Goal: Contribute content: Contribute content

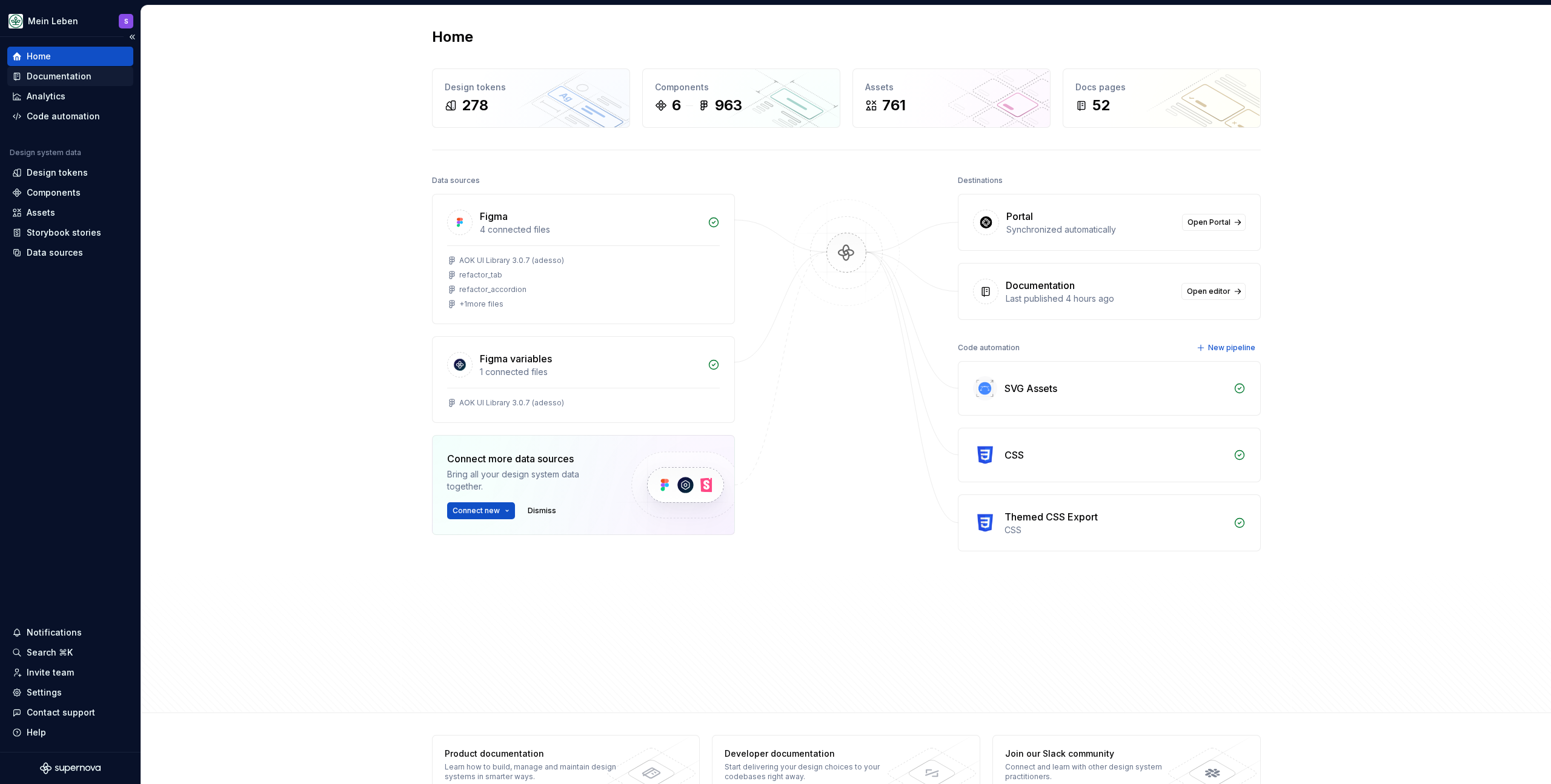
click at [76, 76] on div "Documentation" at bounding box center [59, 76] width 65 height 12
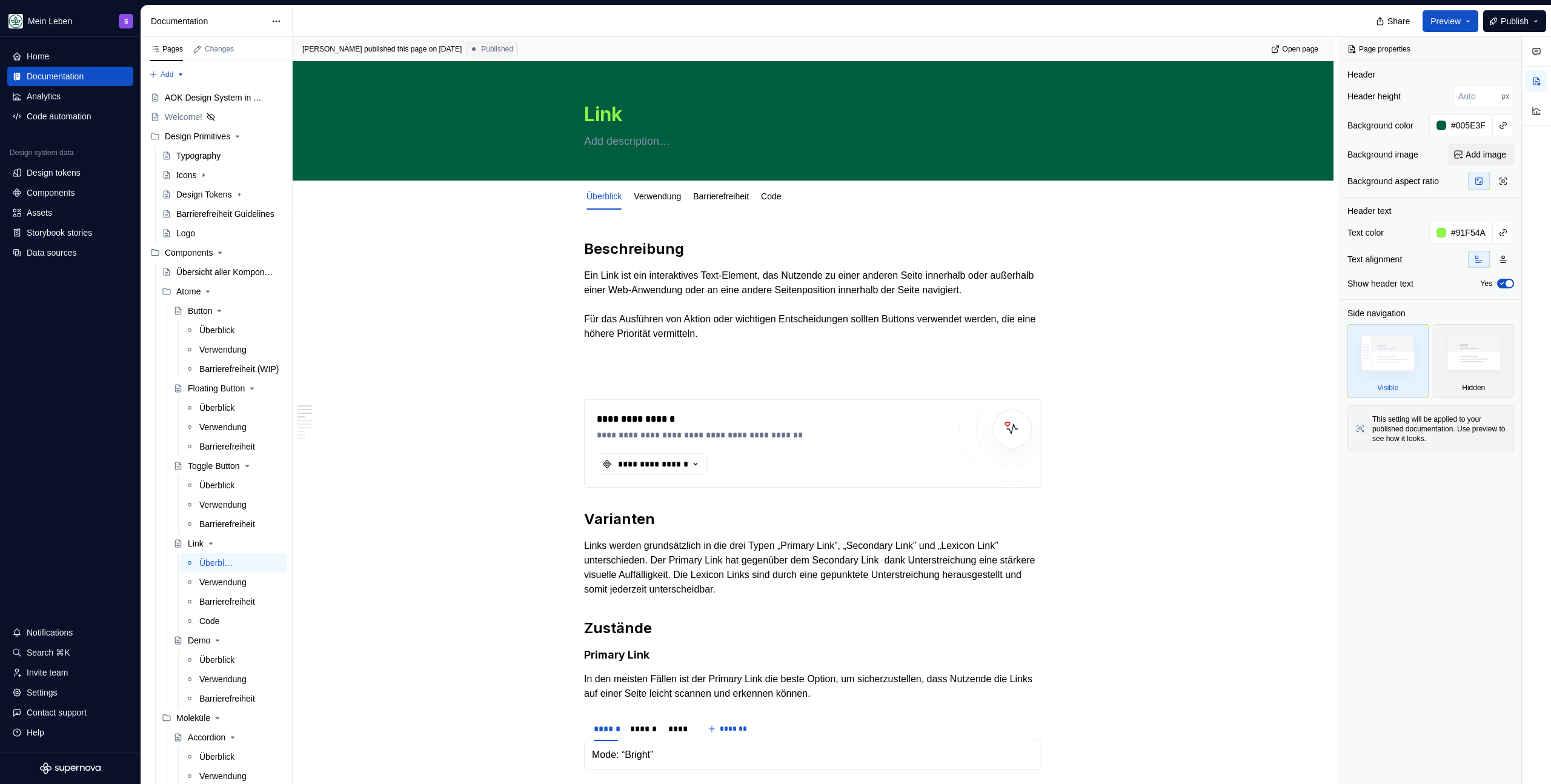
type textarea "*"
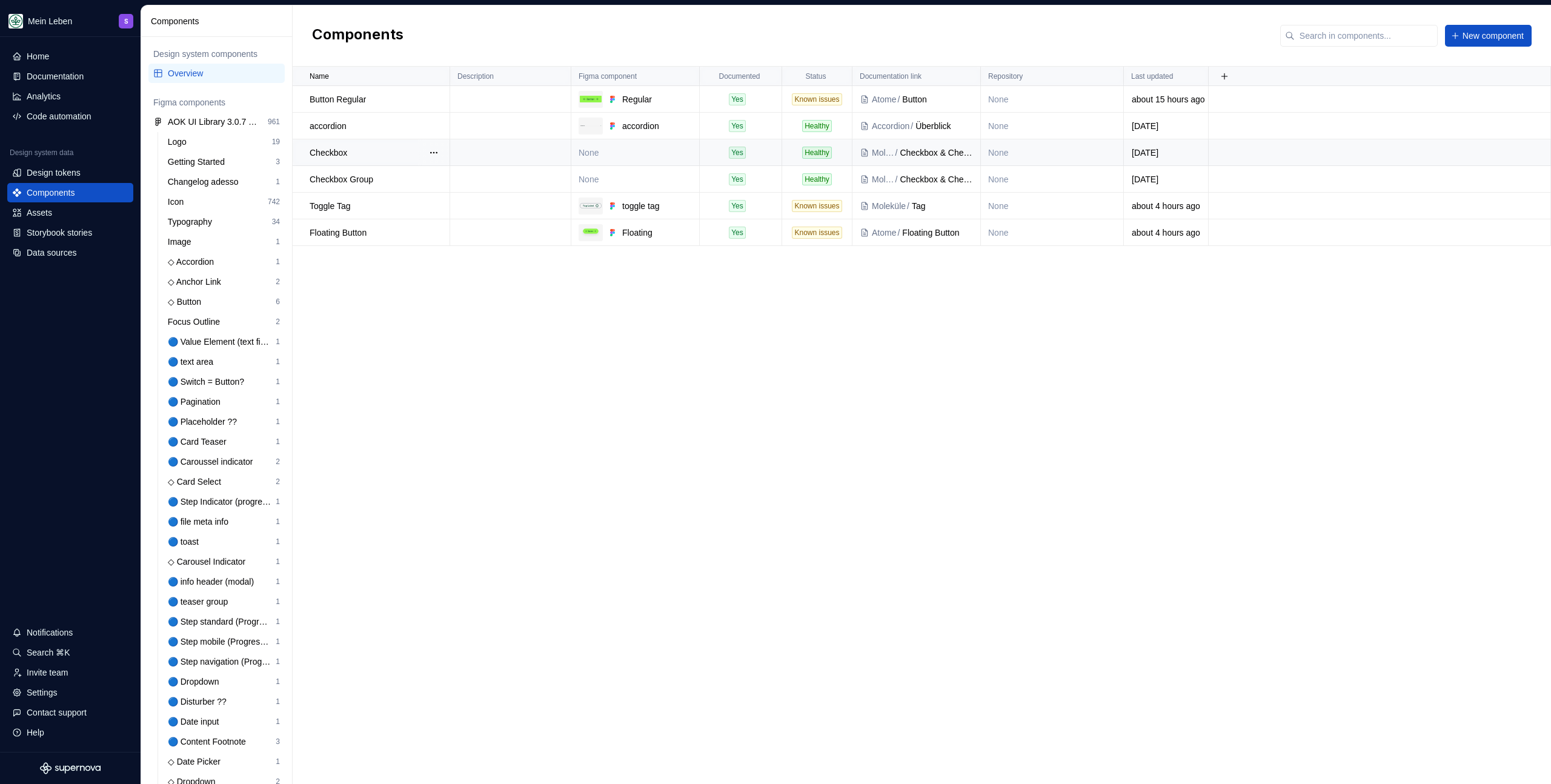
click at [648, 150] on td "None" at bounding box center [635, 152] width 128 height 27
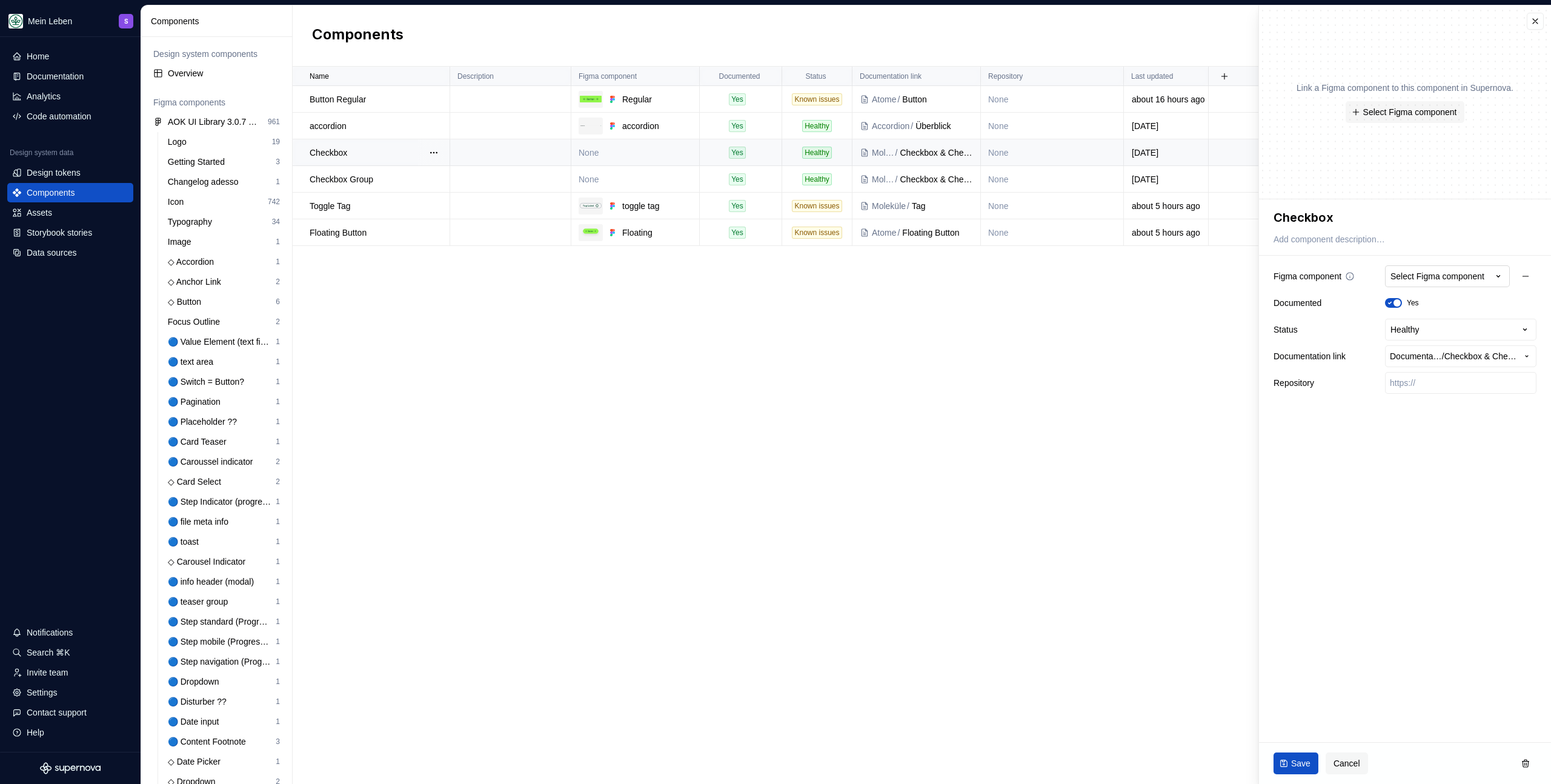
click at [1428, 271] on div "Select Figma component" at bounding box center [1437, 276] width 94 height 12
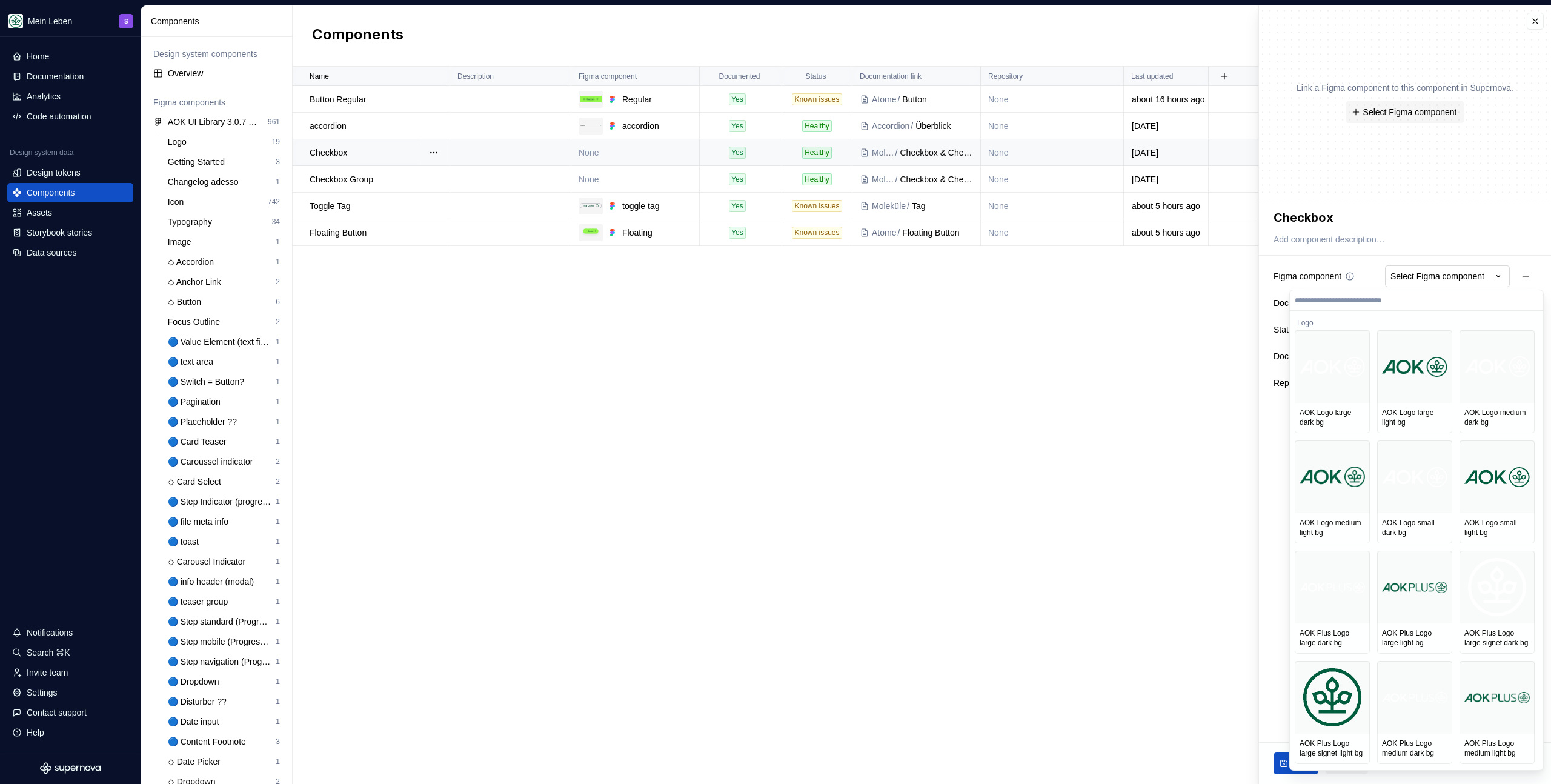
type textarea "*"
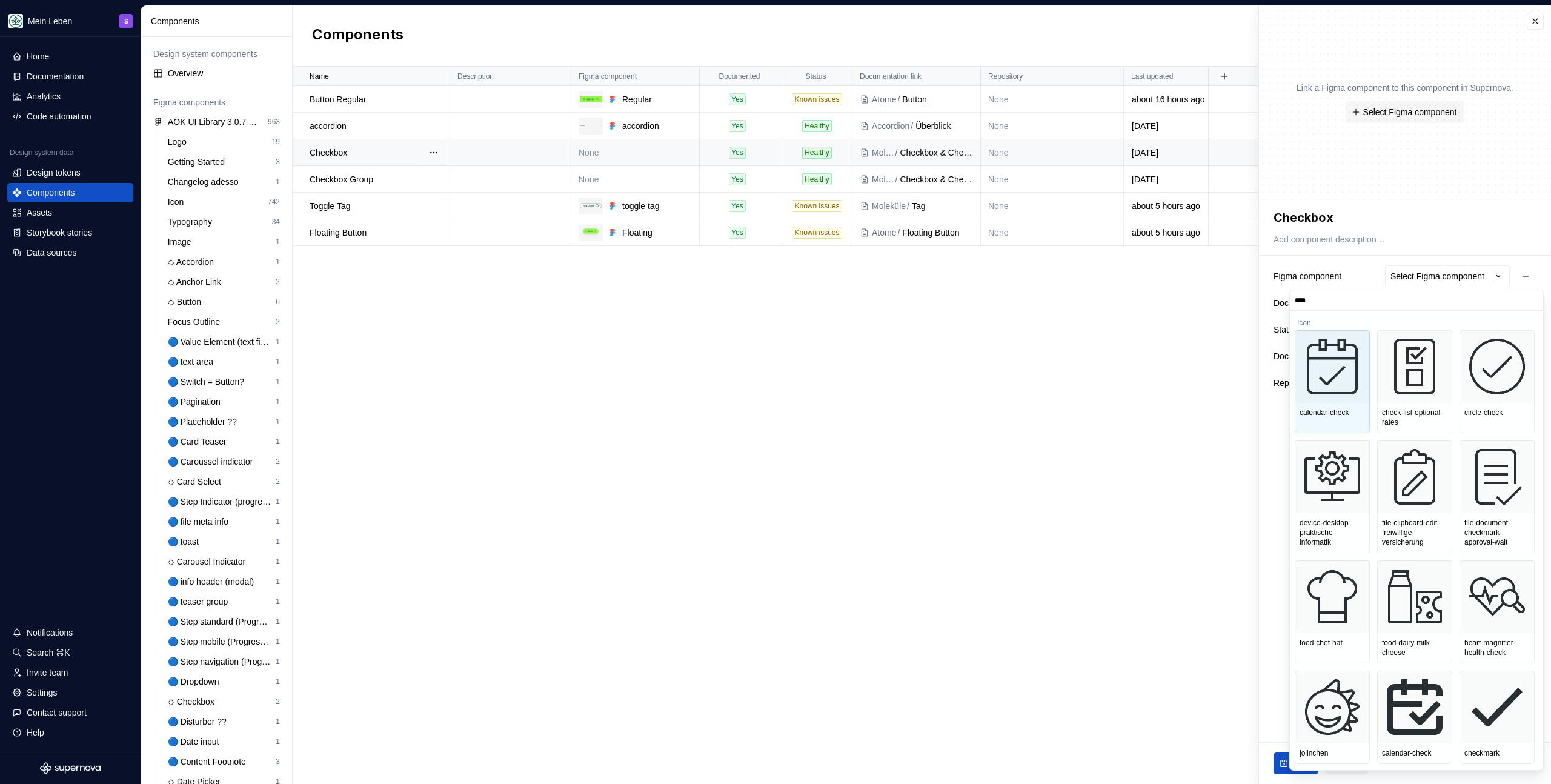
type input "*****"
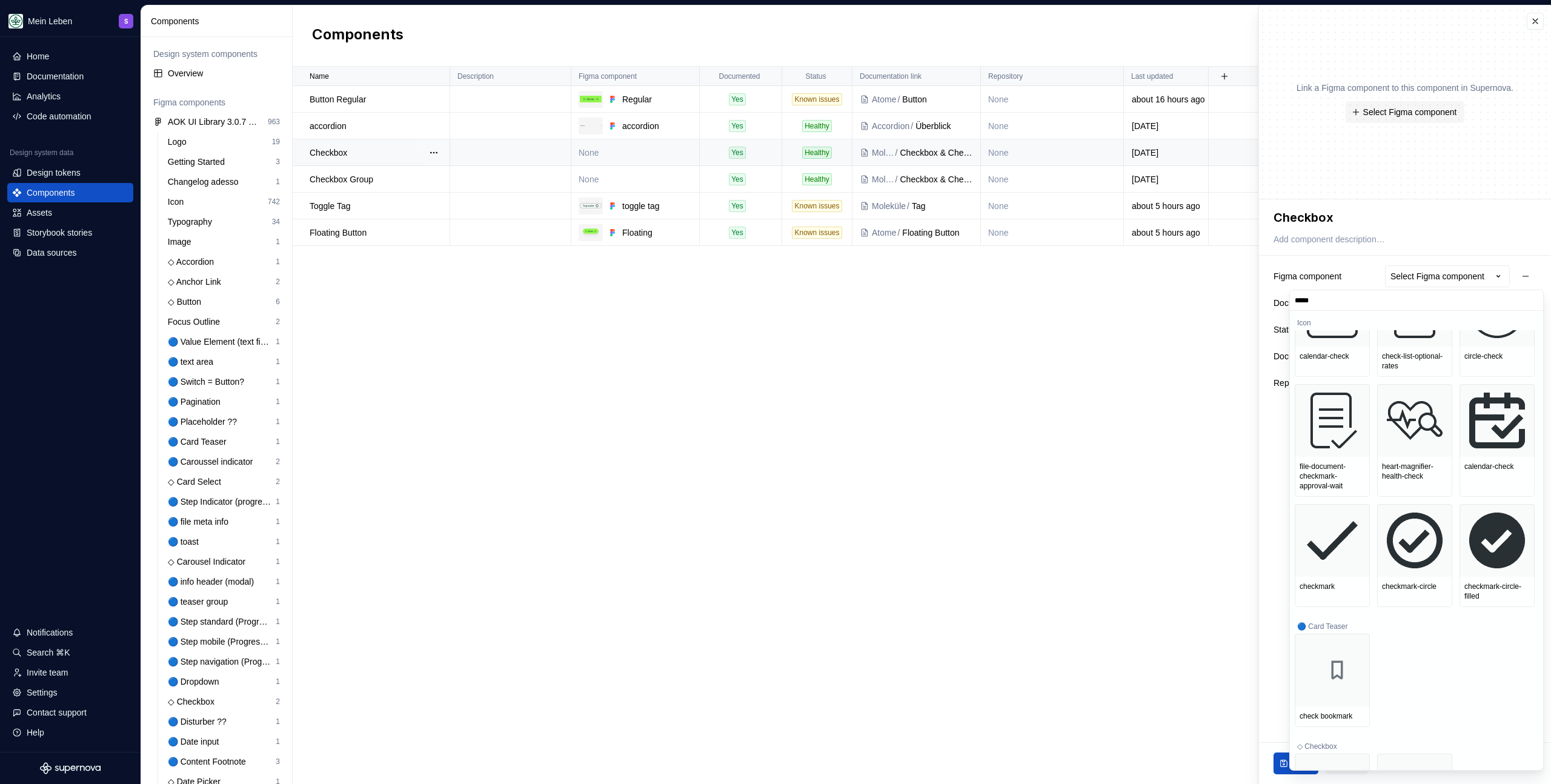
scroll to position [126, 0]
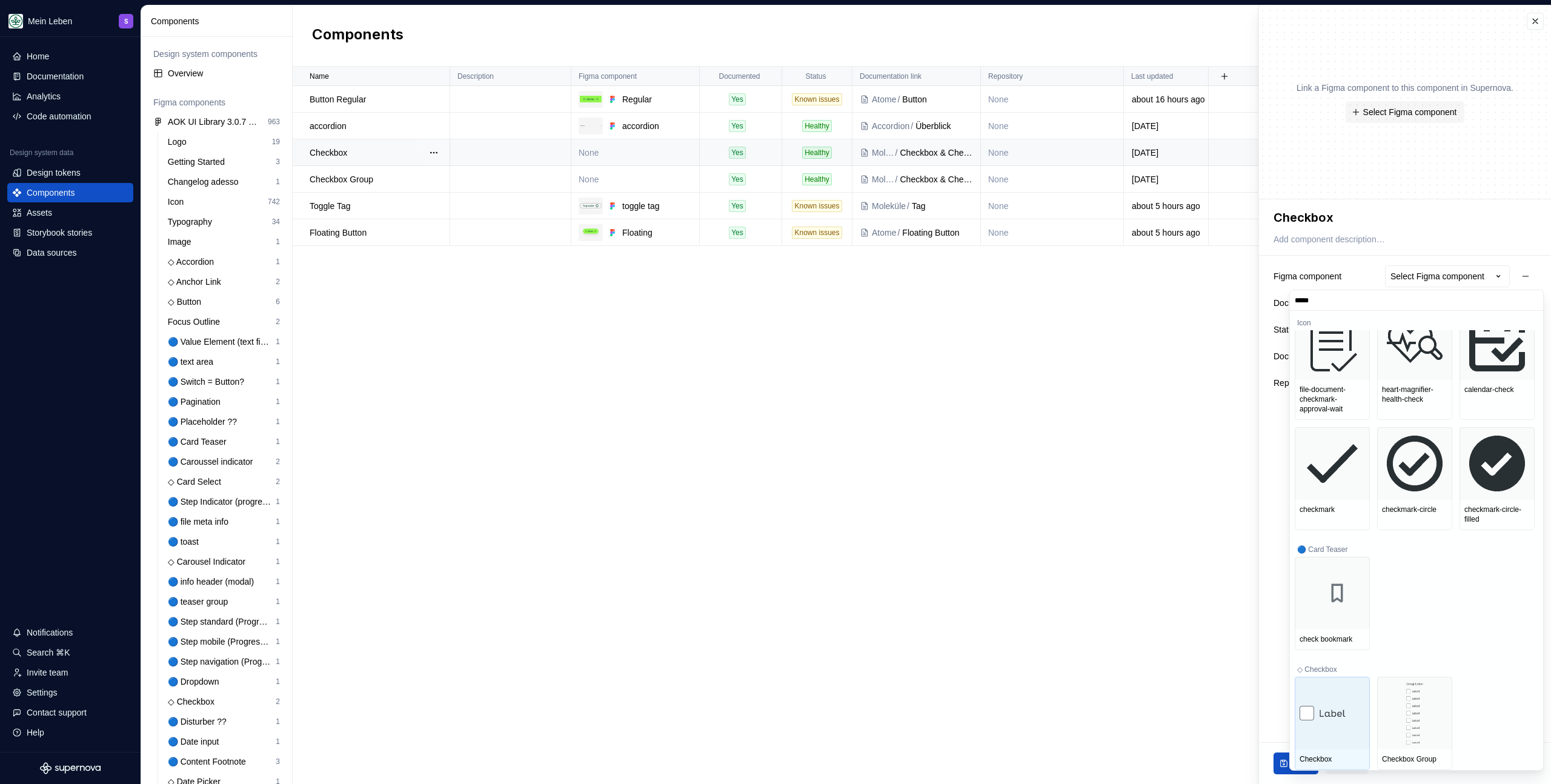
click at [1352, 715] on img at bounding box center [1332, 713] width 65 height 14
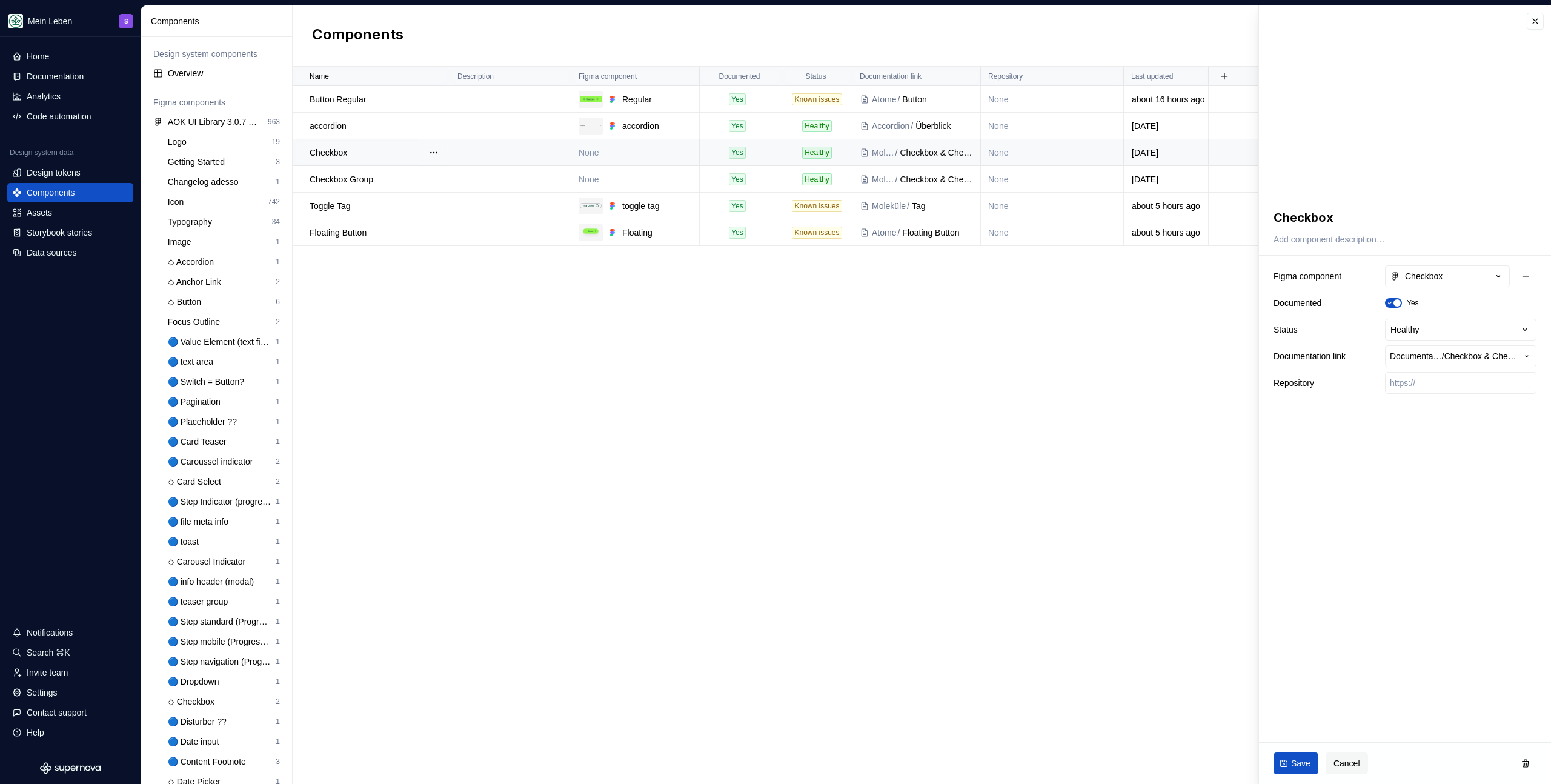
click at [1303, 759] on span "Save" at bounding box center [1301, 763] width 19 height 12
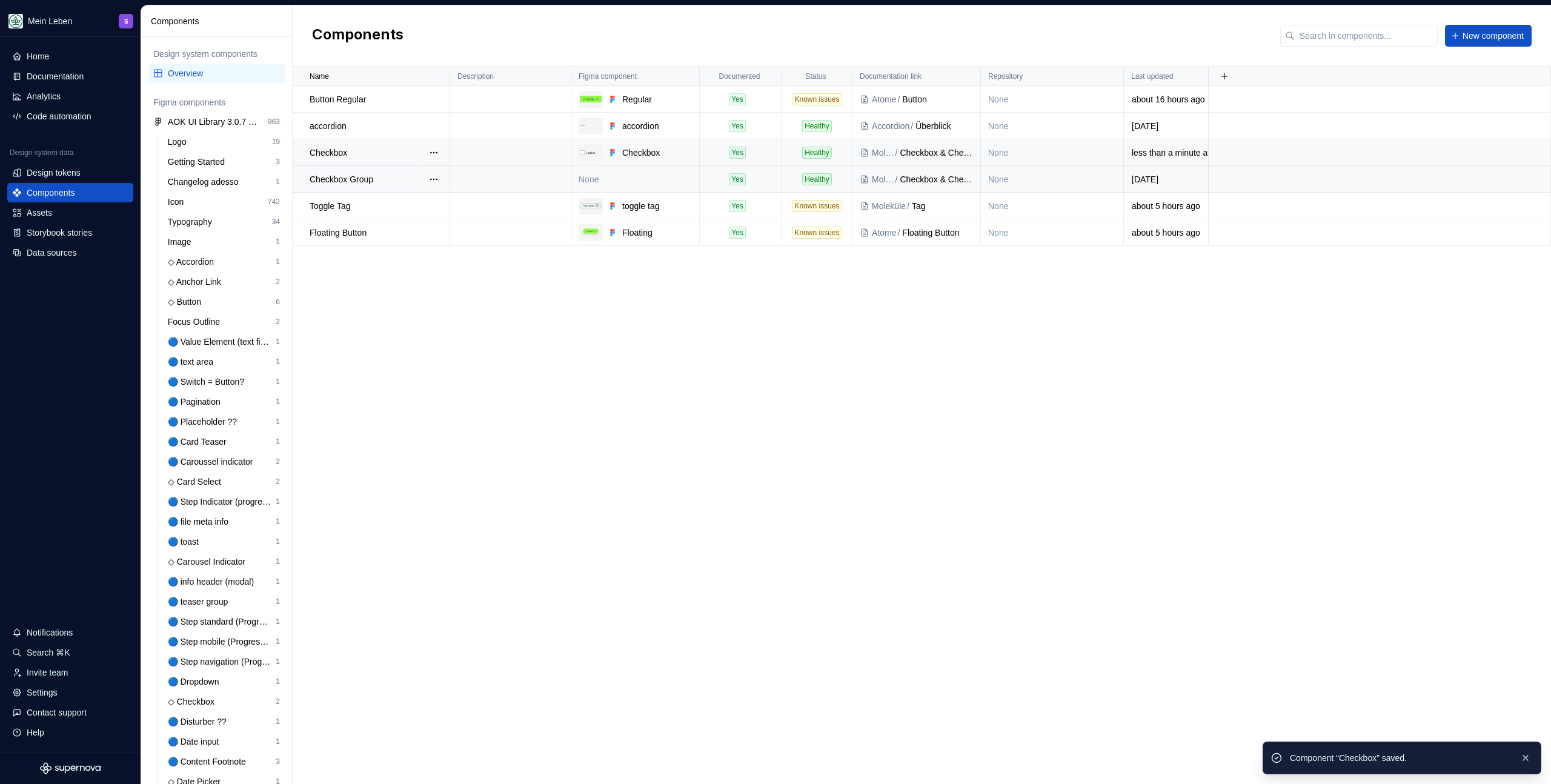
click at [639, 177] on td "None" at bounding box center [635, 179] width 128 height 27
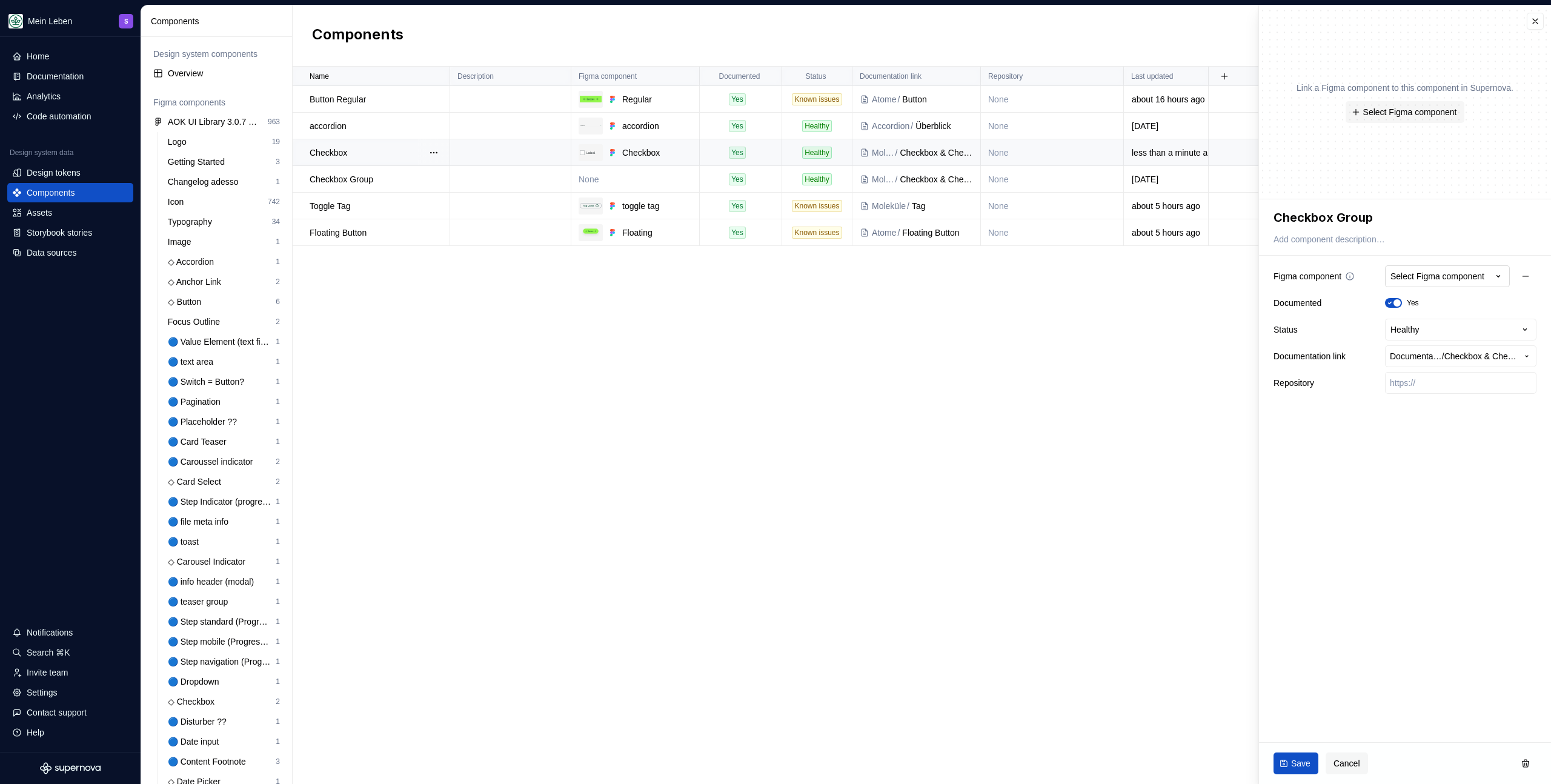
type textarea "*"
click at [1434, 272] on div "Select Figma component" at bounding box center [1437, 276] width 94 height 12
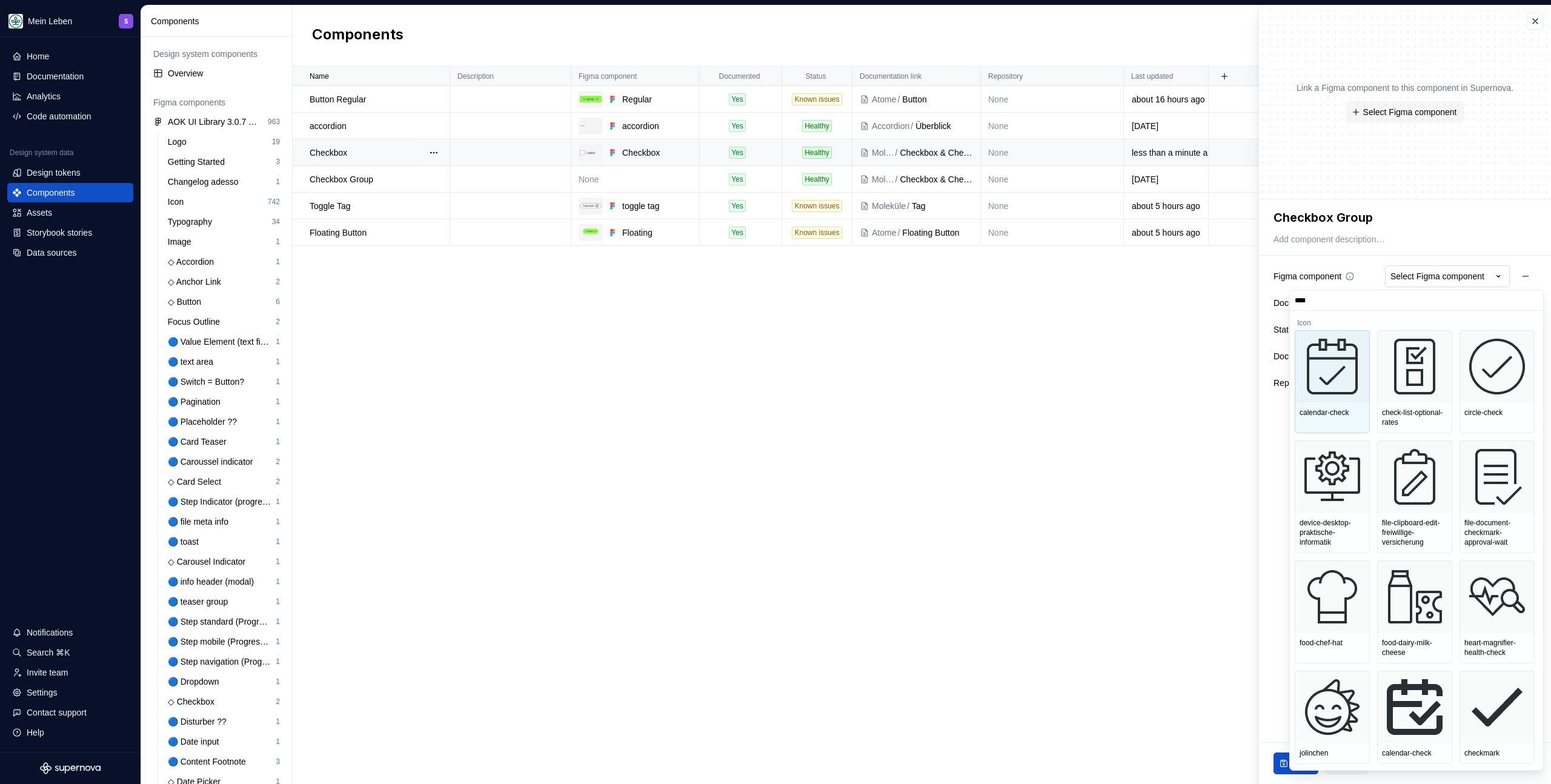
type input "*****"
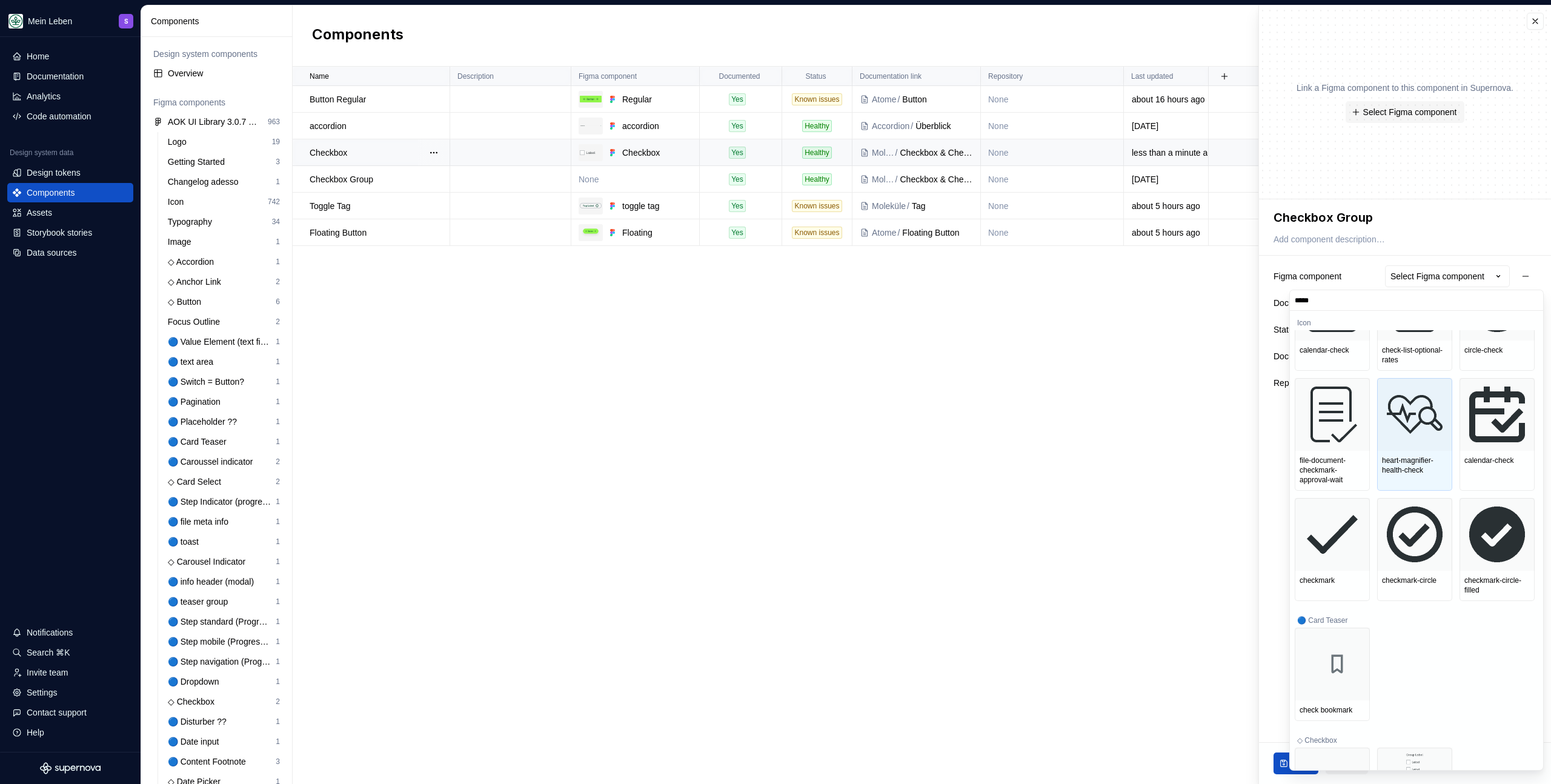
scroll to position [126, 0]
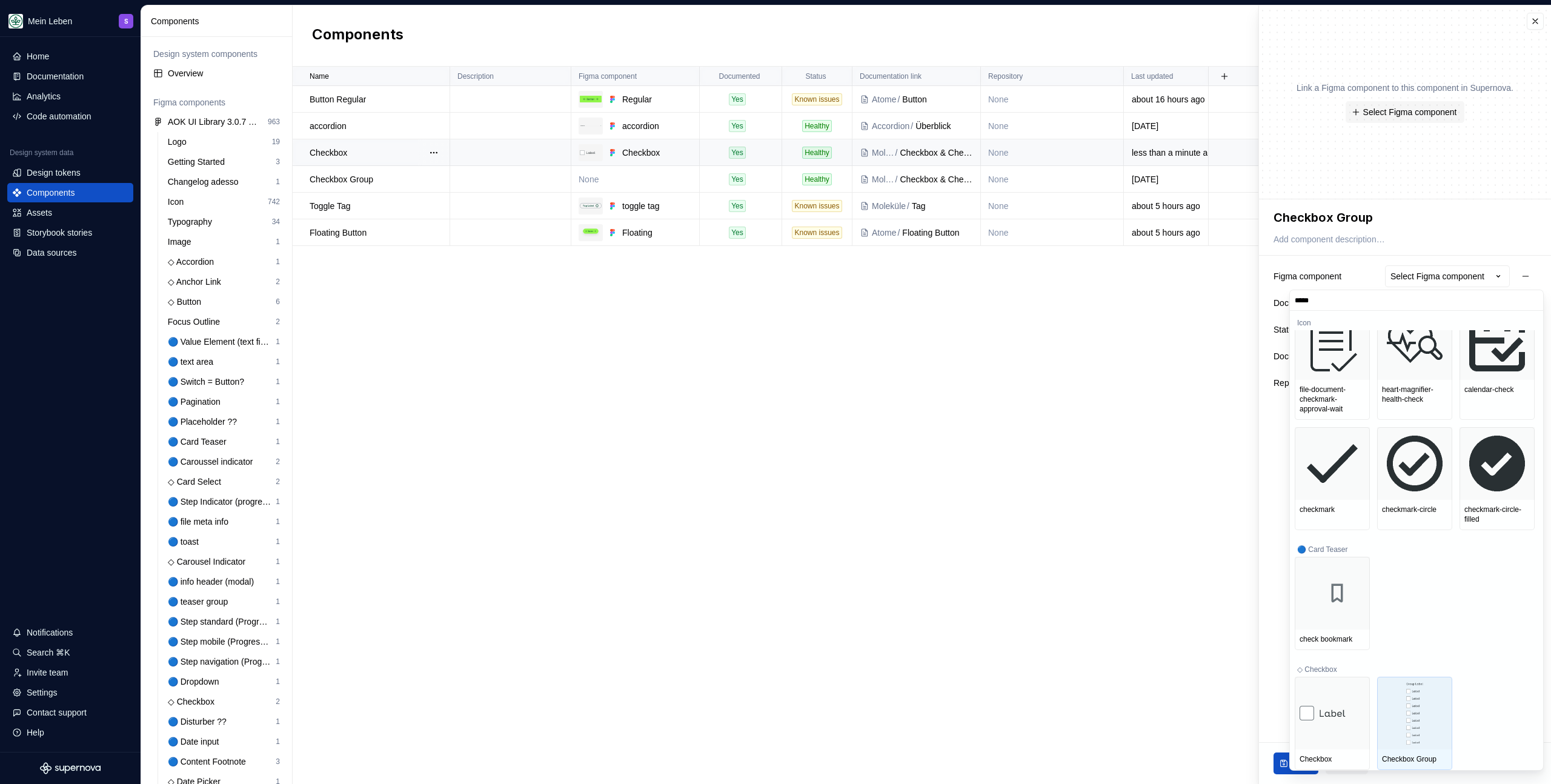
click at [1421, 721] on img at bounding box center [1415, 713] width 17 height 63
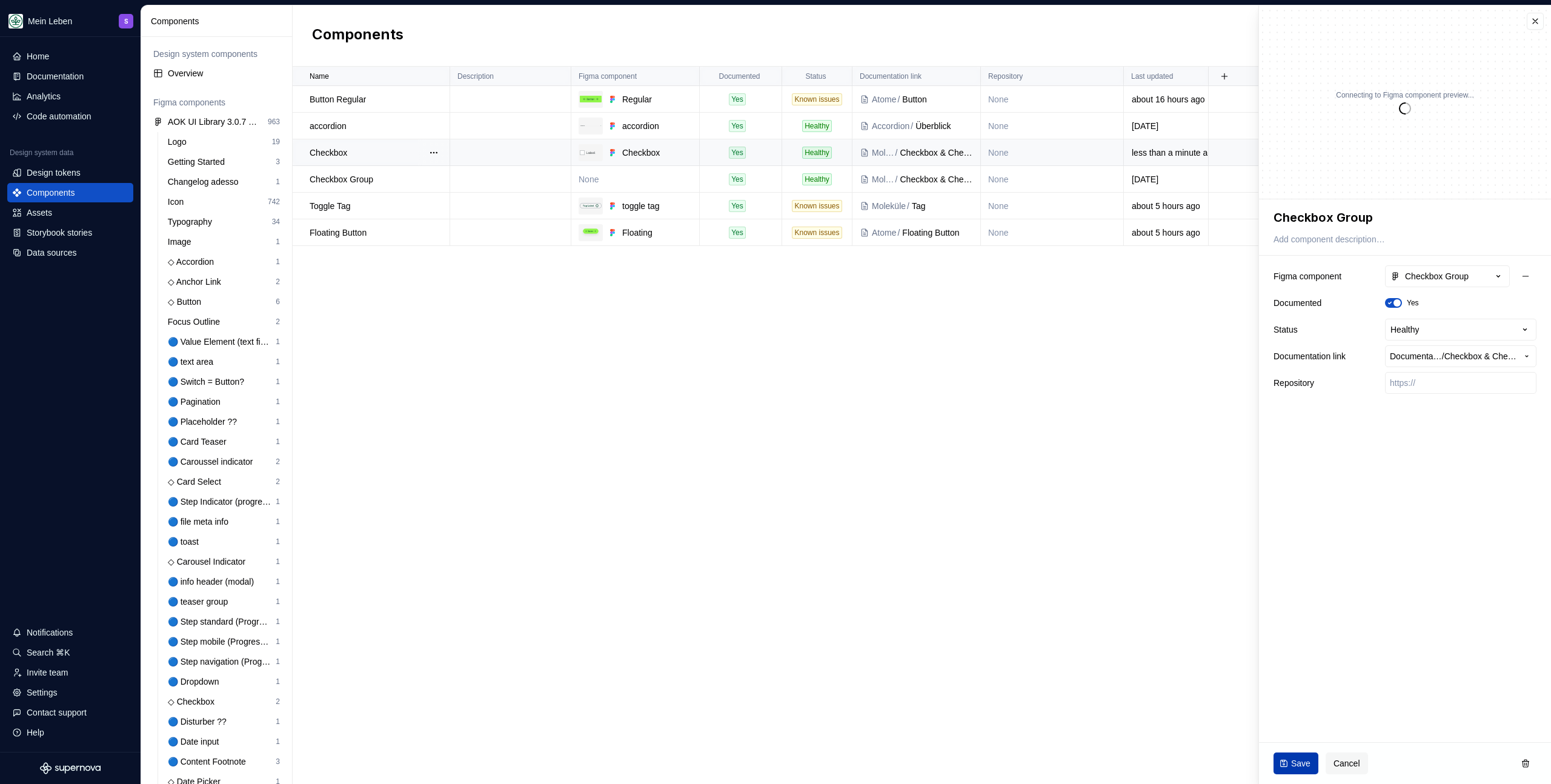
click at [1301, 765] on span "Save" at bounding box center [1301, 763] width 19 height 12
click at [861, 443] on div "Name Description Figma component Documented Status Documentation link Repositor…" at bounding box center [922, 425] width 1258 height 717
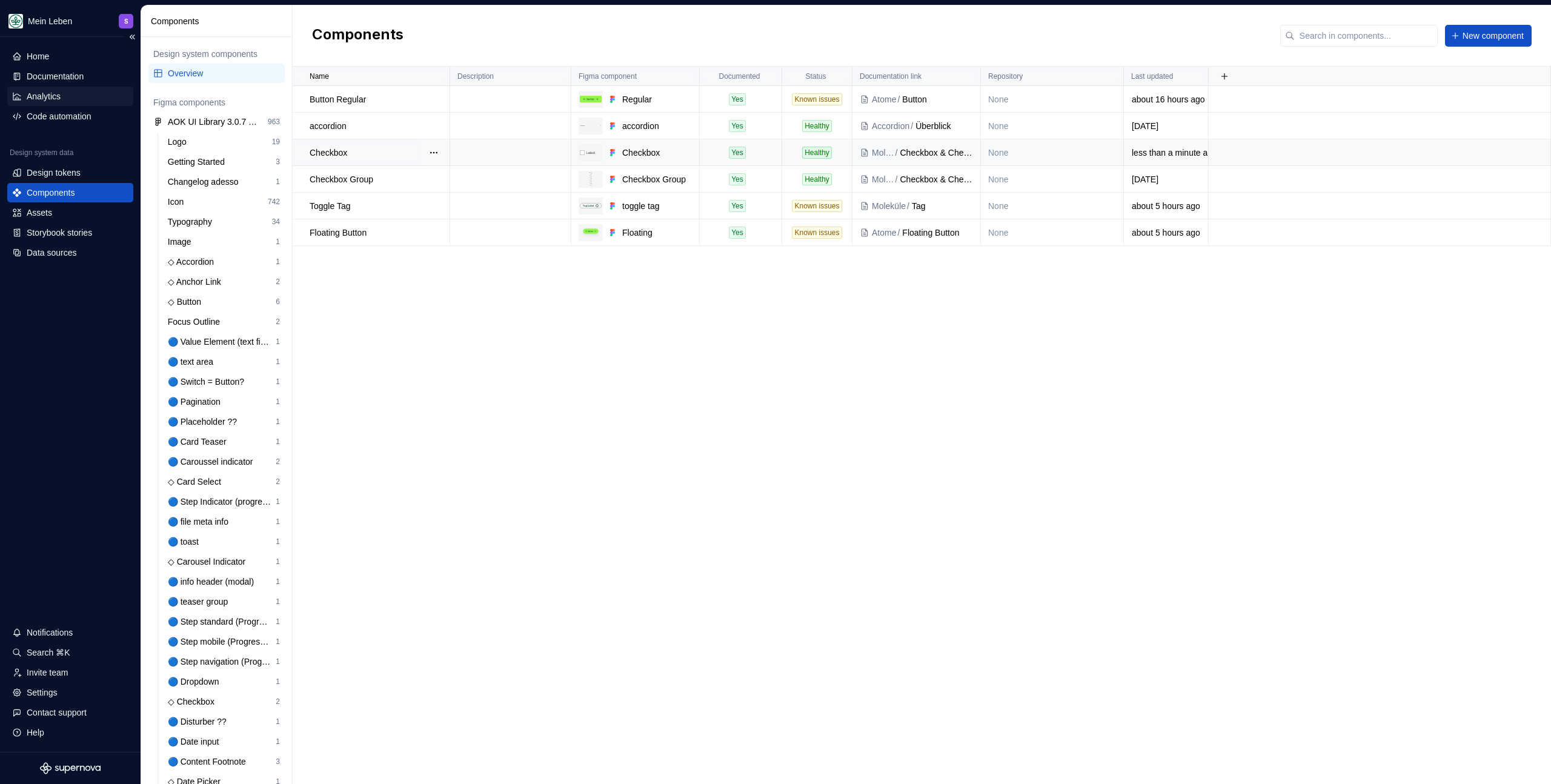
click at [33, 87] on div "Analytics" at bounding box center [70, 96] width 126 height 19
click at [51, 74] on div "Documentation" at bounding box center [55, 76] width 57 height 12
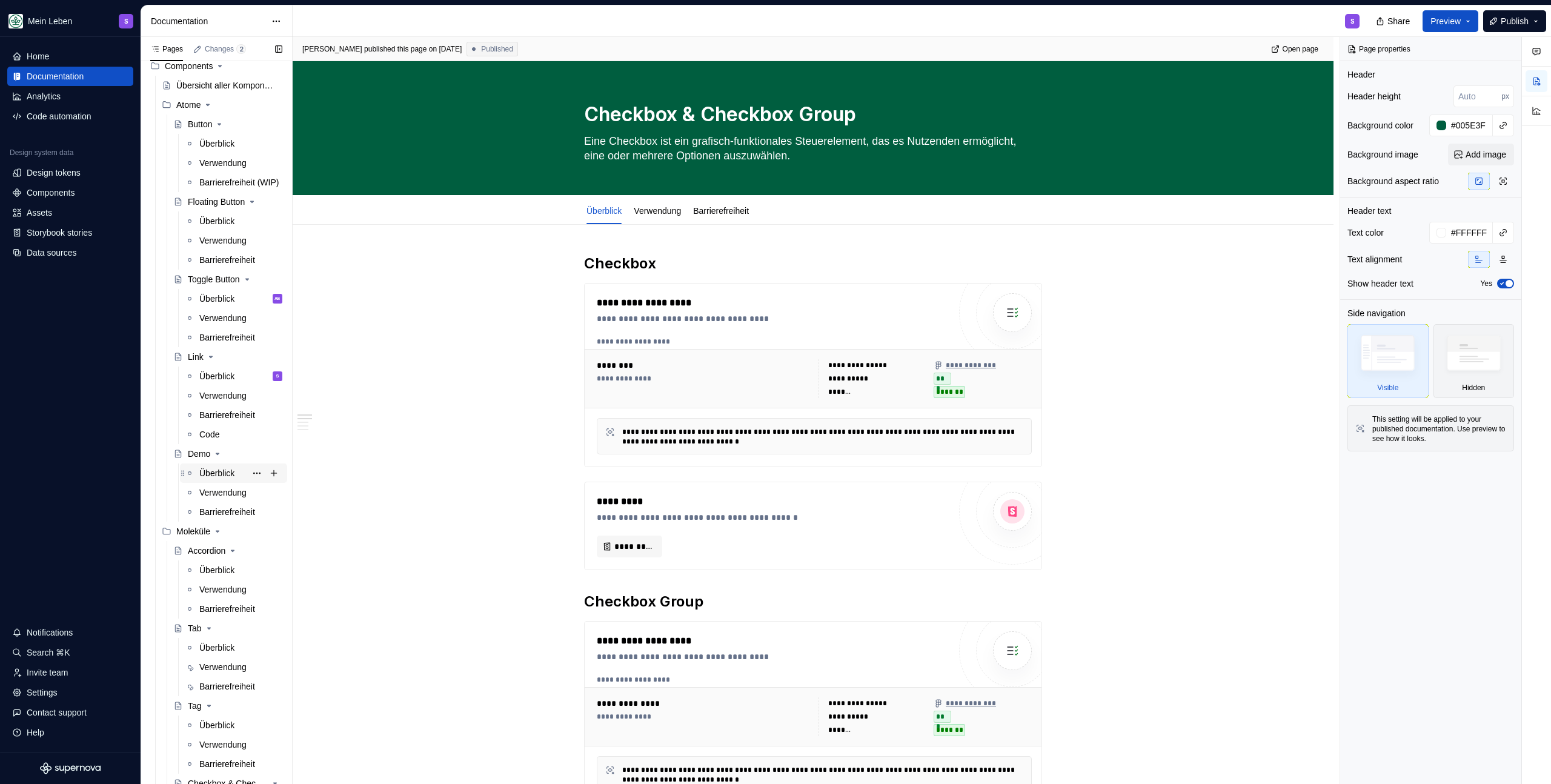
scroll to position [362, 0]
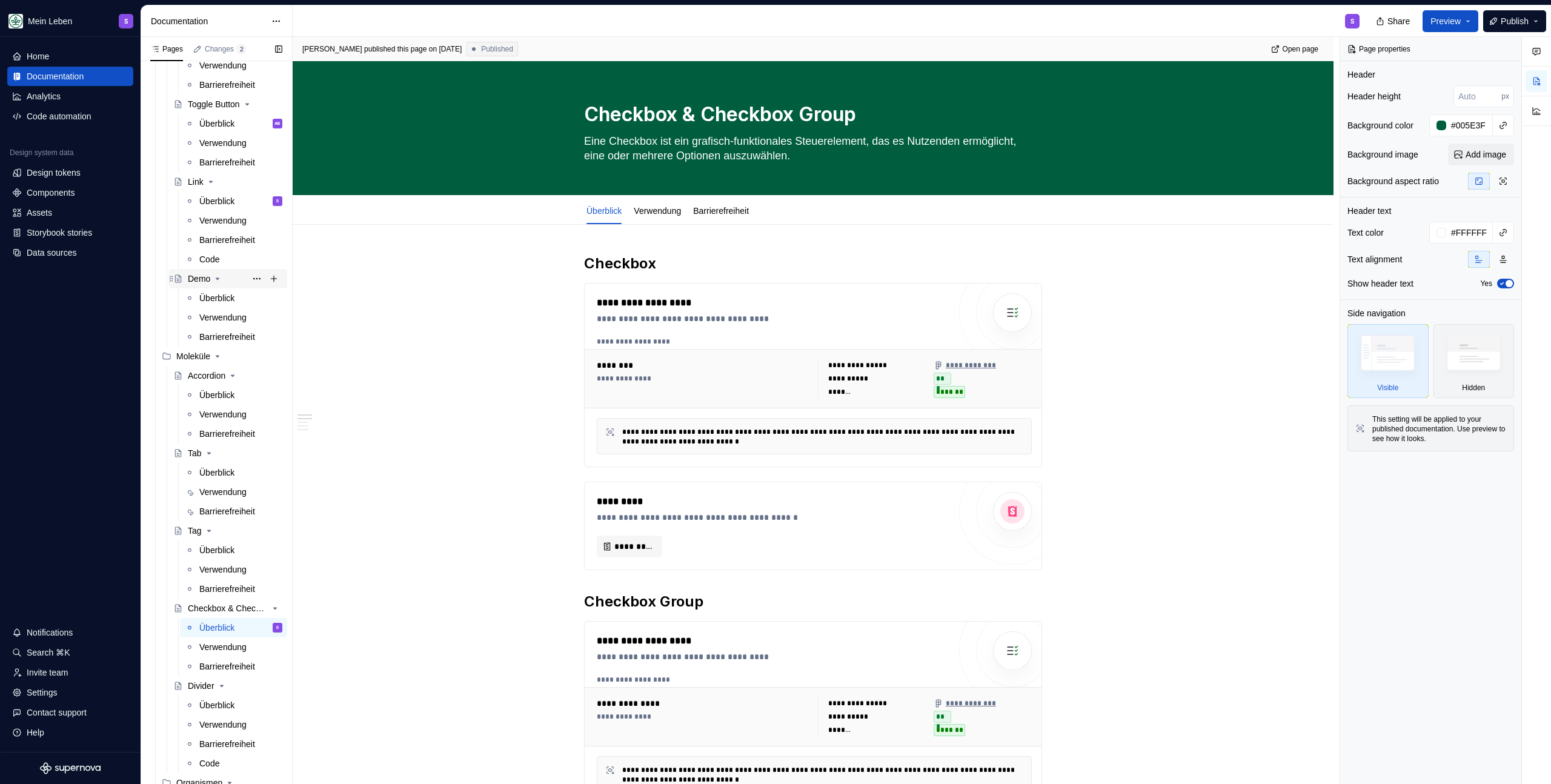
click at [199, 286] on div "Demo" at bounding box center [235, 278] width 95 height 17
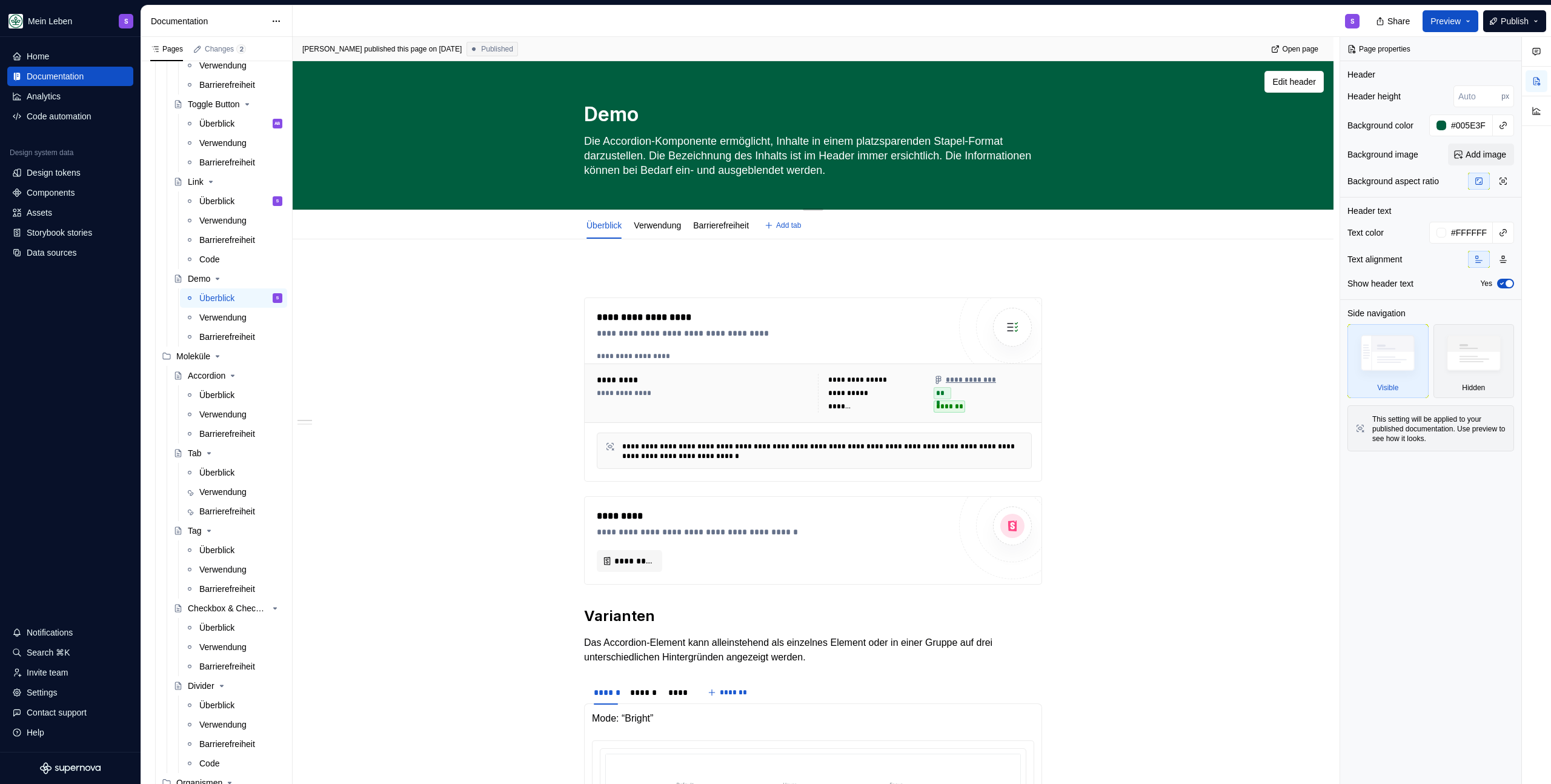
click at [646, 148] on textarea "Die Accordion-Komponente ermöglicht, Inhalte in einem platzsparenden Stapel-For…" at bounding box center [810, 155] width 458 height 49
click at [646, 148] on textarea "Die Accordion-Komponente ermöglicht, Inhalte in einem platzsparenden Stapel-For…" at bounding box center [810, 155] width 458 height 49
click at [648, 149] on textarea "Die Accordion-Komponente ermöglicht, Inhalte in einem platzsparenden Stapel-For…" at bounding box center [810, 155] width 458 height 49
click at [648, 148] on textarea "Die Accordion-Komponente ermöglicht, Inhalte in einem platzsparenden Stapel-For…" at bounding box center [810, 155] width 458 height 49
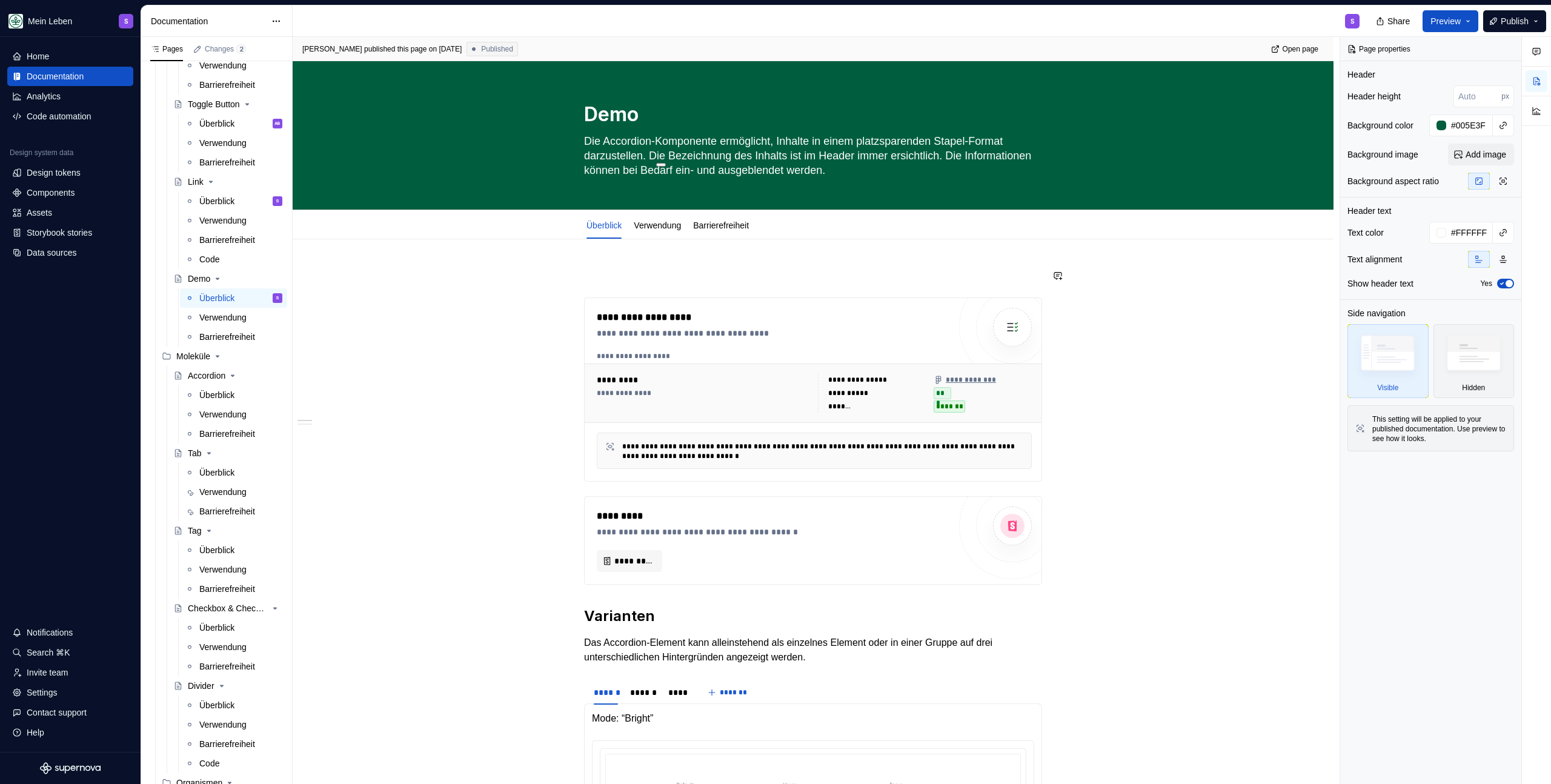
click at [671, 342] on div "**********" at bounding box center [773, 389] width 353 height 159
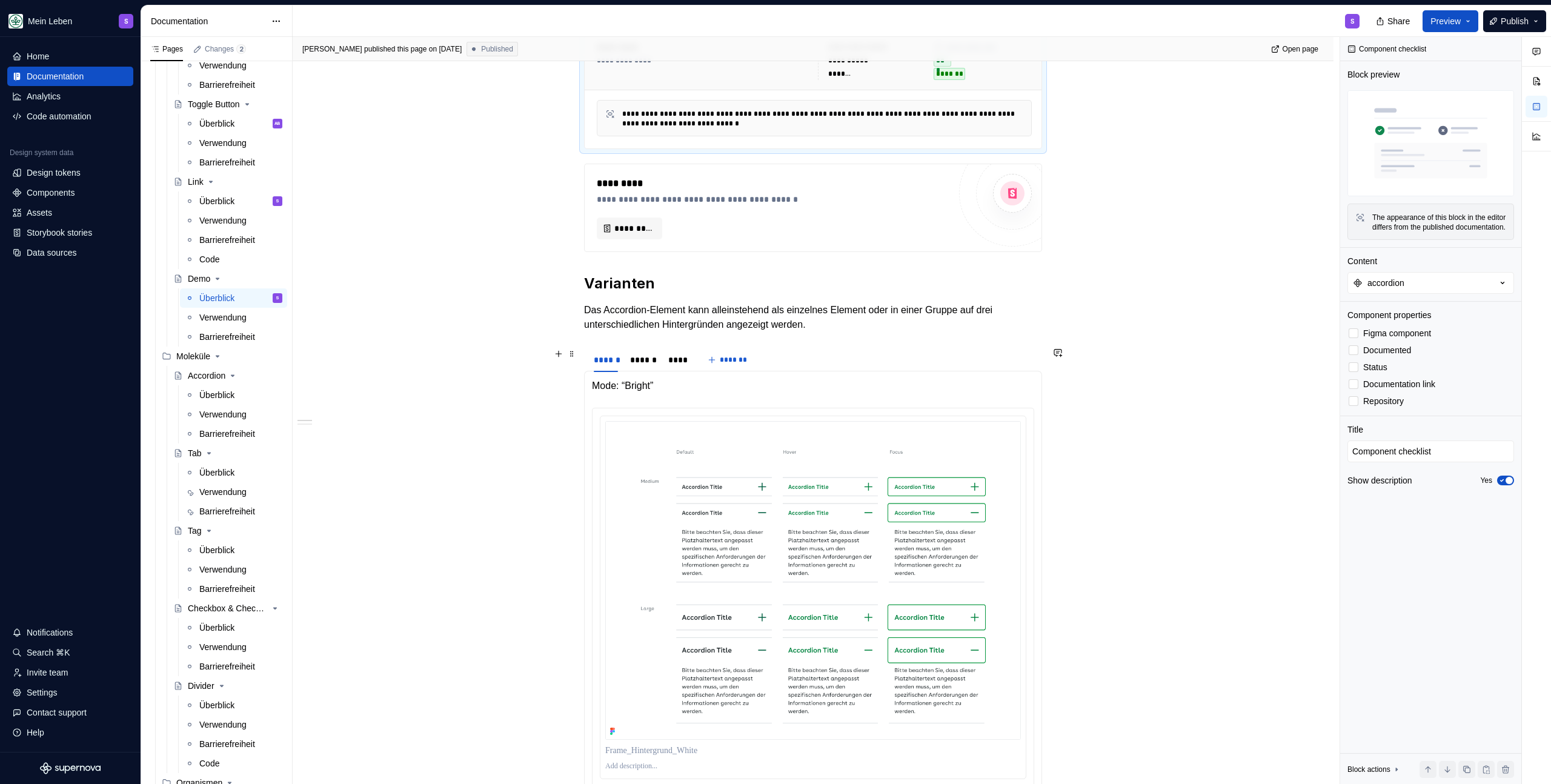
scroll to position [345, 0]
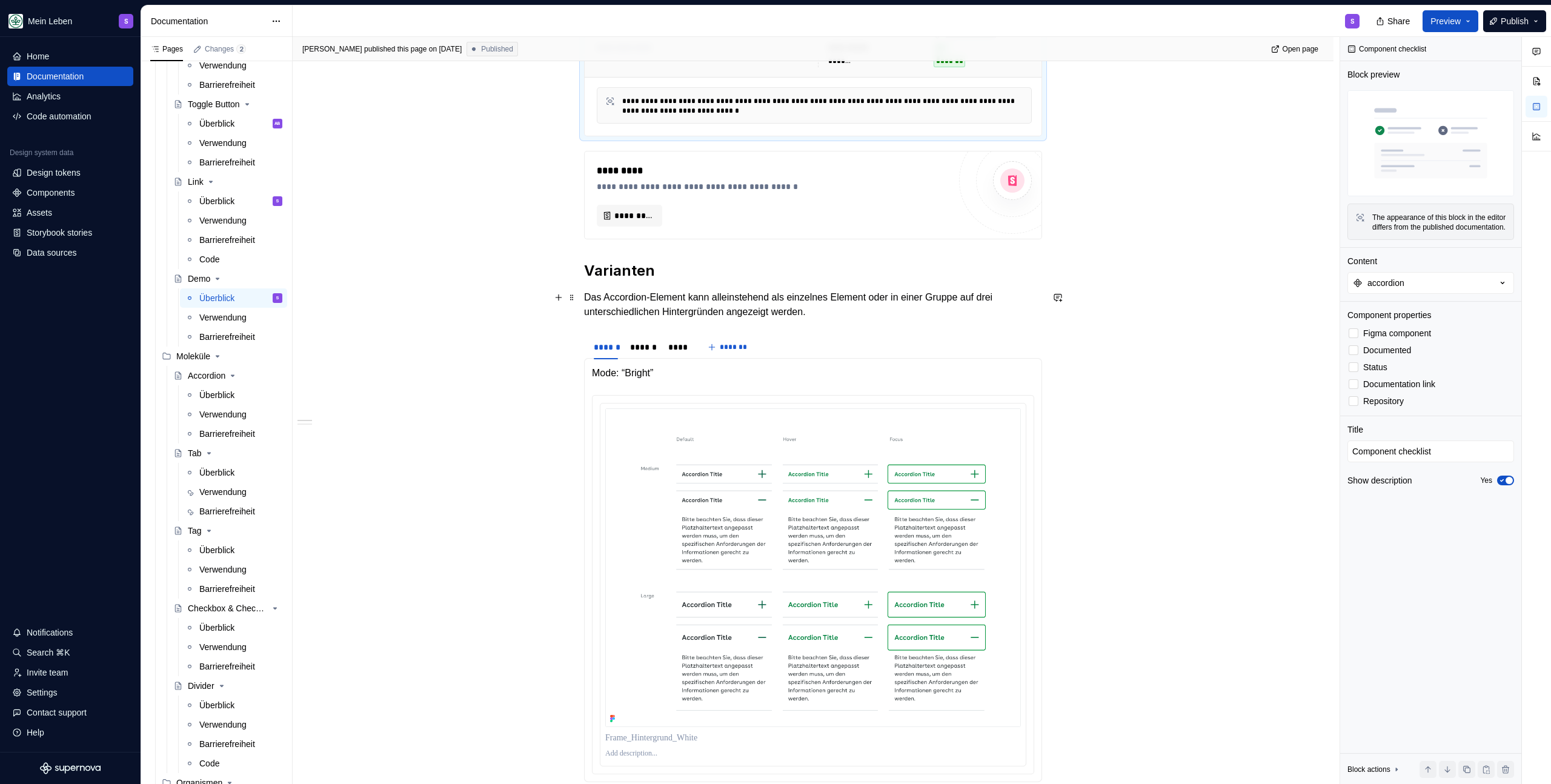
click at [640, 301] on p "Das Accordion-Element kann alleinstehend als einzelnes Element oder in einer Gr…" at bounding box center [813, 304] width 458 height 29
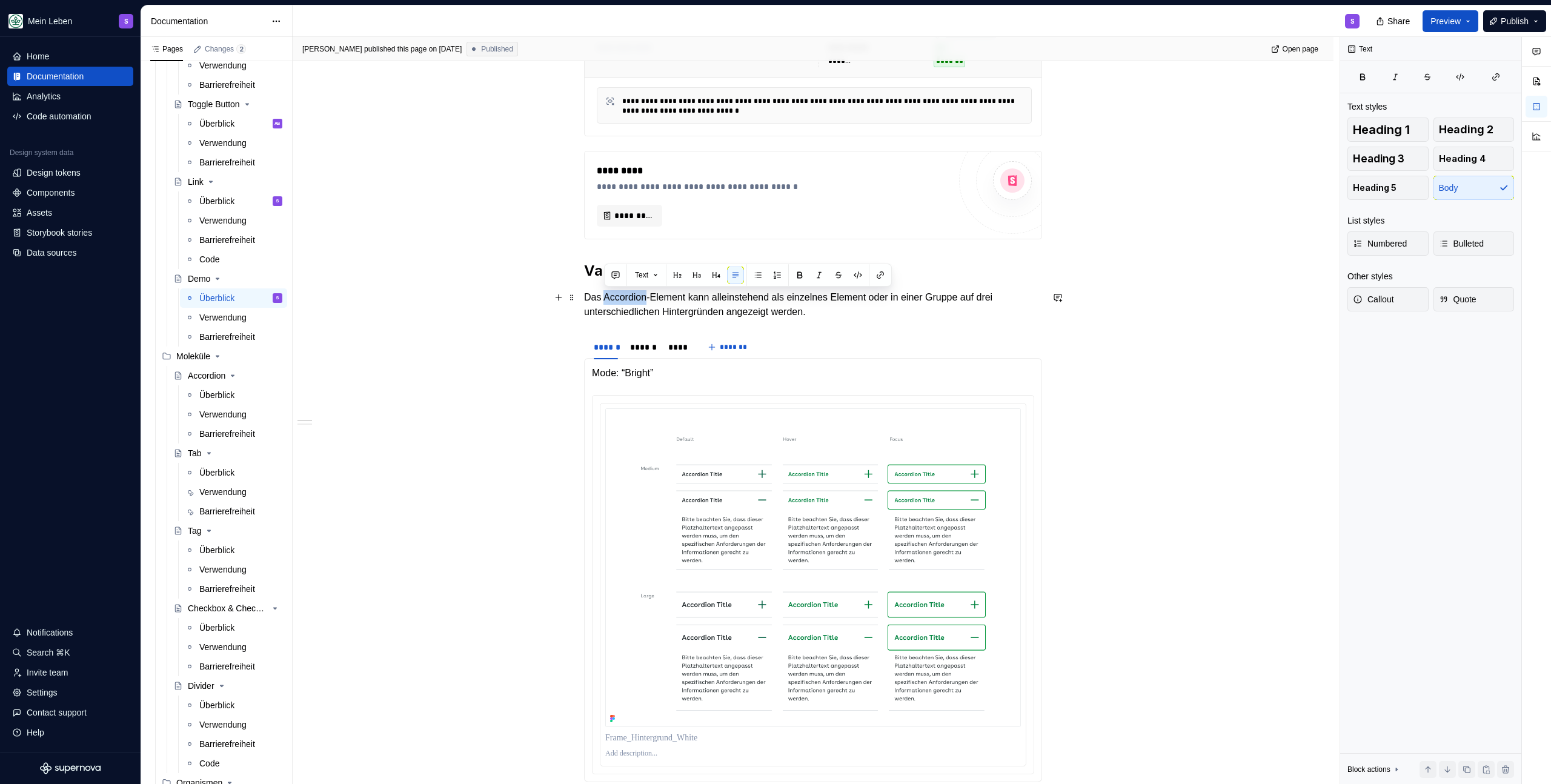
click at [640, 301] on p "Das Accordion-Element kann alleinstehend als einzelnes Element oder in einer Gr…" at bounding box center [813, 304] width 458 height 29
click at [872, 306] on p "Das Accordion-Element kann alleinstehend als einzelnes Element oder in einer Gr…" at bounding box center [813, 304] width 458 height 29
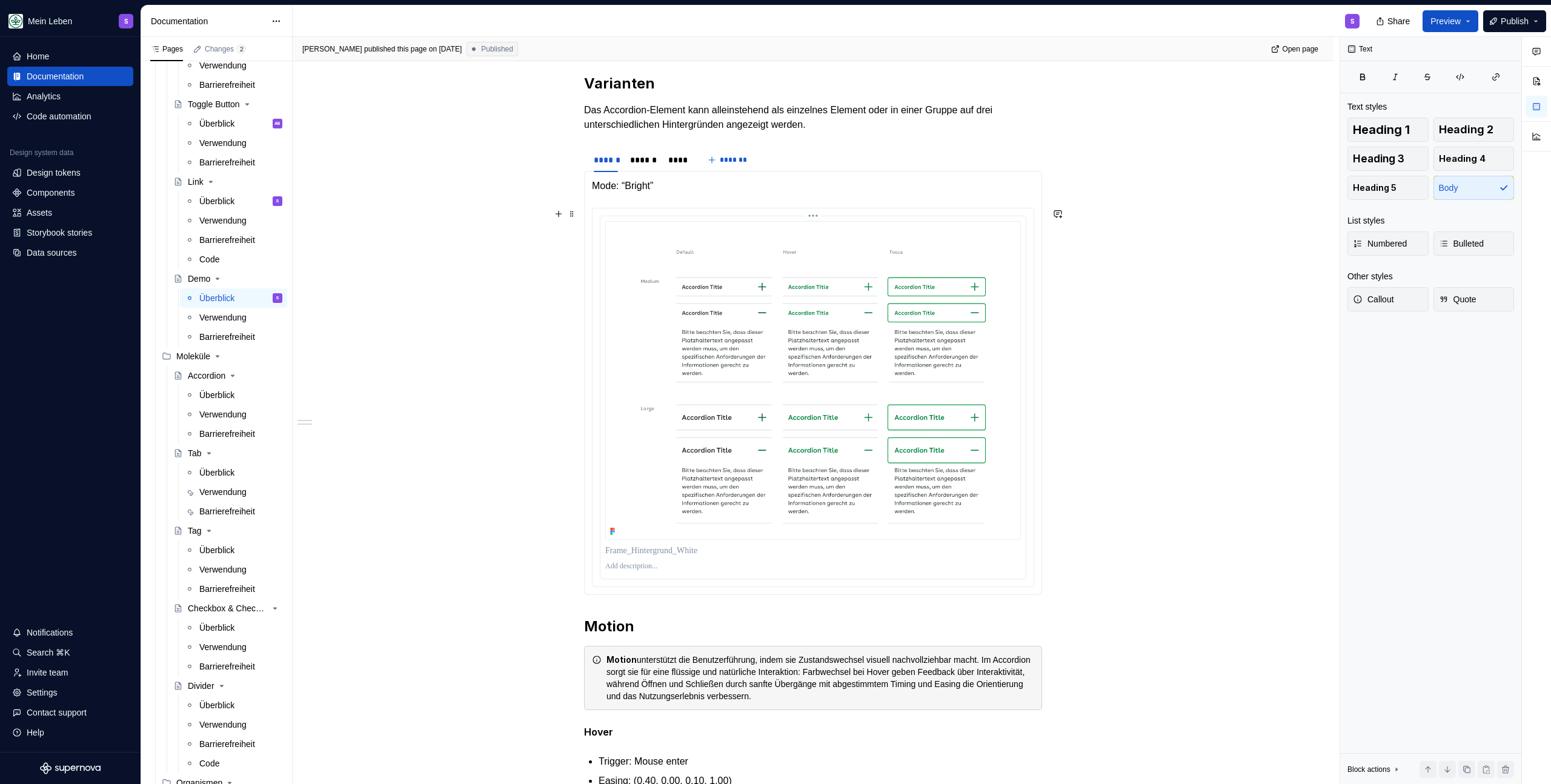
scroll to position [557, 0]
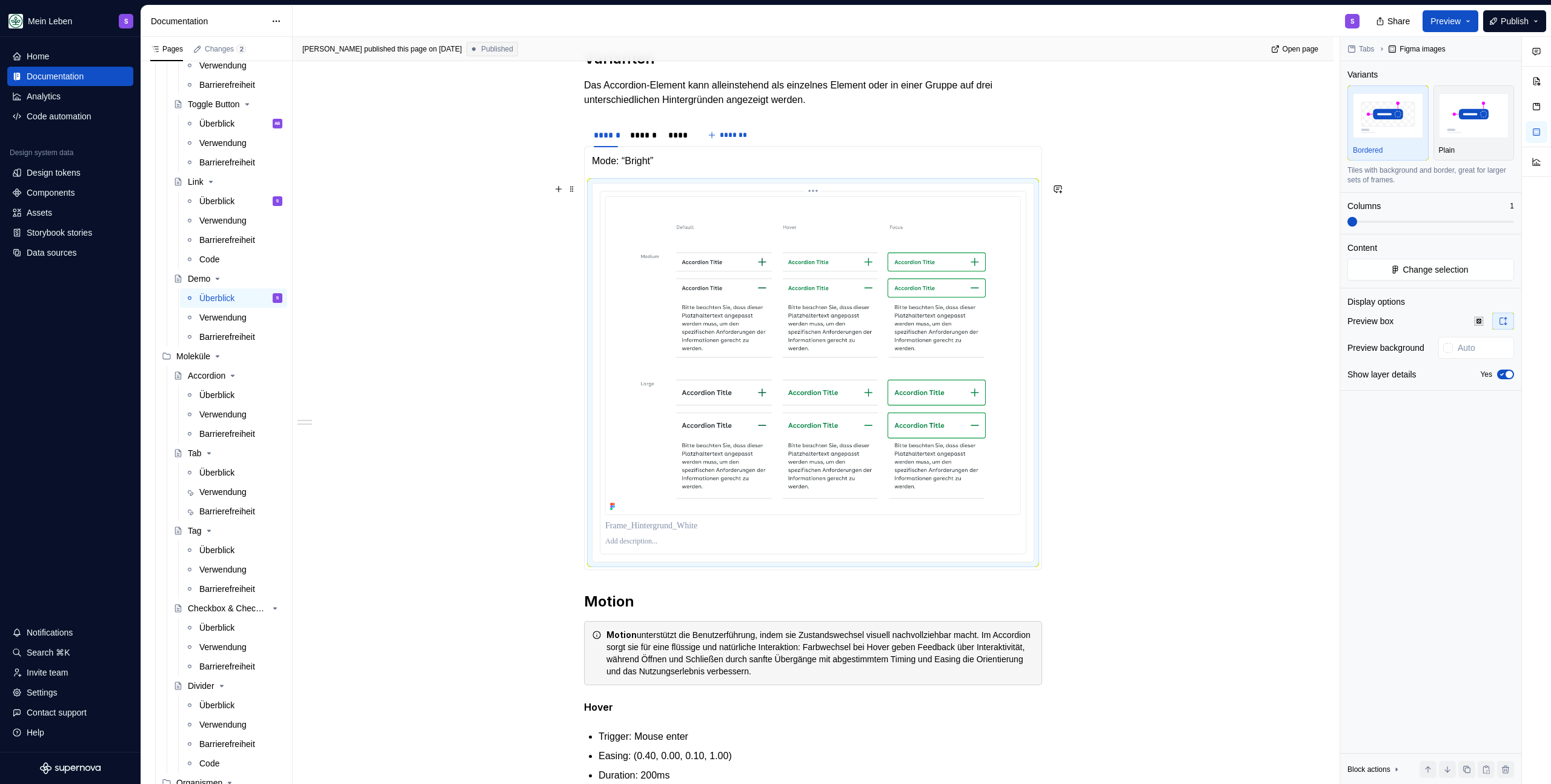
click at [743, 337] on img at bounding box center [813, 355] width 416 height 319
click at [1429, 271] on span "Change selection" at bounding box center [1435, 269] width 65 height 12
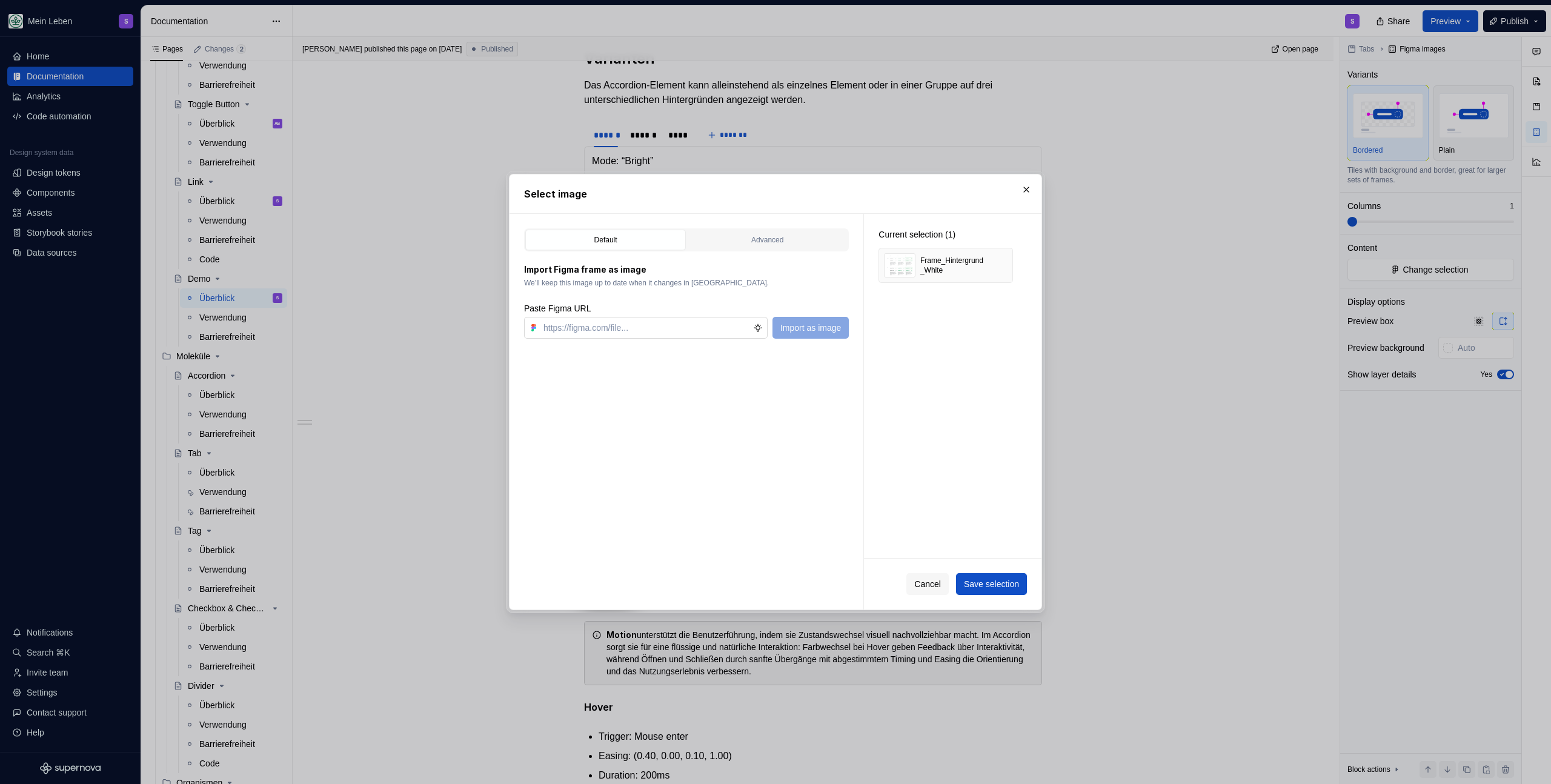
click at [660, 324] on input "text" at bounding box center [646, 328] width 214 height 22
click at [923, 589] on span "Cancel" at bounding box center [927, 584] width 27 height 12
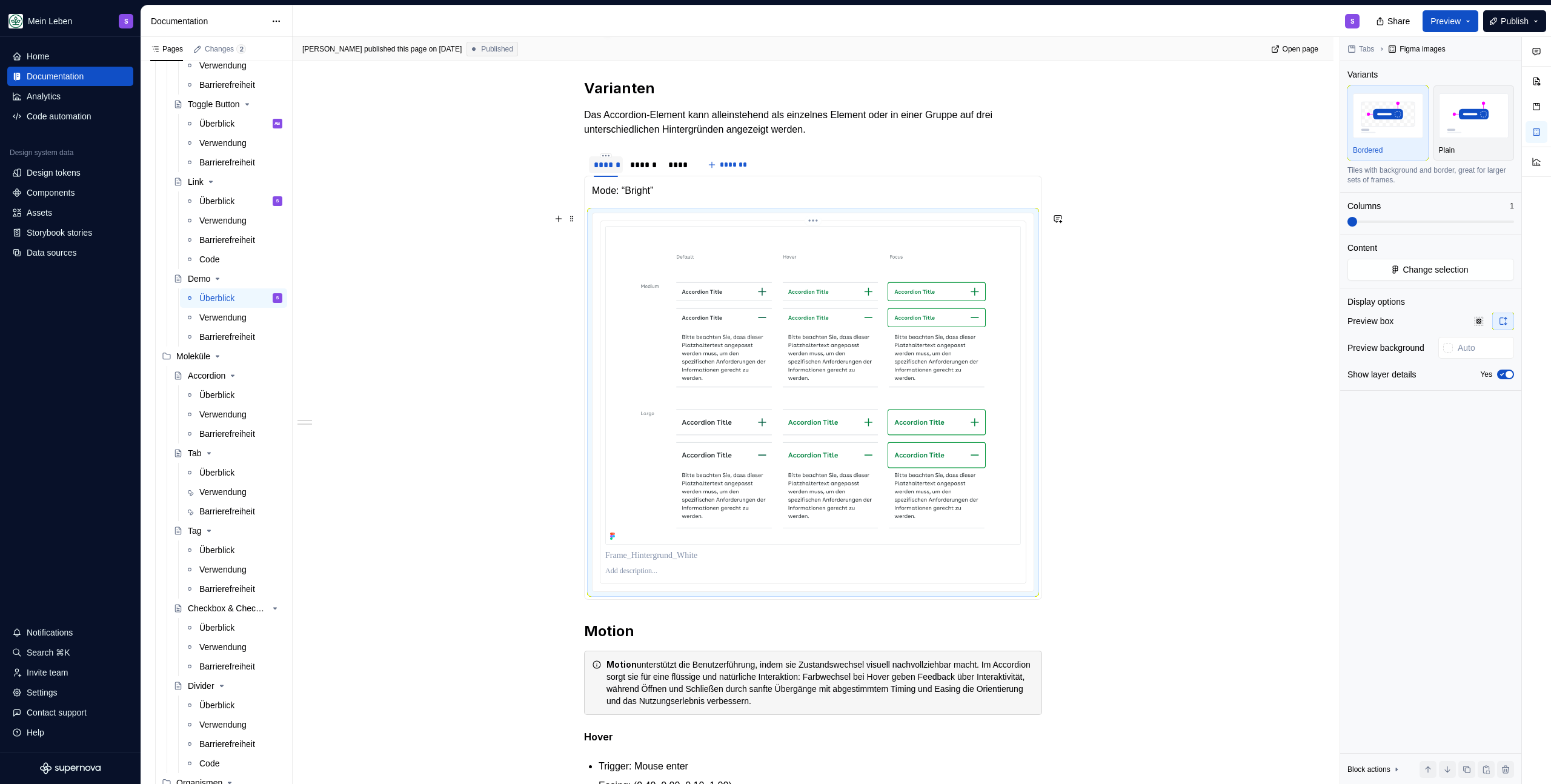
scroll to position [527, 0]
click at [644, 164] on div "******" at bounding box center [643, 165] width 26 height 12
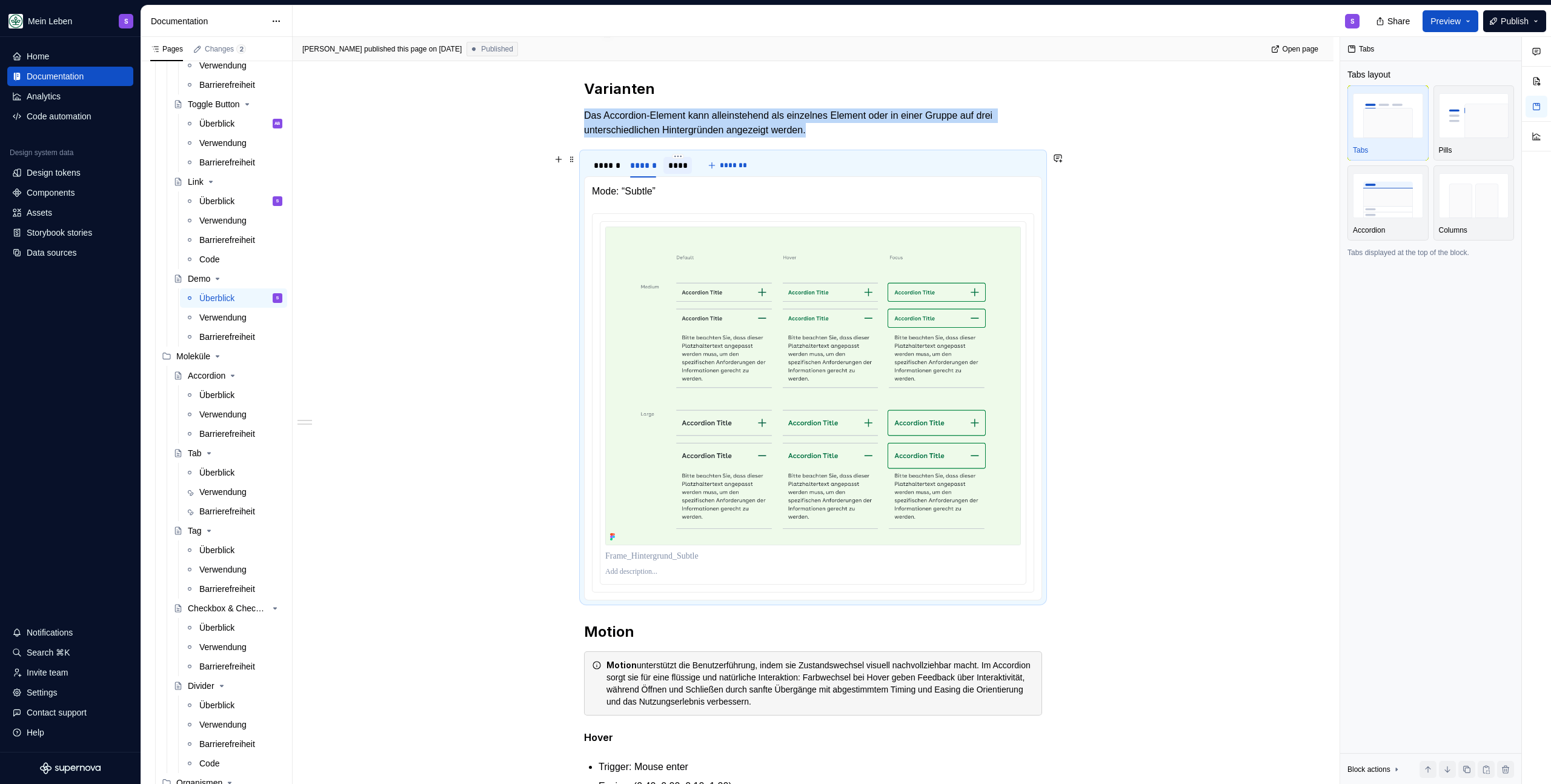
click at [676, 166] on div "****" at bounding box center [677, 165] width 19 height 12
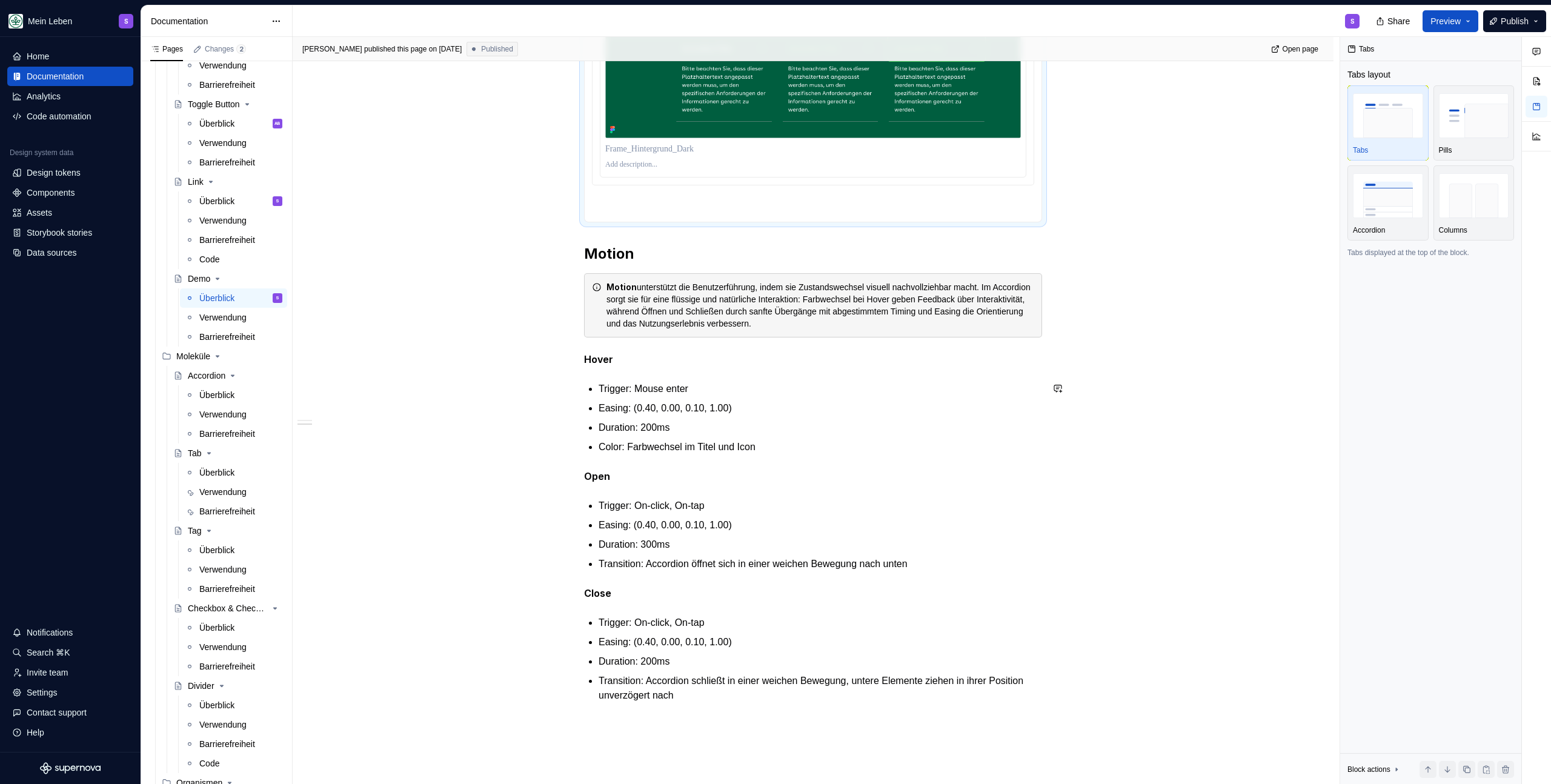
scroll to position [935, 0]
click at [688, 263] on div "**********" at bounding box center [813, 17] width 458 height 1368
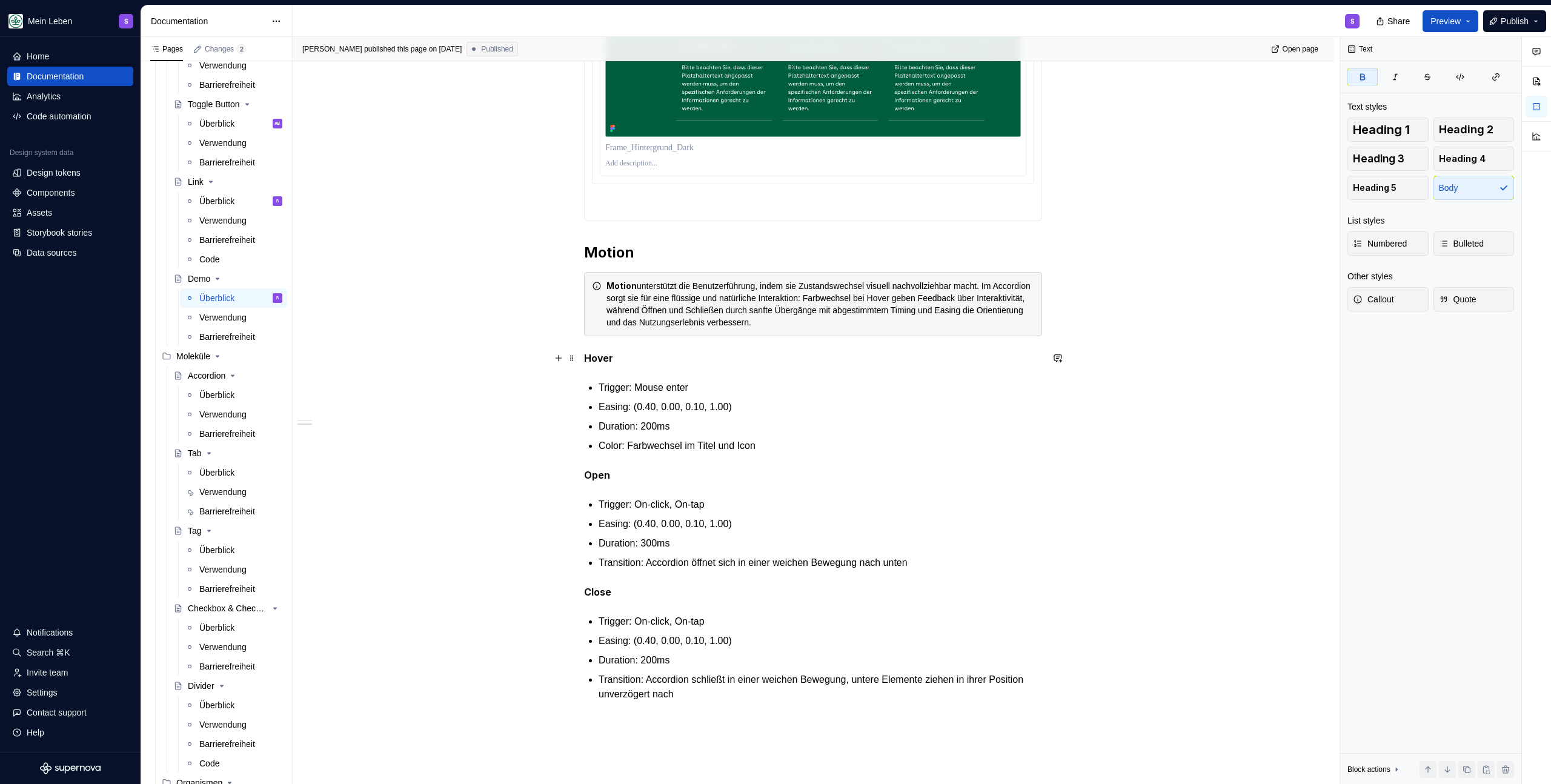
click at [636, 356] on p "Hover" at bounding box center [813, 358] width 458 height 15
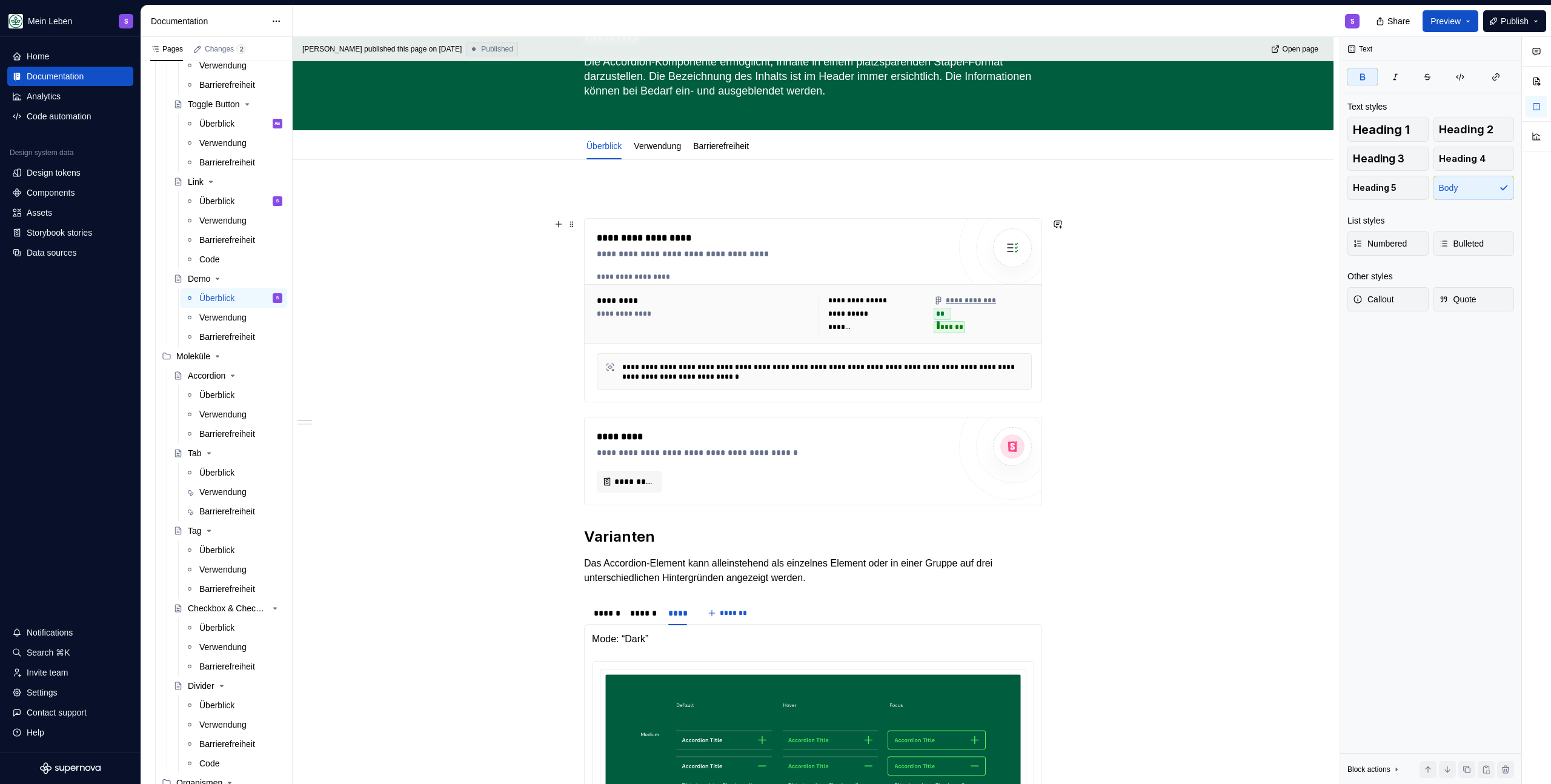
scroll to position [0, 0]
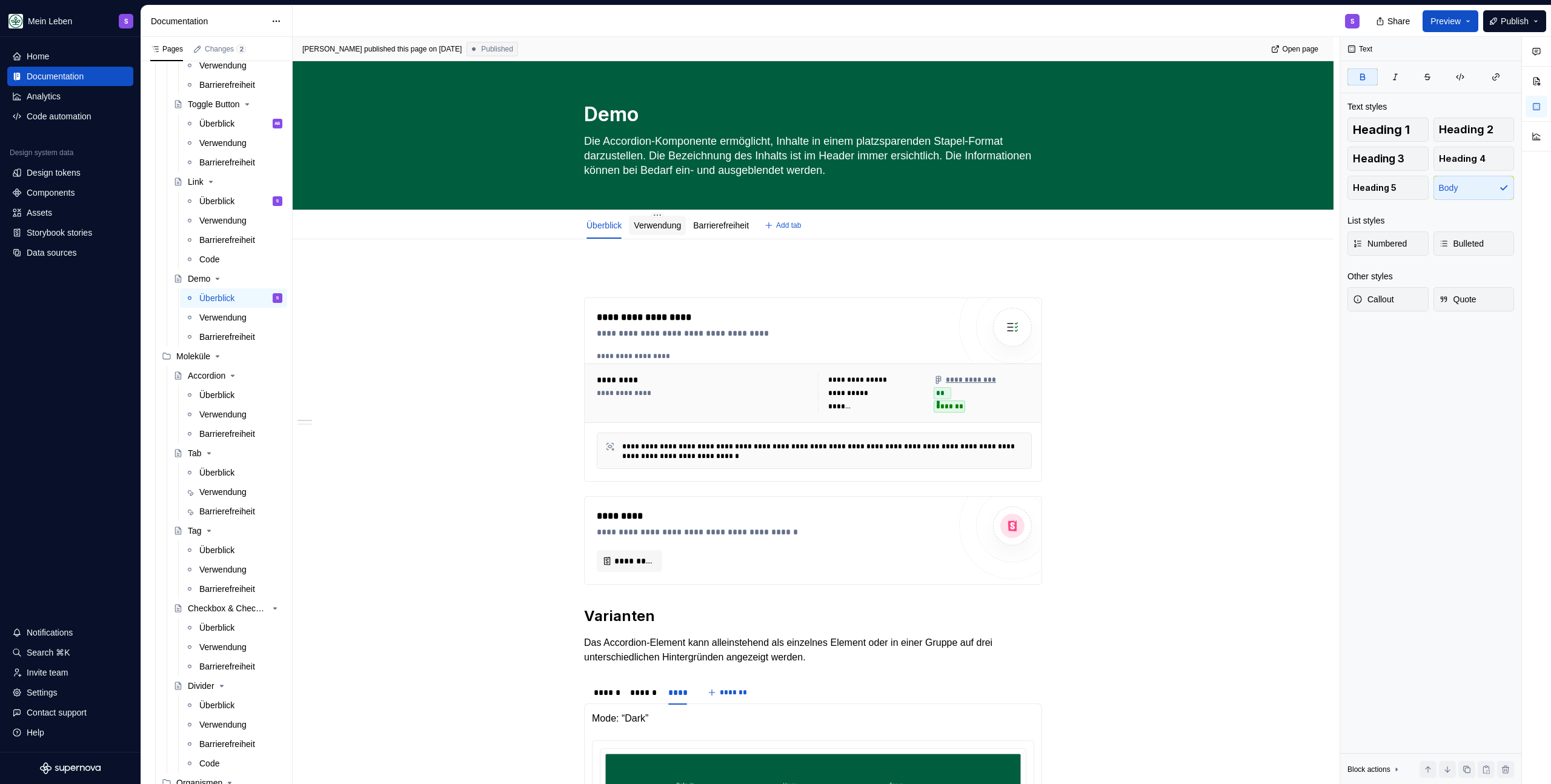
click at [659, 225] on link "Verwendung" at bounding box center [657, 225] width 47 height 10
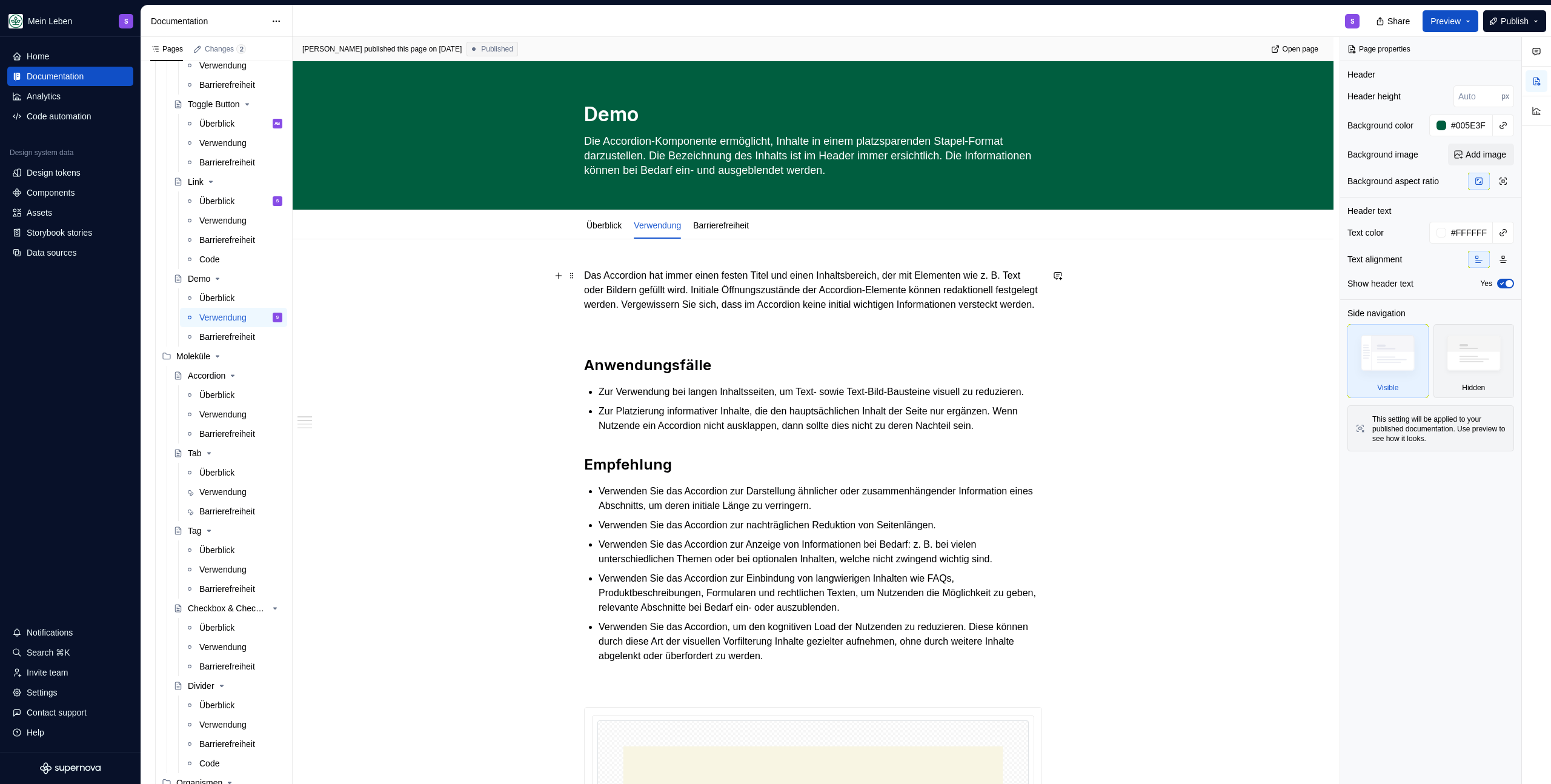
click at [734, 304] on p "Das Accordion hat immer einen festen Titel und einen Inhaltsbereich, der mit El…" at bounding box center [813, 289] width 458 height 43
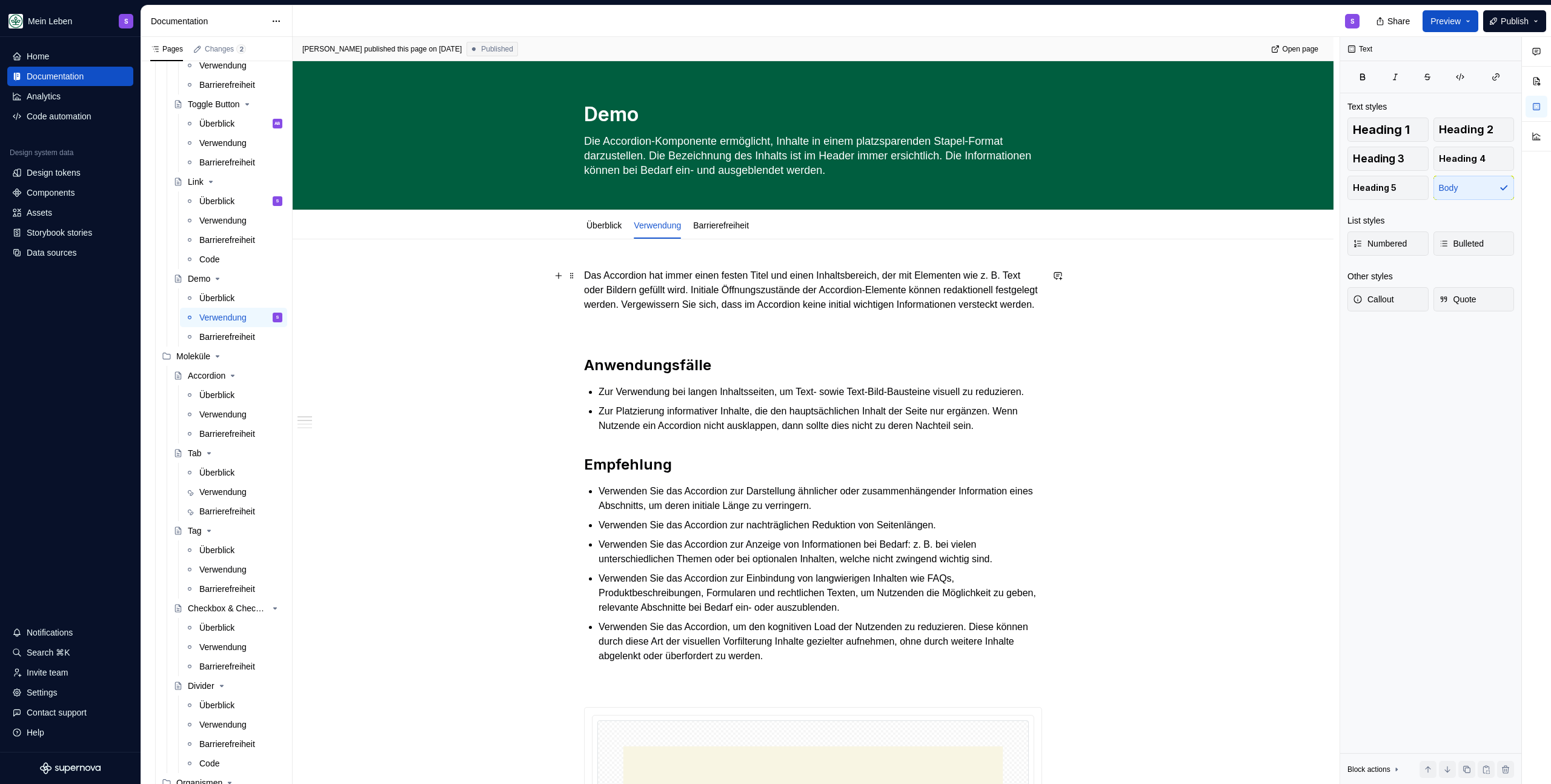
click at [769, 312] on p "Das Accordion hat immer einen festen Titel und einen Inhaltsbereich, der mit El…" at bounding box center [813, 289] width 458 height 43
click at [729, 230] on link "Barrierefreiheit" at bounding box center [721, 225] width 56 height 10
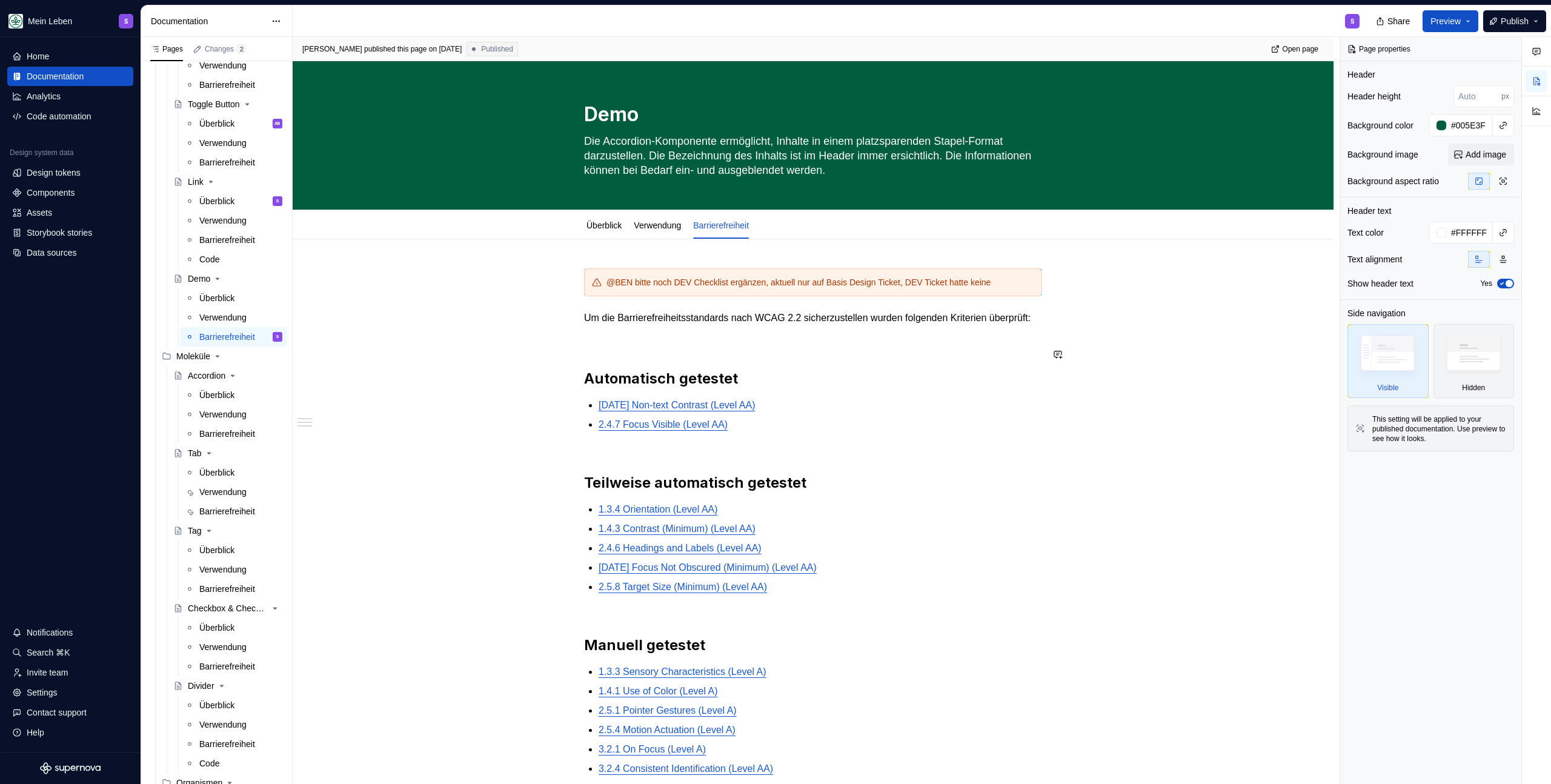
click at [718, 374] on div "@BEN bitte noch DEV Checklist ergänzen, aktuell nur auf Basis Design Ticket, DE…" at bounding box center [813, 547] width 458 height 559
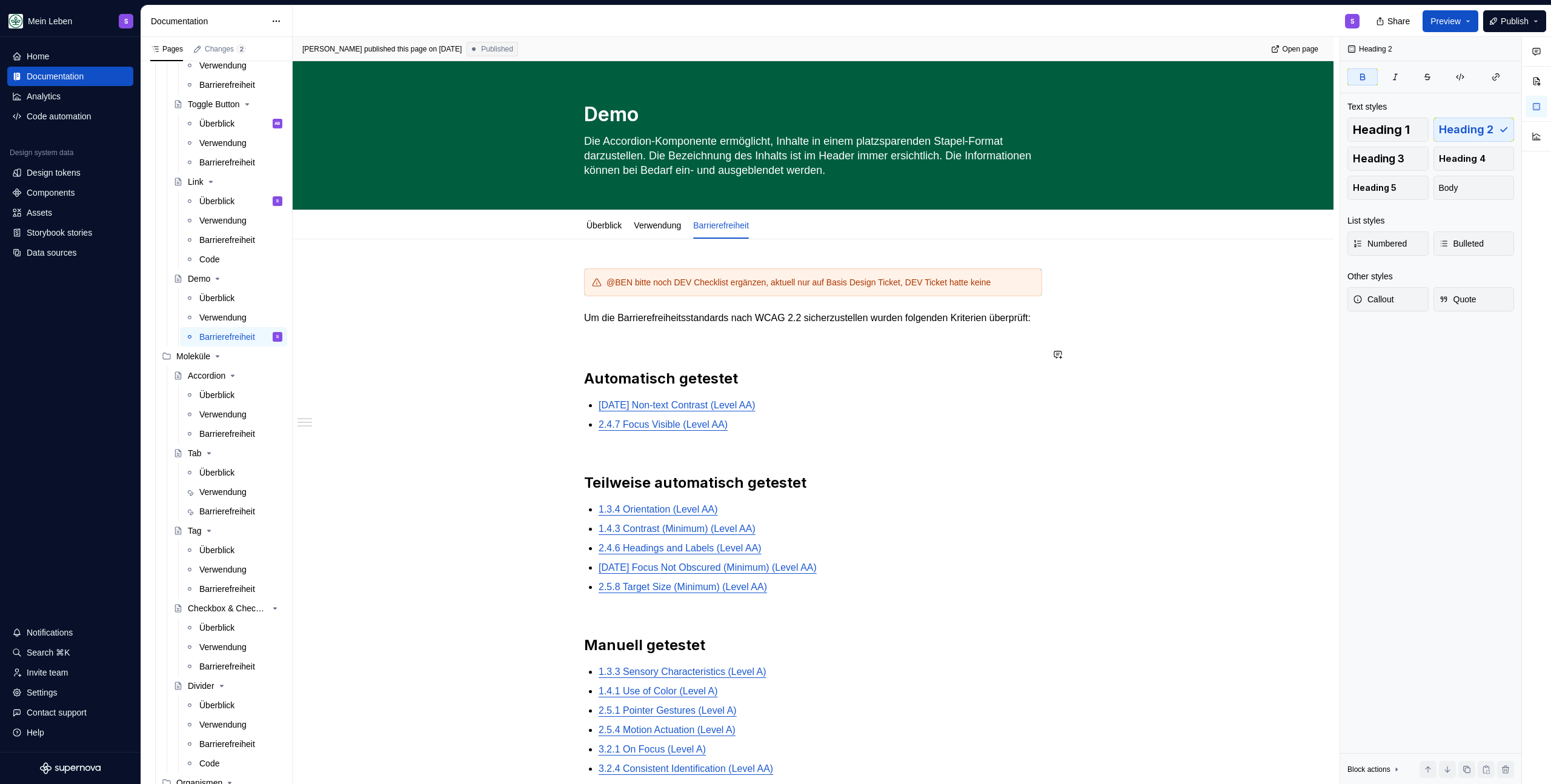
click at [721, 325] on p "Um die Barrierefreiheitsstandards nach WCAG 2.2 sicherzustellen wurden folgende…" at bounding box center [813, 318] width 458 height 14
click at [747, 347] on p at bounding box center [813, 340] width 458 height 14
click at [512, 337] on div "@BEN bitte noch DEV Checklist ergänzen, aktuell nur auf Basis Design Ticket, DE…" at bounding box center [813, 658] width 1041 height 837
click at [617, 221] on link "Überblick" at bounding box center [604, 225] width 35 height 10
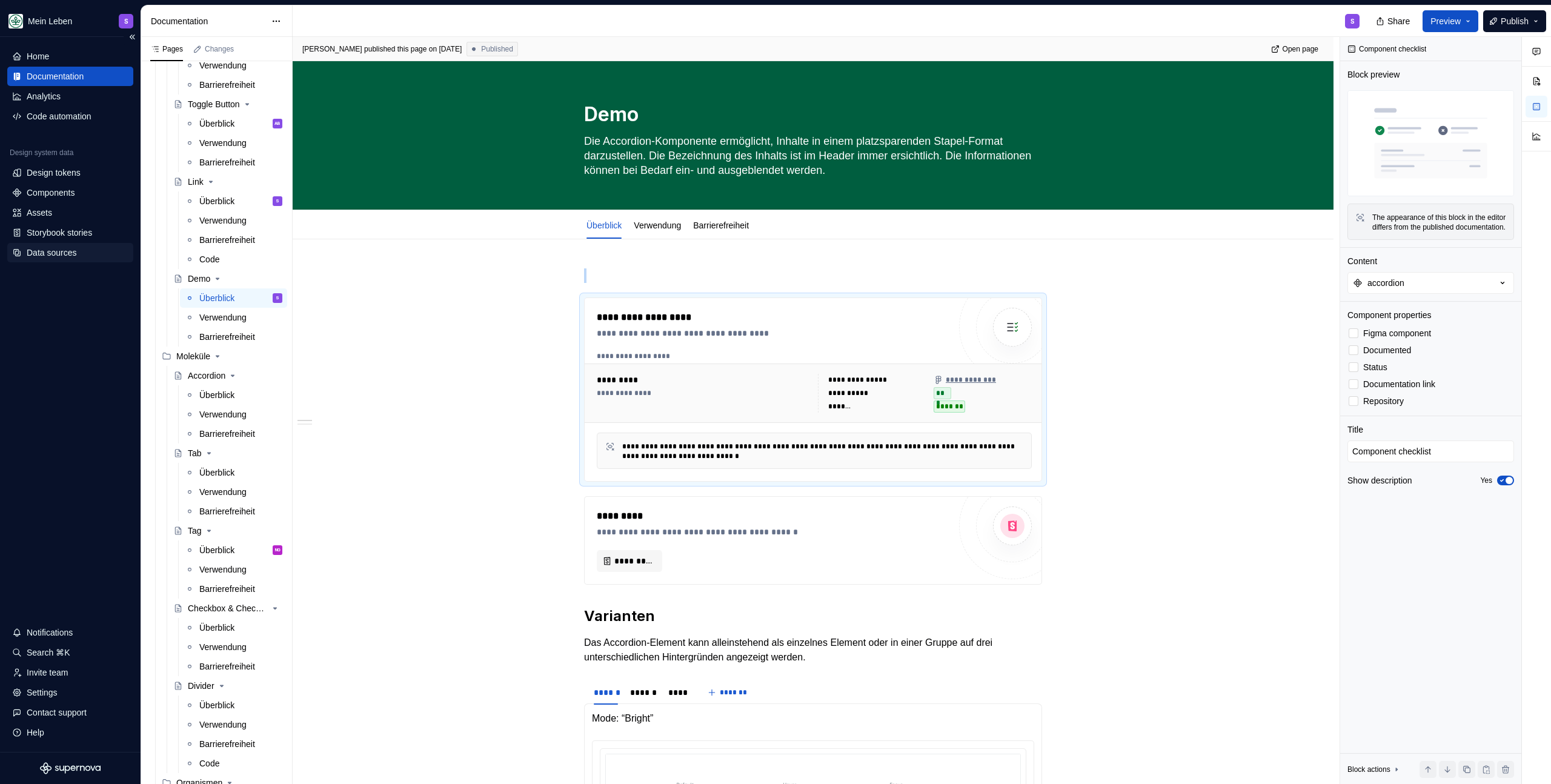
click at [74, 251] on div "Data sources" at bounding box center [51, 252] width 50 height 12
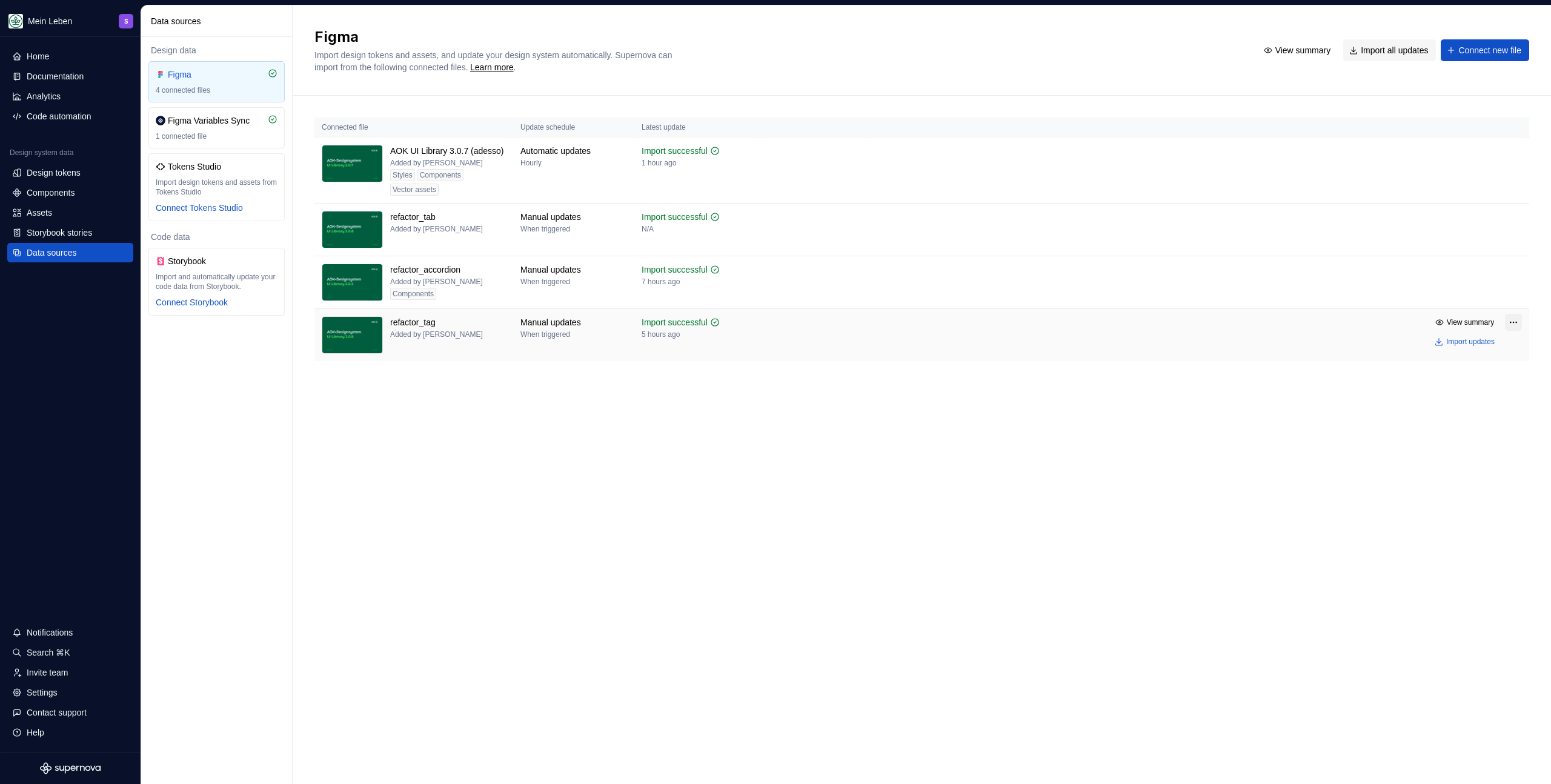
click at [1510, 324] on html "Mein Leben S Home Documentation Analytics Code automation Design system data De…" at bounding box center [775, 392] width 1551 height 784
click at [1443, 427] on div "Remove Figma file" at bounding box center [1475, 429] width 133 height 12
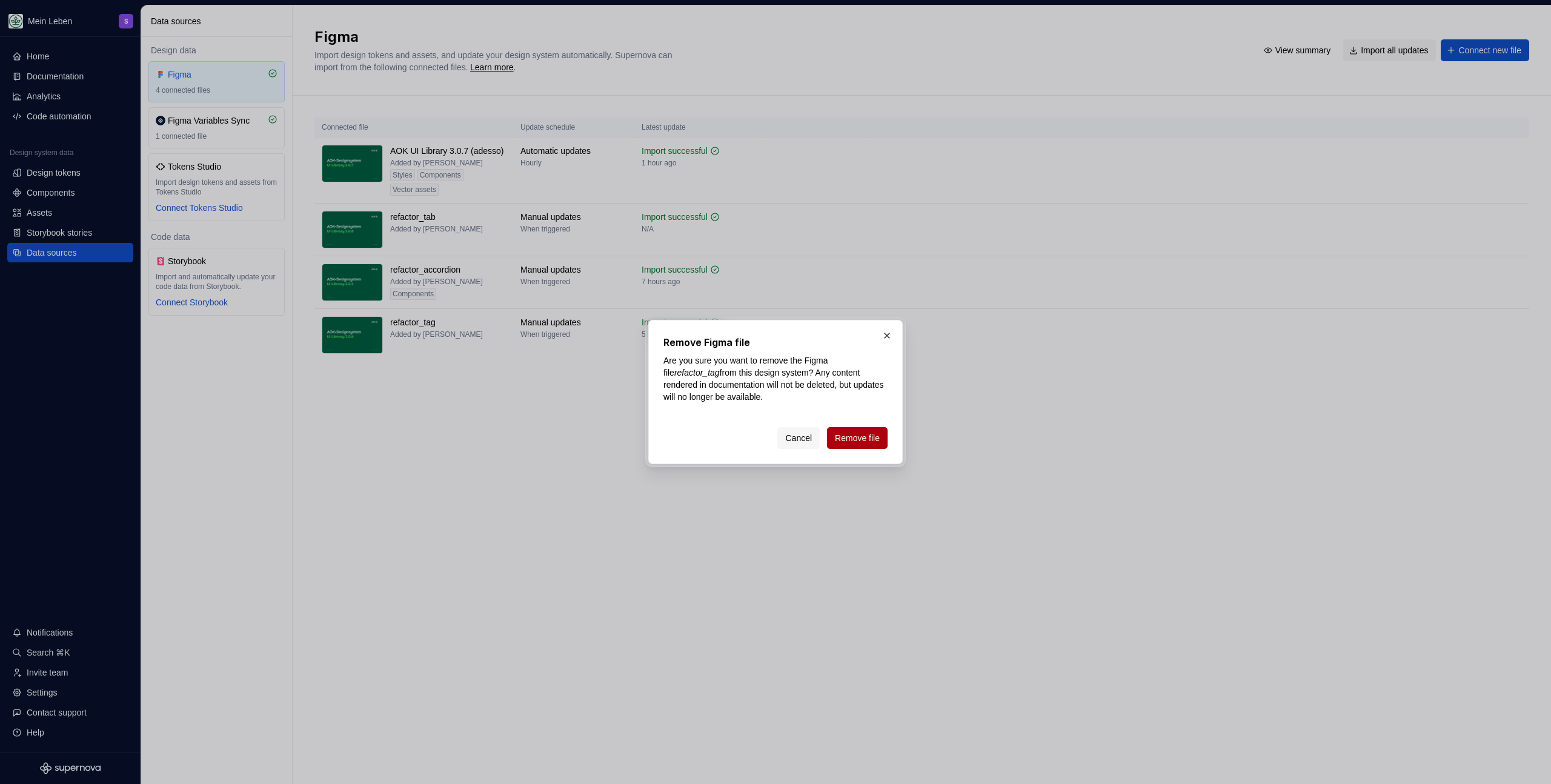
click at [866, 443] on button "Remove file" at bounding box center [857, 438] width 61 height 22
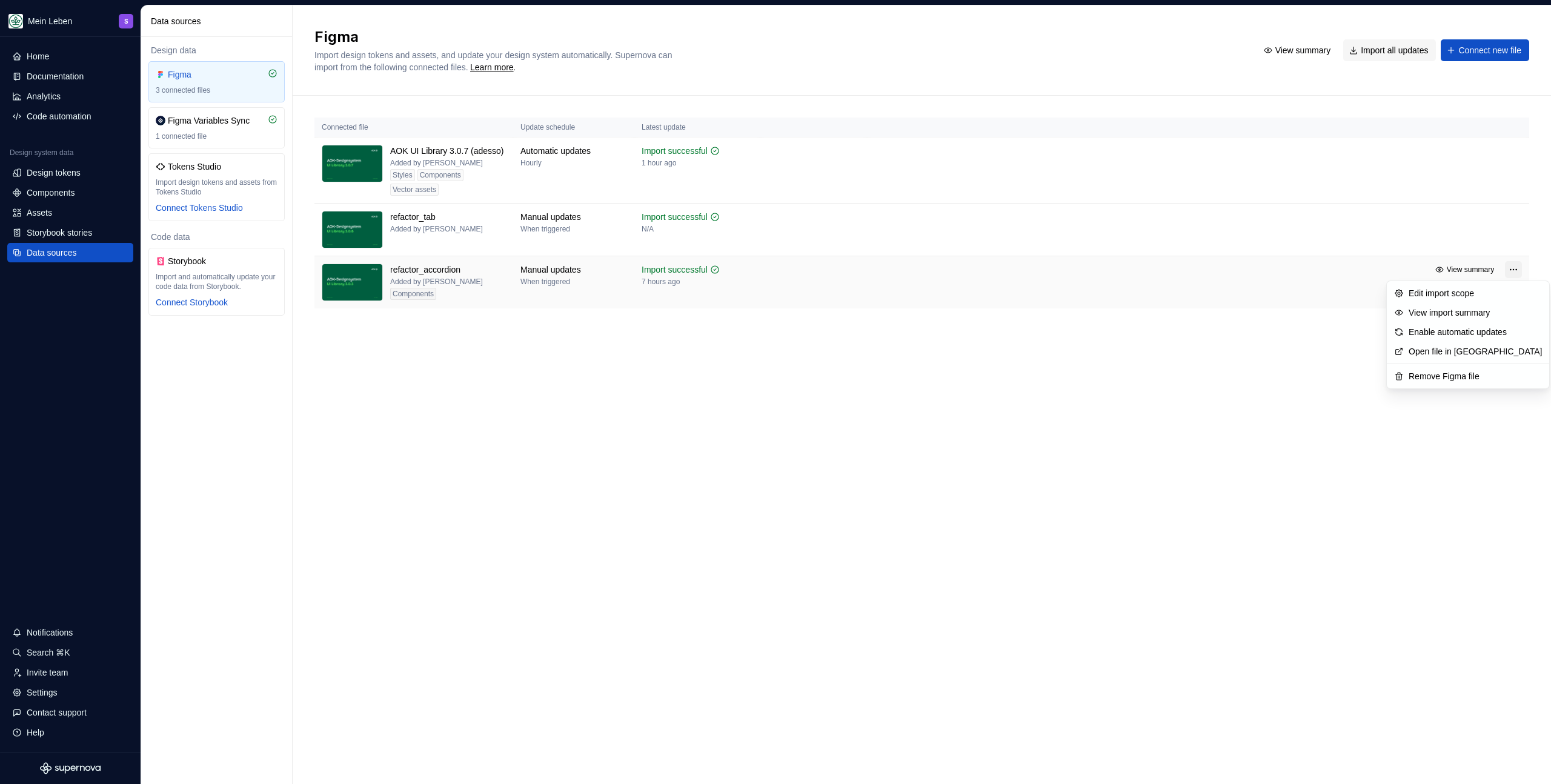
click at [1511, 267] on html "Mein Leben S Home Documentation Analytics Code automation Design system data De…" at bounding box center [775, 392] width 1551 height 784
click at [1300, 351] on html "Mein Leben S Home Documentation Analytics Code automation Design system data De…" at bounding box center [775, 392] width 1551 height 784
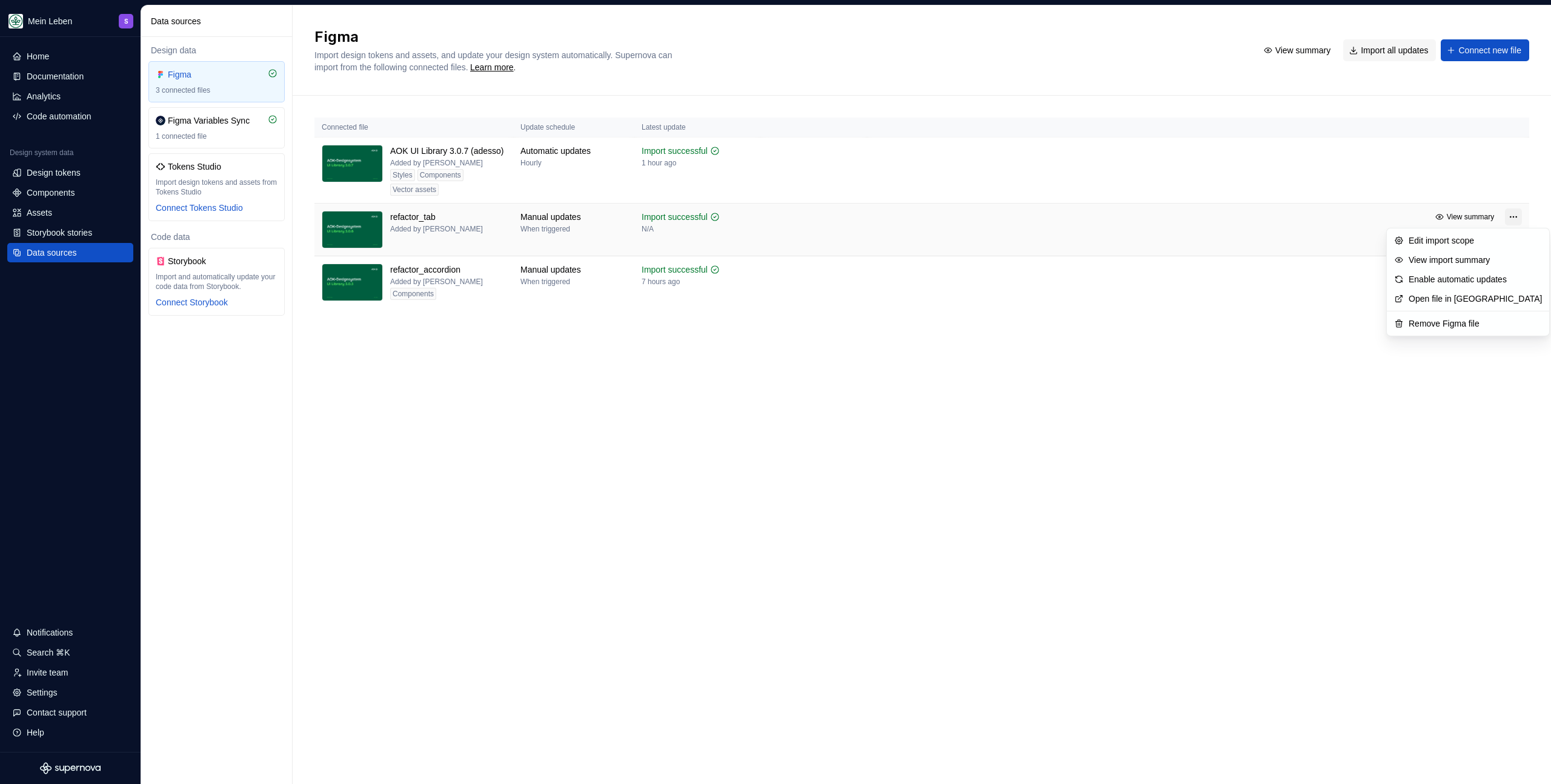
click at [1509, 218] on html "Mein Leben S Home Documentation Analytics Code automation Design system data De…" at bounding box center [775, 392] width 1551 height 784
click at [870, 335] on html "Mein Leben S Home Documentation Analytics Code automation Design system data De…" at bounding box center [775, 392] width 1551 height 784
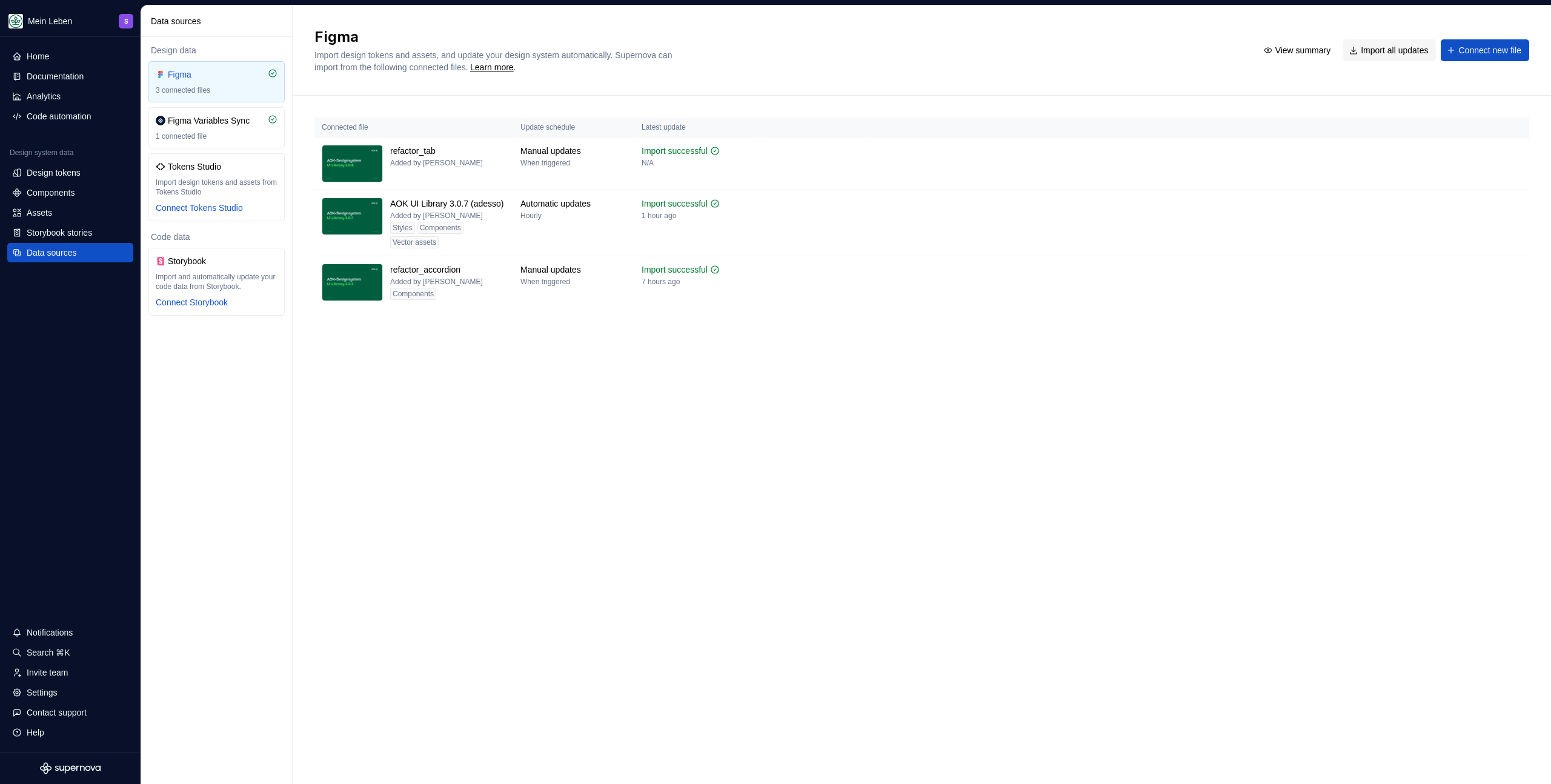
click at [367, 450] on div "Figma Import design tokens and assets, and update your design system automatica…" at bounding box center [922, 394] width 1258 height 778
click at [36, 78] on div "Documentation" at bounding box center [55, 76] width 57 height 12
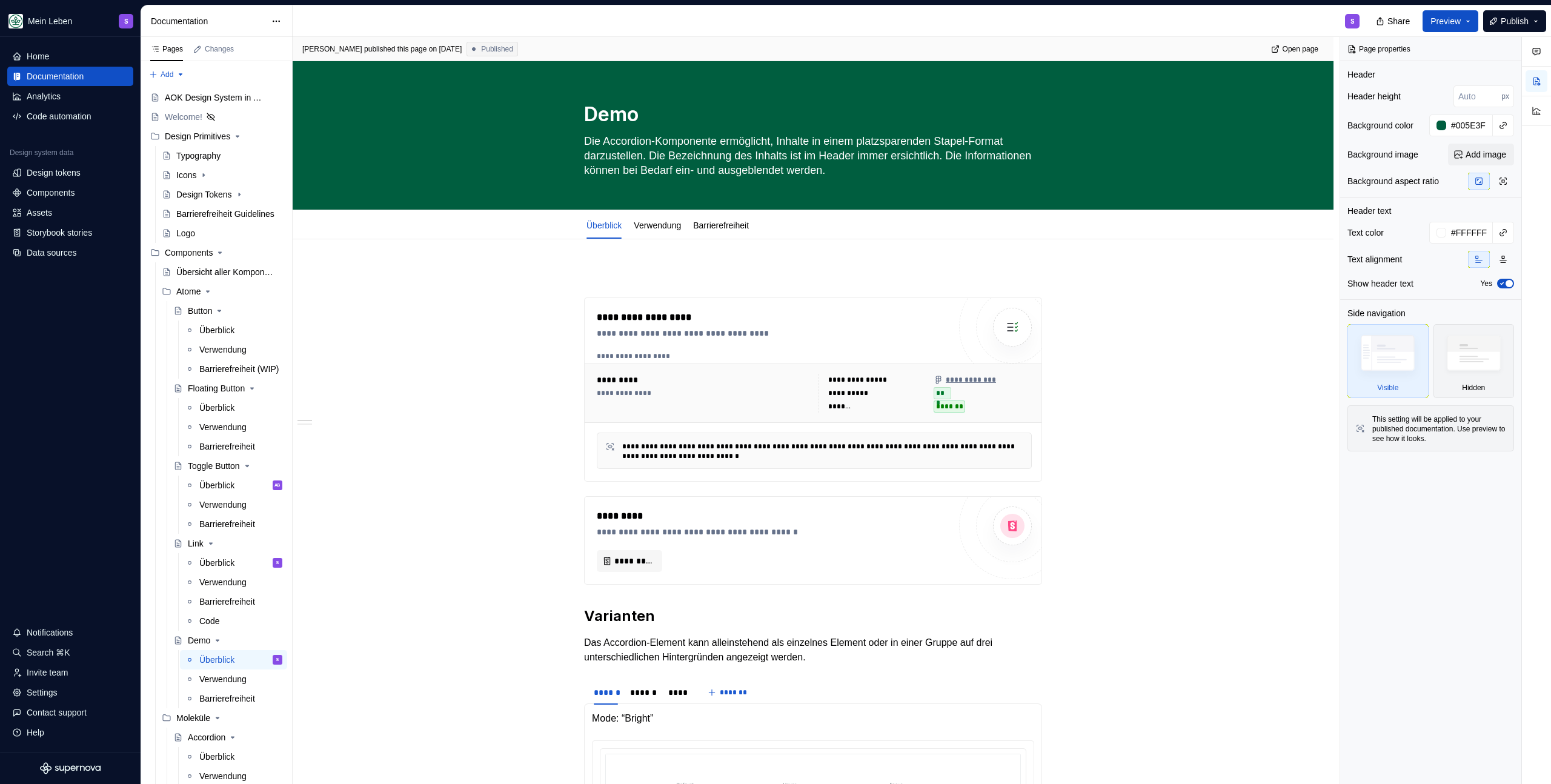
click at [404, 12] on div "S" at bounding box center [831, 21] width 1077 height 32
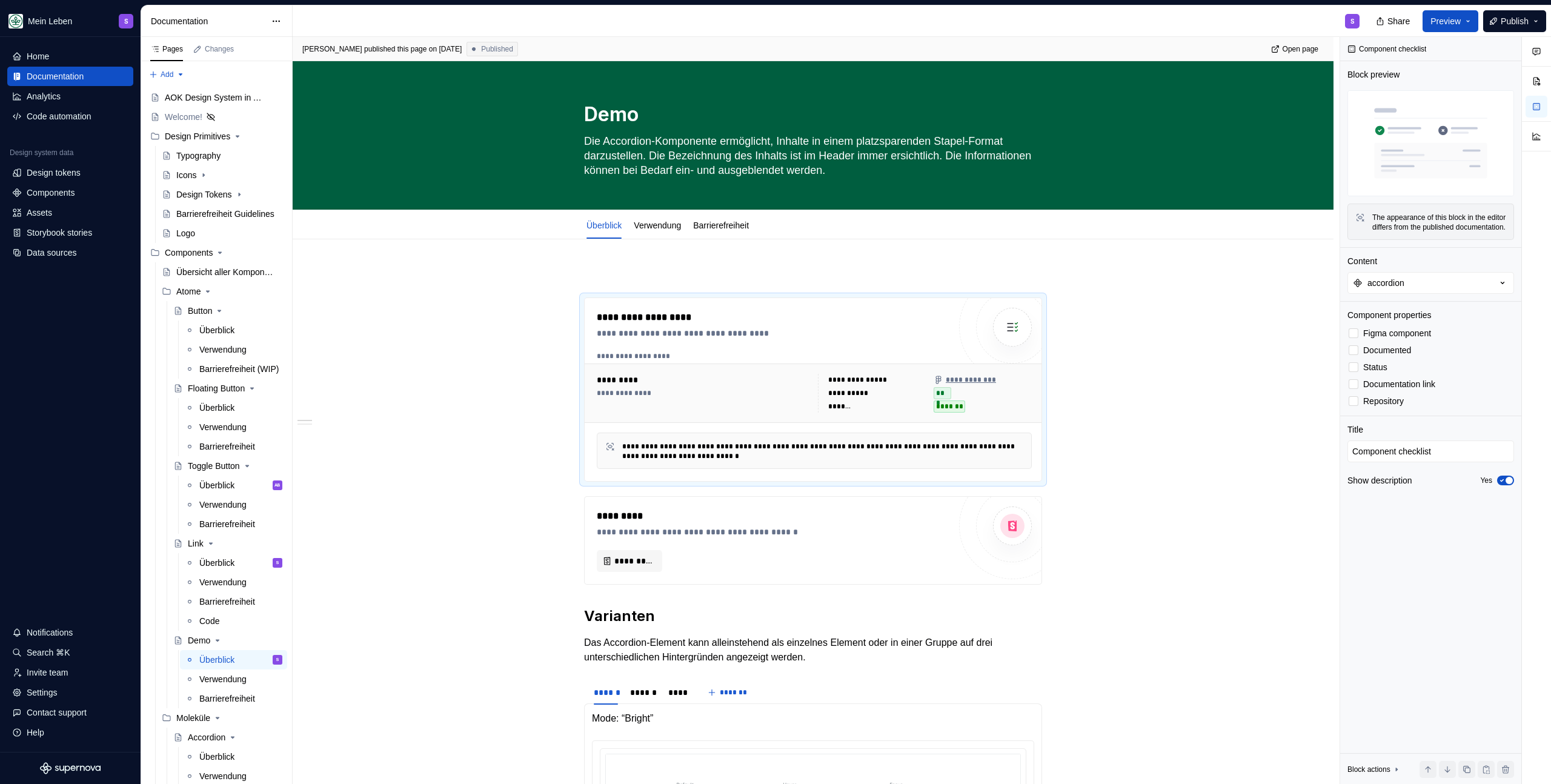
click at [365, 17] on div "S" at bounding box center [831, 21] width 1077 height 32
click at [42, 699] on div "Settings" at bounding box center [70, 692] width 126 height 19
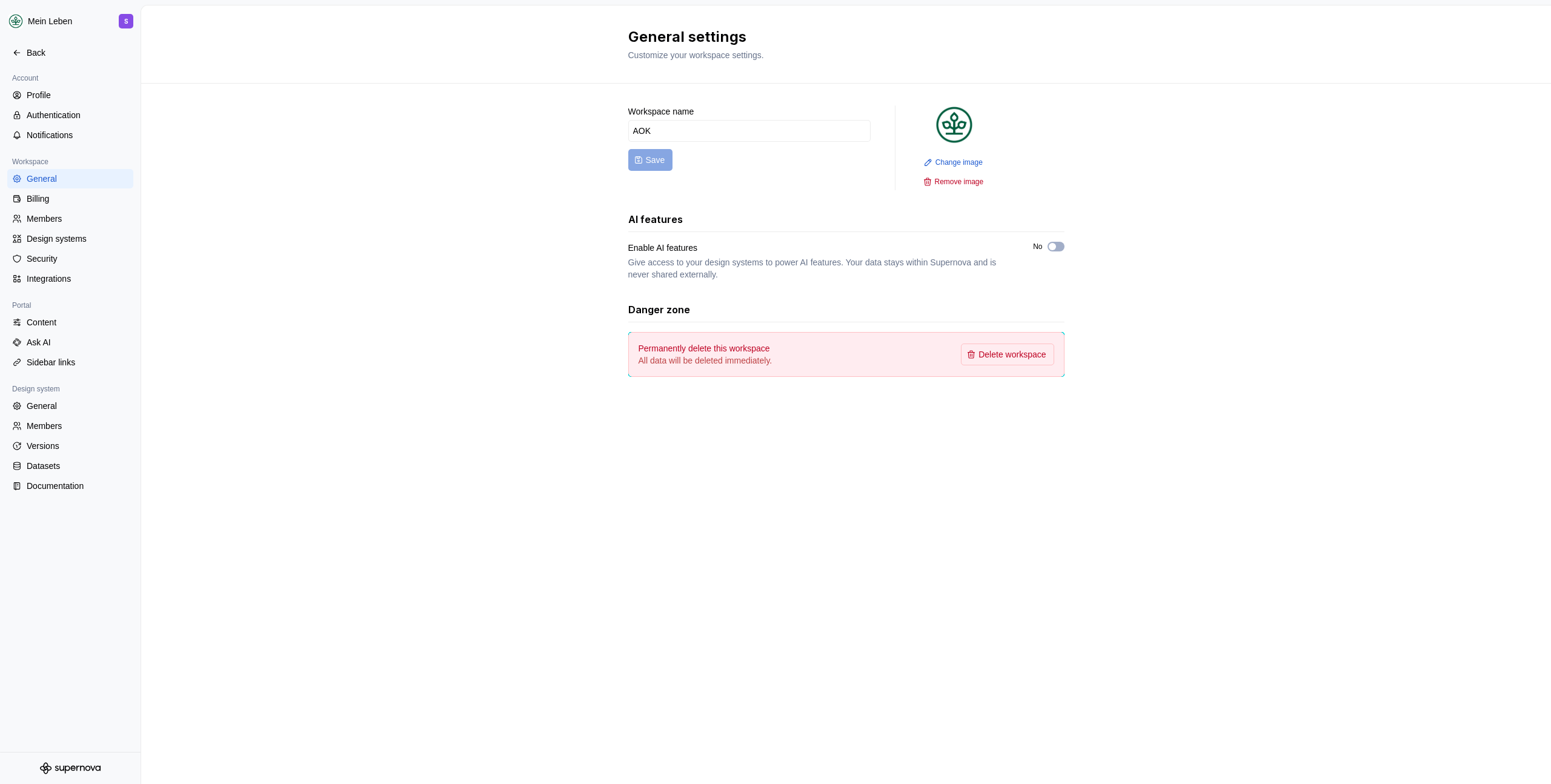
click at [363, 278] on div "Workspace name AOK Save Change image Remove image AI features Enable AI feature…" at bounding box center [846, 253] width 1410 height 339
click at [1058, 245] on button "No" at bounding box center [1056, 246] width 17 height 10
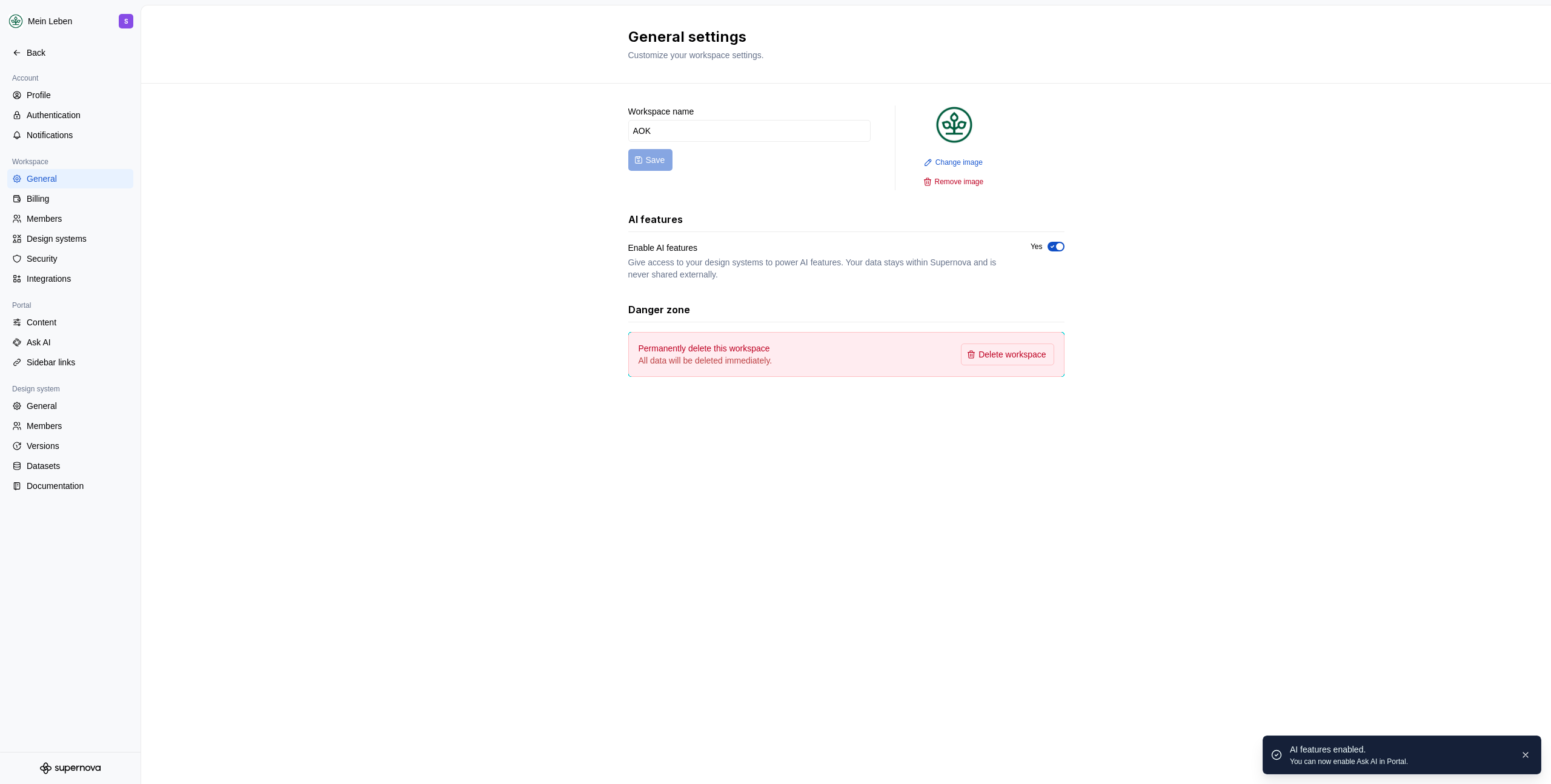
click at [1293, 292] on div "Workspace name AOK Save Change image Remove image AI features Enable AI feature…" at bounding box center [846, 253] width 1410 height 339
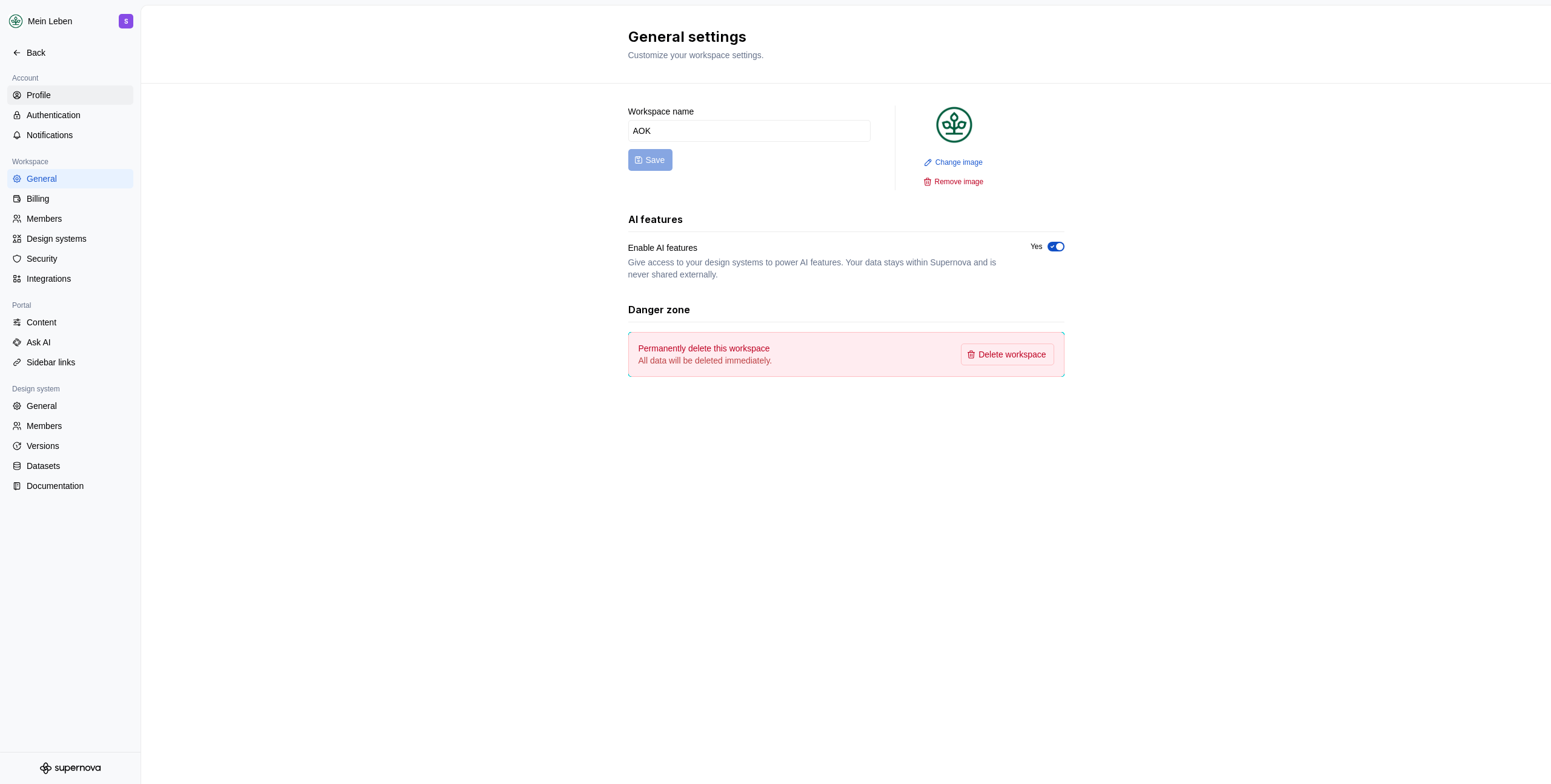
click at [49, 98] on div "Profile" at bounding box center [77, 95] width 102 height 12
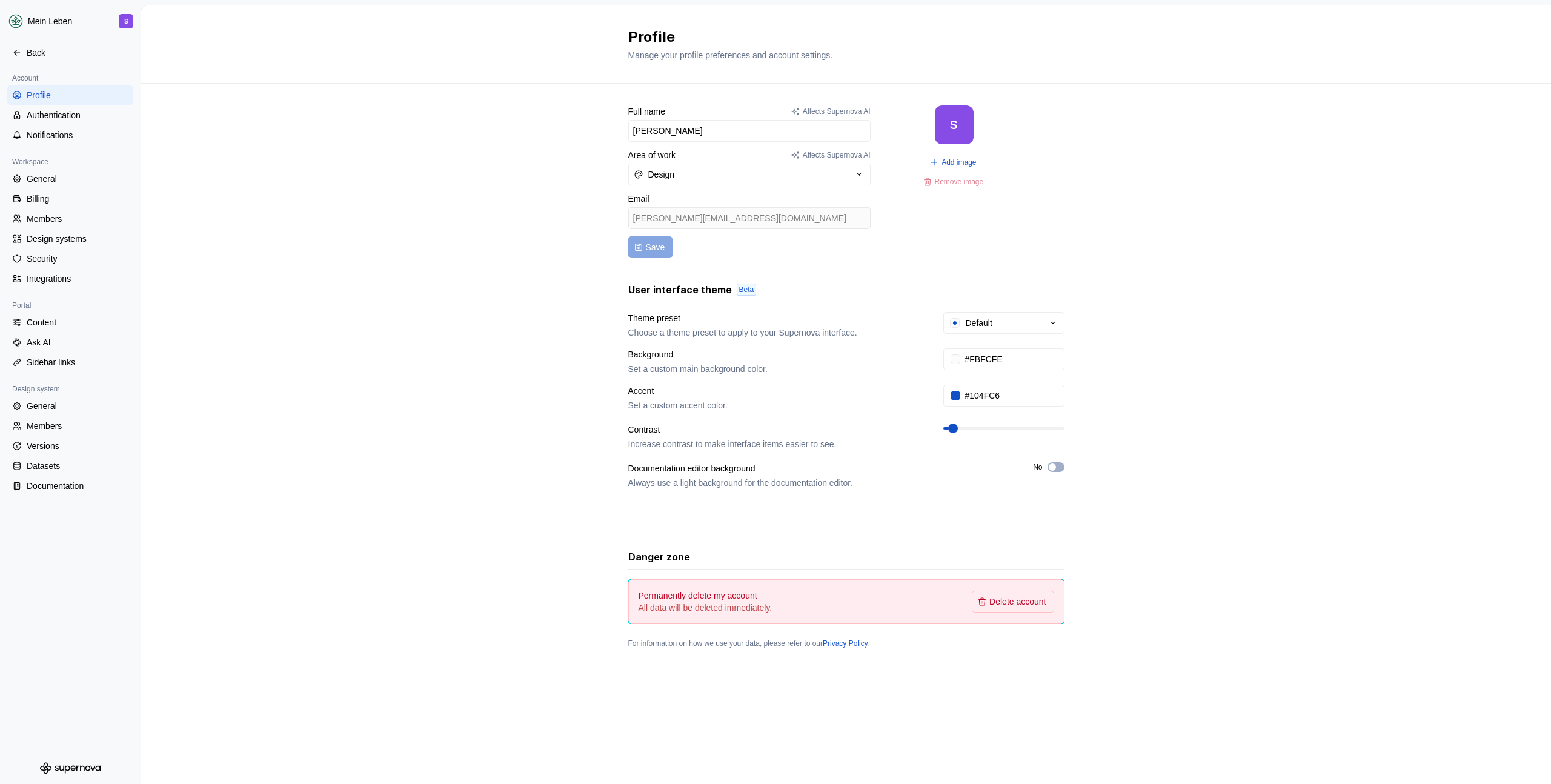
click at [422, 346] on div "Full name Affects Supernova AI Sandra Area of work Affects Supernova AI Design …" at bounding box center [846, 388] width 1410 height 610
click at [54, 176] on div "General" at bounding box center [77, 179] width 102 height 12
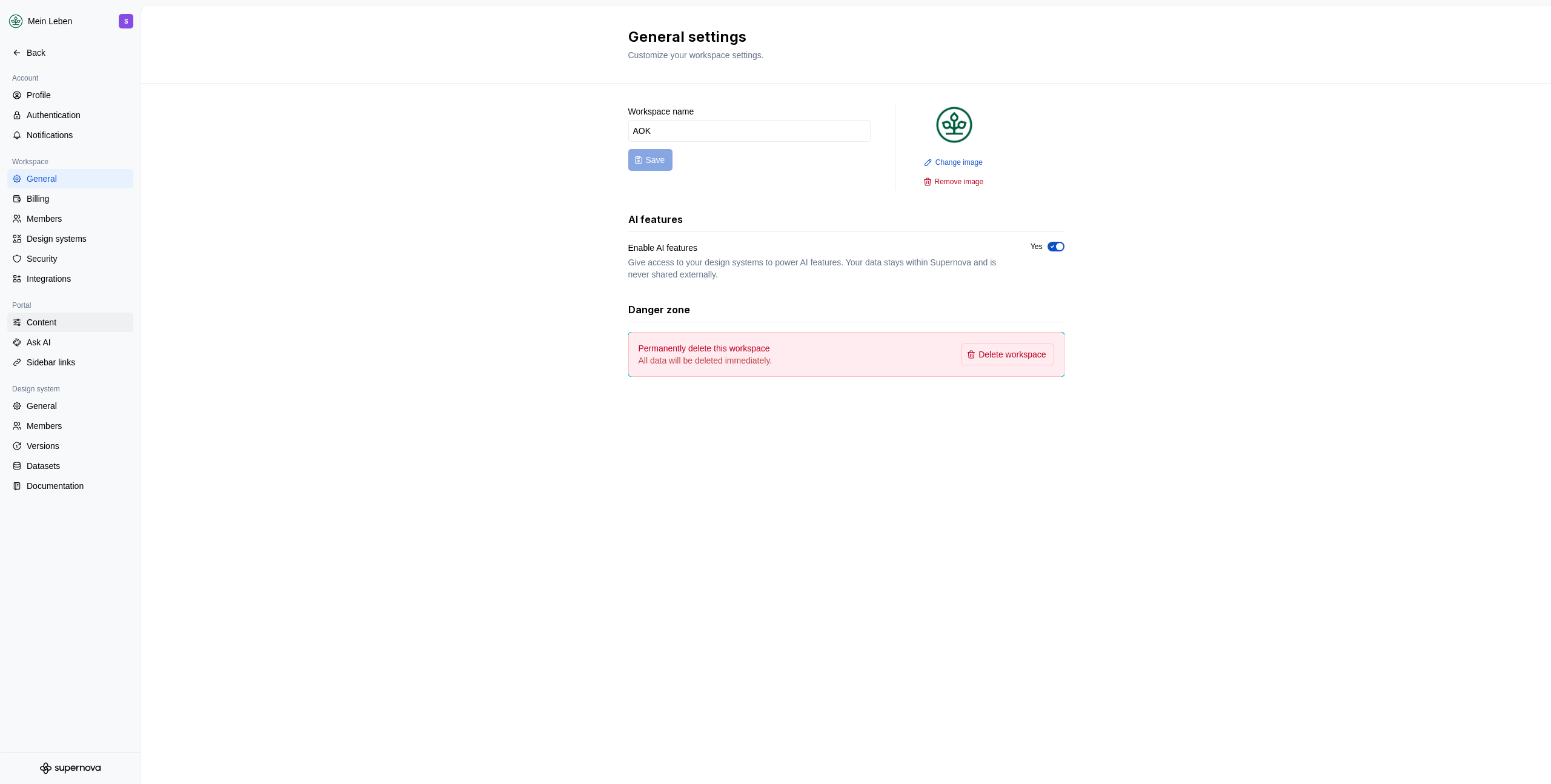
click at [60, 323] on div "Content" at bounding box center [77, 322] width 102 height 12
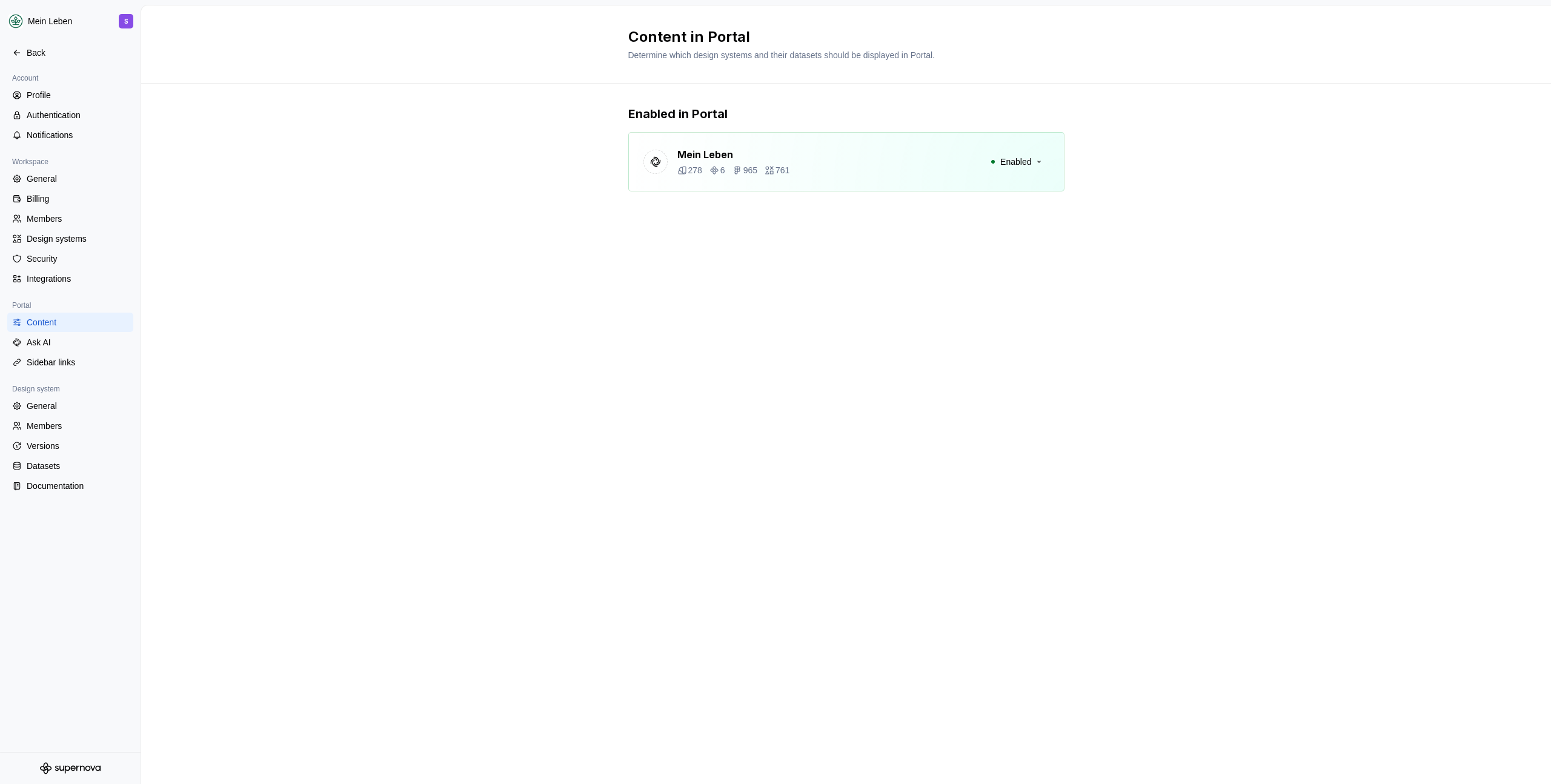
click at [913, 165] on div "Mein Leben 278 6 965 761 Enabled" at bounding box center [846, 162] width 436 height 60
click at [1038, 164] on button "Enabled" at bounding box center [1016, 162] width 66 height 22
click at [1168, 160] on div "Enabled in Portal Mein Leben 278 6 965 761 Enabled" at bounding box center [846, 161] width 1410 height 154
drag, startPoint x: 55, startPoint y: 343, endPoint x: 64, endPoint y: 342, distance: 9.1
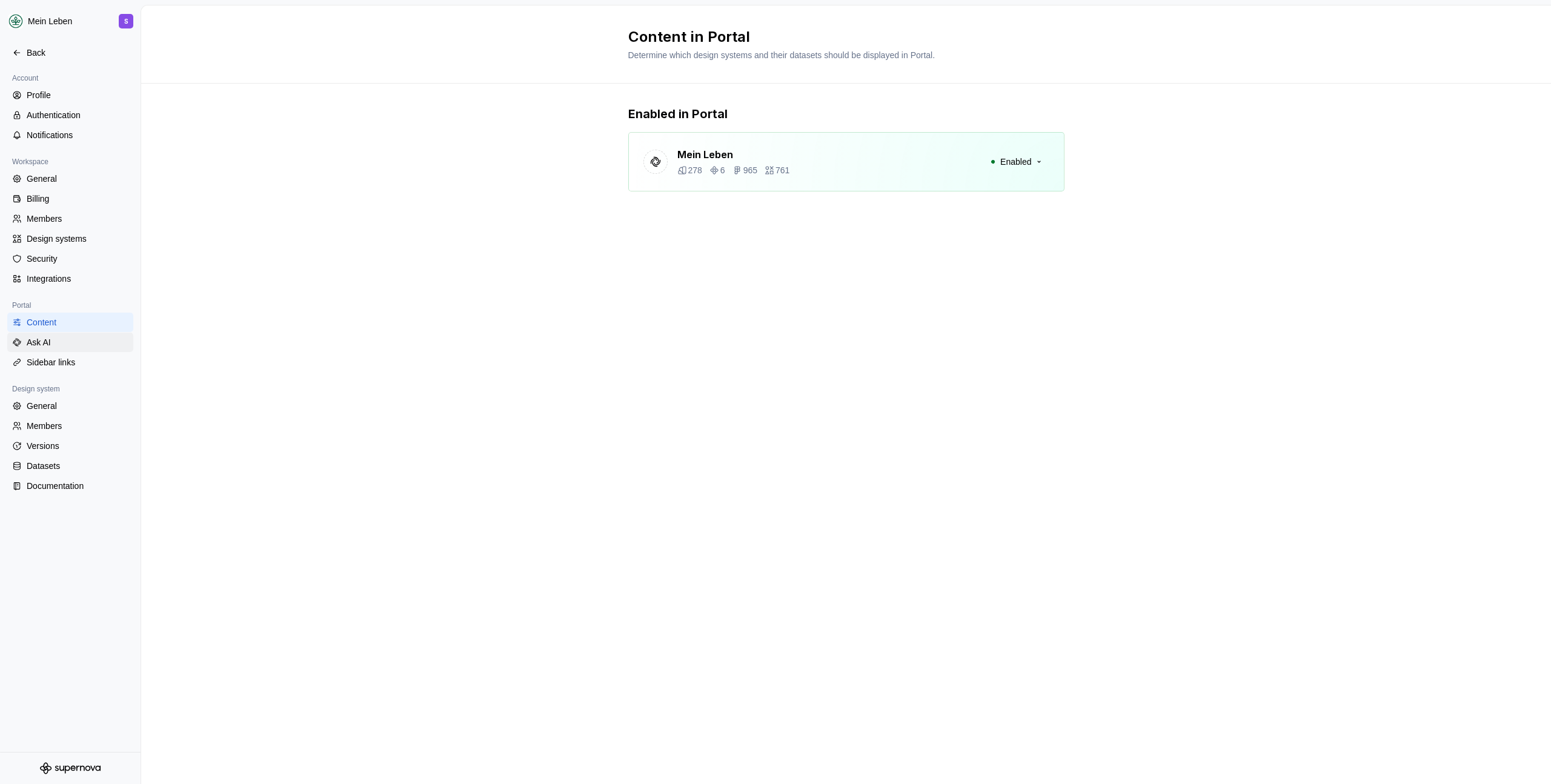
click at [55, 343] on div "Ask AI" at bounding box center [77, 342] width 102 height 12
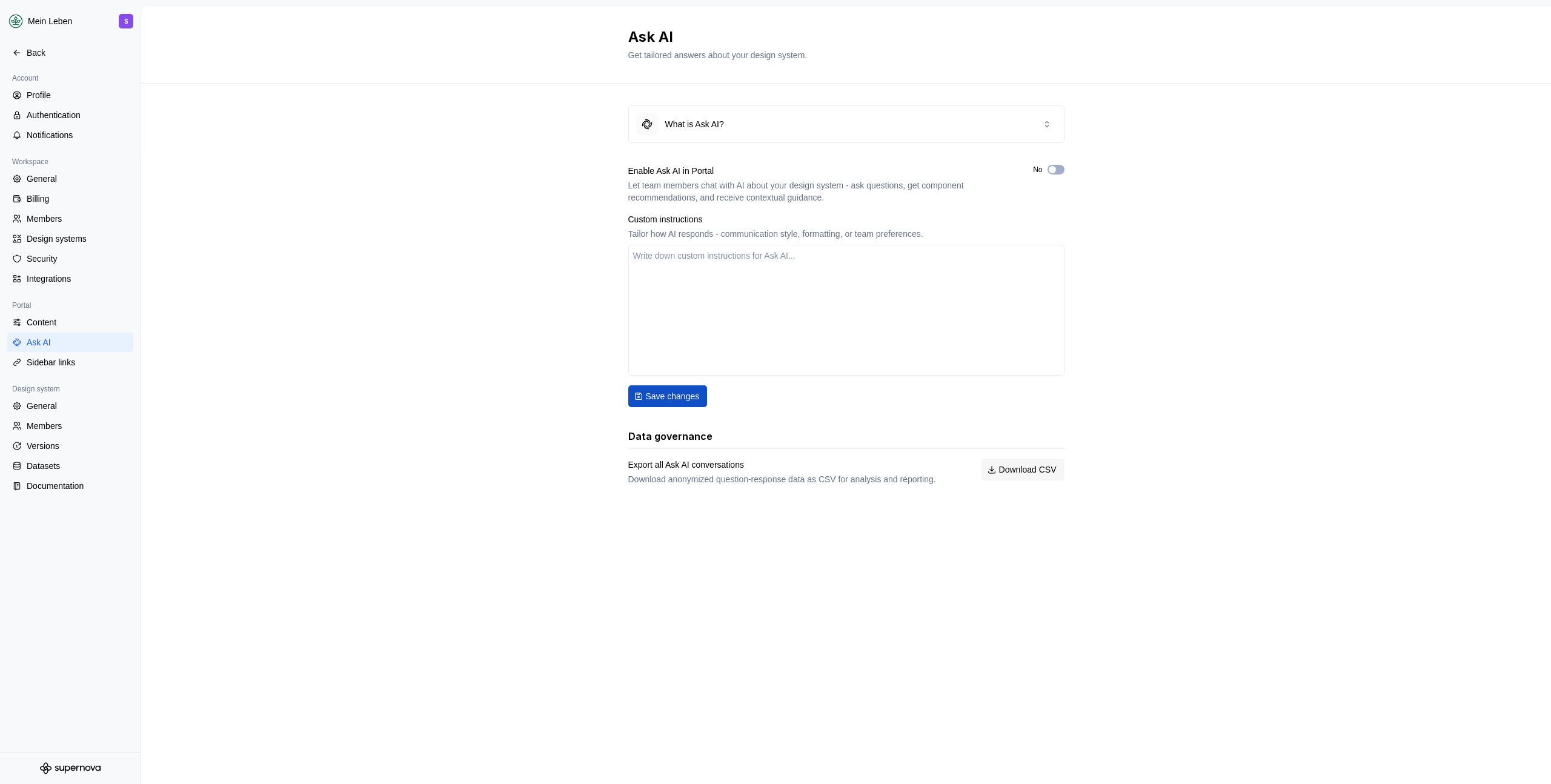
click at [390, 232] on div "What is Ask AI? Enable Ask AI in Portal Let team members chat with AI about you…" at bounding box center [846, 307] width 1410 height 447
click at [1058, 170] on button "No" at bounding box center [1056, 169] width 17 height 10
click at [519, 227] on div "What is Ask AI? Enable Ask AI in Portal Let team members chat with AI about you…" at bounding box center [846, 307] width 1410 height 447
click at [677, 394] on span "Save changes" at bounding box center [672, 396] width 54 height 12
click at [54, 356] on div "Sidebar links" at bounding box center [77, 362] width 102 height 12
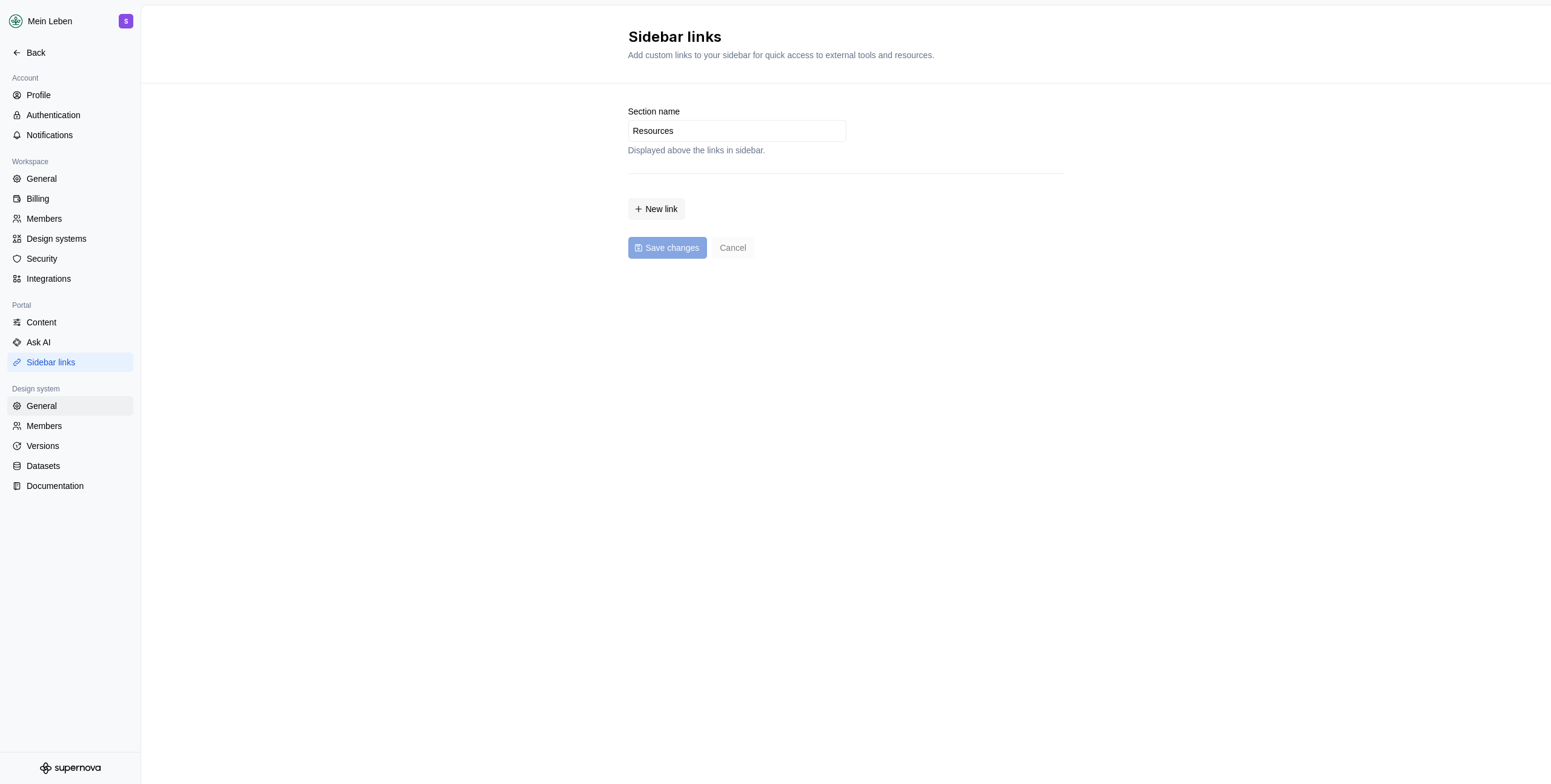
click at [68, 408] on div "General" at bounding box center [77, 405] width 102 height 12
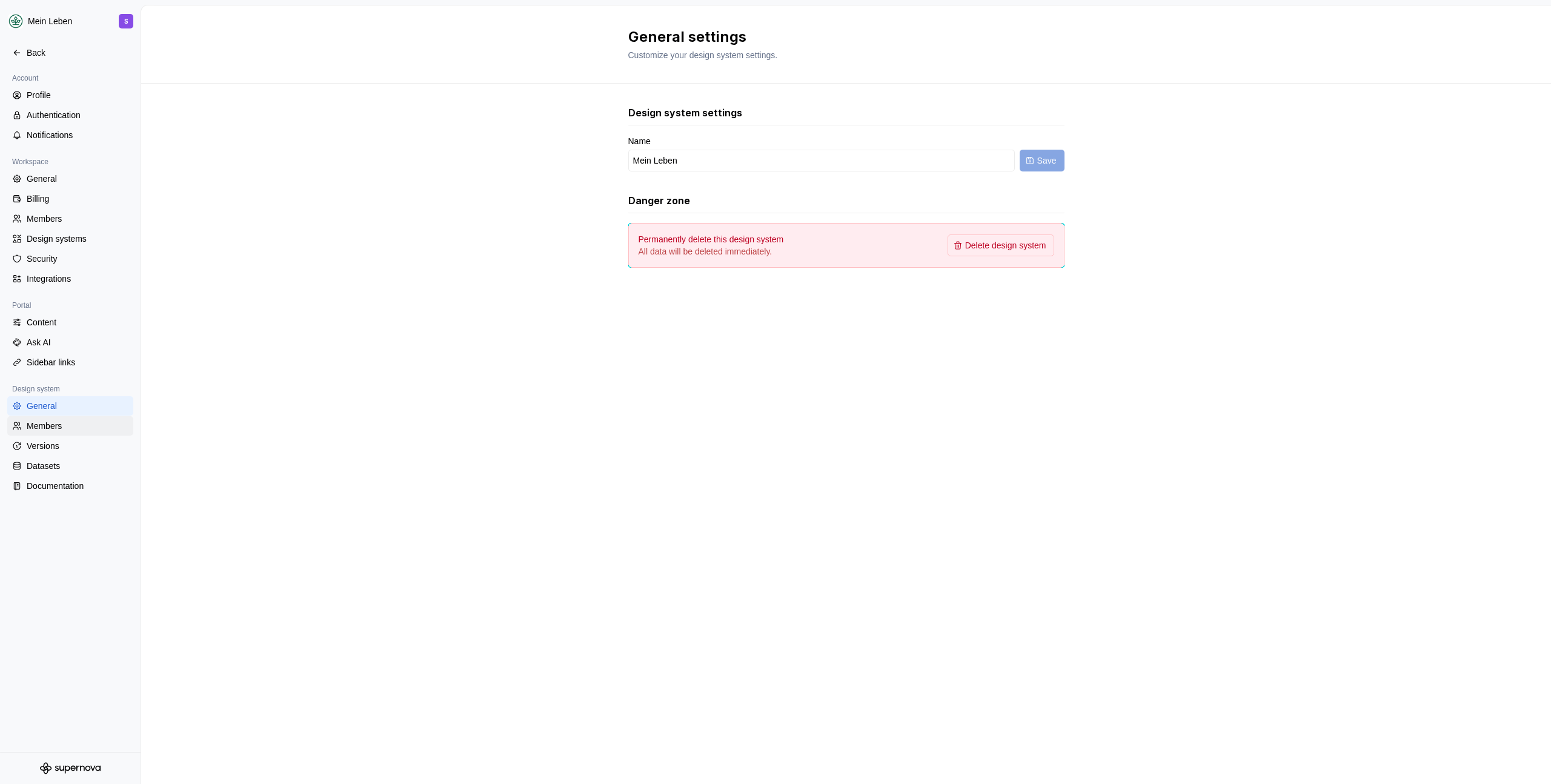
click at [70, 424] on div "Members" at bounding box center [77, 425] width 102 height 12
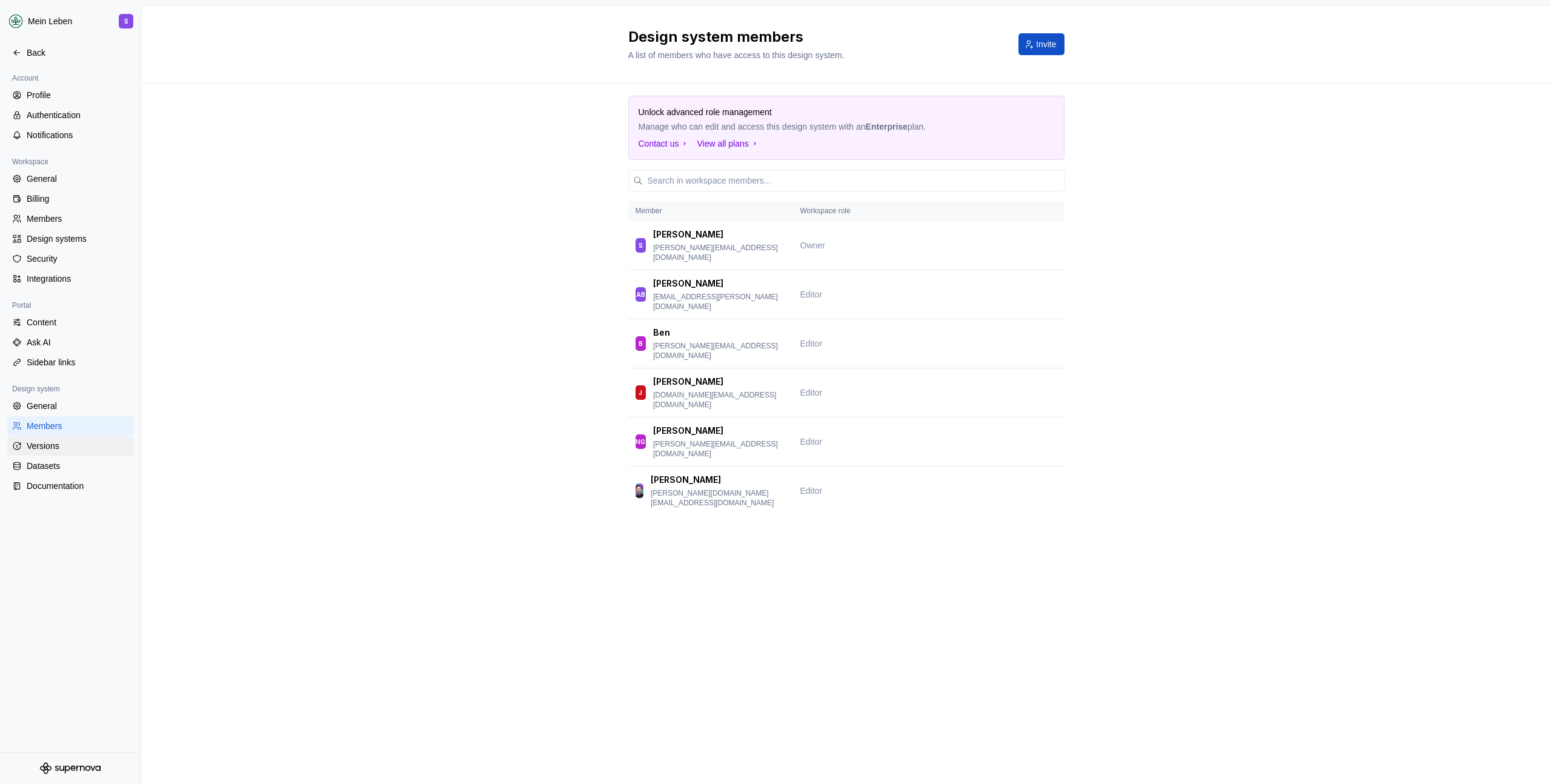
click at [65, 447] on div "Versions" at bounding box center [77, 445] width 102 height 12
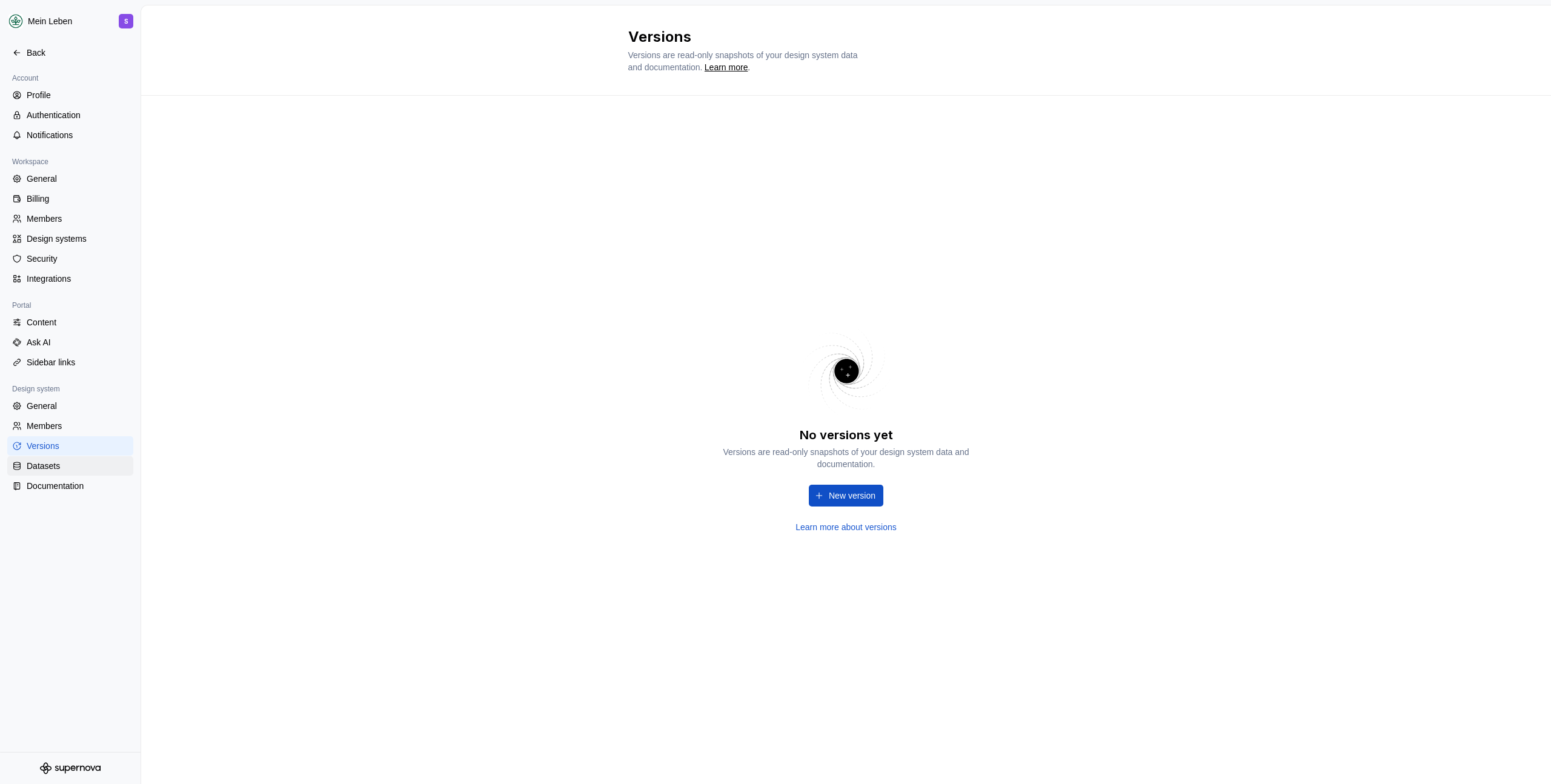
click at [73, 457] on div "Datasets" at bounding box center [70, 465] width 126 height 19
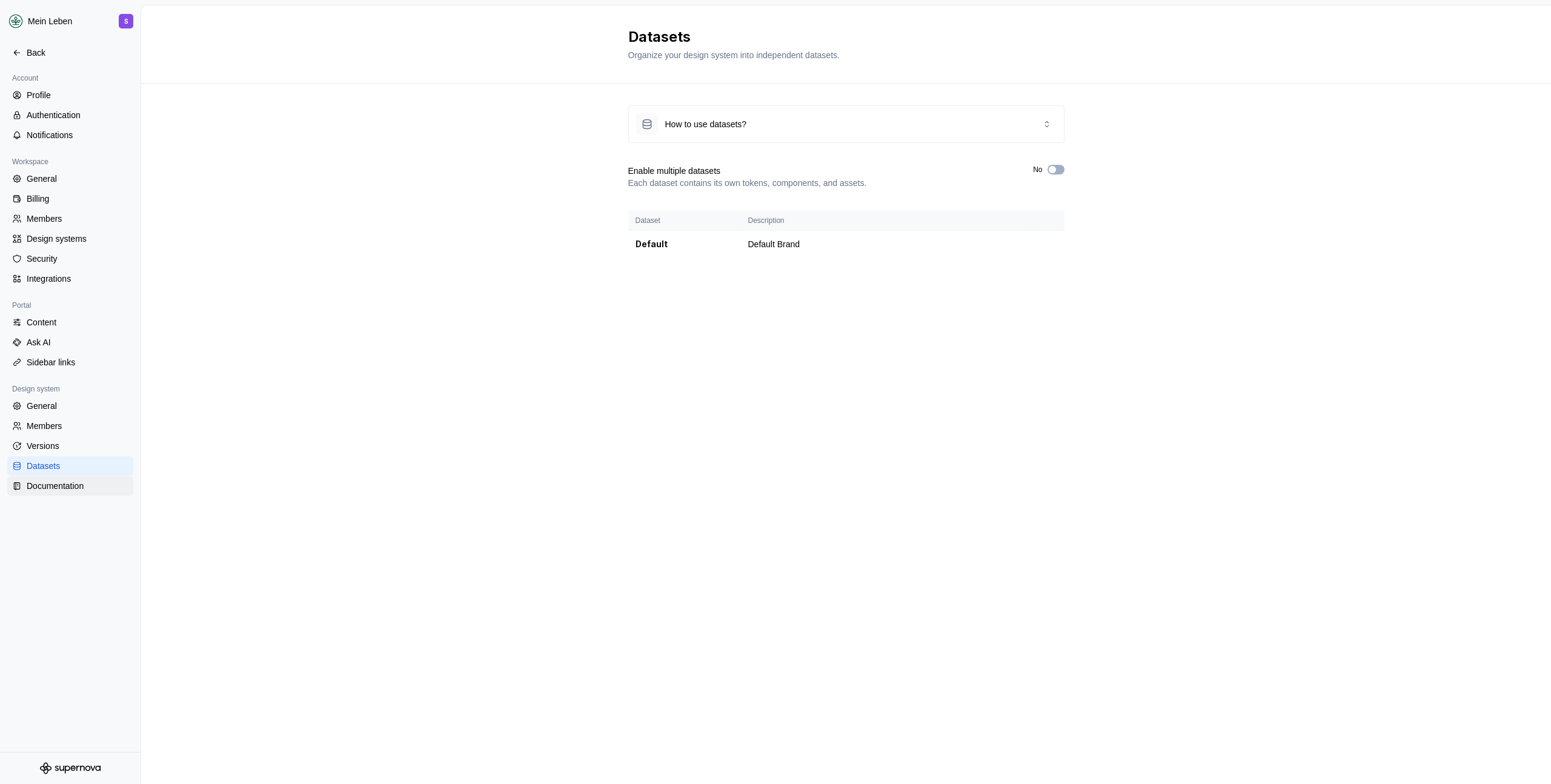
click at [63, 494] on div "Documentation" at bounding box center [70, 486] width 126 height 19
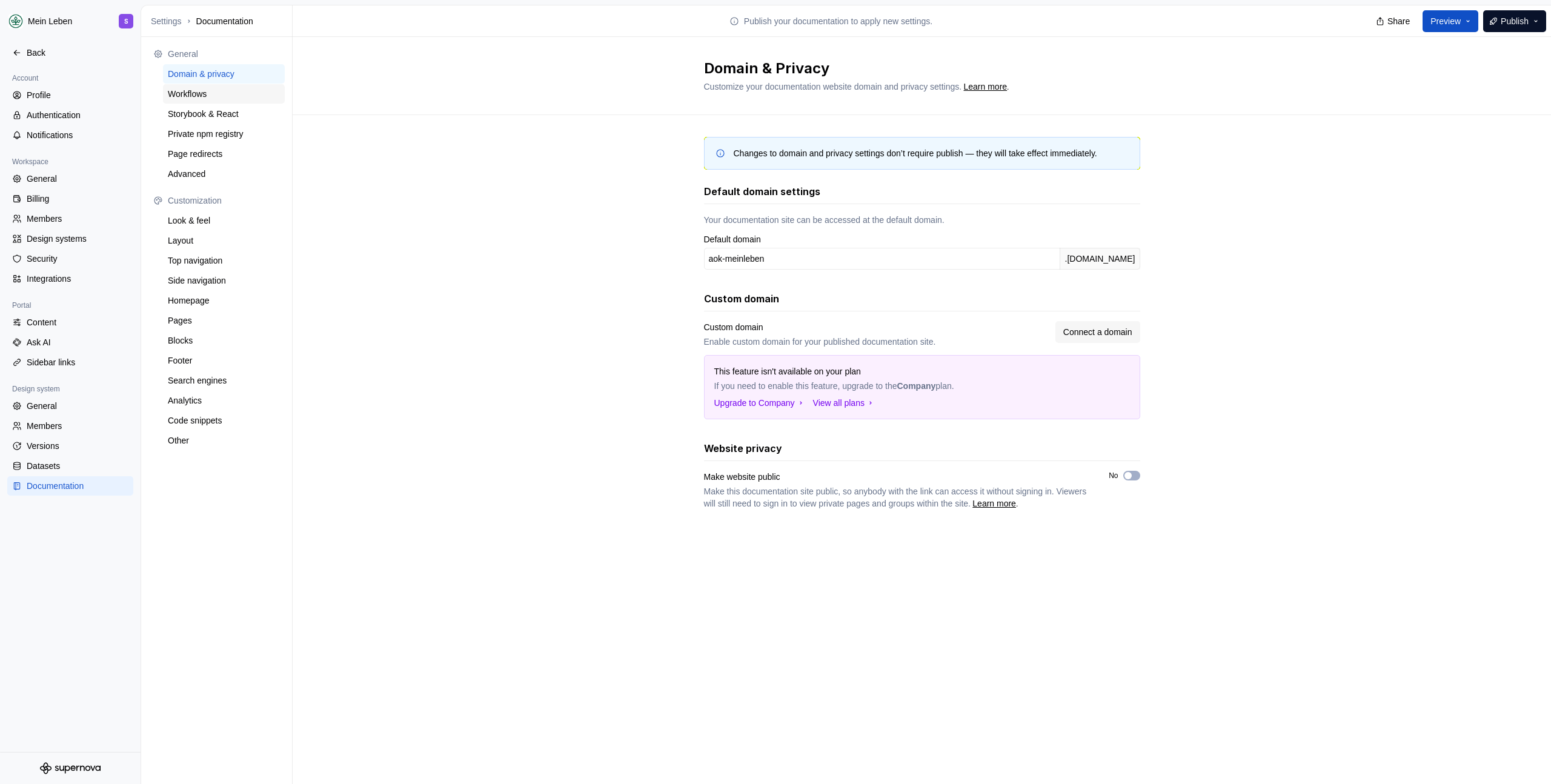
click at [209, 98] on div "Workflows" at bounding box center [223, 94] width 112 height 12
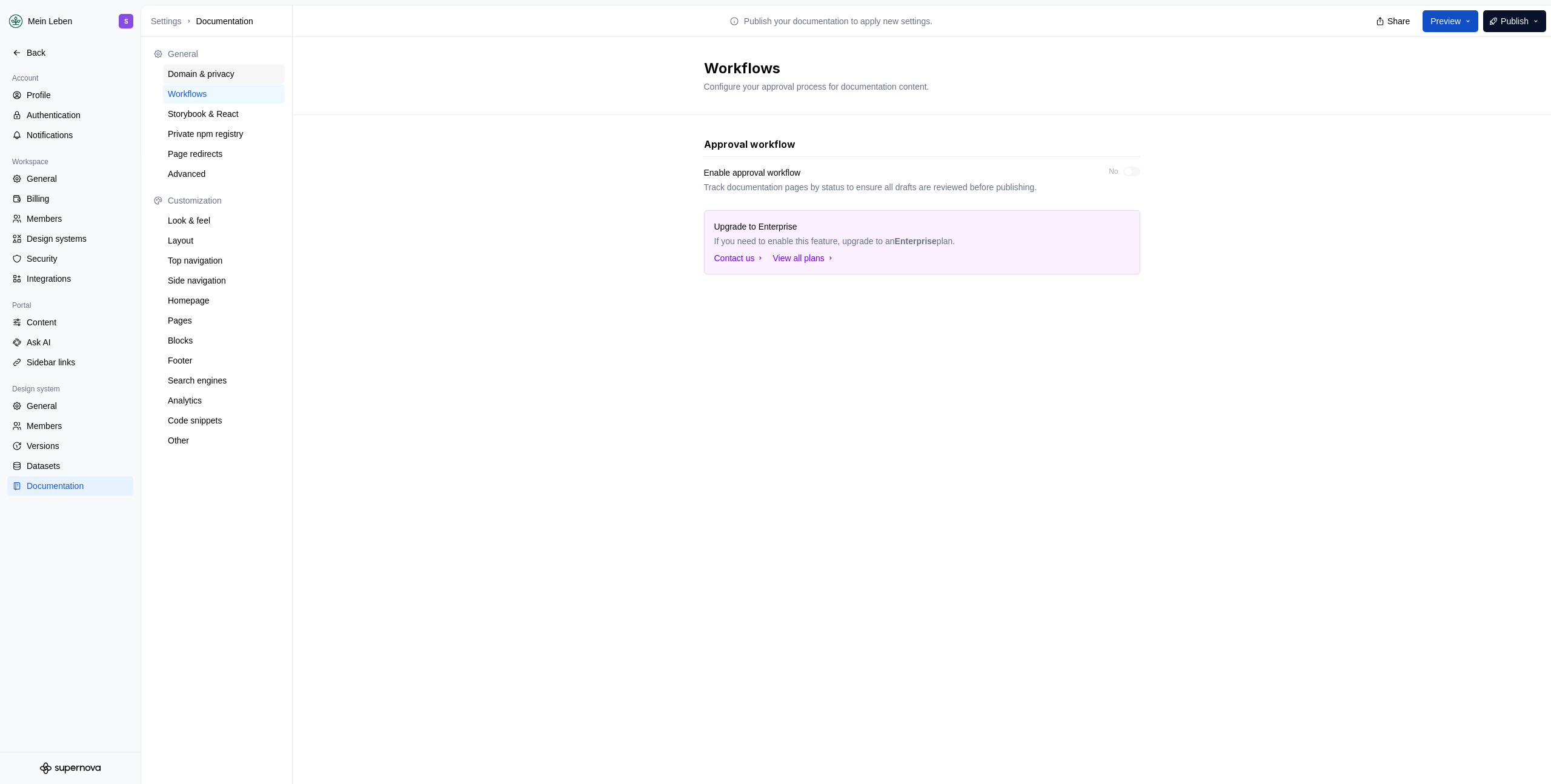
click at [215, 74] on div "Domain & privacy" at bounding box center [223, 74] width 112 height 12
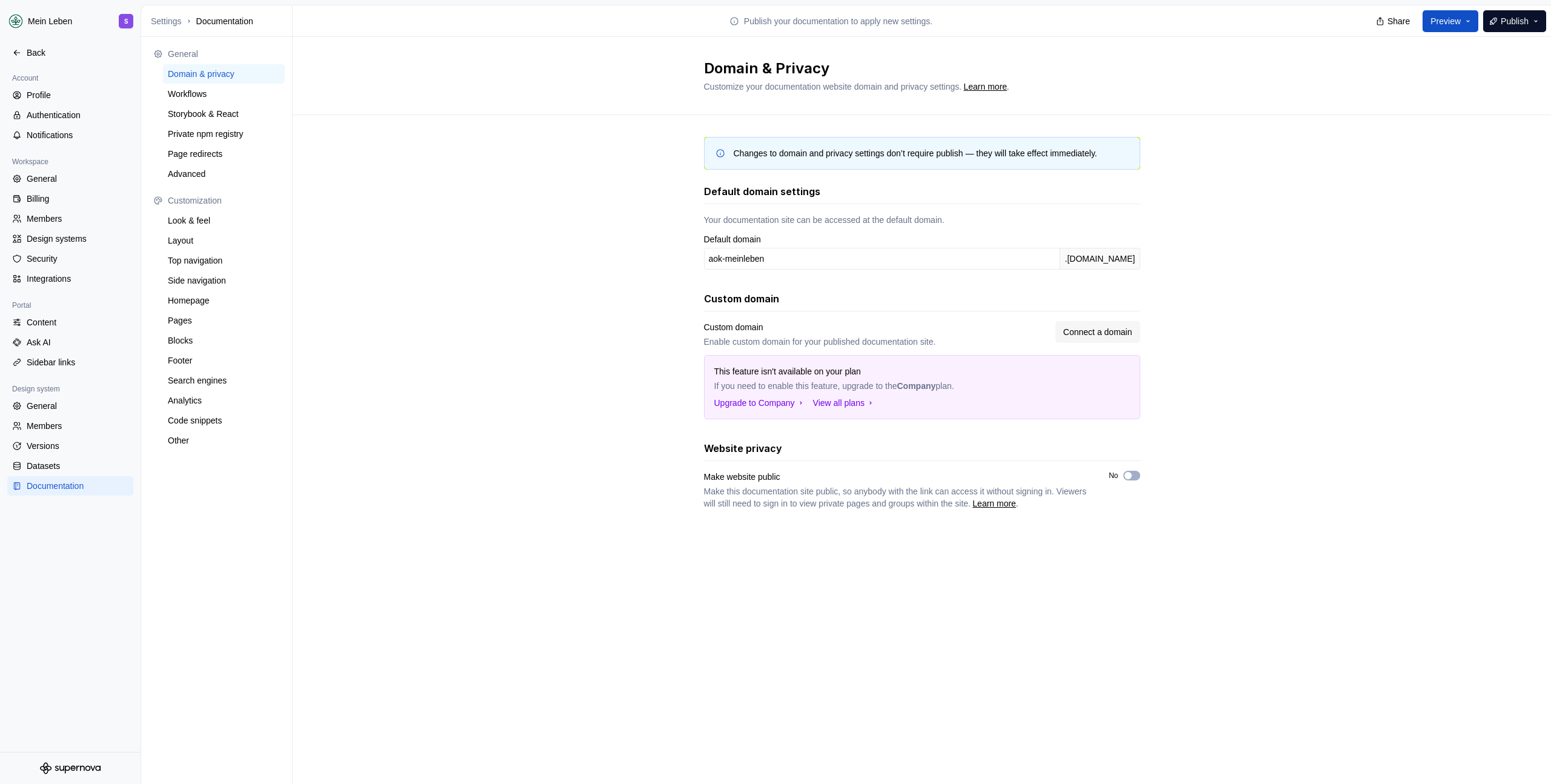
click at [616, 350] on div "Changes to domain and privacy settings don’t require publish — they will take e…" at bounding box center [922, 335] width 1258 height 440
click at [209, 94] on div "Workflows" at bounding box center [223, 94] width 112 height 12
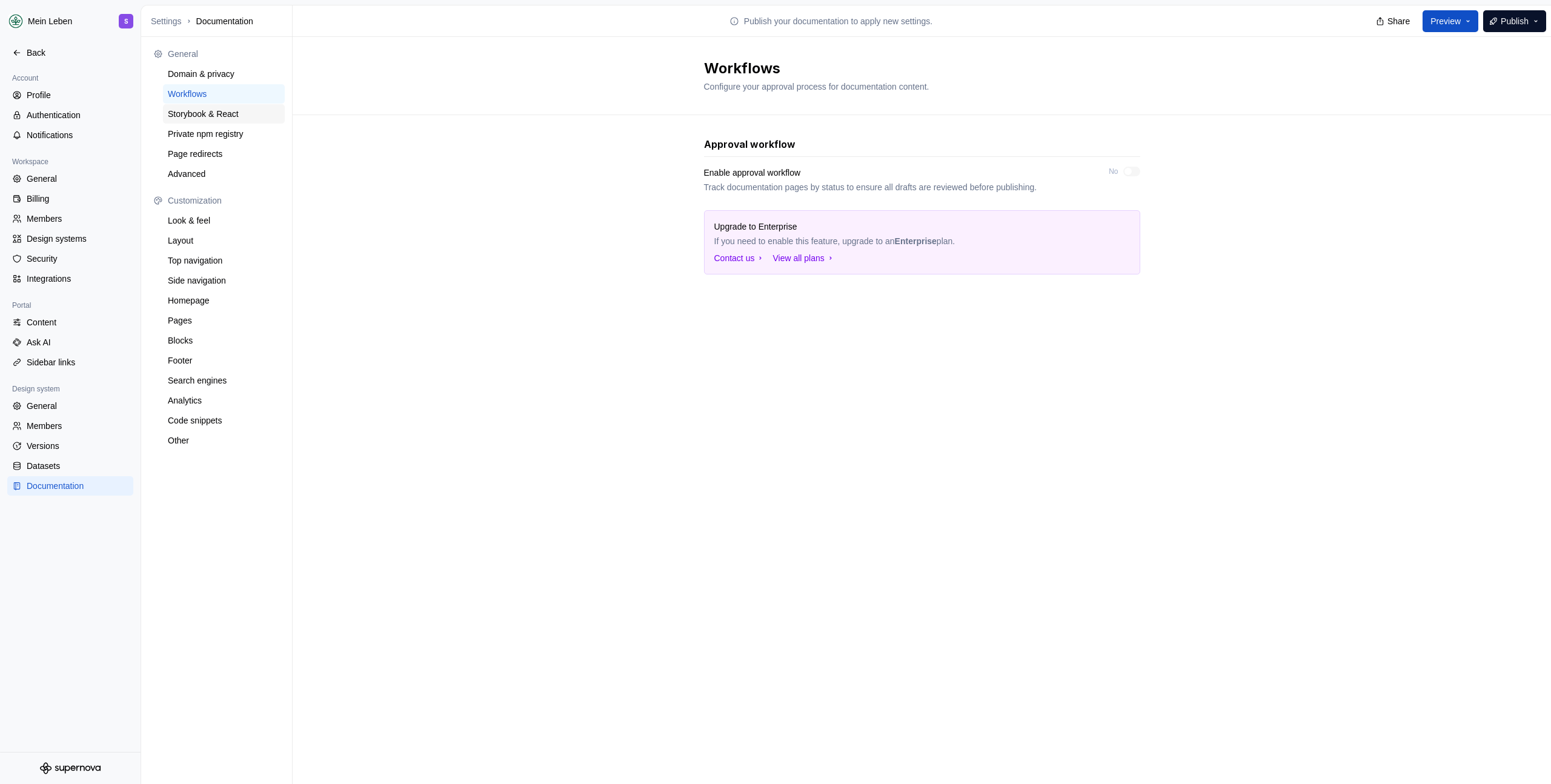
click at [225, 118] on div "Storybook & React" at bounding box center [223, 114] width 112 height 12
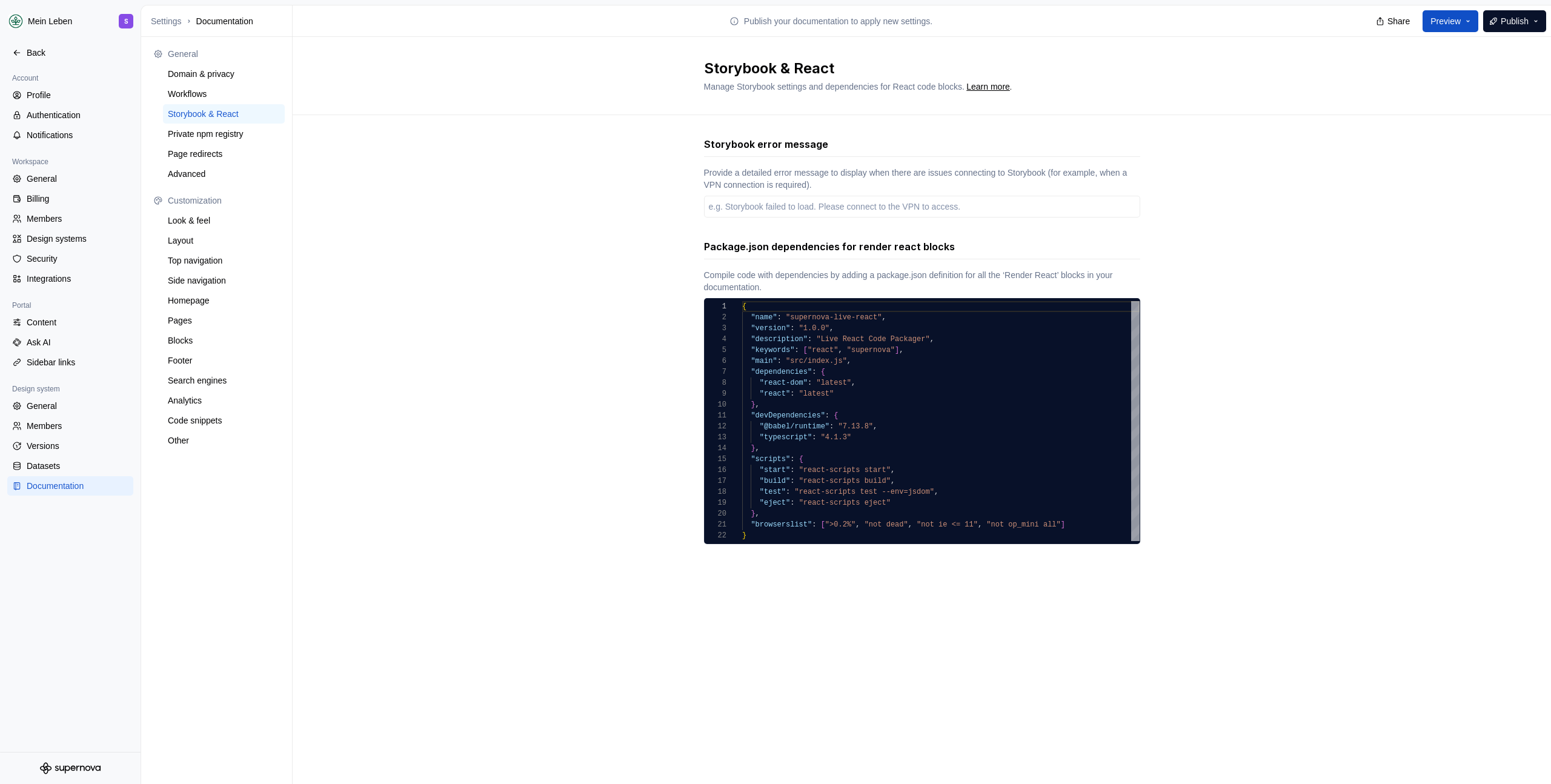
type textarea "*"
click at [200, 142] on div "Private npm registry" at bounding box center [224, 134] width 122 height 19
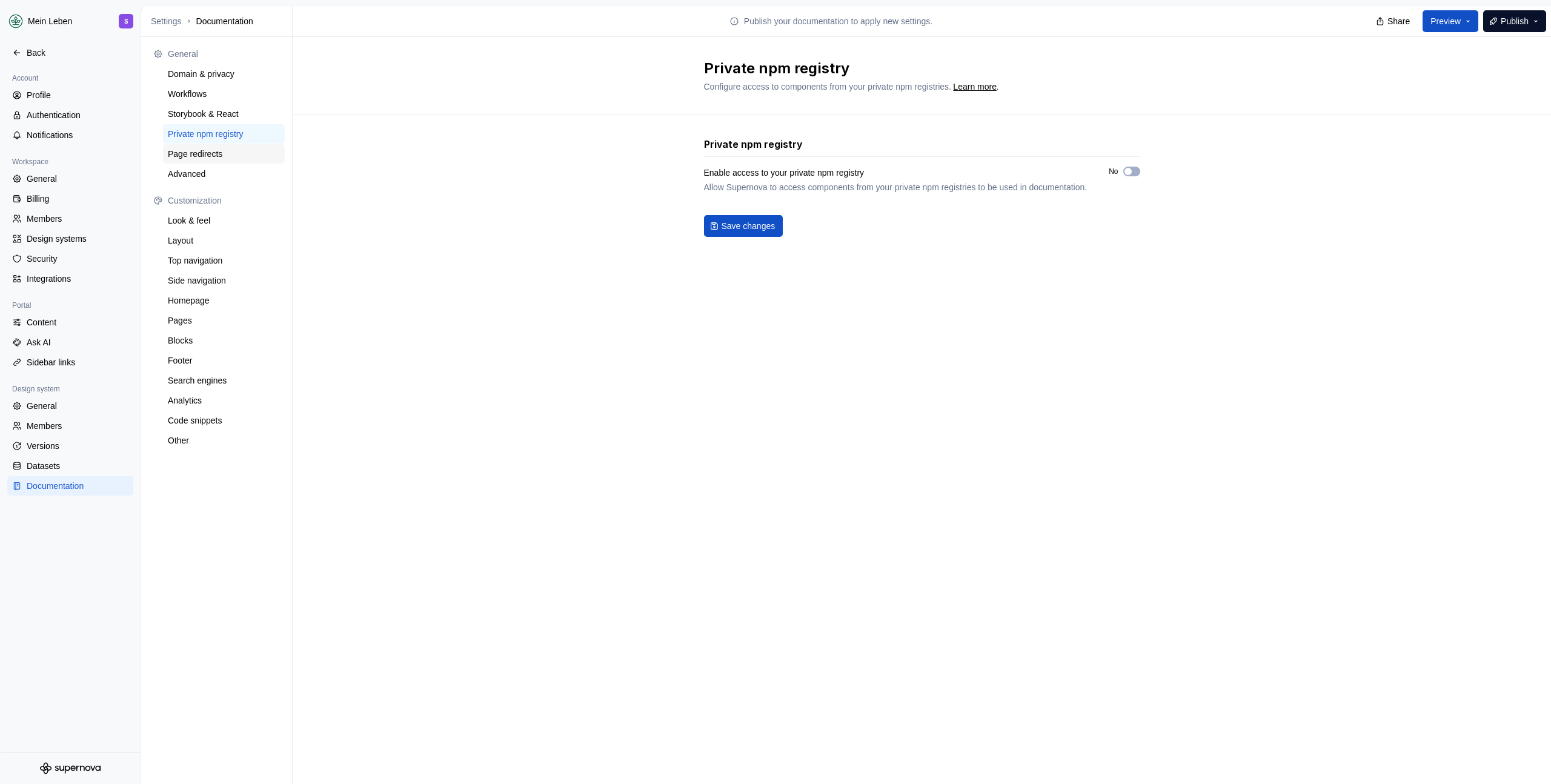
click at [203, 159] on div "Page redirects" at bounding box center [223, 153] width 112 height 12
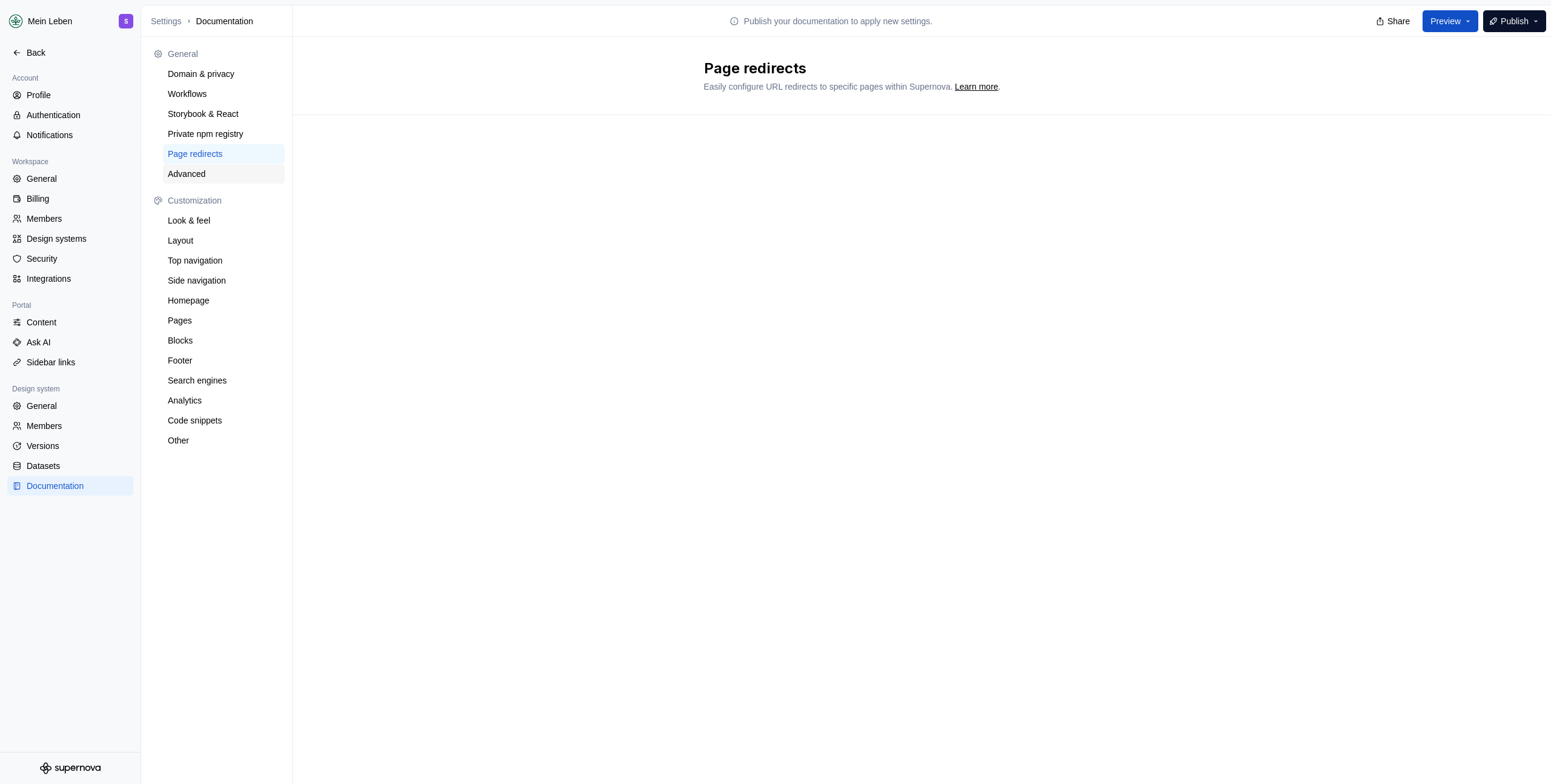
click at [202, 183] on div "Advanced" at bounding box center [224, 174] width 122 height 19
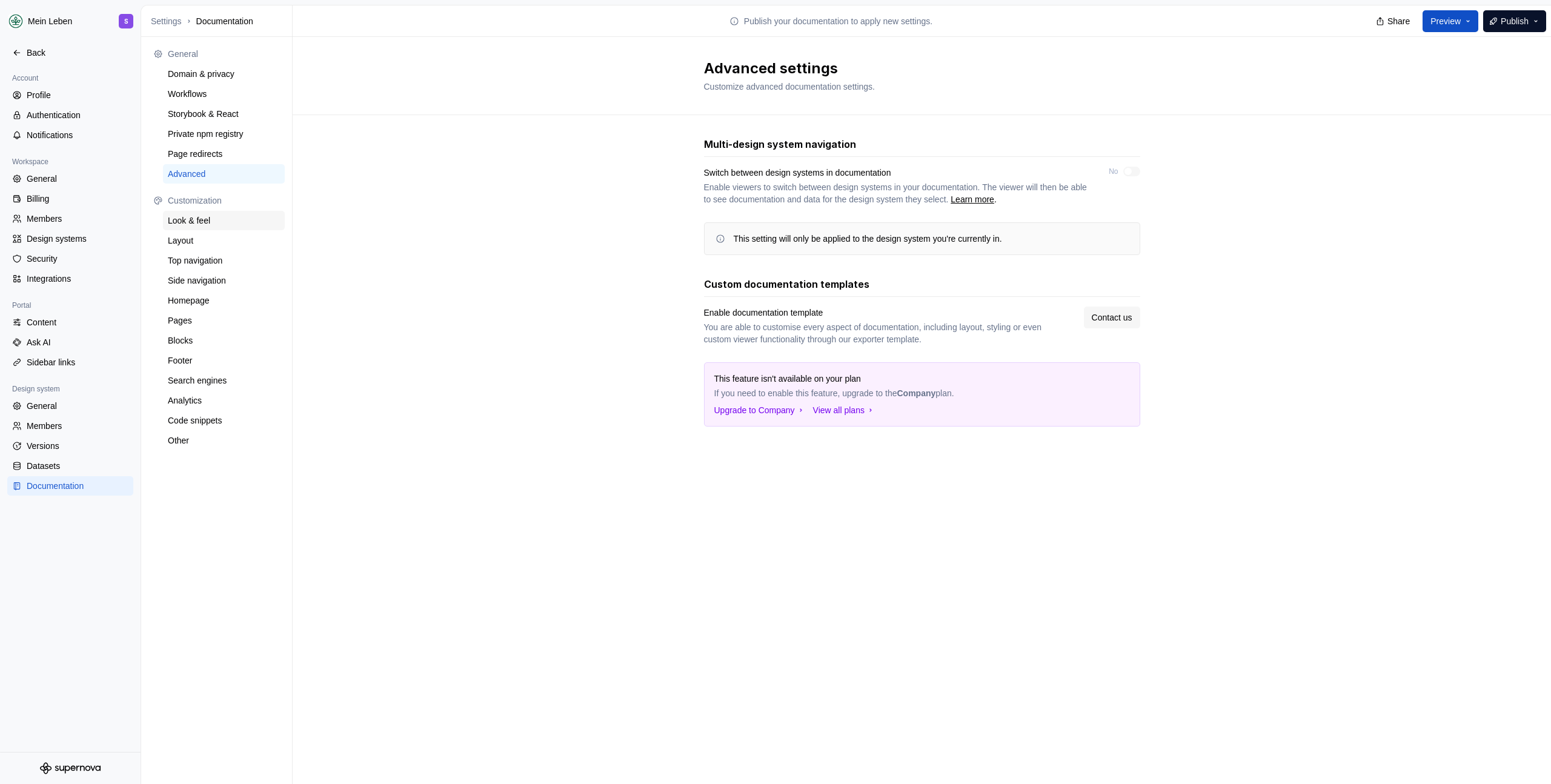
click at [204, 214] on div "Look & feel" at bounding box center [223, 220] width 112 height 12
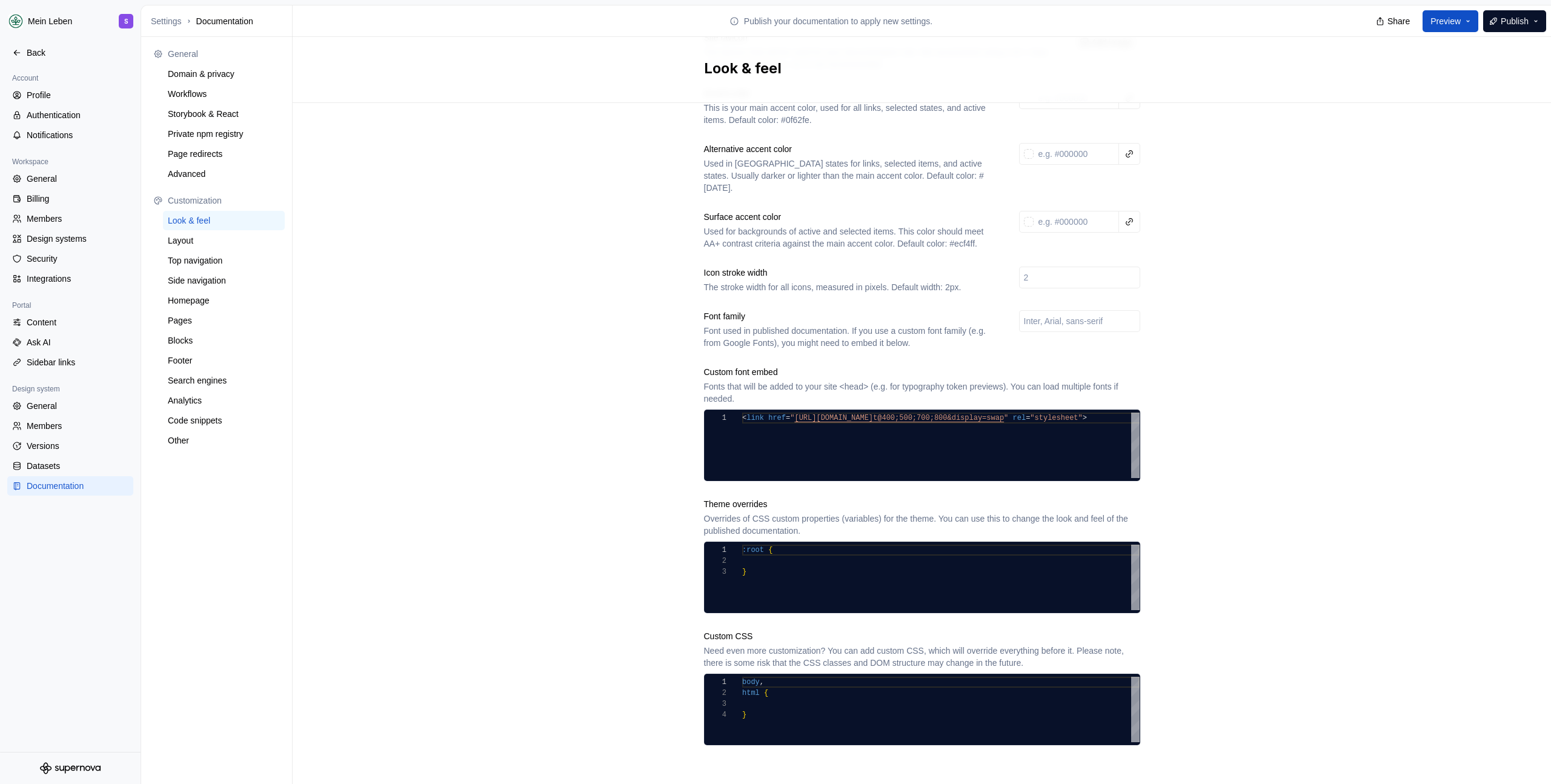
scroll to position [216, 0]
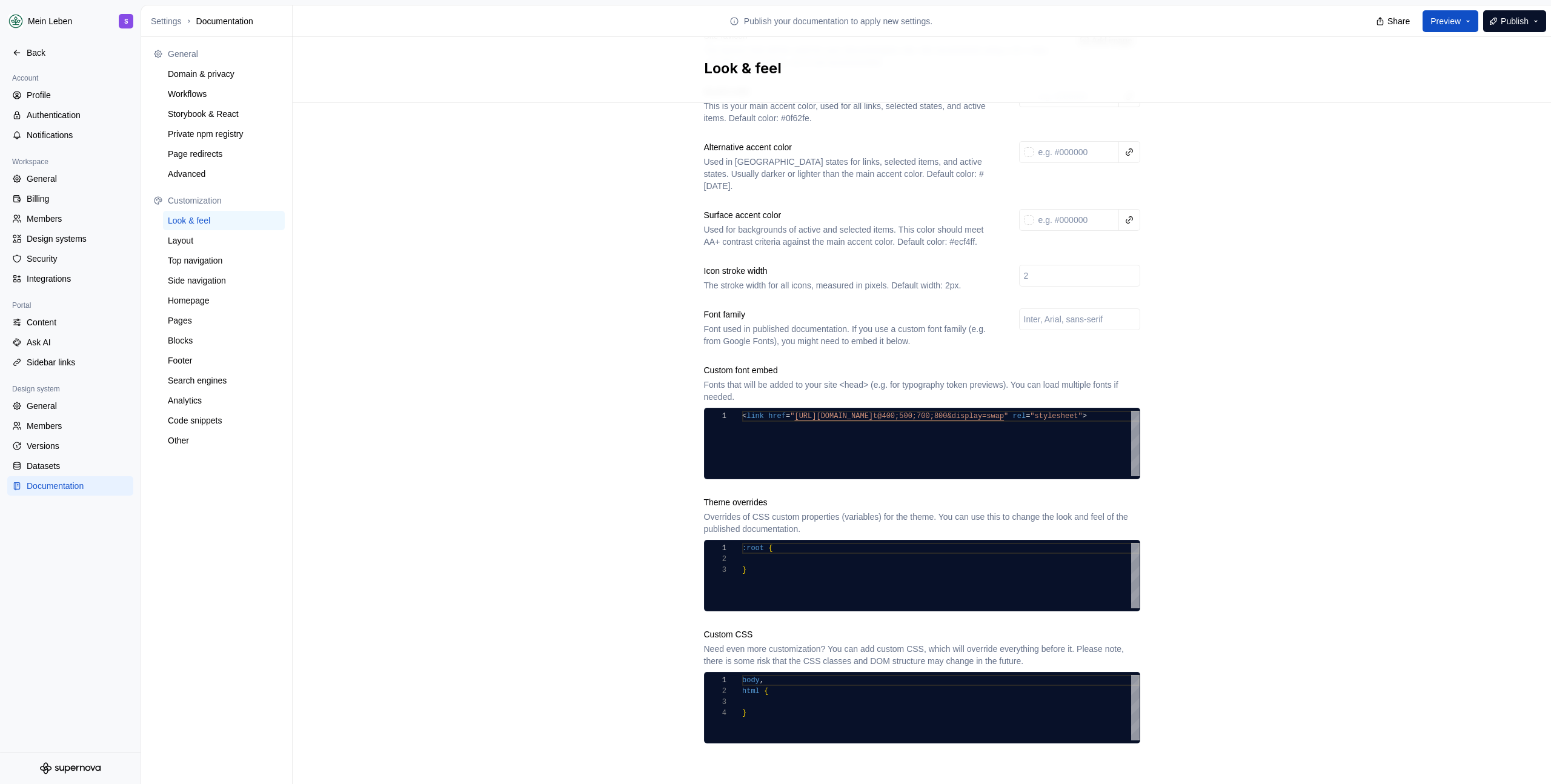
click at [619, 288] on div "Site logo A company logo that will be displayed on all pages on your documentat…" at bounding box center [922, 338] width 1258 height 902
click at [218, 242] on div "Layout" at bounding box center [223, 240] width 112 height 12
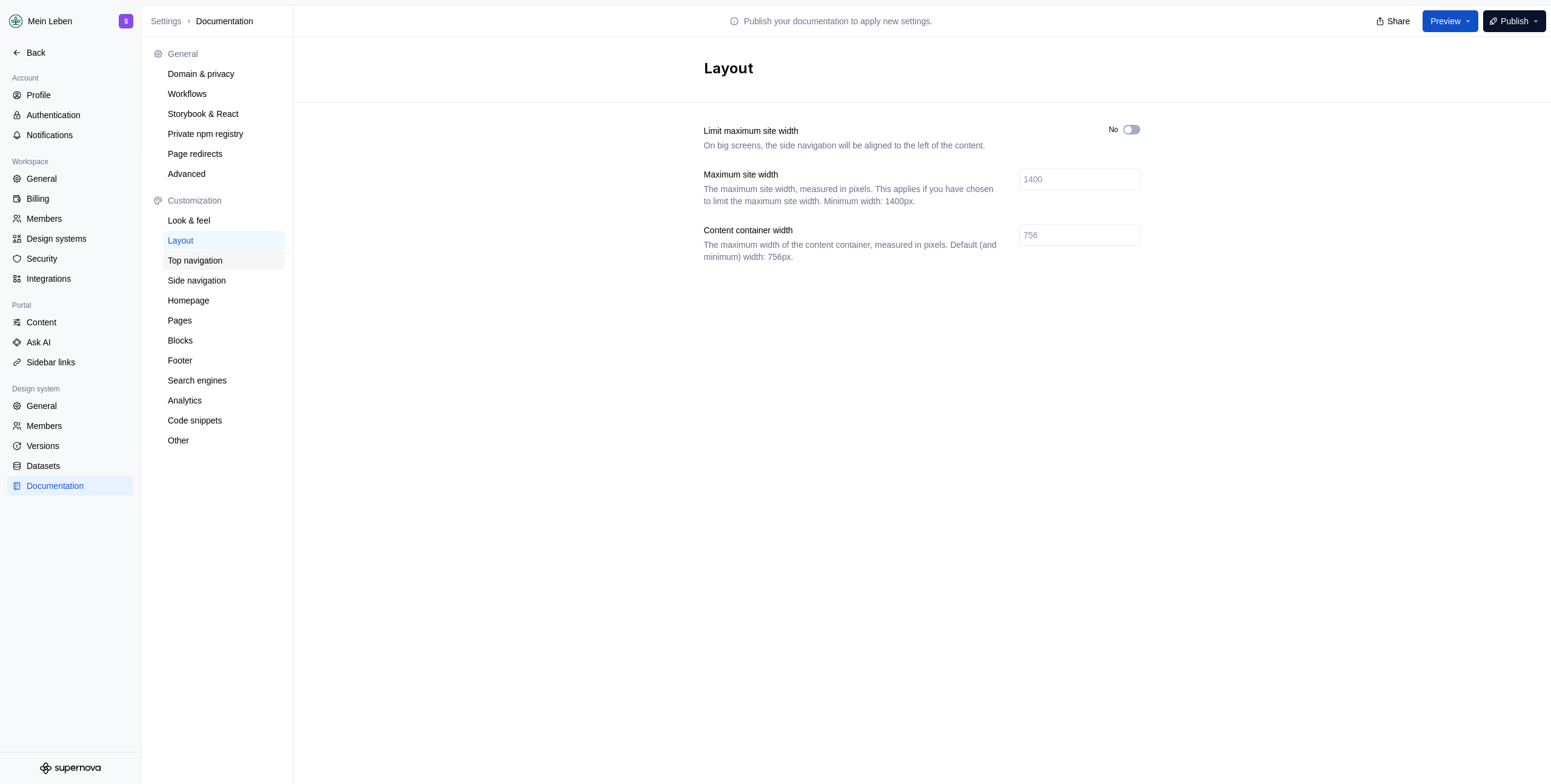
click at [218, 252] on div "Top navigation" at bounding box center [224, 260] width 122 height 19
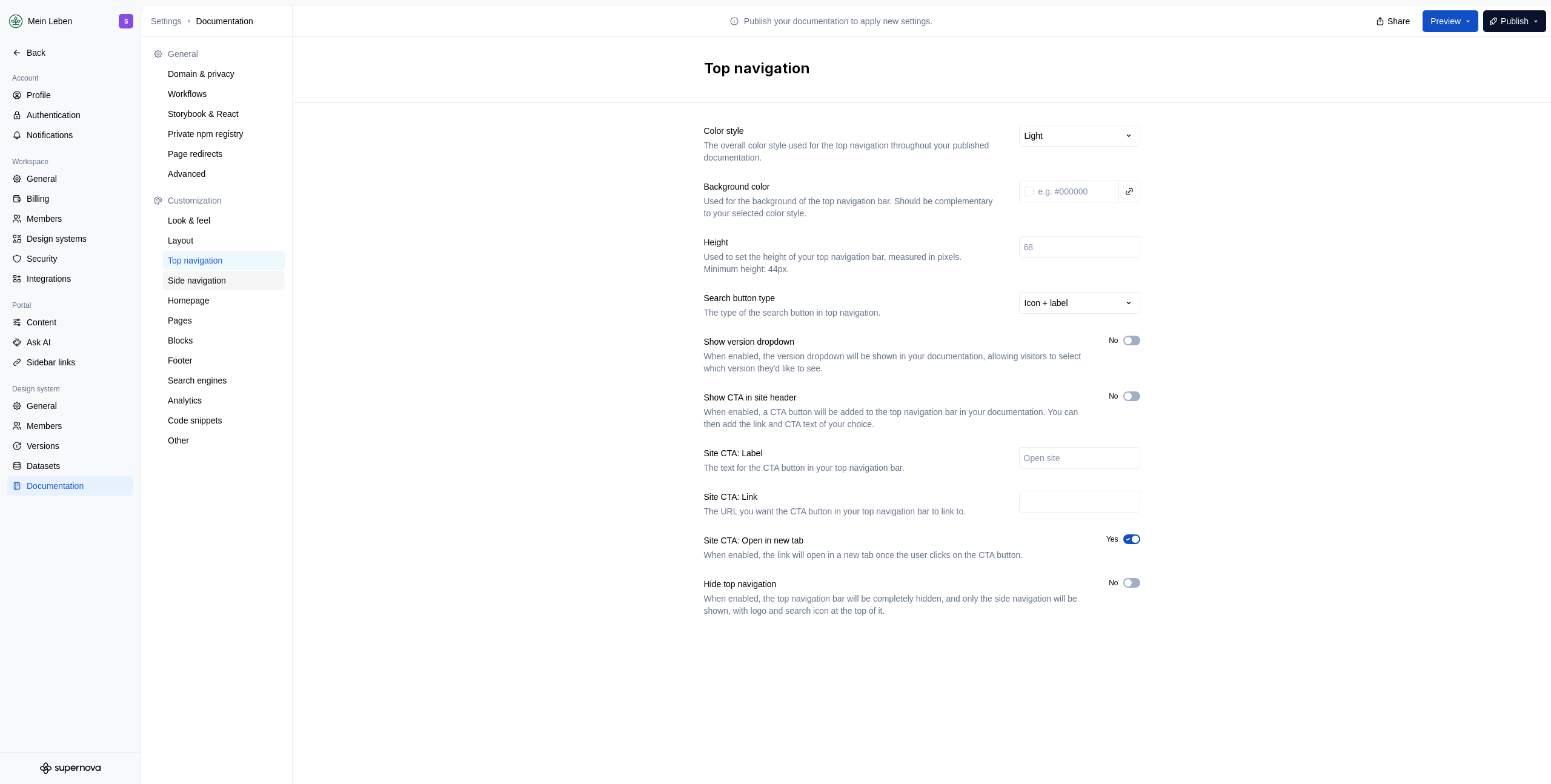
click at [209, 284] on div "Side navigation" at bounding box center [223, 280] width 112 height 12
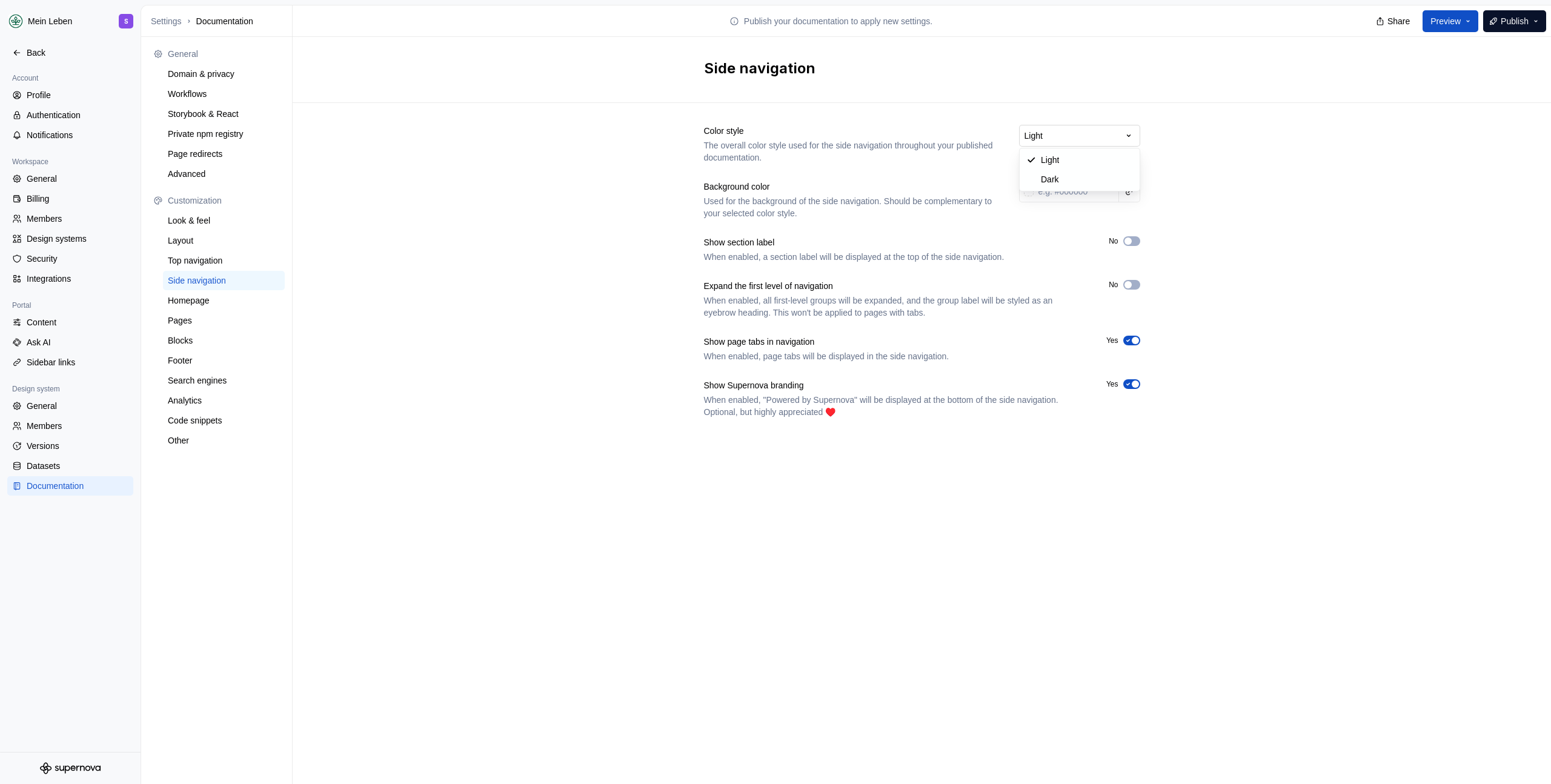
click at [1129, 133] on html "Mein Leben S Back Account Profile Authentication Notifications Workspace Genera…" at bounding box center [775, 392] width 1551 height 784
click at [1211, 131] on html "Mein Leben S Back Account Profile Authentication Notifications Workspace Genera…" at bounding box center [775, 392] width 1551 height 784
click at [209, 258] on div "Top navigation" at bounding box center [223, 260] width 112 height 12
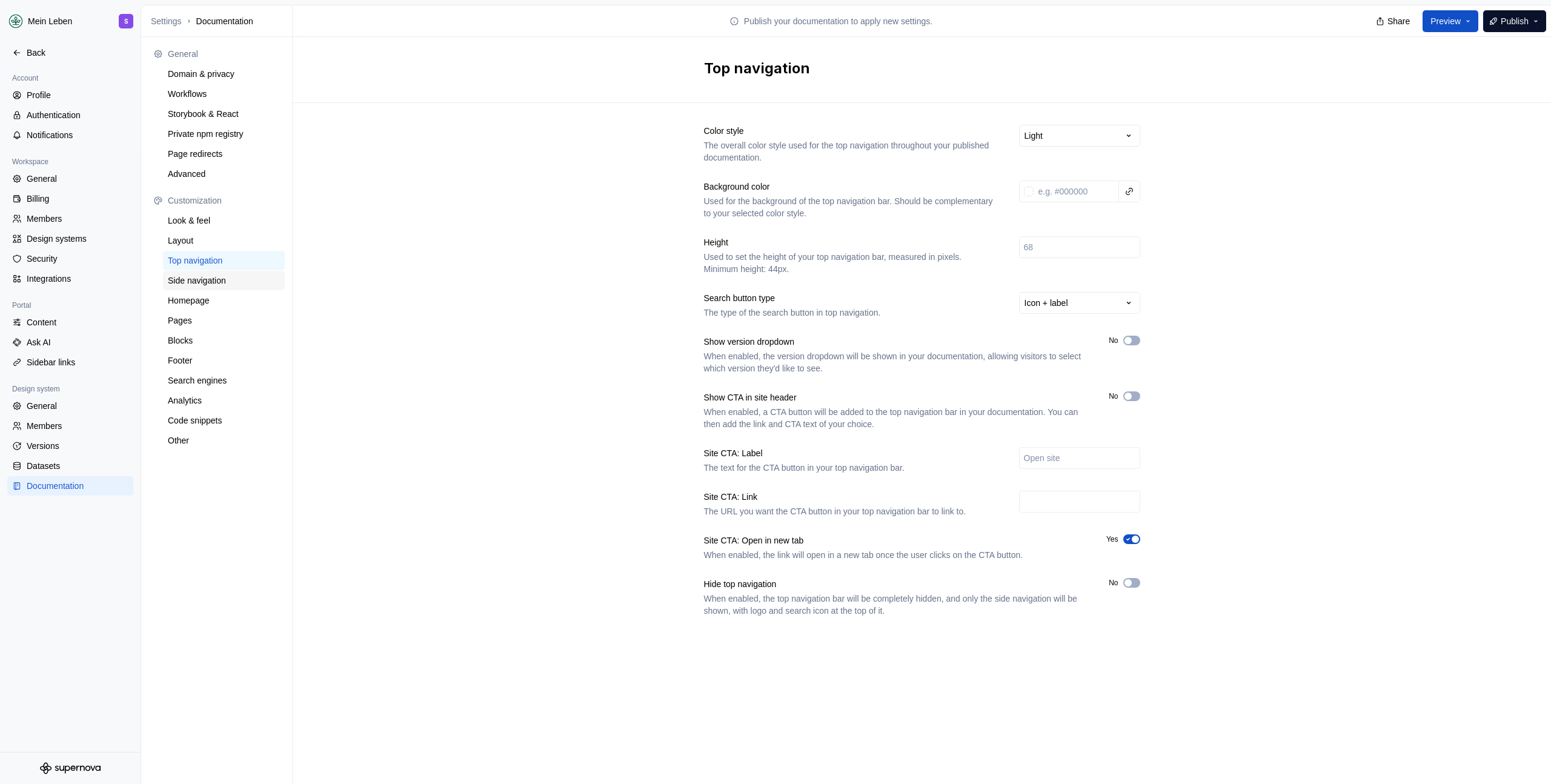
click at [205, 271] on div "Side navigation" at bounding box center [224, 280] width 122 height 19
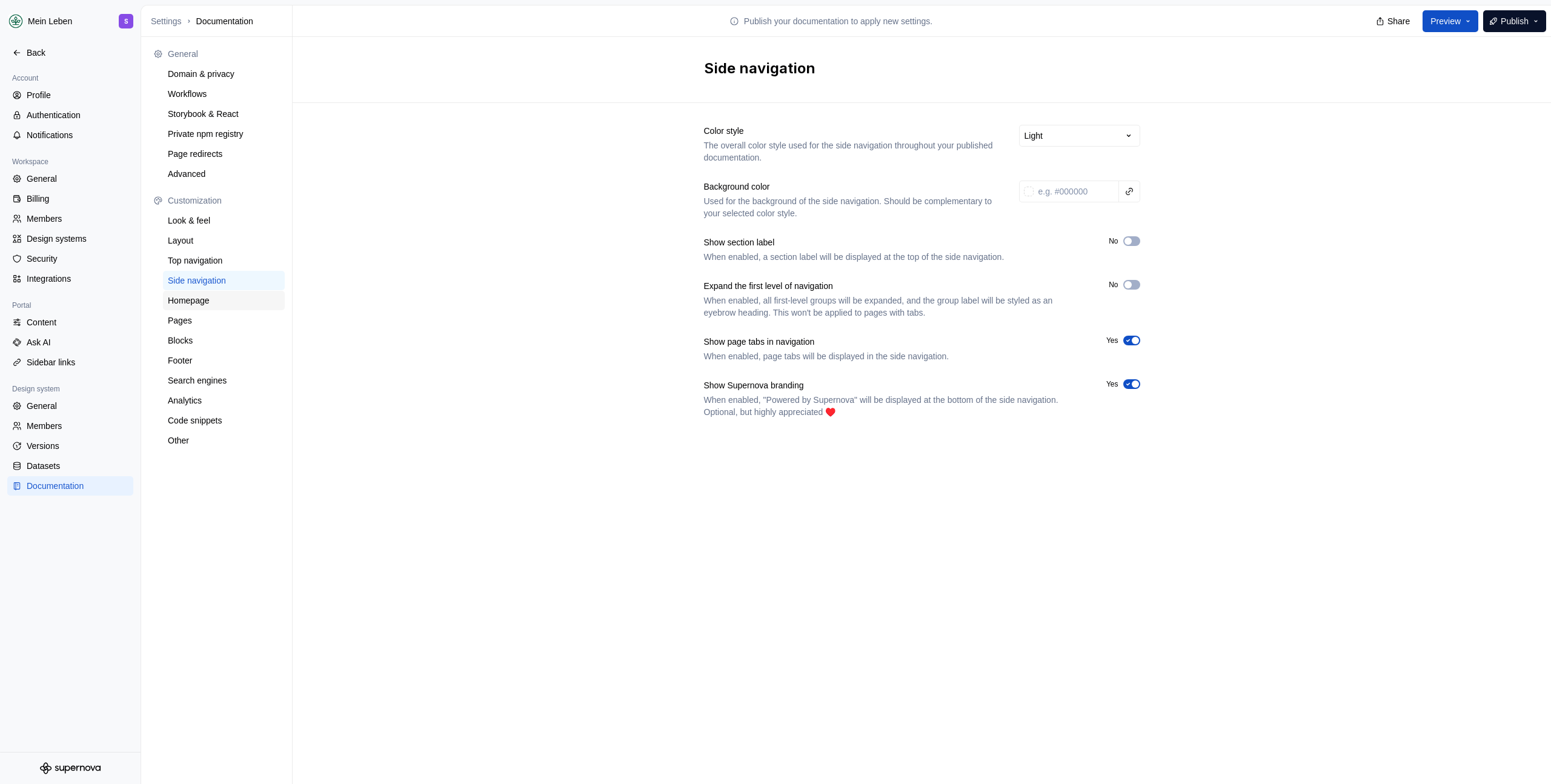
click at [205, 297] on div "Homepage" at bounding box center [223, 300] width 112 height 12
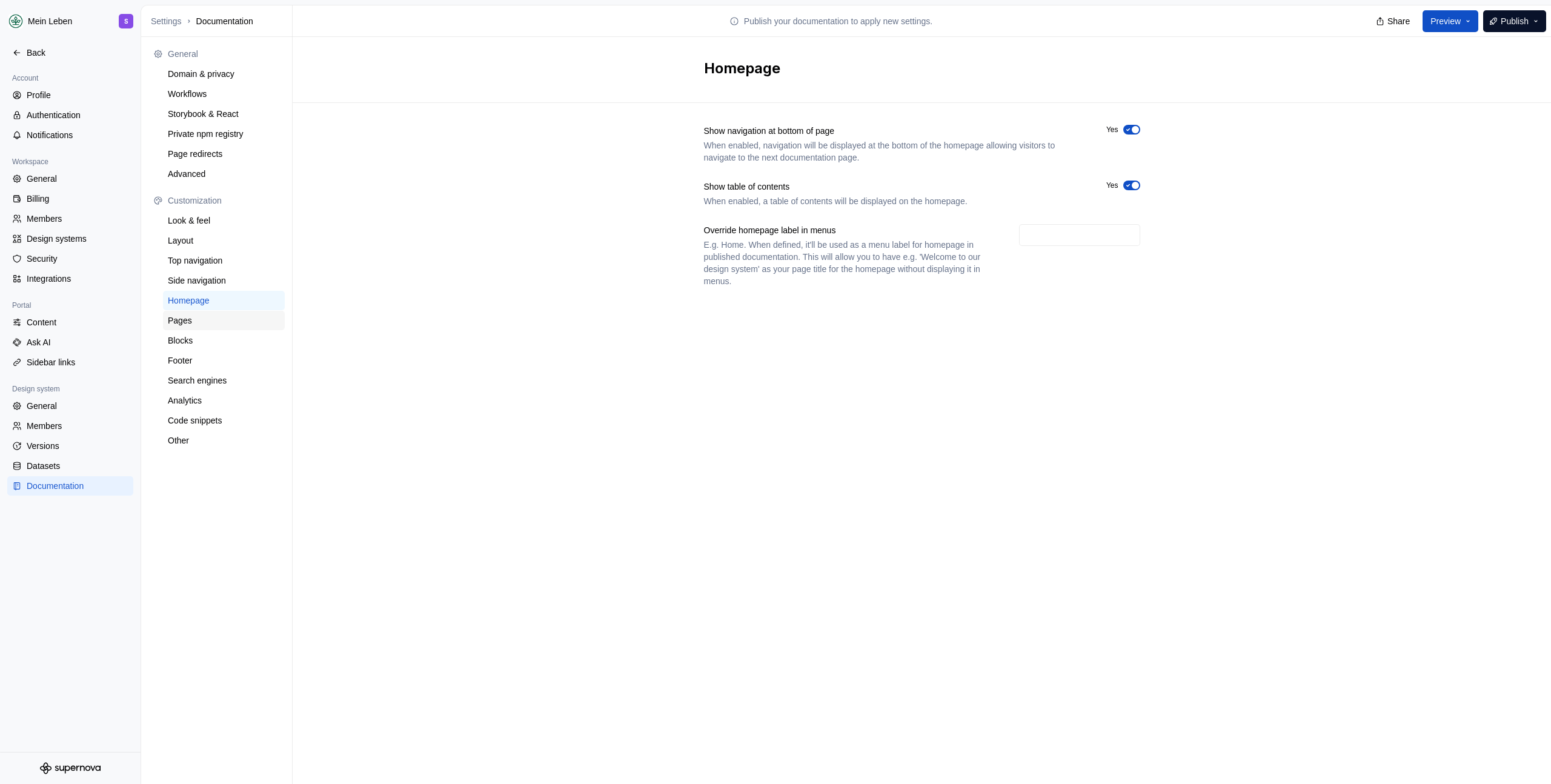
click at [220, 324] on div "Pages" at bounding box center [223, 320] width 112 height 12
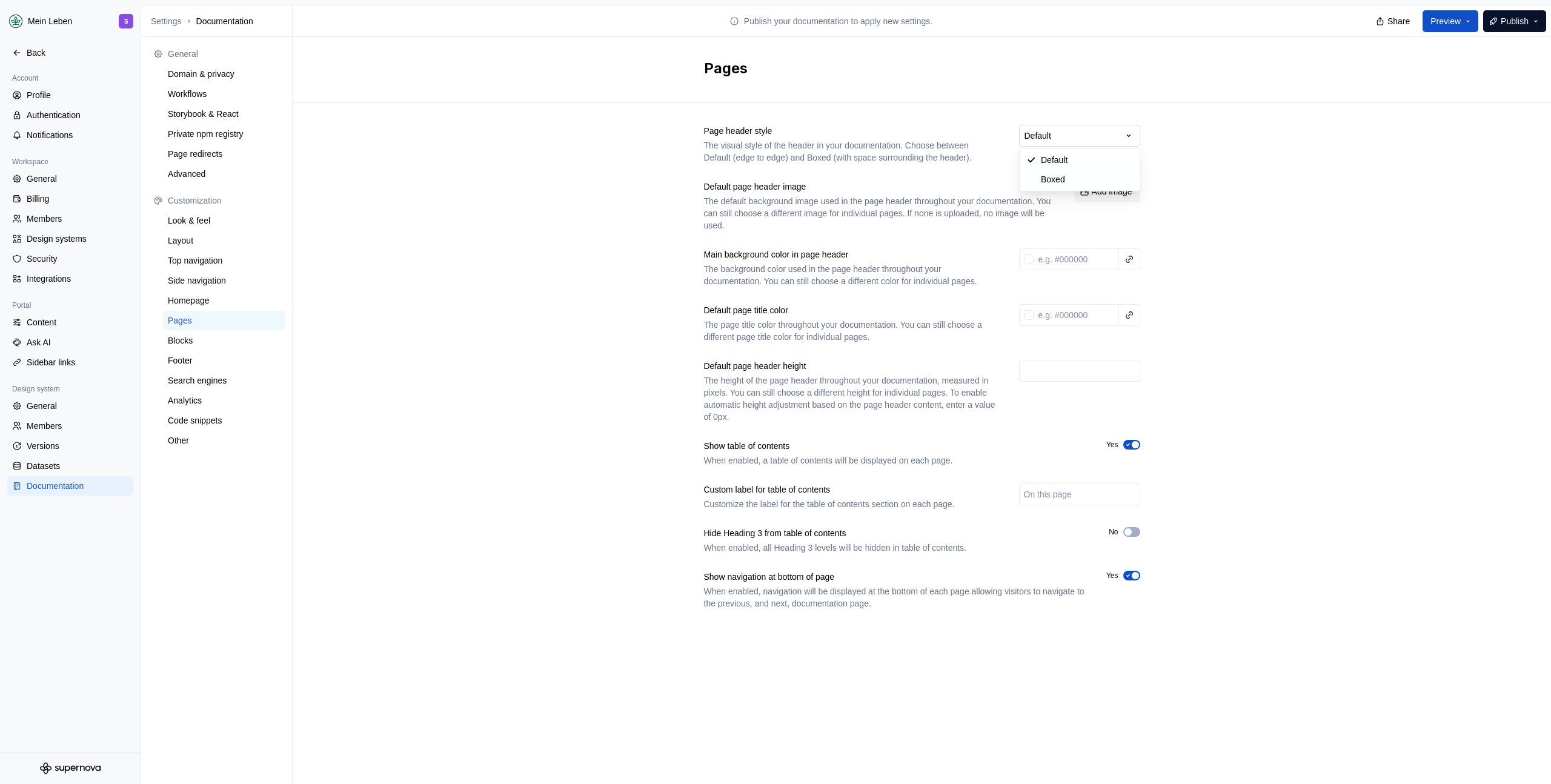
click at [1058, 144] on html "Mein Leben S Back Account Profile Authentication Notifications Workspace Genera…" at bounding box center [775, 392] width 1551 height 784
click at [1086, 135] on html "Mein Leben S Back Account Profile Authentication Notifications Workspace Genera…" at bounding box center [775, 392] width 1551 height 784
click at [185, 341] on div "Blocks" at bounding box center [223, 340] width 112 height 12
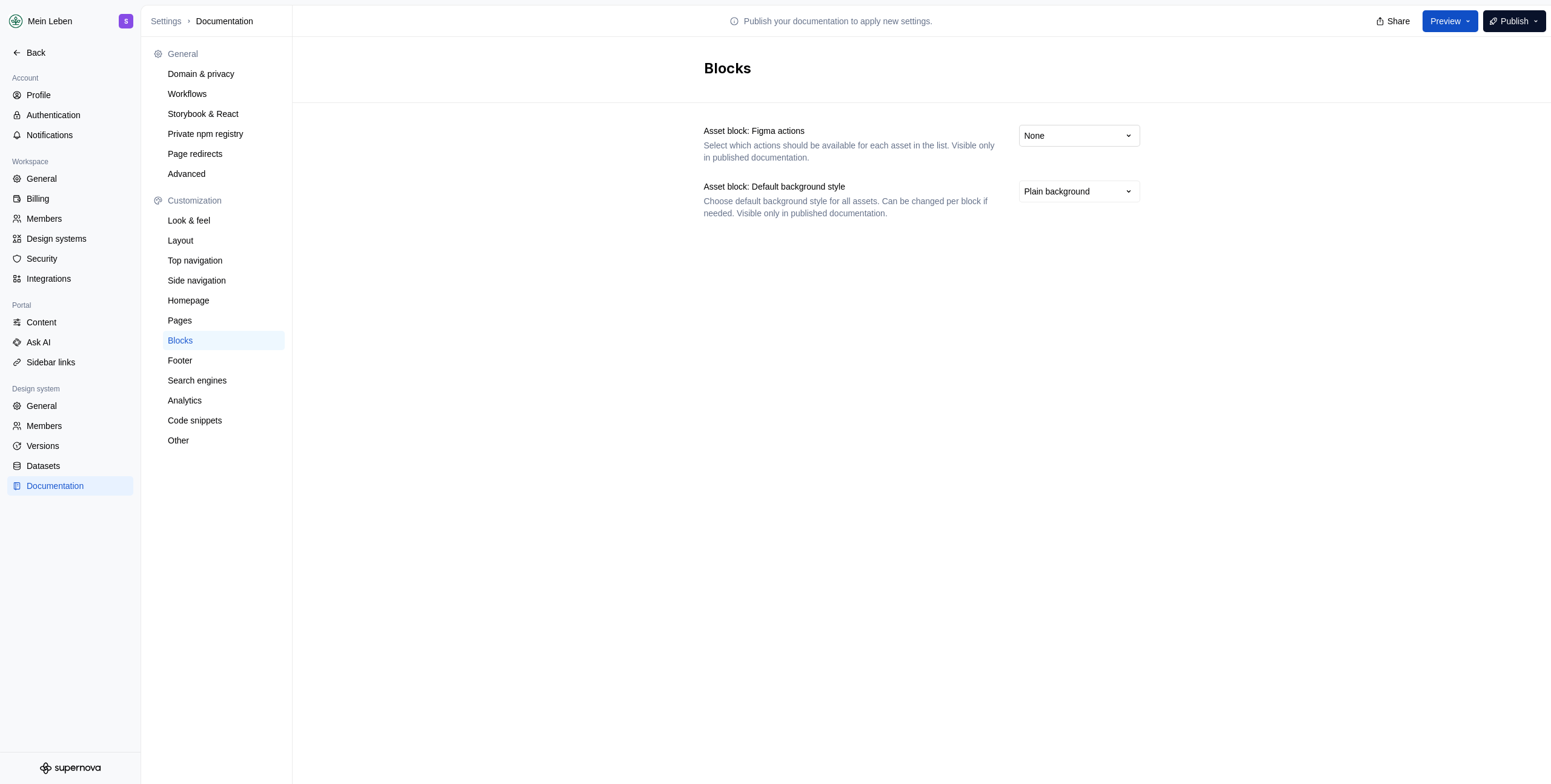
click at [1102, 139] on html "Mein Leben S Back Account Profile Authentication Notifications Workspace Genera…" at bounding box center [775, 392] width 1551 height 784
click at [1109, 137] on html "Mein Leben S Back Account Profile Authentication Notifications Workspace Genera…" at bounding box center [775, 392] width 1551 height 784
click at [1129, 135] on html "Mein Leben S Back Account Profile Authentication Notifications Workspace Genera…" at bounding box center [775, 392] width 1551 height 784
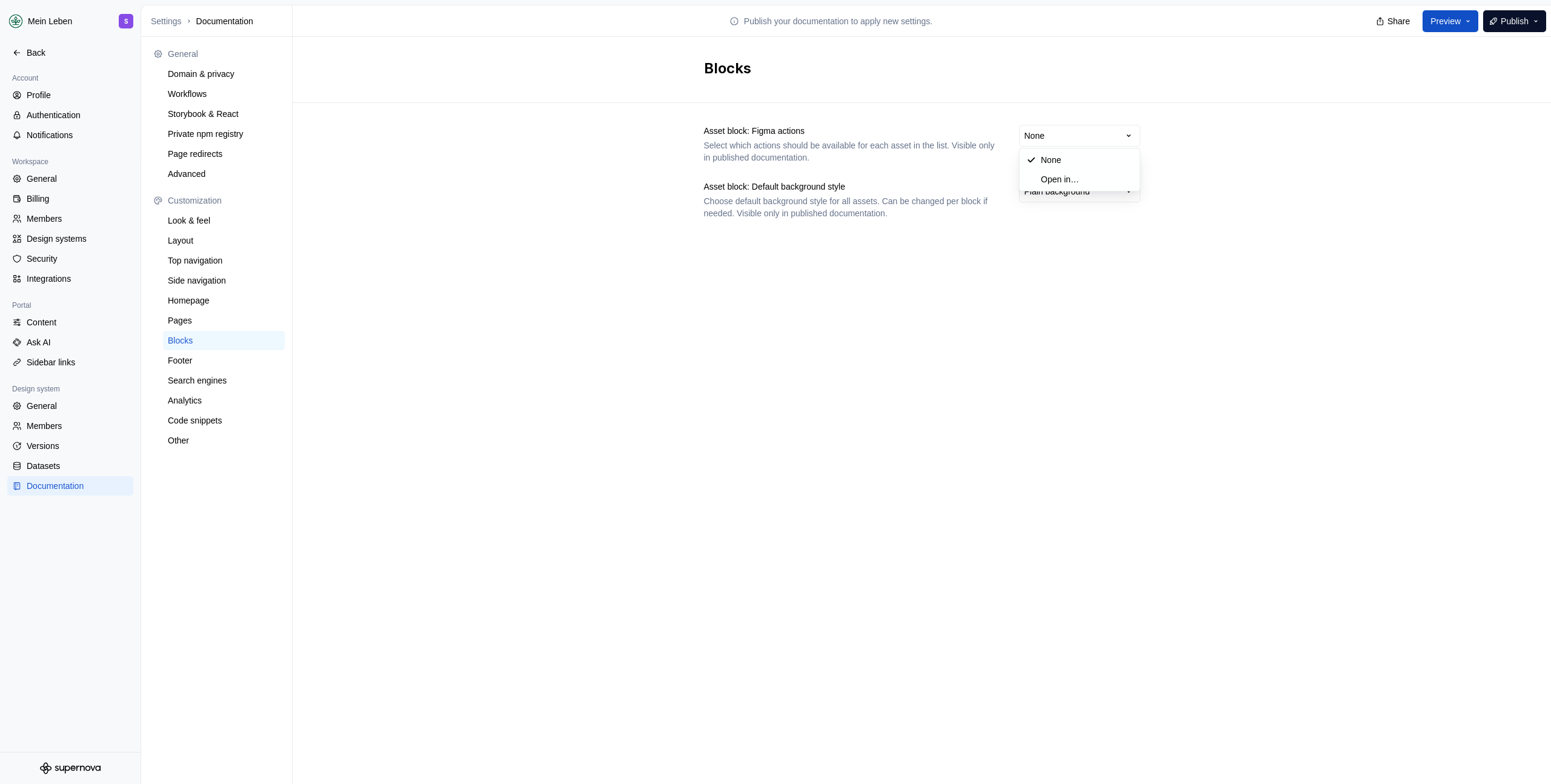
click at [892, 159] on html "Mein Leben S Back Account Profile Authentication Notifications Workspace Genera…" at bounding box center [775, 392] width 1551 height 784
click at [1111, 195] on html "Mein Leben S Back Account Profile Authentication Notifications Workspace Genera…" at bounding box center [775, 392] width 1551 height 784
click at [1114, 192] on html "Mein Leben S Back Account Profile Authentication Notifications Workspace Genera…" at bounding box center [775, 392] width 1551 height 784
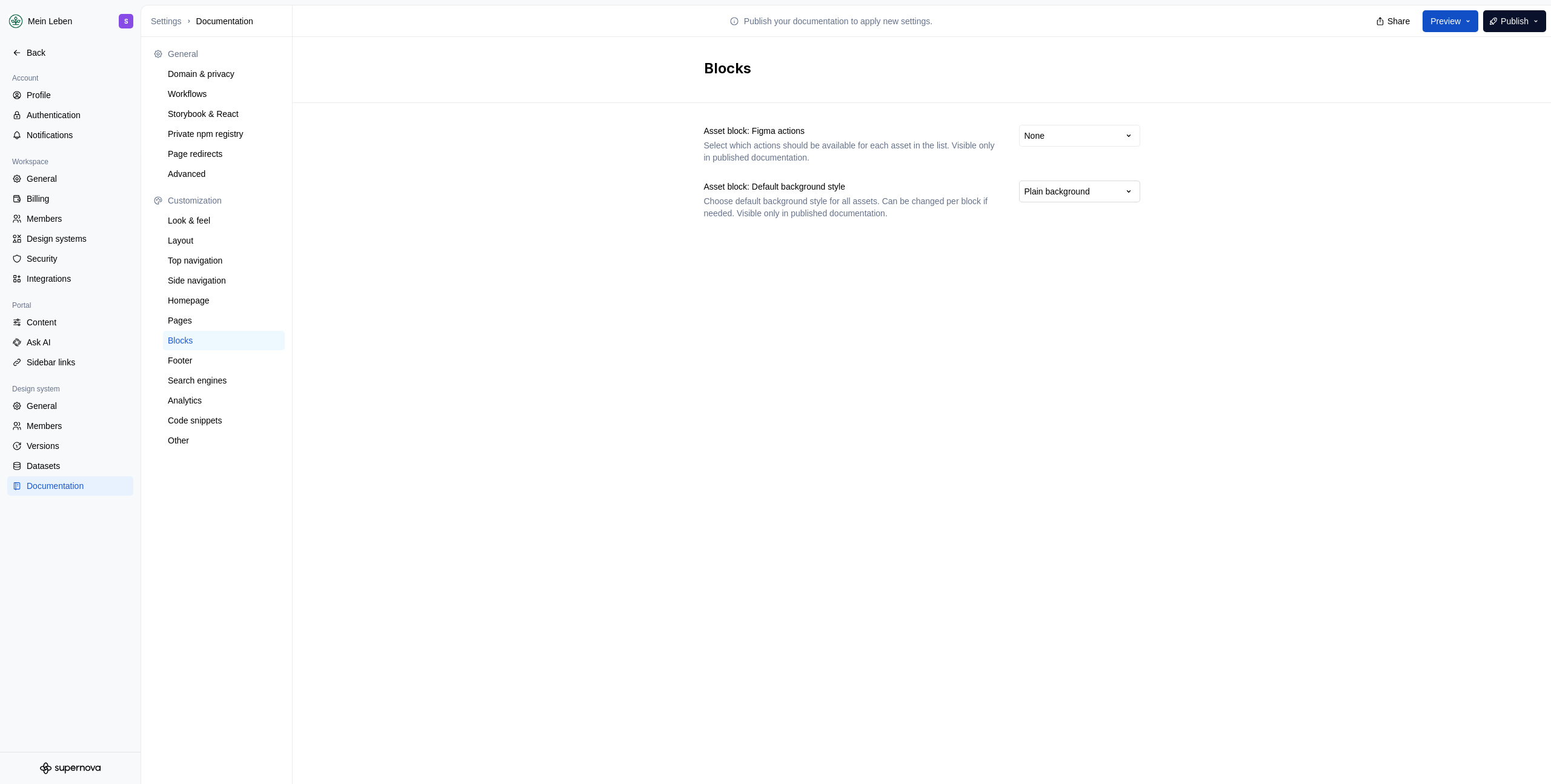
click at [1114, 192] on html "Mein Leben S Back Account Profile Authentication Notifications Workspace Genera…" at bounding box center [775, 392] width 1551 height 784
click at [1115, 140] on html "Mein Leben S Back Account Profile Authentication Notifications Workspace Genera…" at bounding box center [775, 392] width 1551 height 784
click at [201, 348] on div "Blocks" at bounding box center [224, 341] width 122 height 19
click at [201, 355] on div "Footer" at bounding box center [223, 360] width 112 height 12
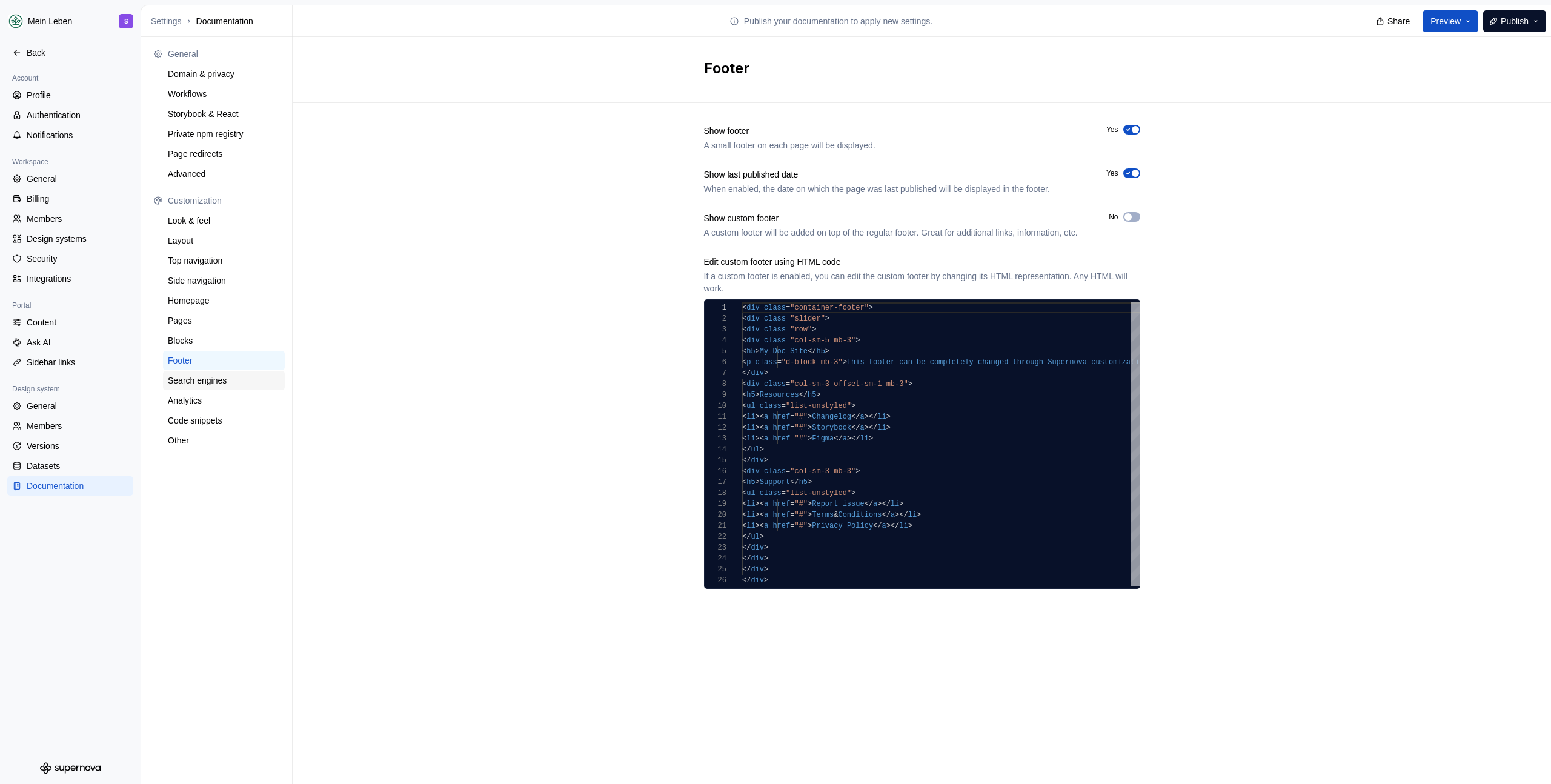
click at [206, 385] on div "Search engines" at bounding box center [223, 380] width 112 height 12
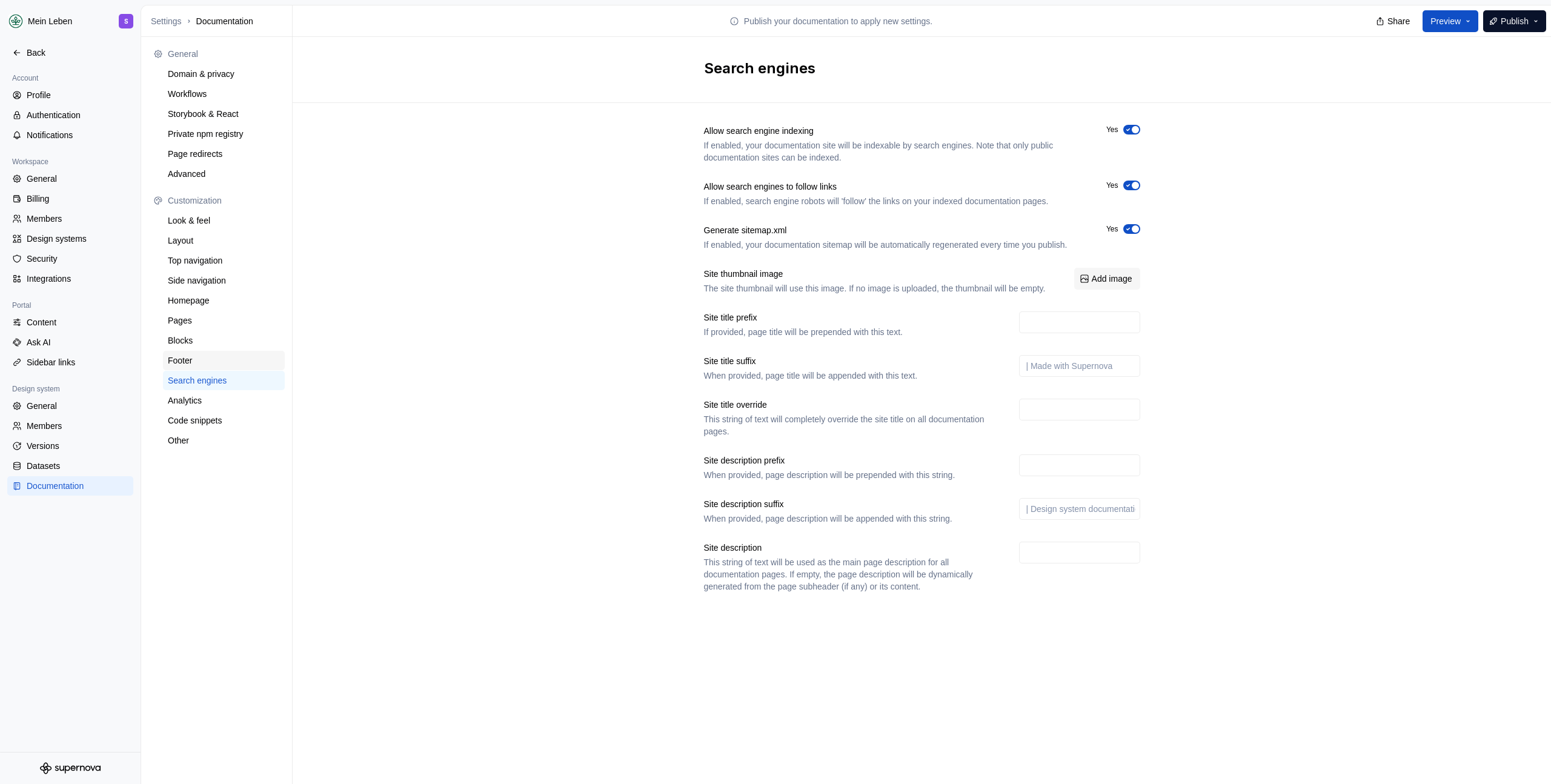
click at [215, 359] on div "Footer" at bounding box center [223, 360] width 112 height 12
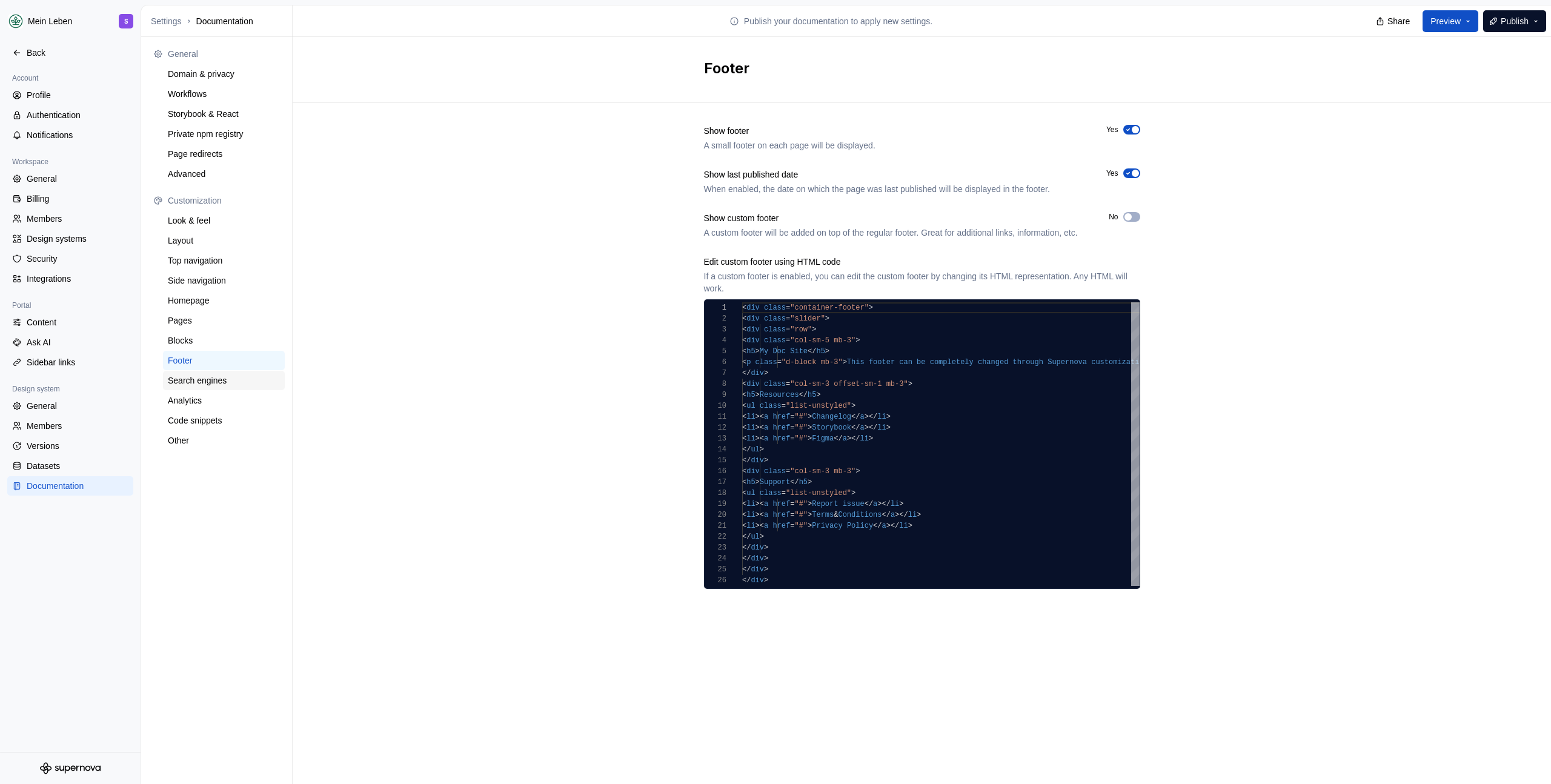
click at [224, 381] on div "Search engines" at bounding box center [223, 380] width 112 height 12
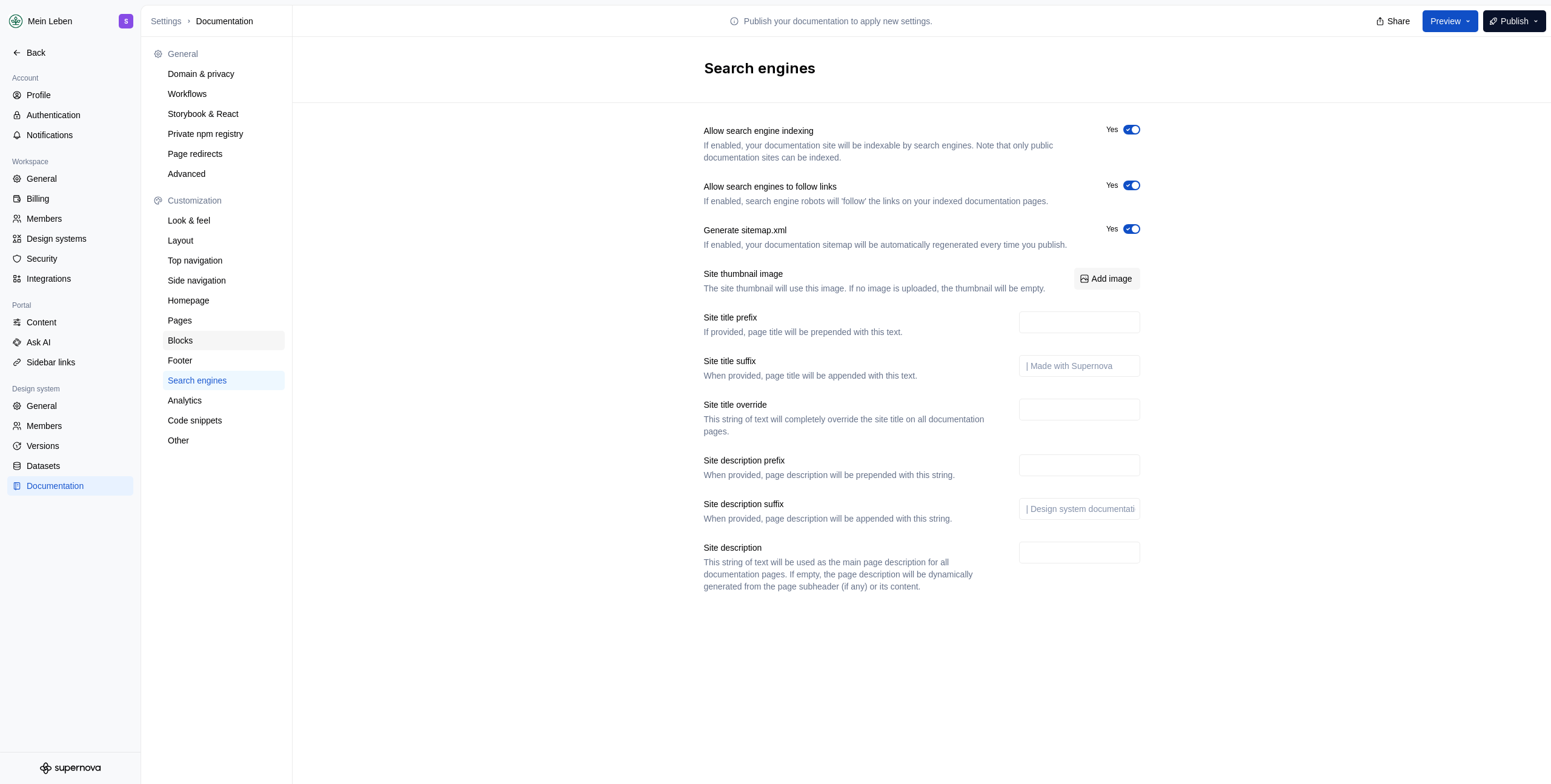
click at [203, 339] on div "Blocks" at bounding box center [223, 340] width 112 height 12
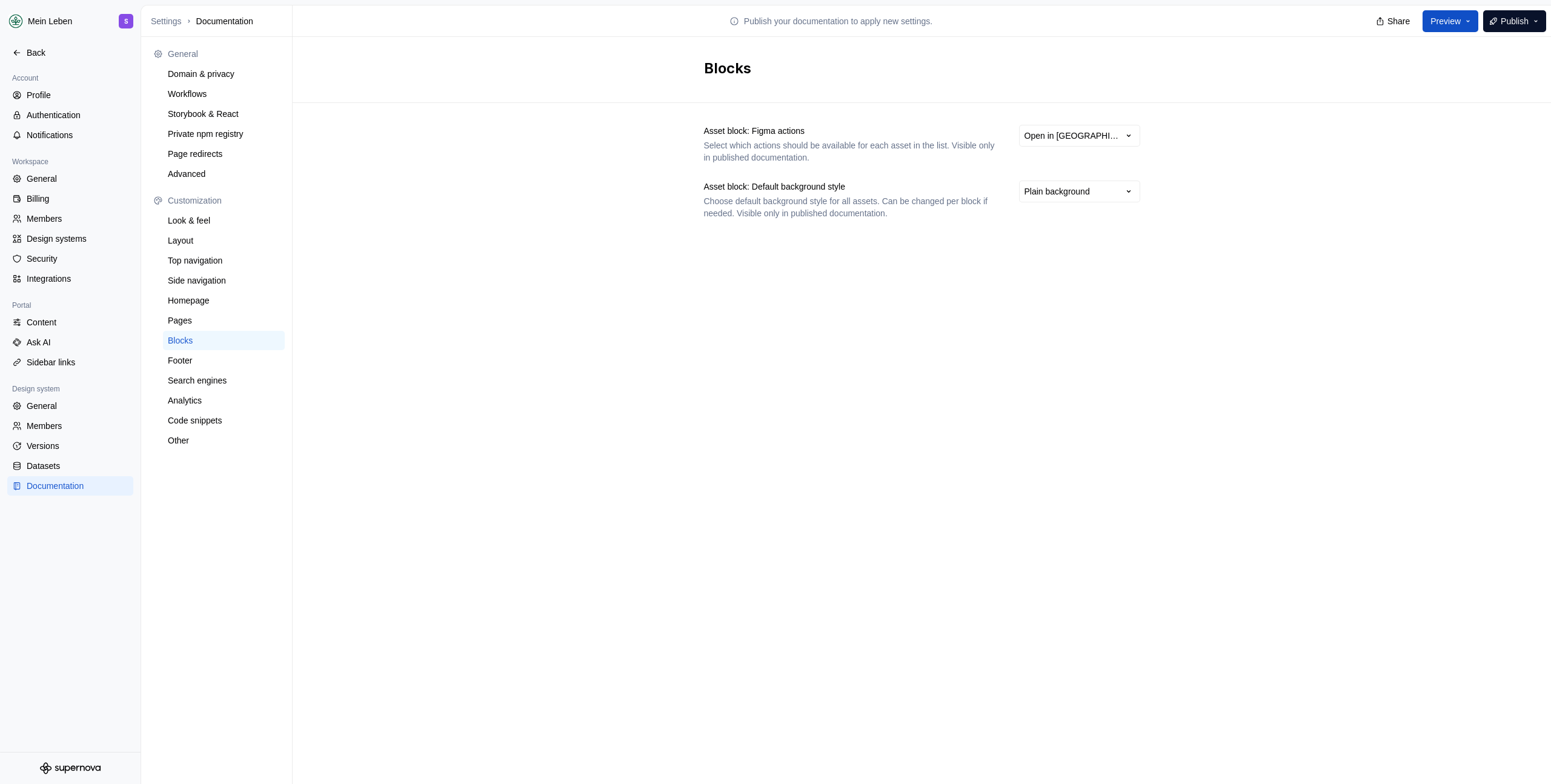
click at [190, 51] on div "General" at bounding box center [223, 54] width 112 height 12
click at [196, 68] on div "Domain & privacy" at bounding box center [223, 74] width 112 height 12
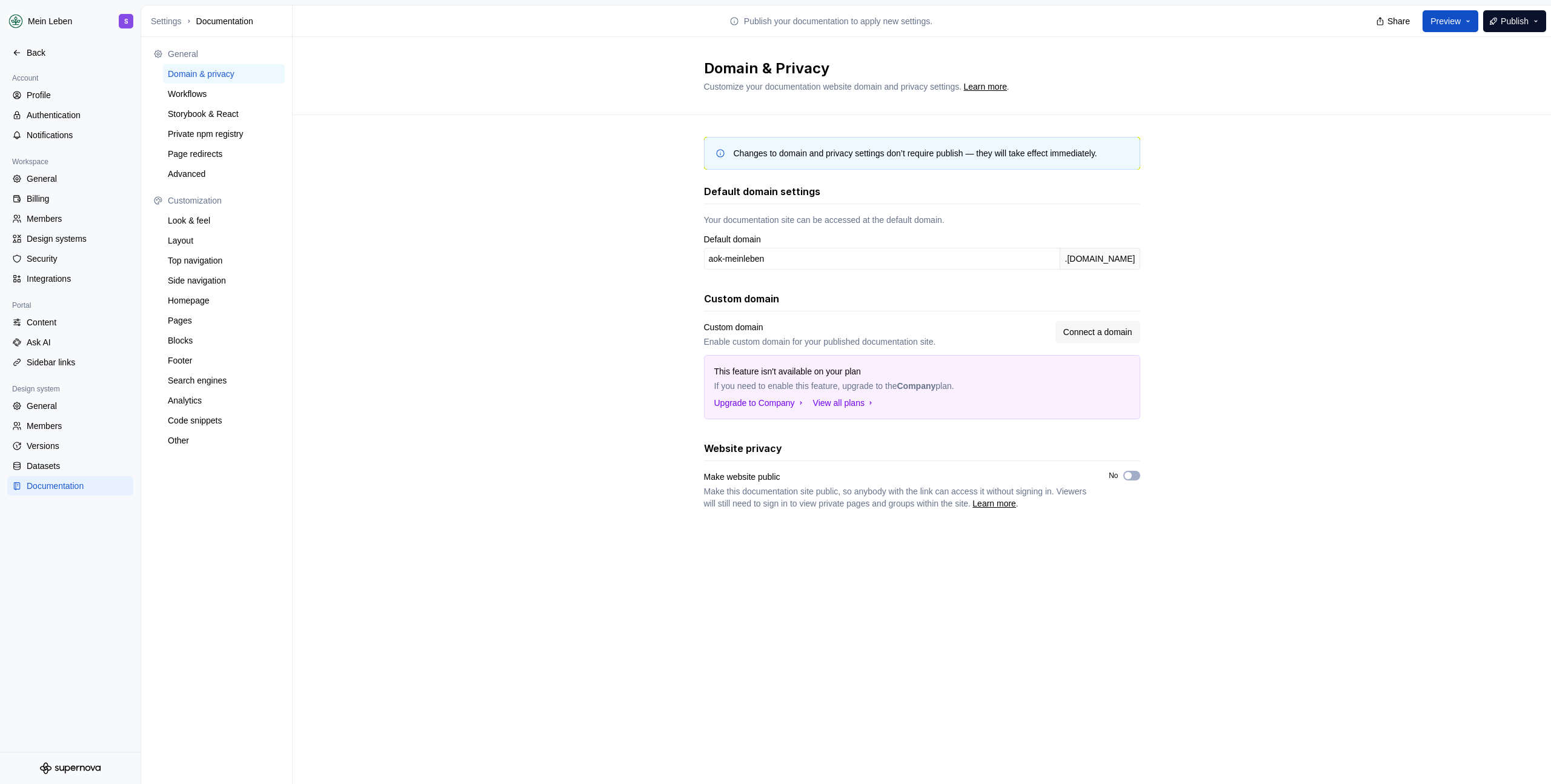
click at [55, 481] on div "Documentation" at bounding box center [77, 486] width 102 height 12
click at [208, 383] on div "Search engines" at bounding box center [223, 380] width 112 height 12
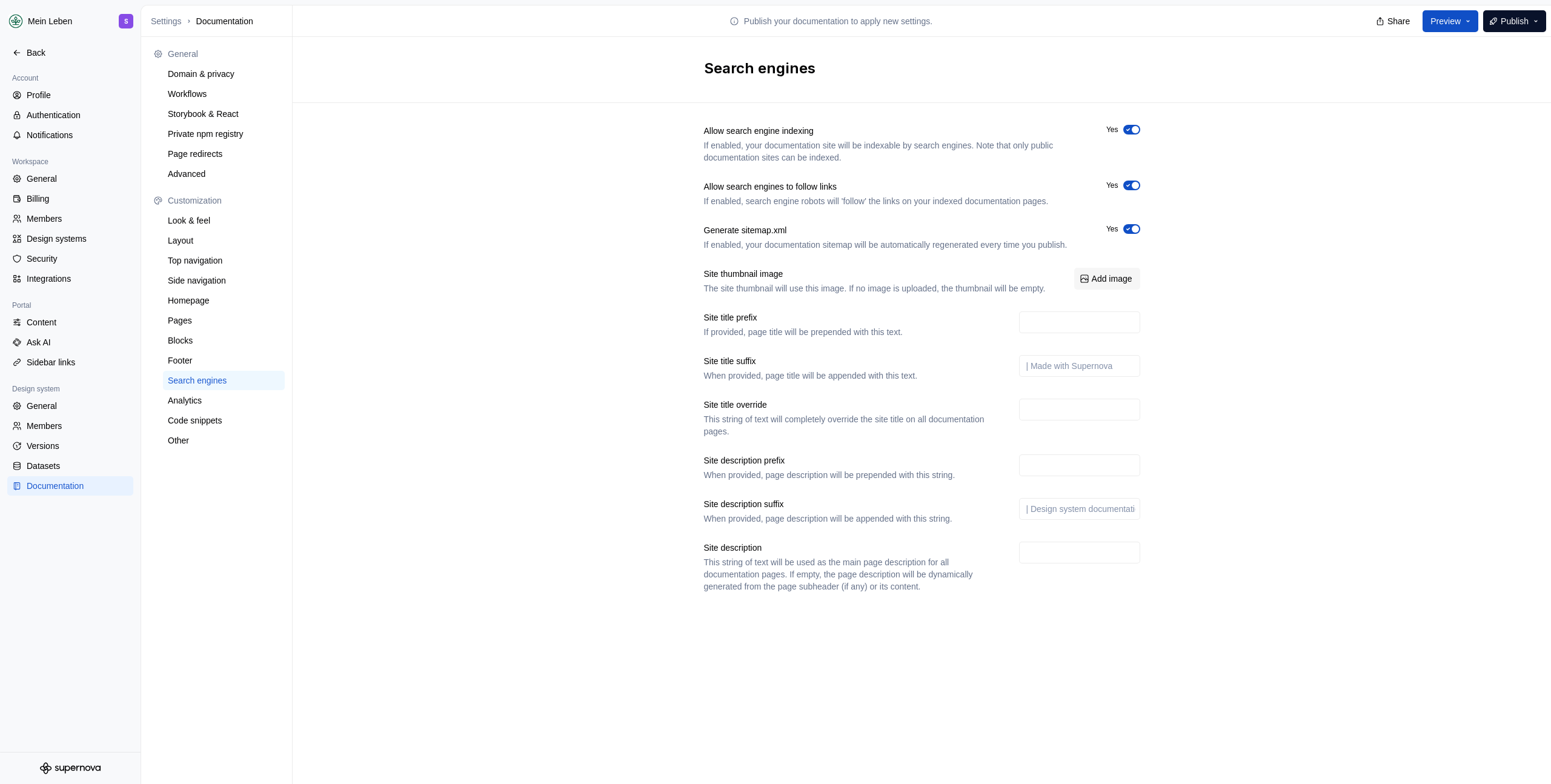
click at [1129, 127] on icon "button" at bounding box center [1128, 129] width 10 height 7
click at [1124, 186] on icon "button" at bounding box center [1128, 185] width 10 height 7
click at [1269, 192] on div "Allow search engine indexing If enabled, your documentation site will be indexa…" at bounding box center [922, 370] width 1258 height 535
click at [1105, 285] on span "Add image" at bounding box center [1112, 278] width 41 height 12
click at [1116, 285] on span "Add image" at bounding box center [1112, 278] width 41 height 12
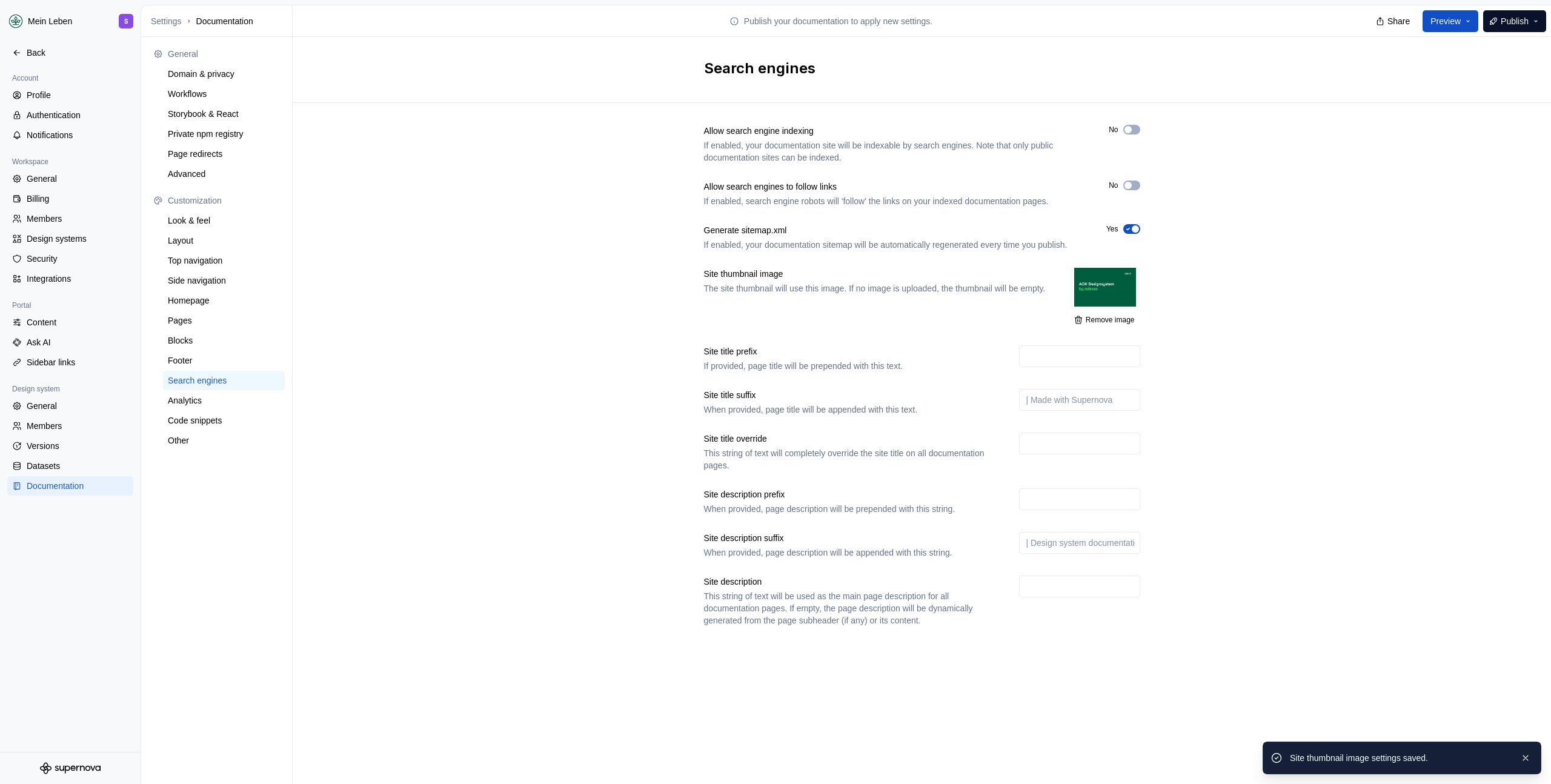
click at [1268, 314] on div "Allow search engine indexing If enabled, your documentation site will be indexa…" at bounding box center [922, 387] width 1258 height 569
click at [641, 330] on div "Allow search engine indexing If enabled, your documentation site will be indexa…" at bounding box center [922, 387] width 1258 height 569
click at [1058, 367] on input "text" at bounding box center [1080, 356] width 121 height 22
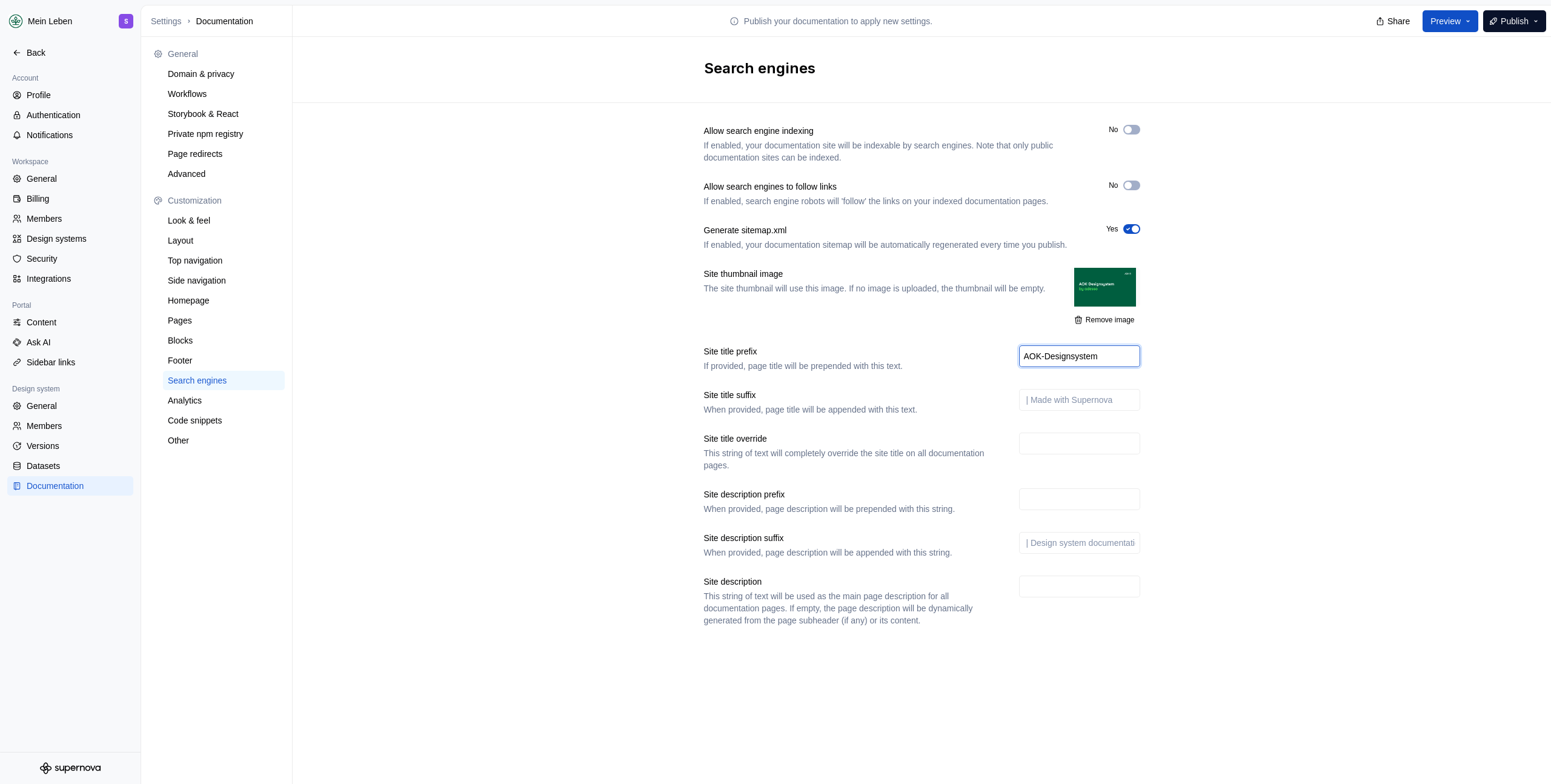
type input "AOK-Designsystem"
click at [1280, 411] on div "Allow search engine indexing If enabled, your documentation site will be indexa…" at bounding box center [922, 387] width 1258 height 569
click at [1091, 401] on input "text" at bounding box center [1080, 400] width 121 height 22
click at [1241, 384] on div "Allow search engine indexing If enabled, your documentation site will be indexa…" at bounding box center [922, 387] width 1258 height 569
click at [1083, 410] on input "text" at bounding box center [1080, 400] width 121 height 22
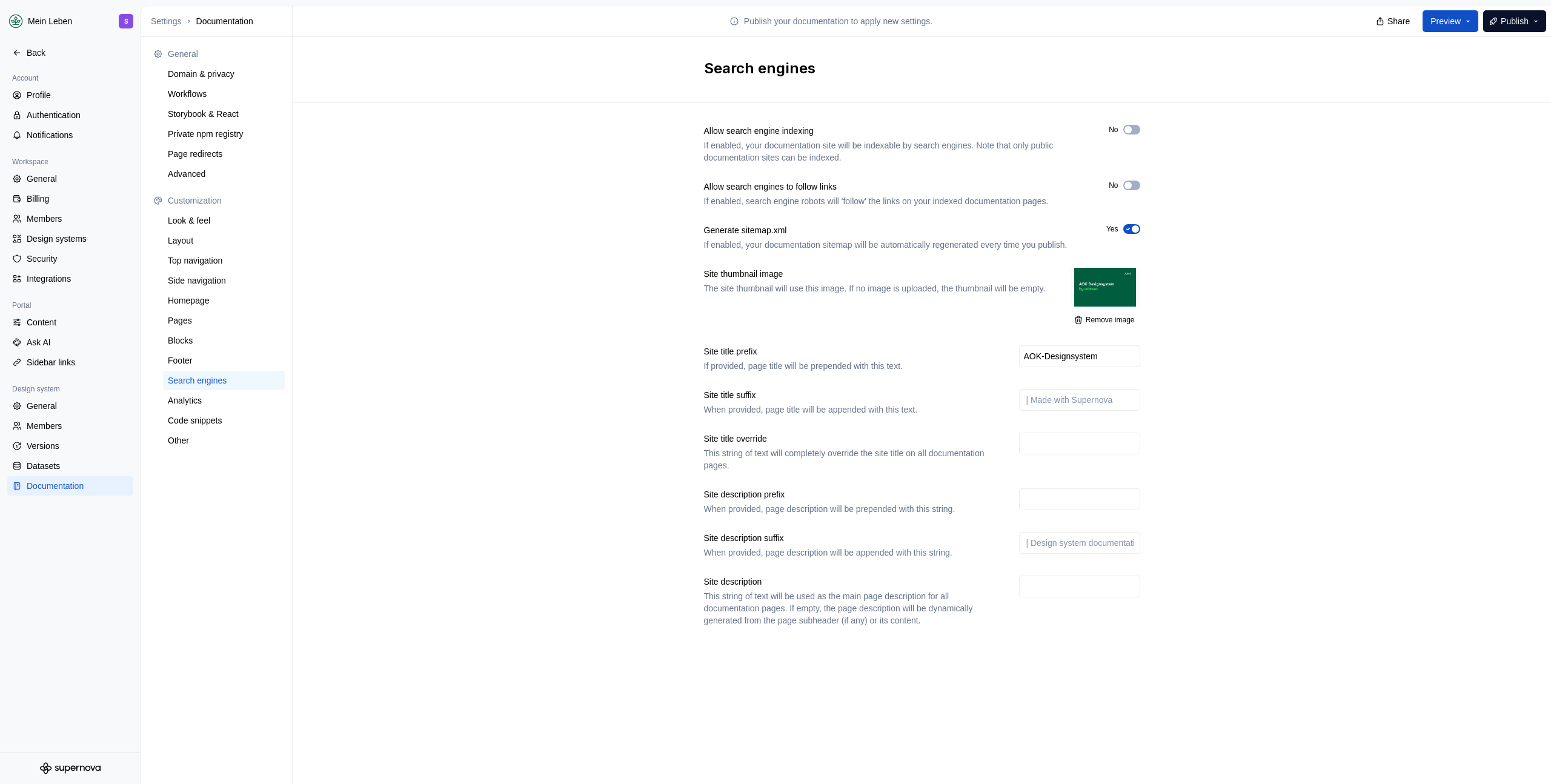
click at [1238, 383] on div "Allow search engine indexing If enabled, your documentation site will be indexa…" at bounding box center [922, 387] width 1258 height 569
click at [647, 533] on div "Allow search engine indexing If enabled, your documentation site will be indexa…" at bounding box center [922, 387] width 1258 height 569
click at [1503, 25] on span "Publish" at bounding box center [1514, 21] width 28 height 12
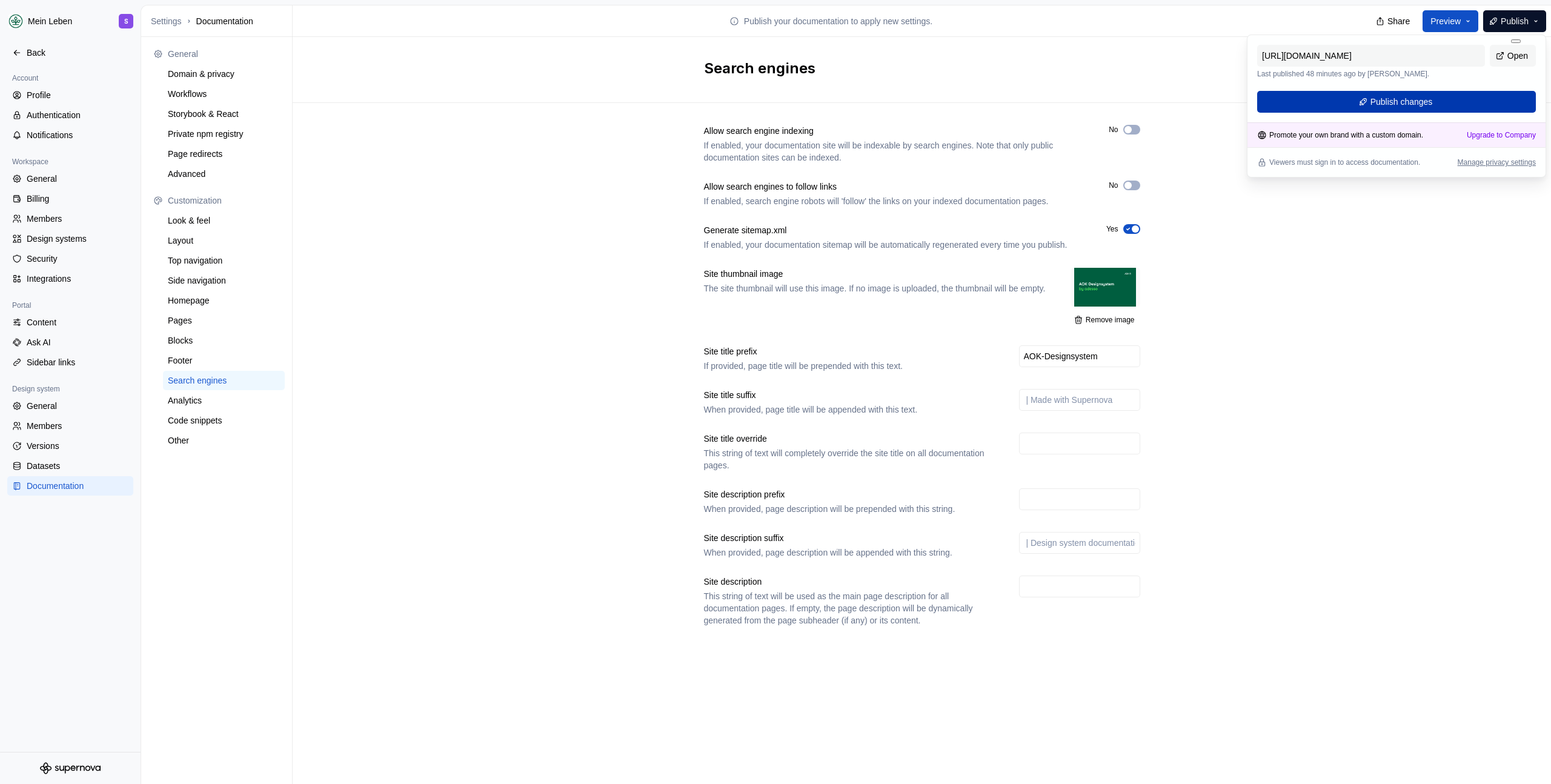
click at [1524, 106] on button "Publish changes" at bounding box center [1396, 102] width 278 height 22
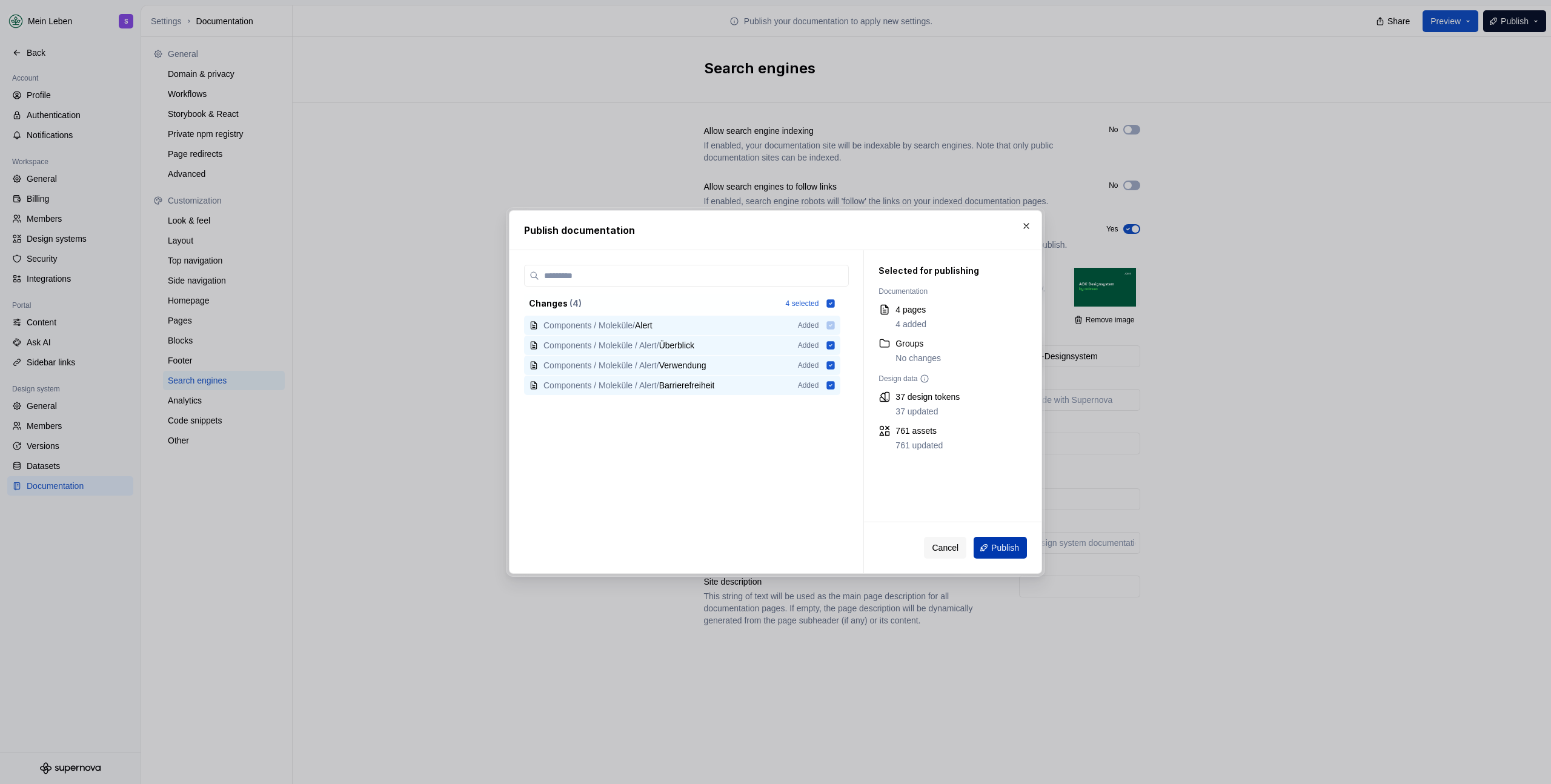
click at [1004, 555] on button "Publish" at bounding box center [1000, 548] width 53 height 22
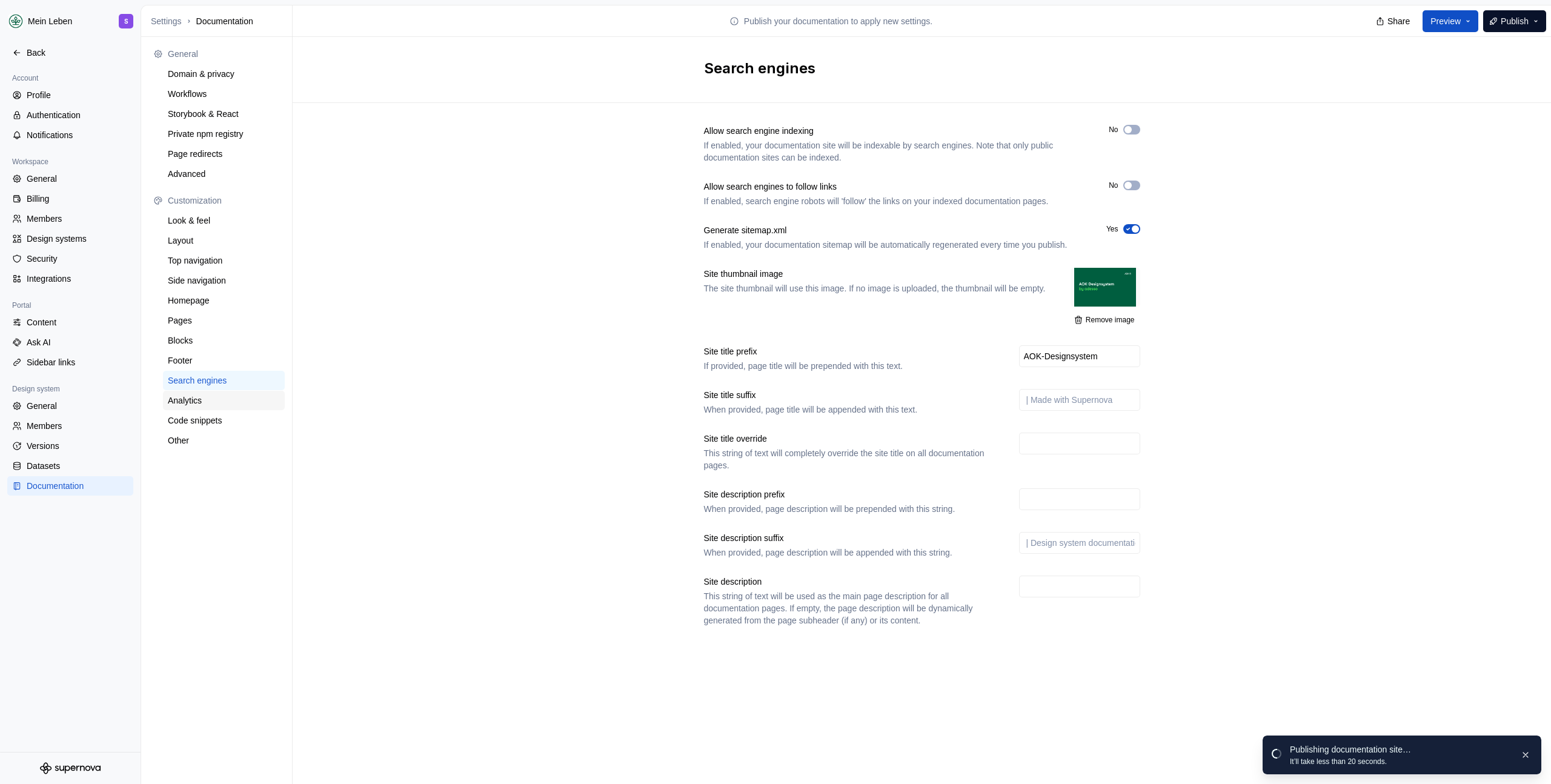
click at [202, 403] on div "Analytics" at bounding box center [223, 400] width 112 height 12
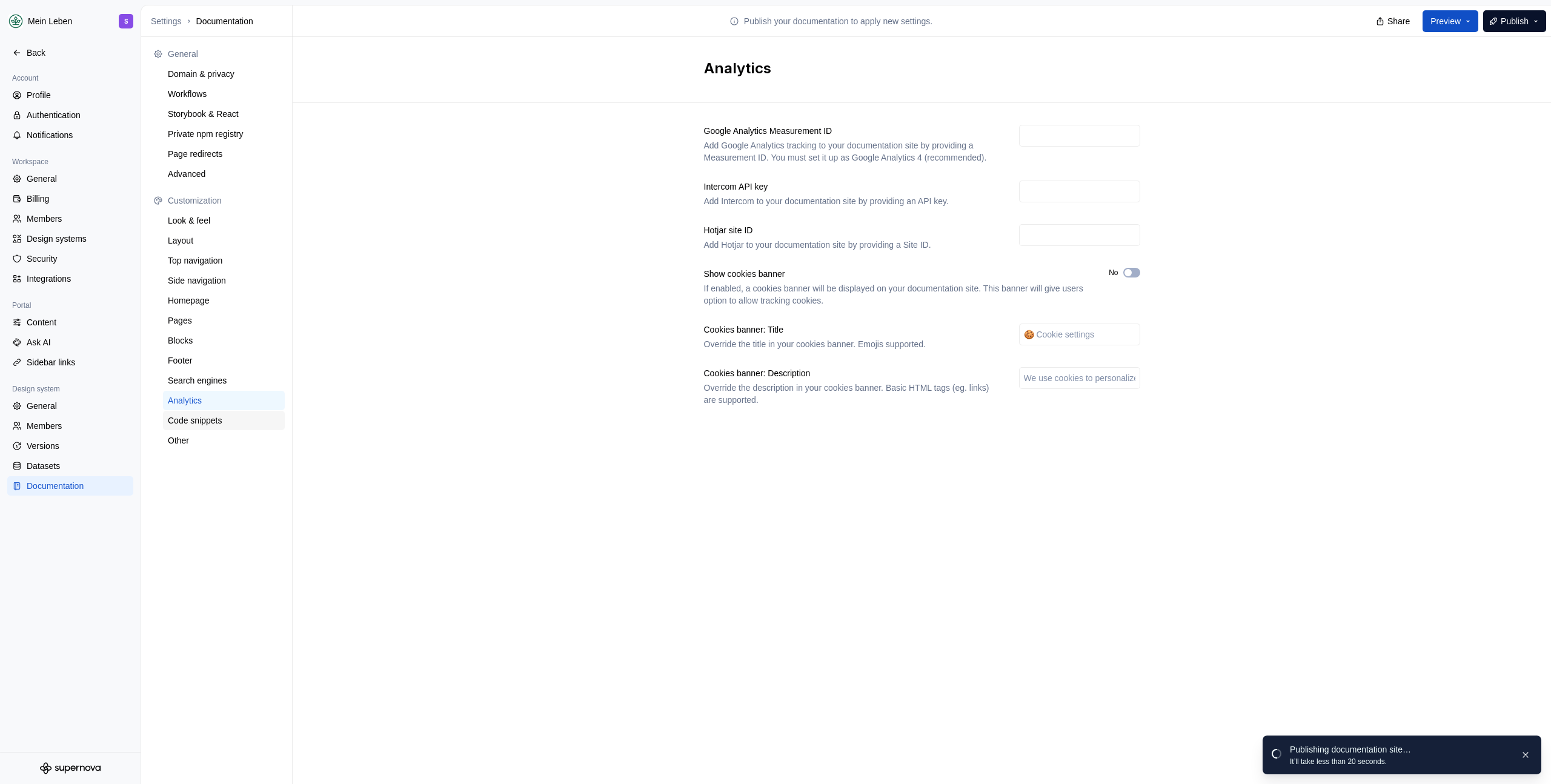
click at [199, 420] on div "Code snippets" at bounding box center [223, 420] width 112 height 12
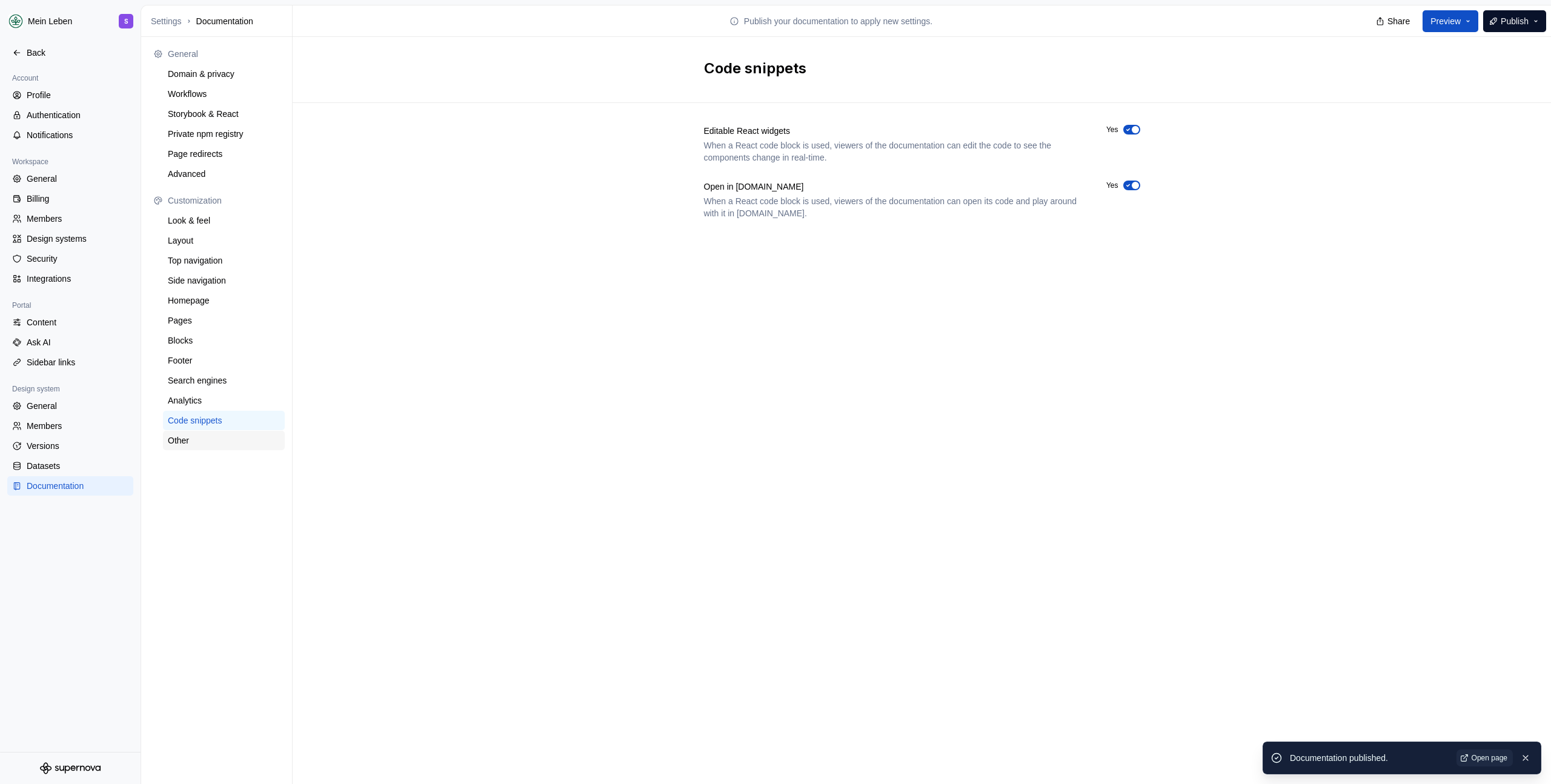
click at [193, 438] on div "Other" at bounding box center [223, 440] width 112 height 12
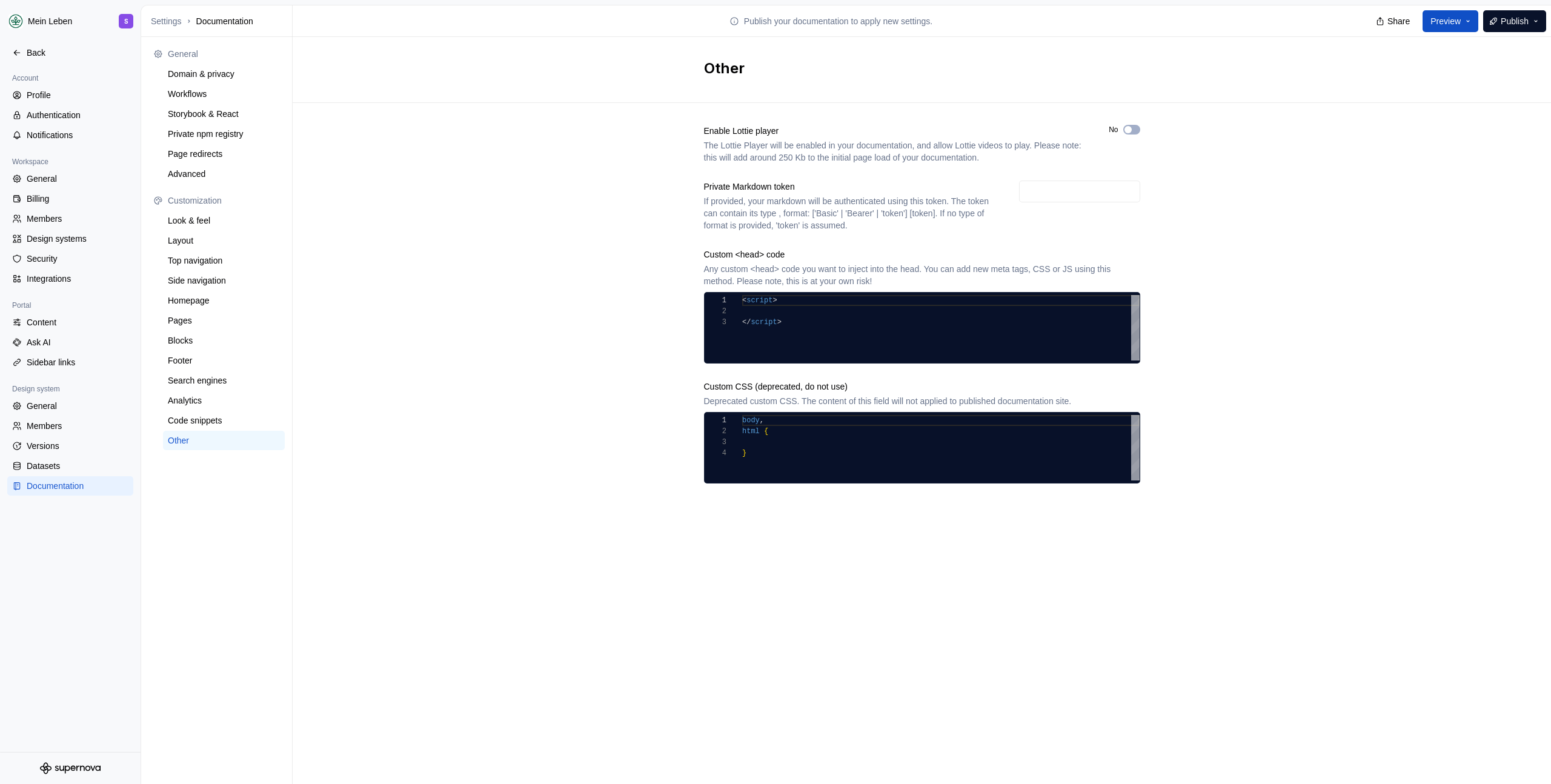
click at [512, 240] on div "Enable Lottie player The Lottie Player will be enabled in your documentation, a…" at bounding box center [922, 316] width 1258 height 427
click at [59, 52] on div "Back" at bounding box center [77, 52] width 102 height 12
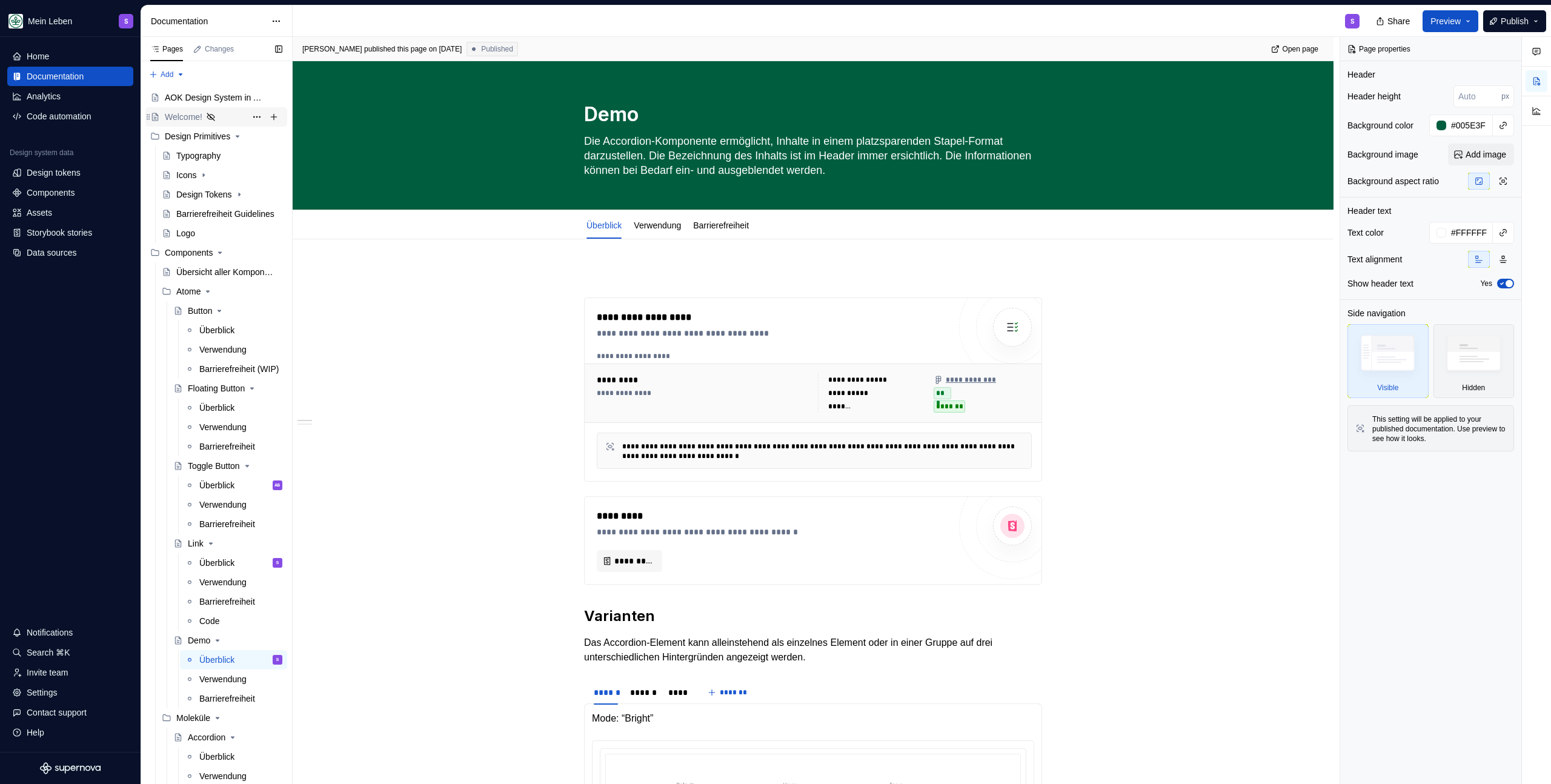
type textarea "*"
click at [58, 691] on div "Settings" at bounding box center [42, 692] width 31 height 12
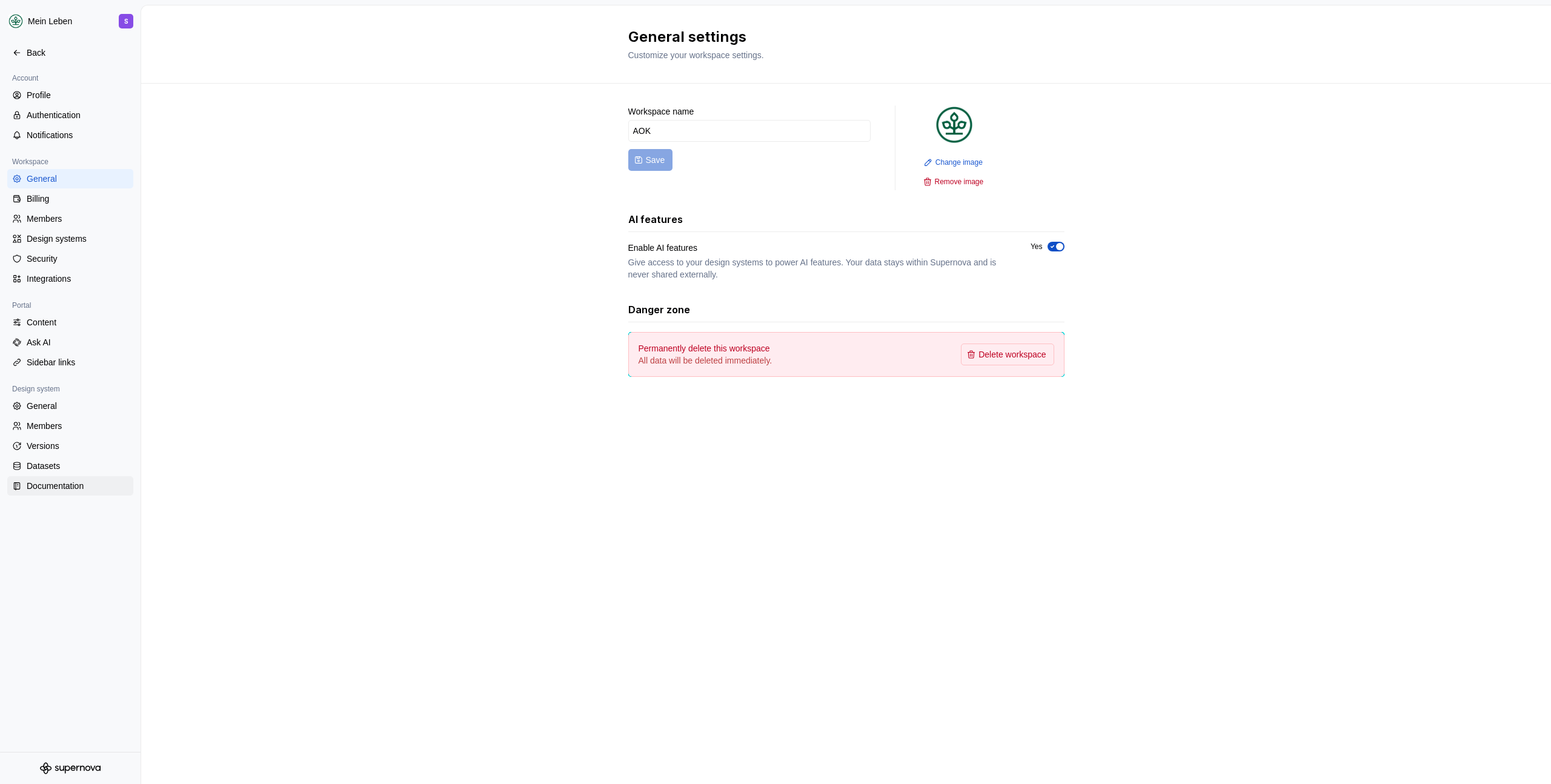
click at [66, 484] on div "Documentation" at bounding box center [77, 486] width 102 height 12
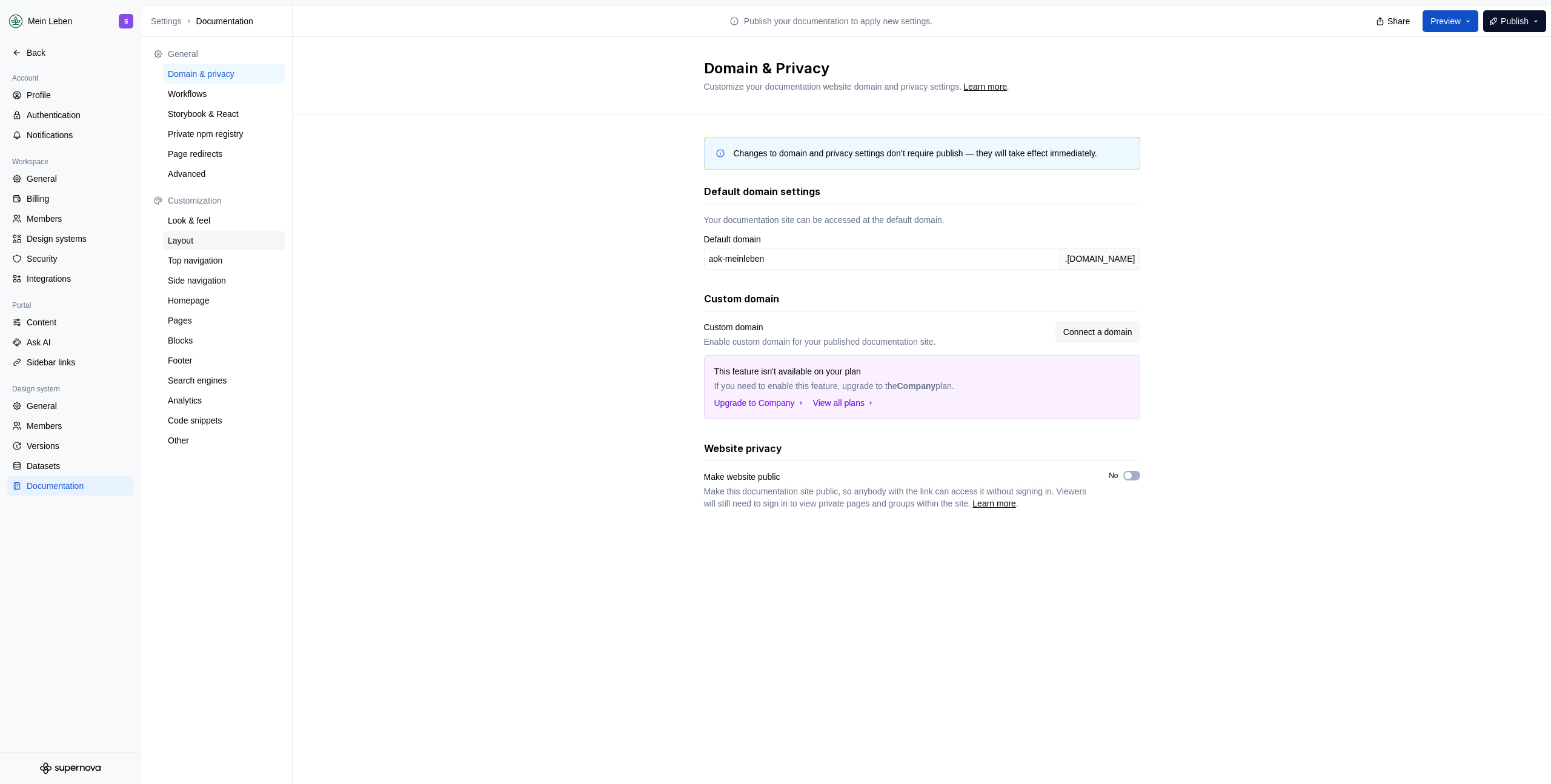
click at [201, 230] on div "Layout" at bounding box center [224, 240] width 122 height 19
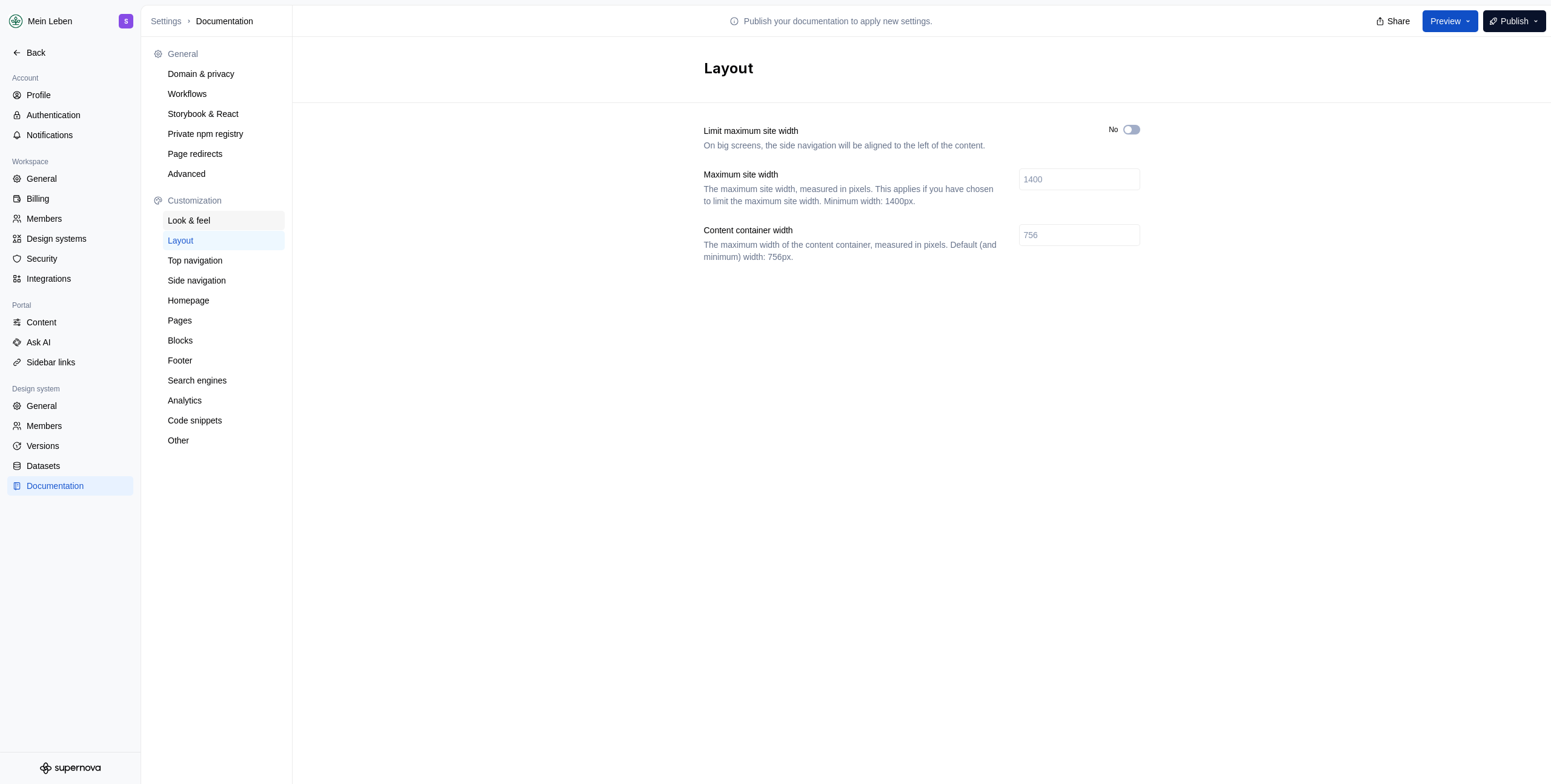
click at [207, 214] on div "Look & feel" at bounding box center [223, 220] width 112 height 12
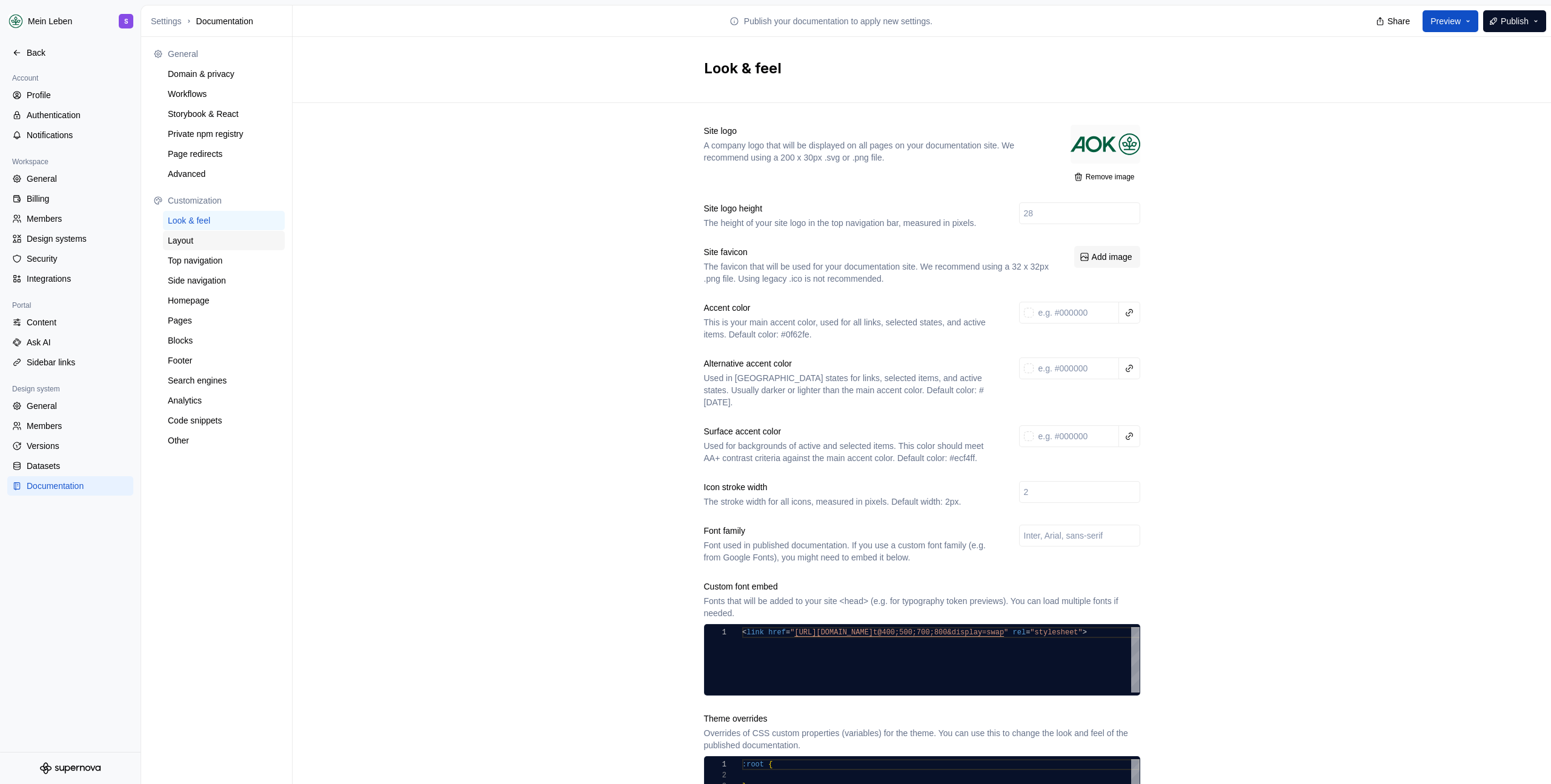
click at [201, 243] on div "Layout" at bounding box center [223, 240] width 112 height 12
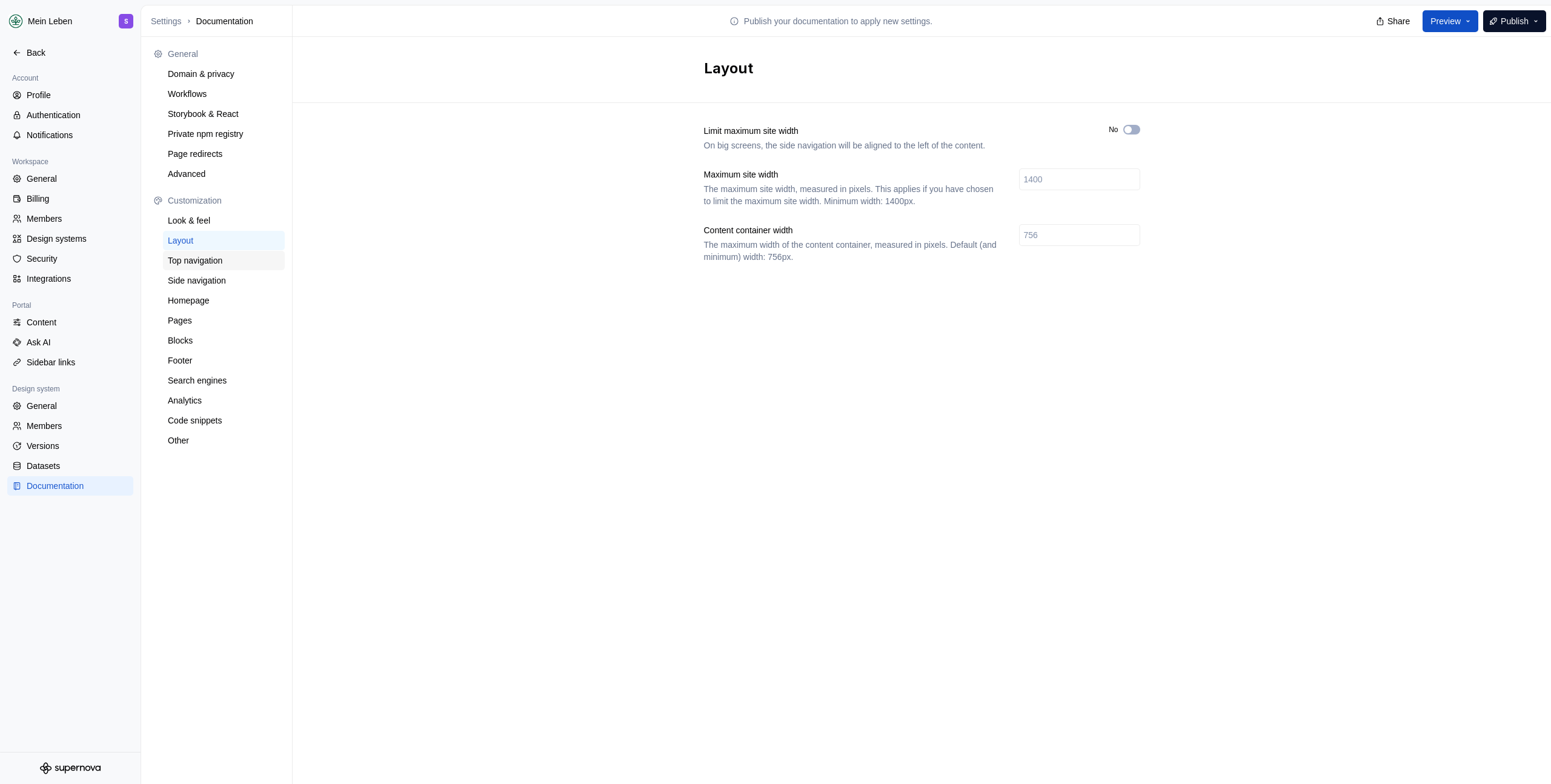
click at [202, 261] on div "Top navigation" at bounding box center [223, 260] width 112 height 12
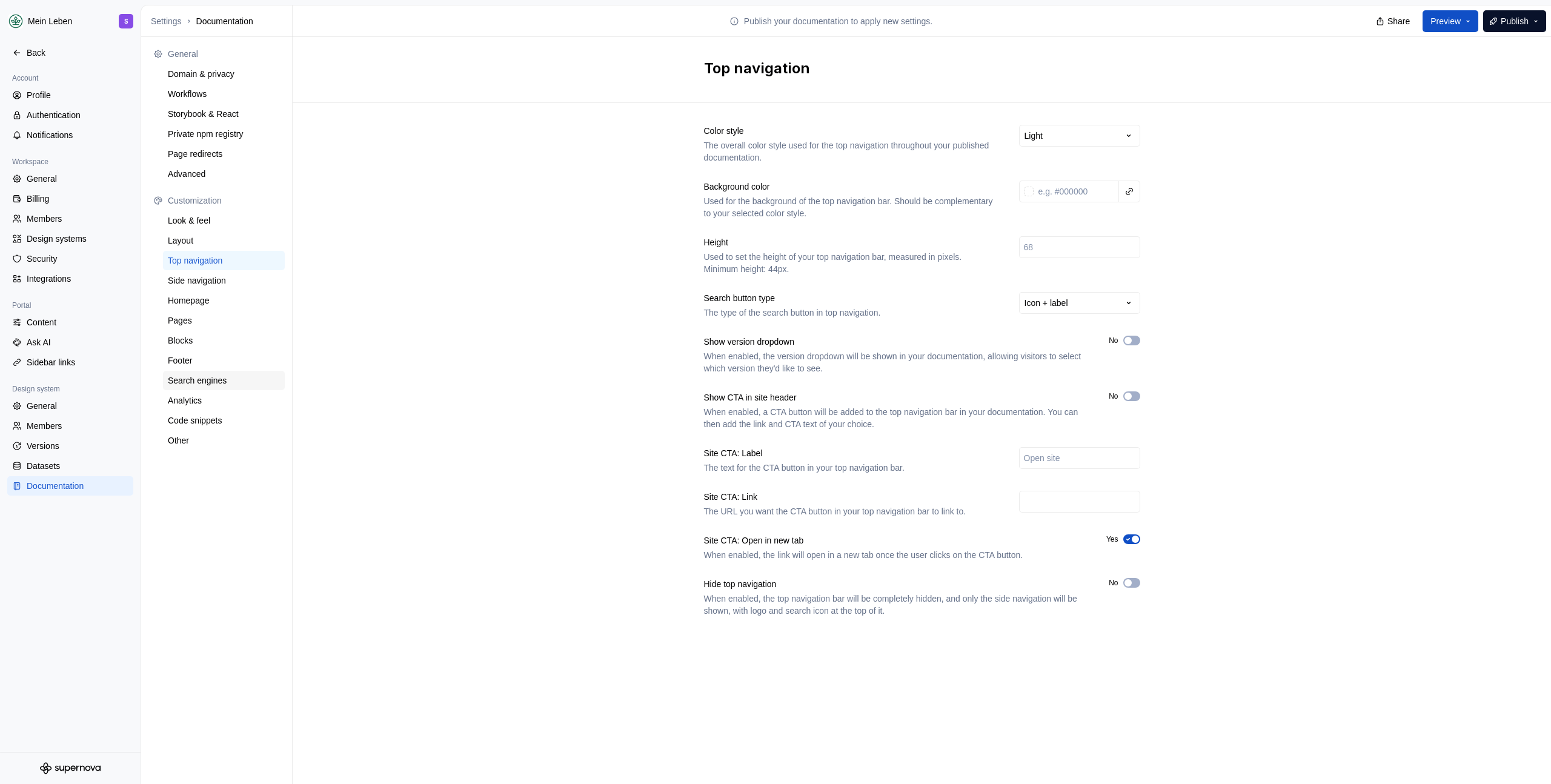
click at [196, 383] on div "Search engines" at bounding box center [223, 380] width 112 height 12
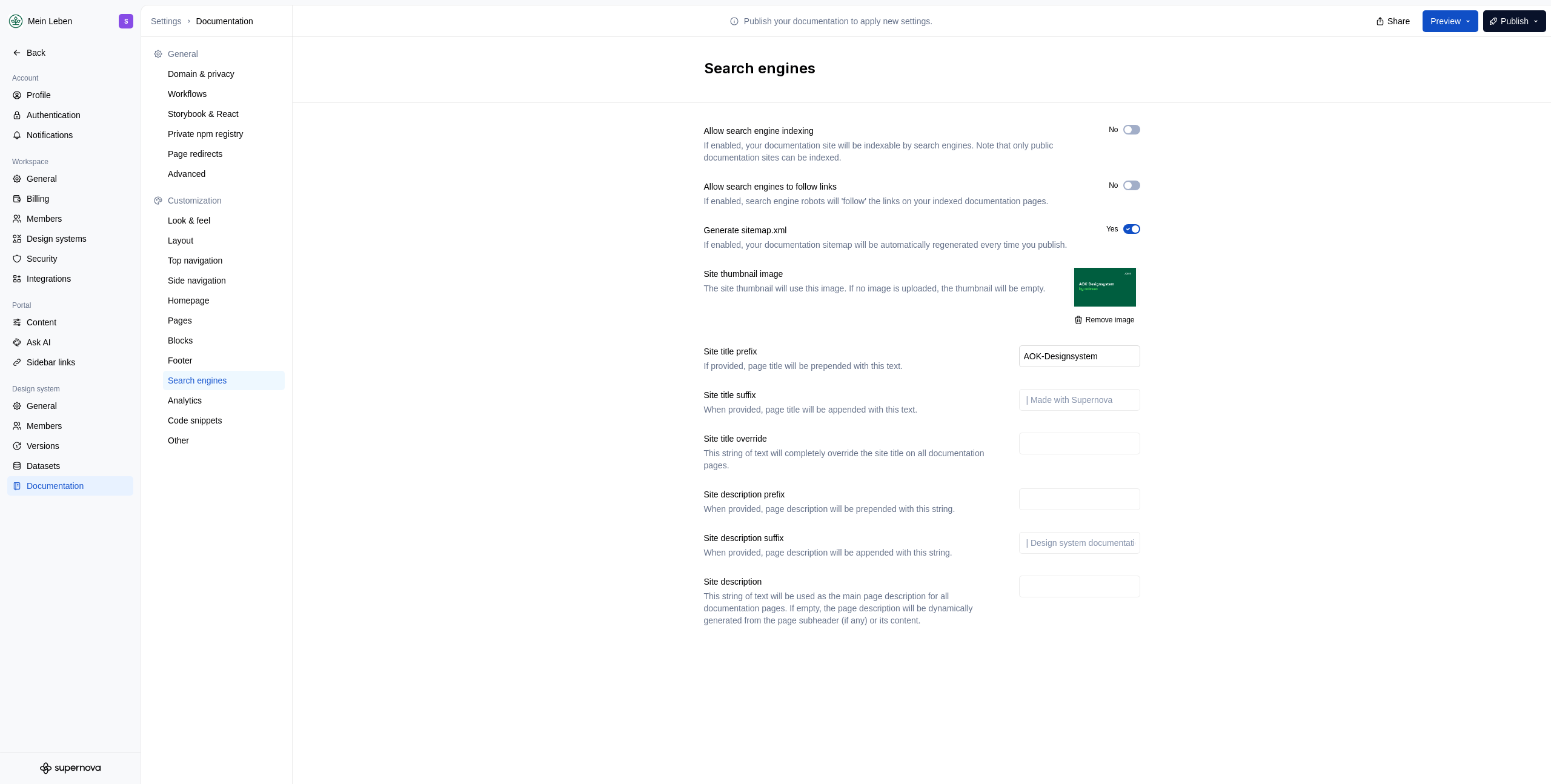
click at [1069, 367] on input "AOK-Designsystem" at bounding box center [1080, 356] width 121 height 22
click at [1072, 410] on input "text" at bounding box center [1080, 400] width 121 height 22
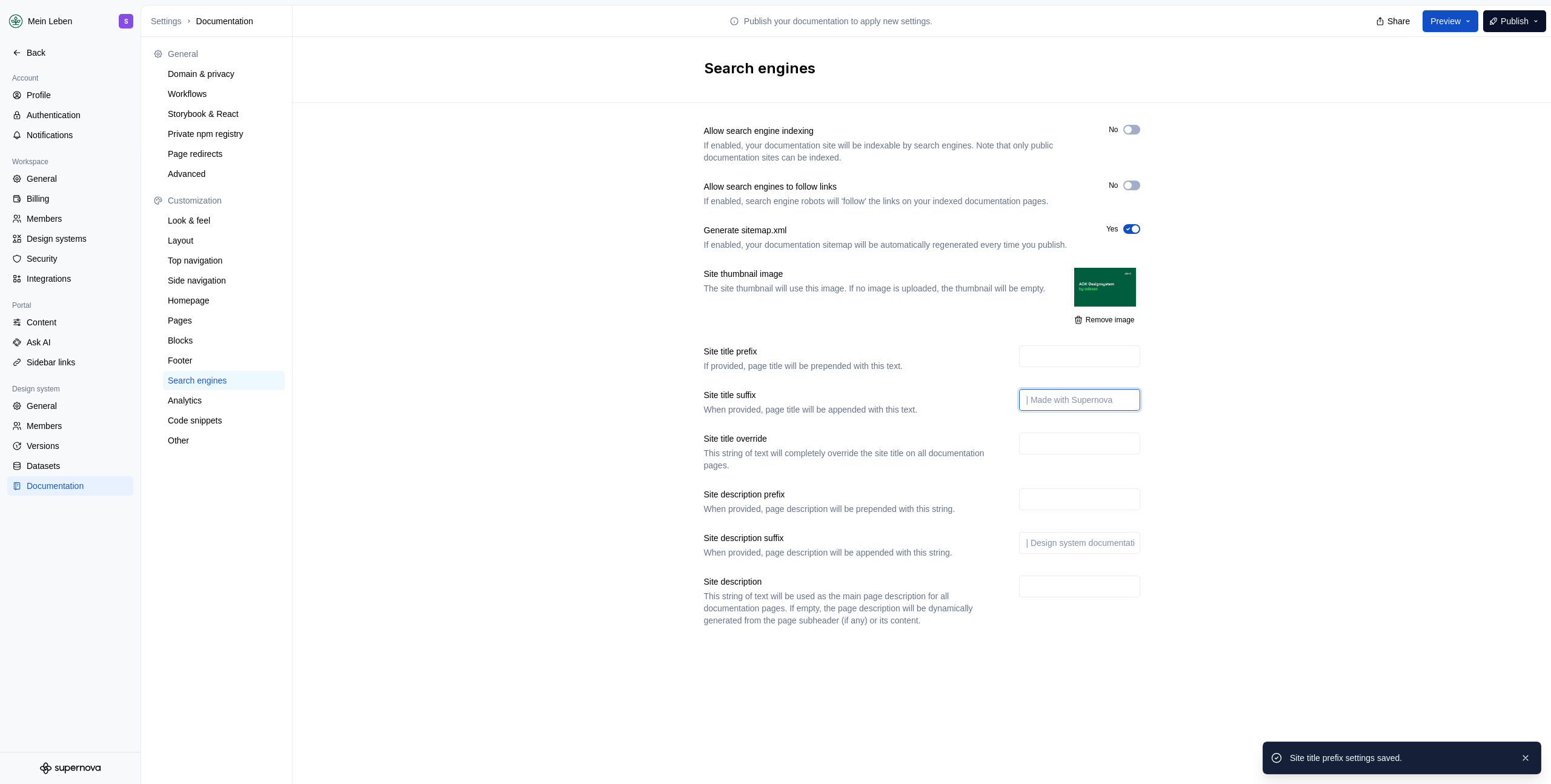
paste input "AOK-Designsystem"
click at [1023, 410] on input "AOK-Designsystem" at bounding box center [1080, 400] width 121 height 22
type input "| AOK-Designsystem"
click at [1341, 267] on div "Allow search engine indexing If enabled, your documentation site will be indexa…" at bounding box center [922, 387] width 1258 height 569
click at [1500, 22] on span "Publish" at bounding box center [1514, 21] width 28 height 12
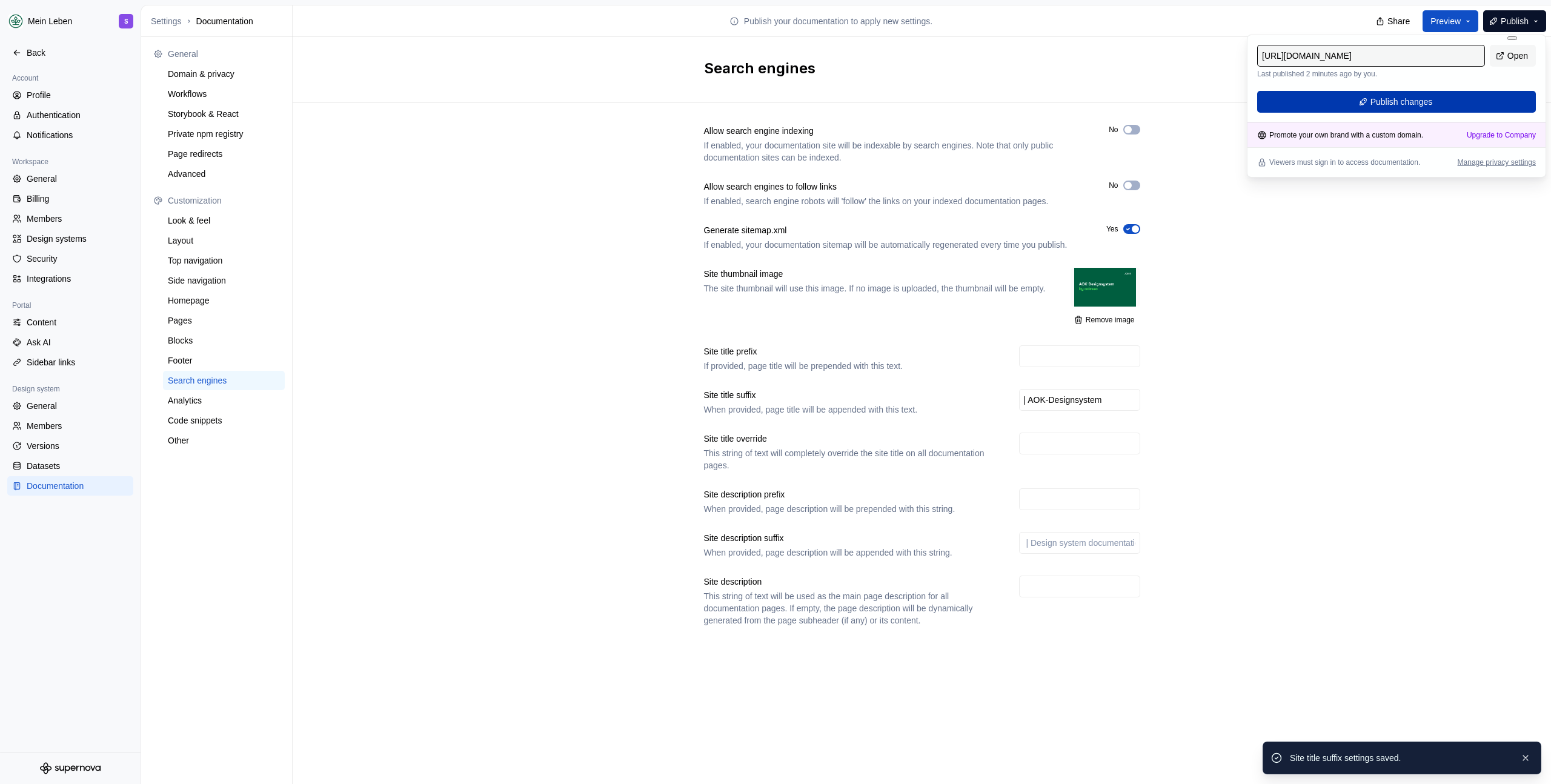
click at [1374, 106] on span "Publish changes" at bounding box center [1401, 102] width 62 height 12
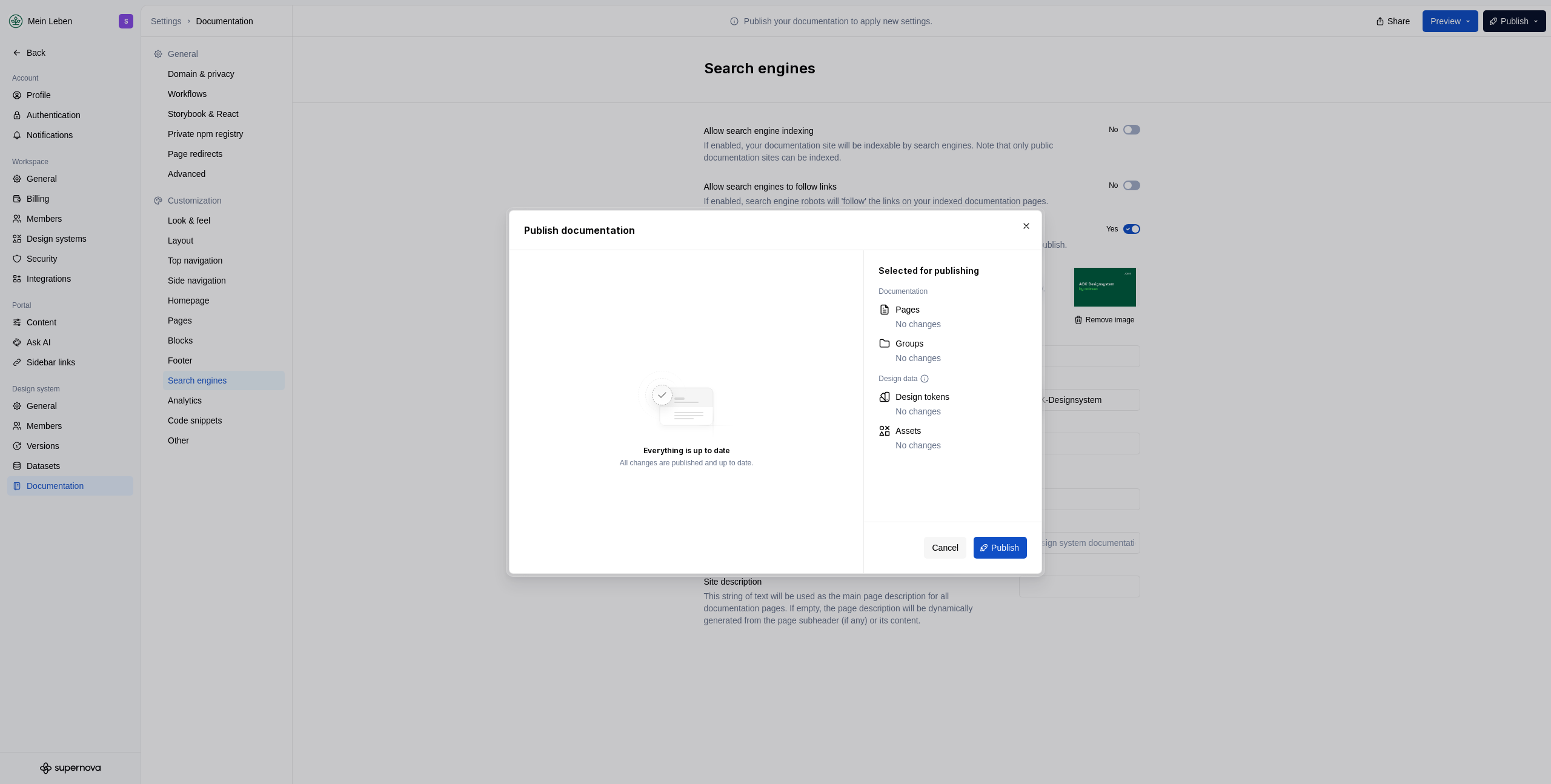
click at [997, 548] on span "Publish" at bounding box center [1005, 547] width 28 height 12
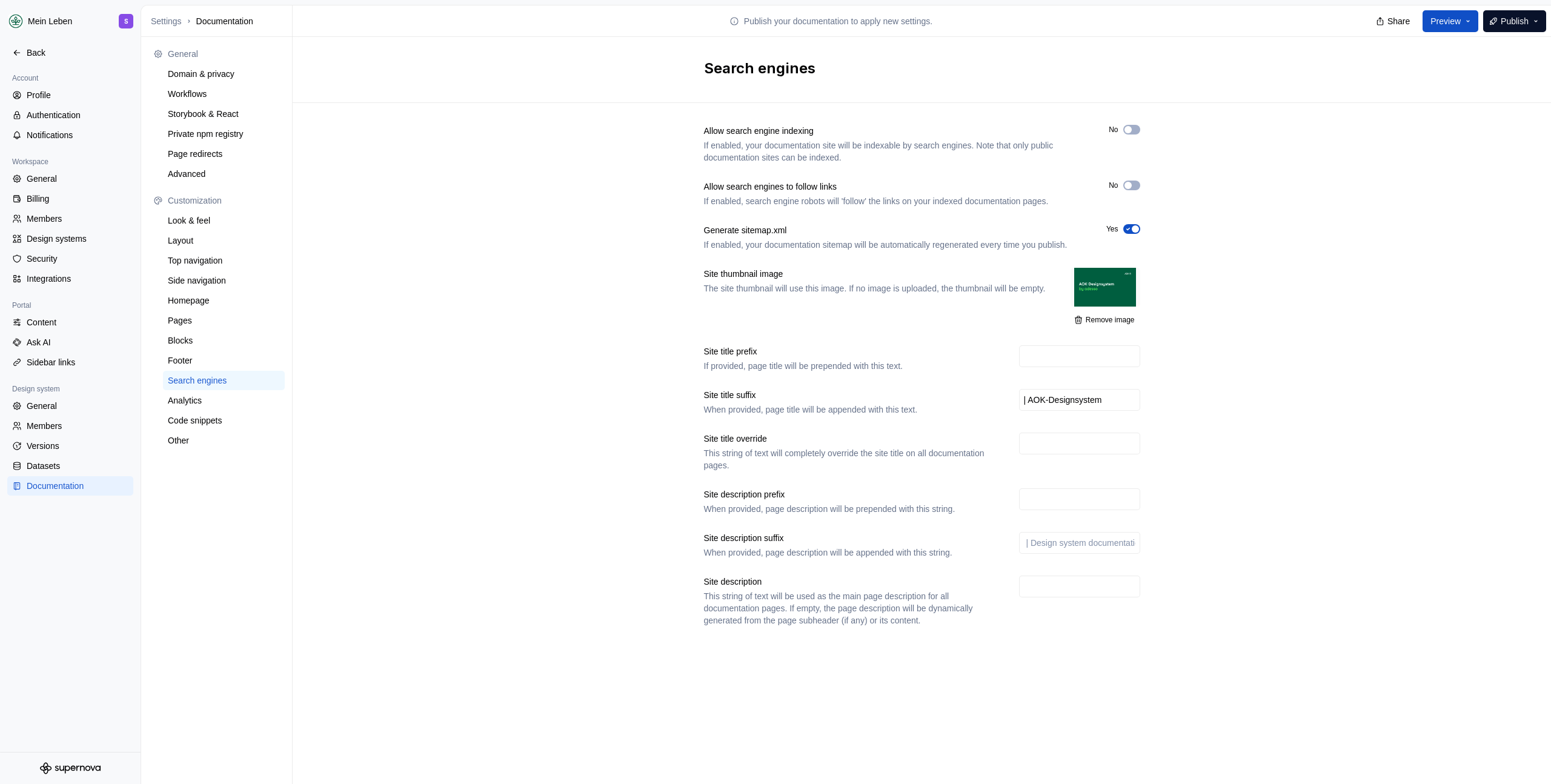
click at [572, 246] on div "Allow search engine indexing If enabled, your documentation site will be indexa…" at bounding box center [922, 387] width 1258 height 569
click at [47, 48] on div "Back" at bounding box center [77, 52] width 102 height 12
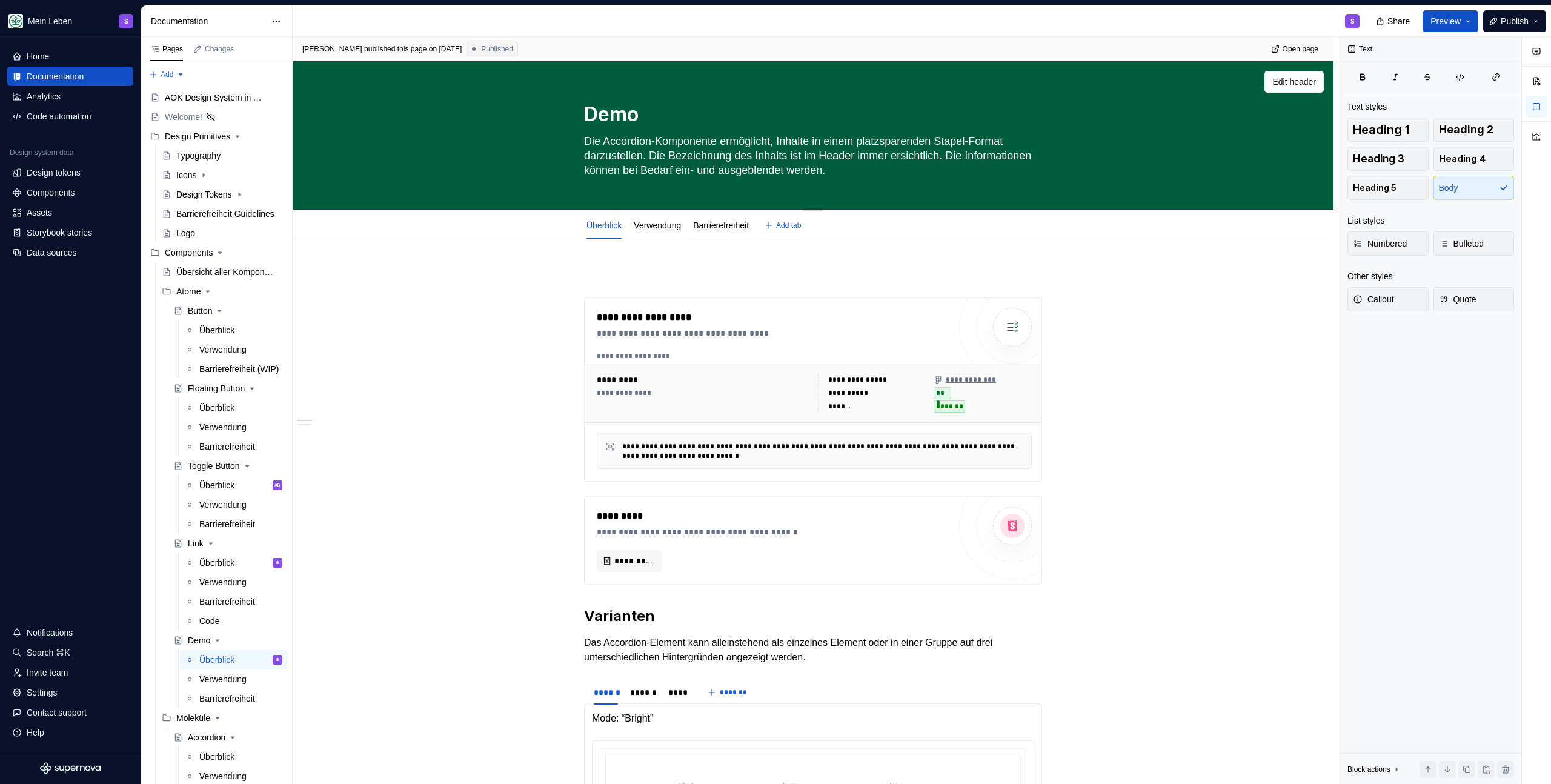
click at [618, 108] on textarea "Demo" at bounding box center [810, 114] width 458 height 29
type textarea "*"
type textarea "I"
type textarea "*"
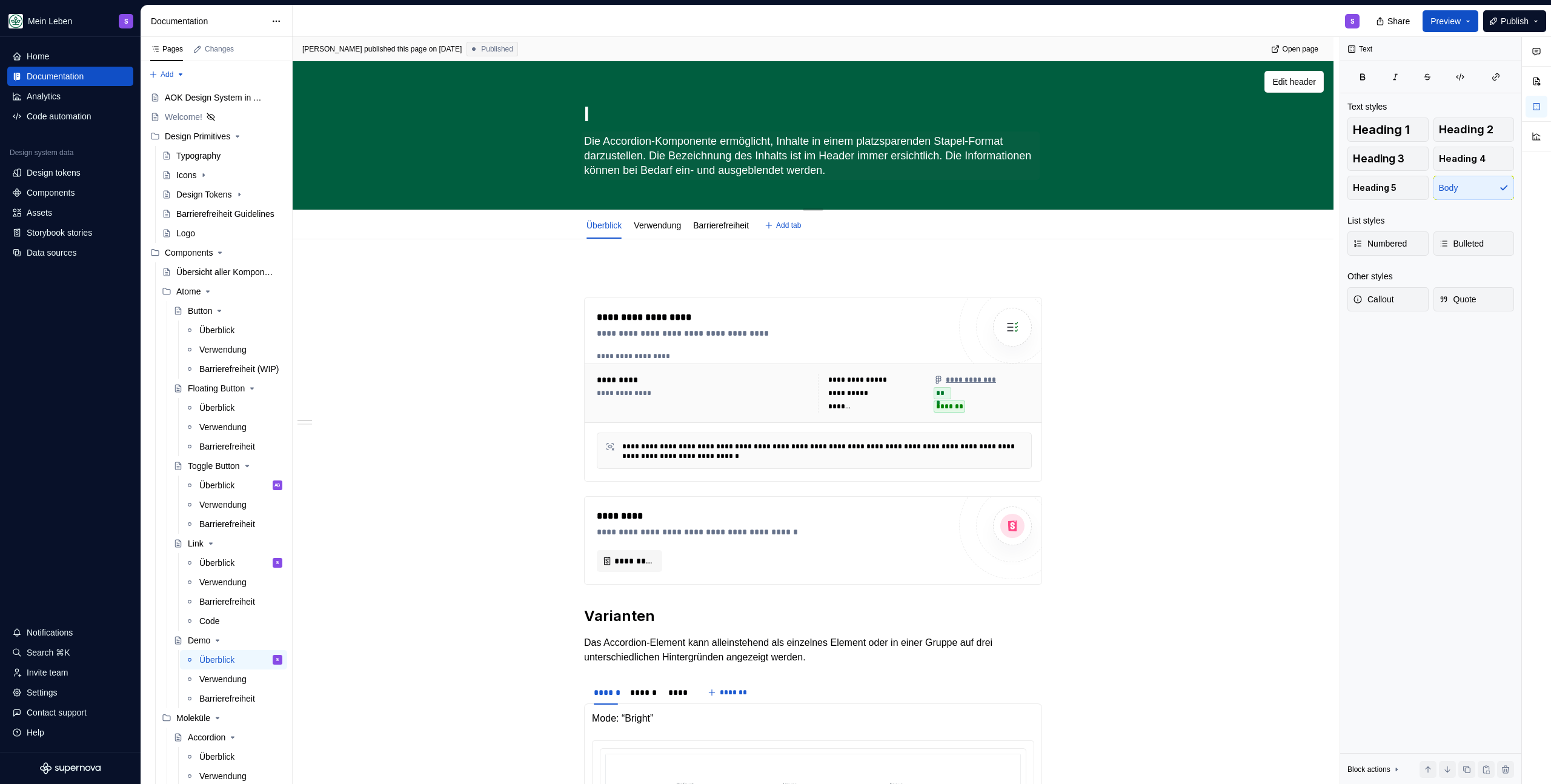
type textarea "In"
type textarea "*"
type textarea "Inp"
type textarea "*"
type textarea "Inpu"
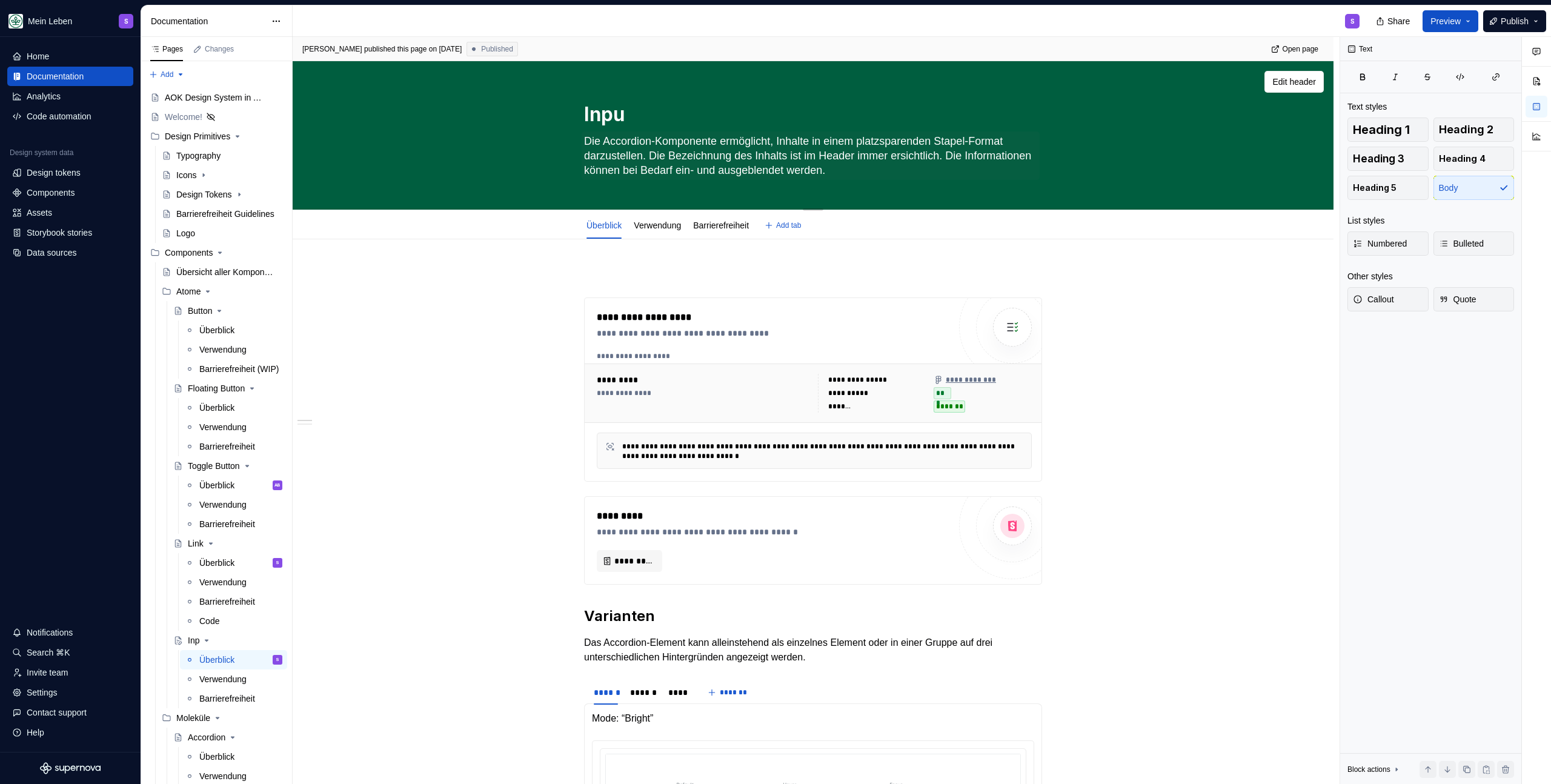
type textarea "*"
type textarea "Input"
type textarea "*"
type textarea "Inputf"
type textarea "*"
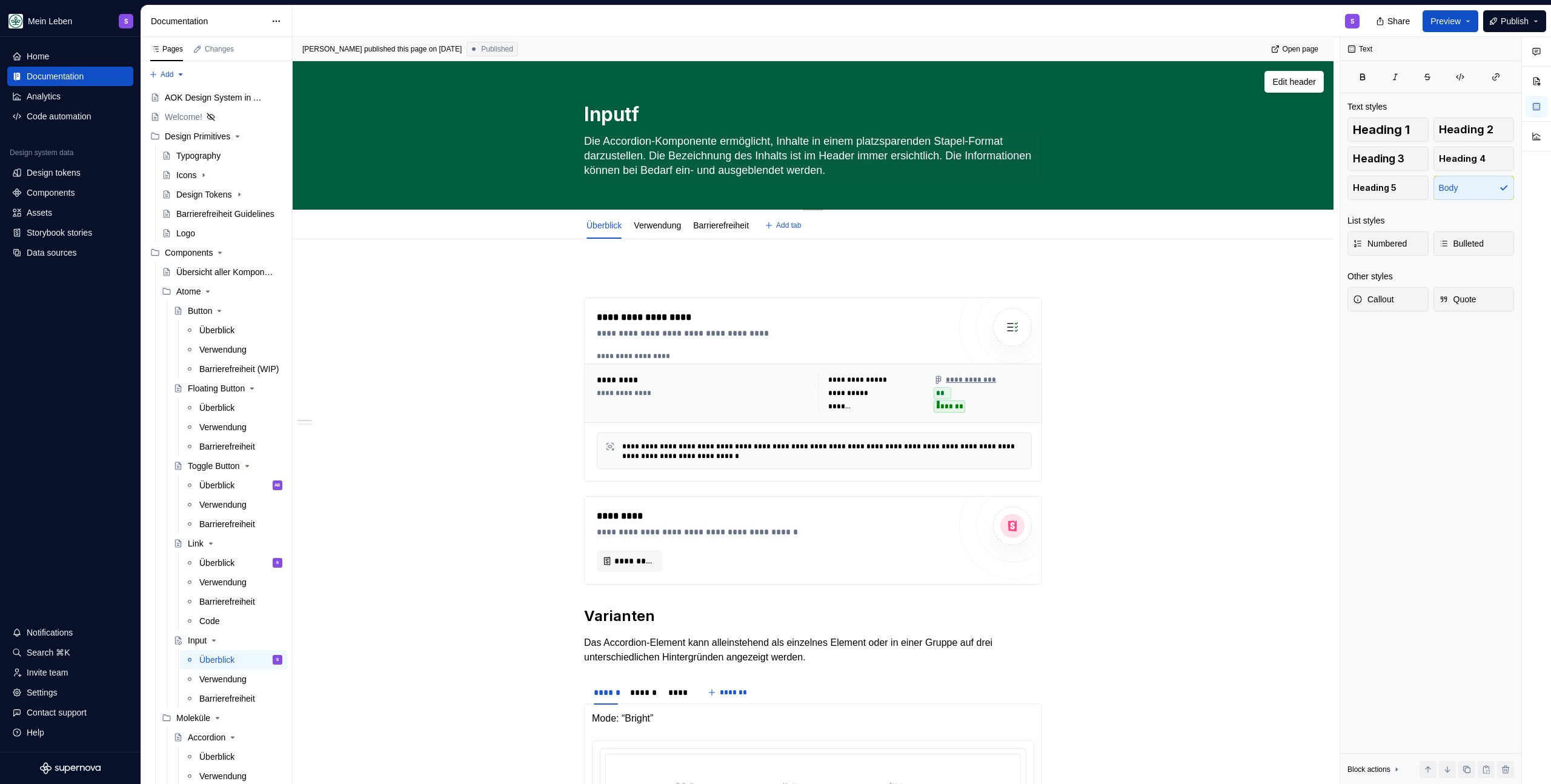
type textarea "Inputfi"
type textarea "*"
type textarea "Inputfie"
type textarea "*"
type textarea "Inputfiel"
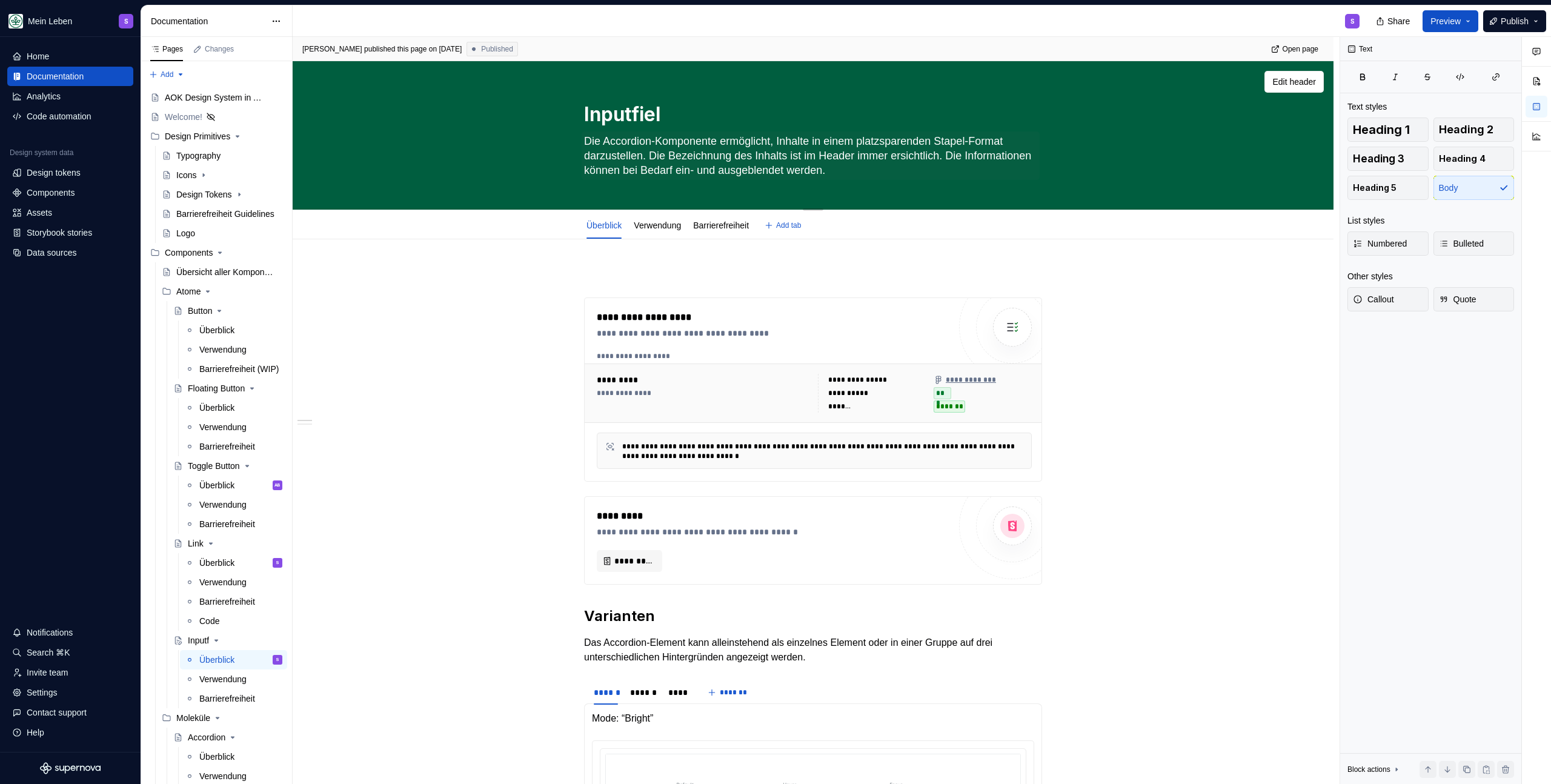
type textarea "*"
type textarea "Inputfield"
type textarea "*"
type textarea "Inputfield"
click at [651, 156] on textarea "Die Accordion-Komponente ermöglicht, Inhalte in einem platzsparenden Stapel-For…" at bounding box center [810, 155] width 458 height 49
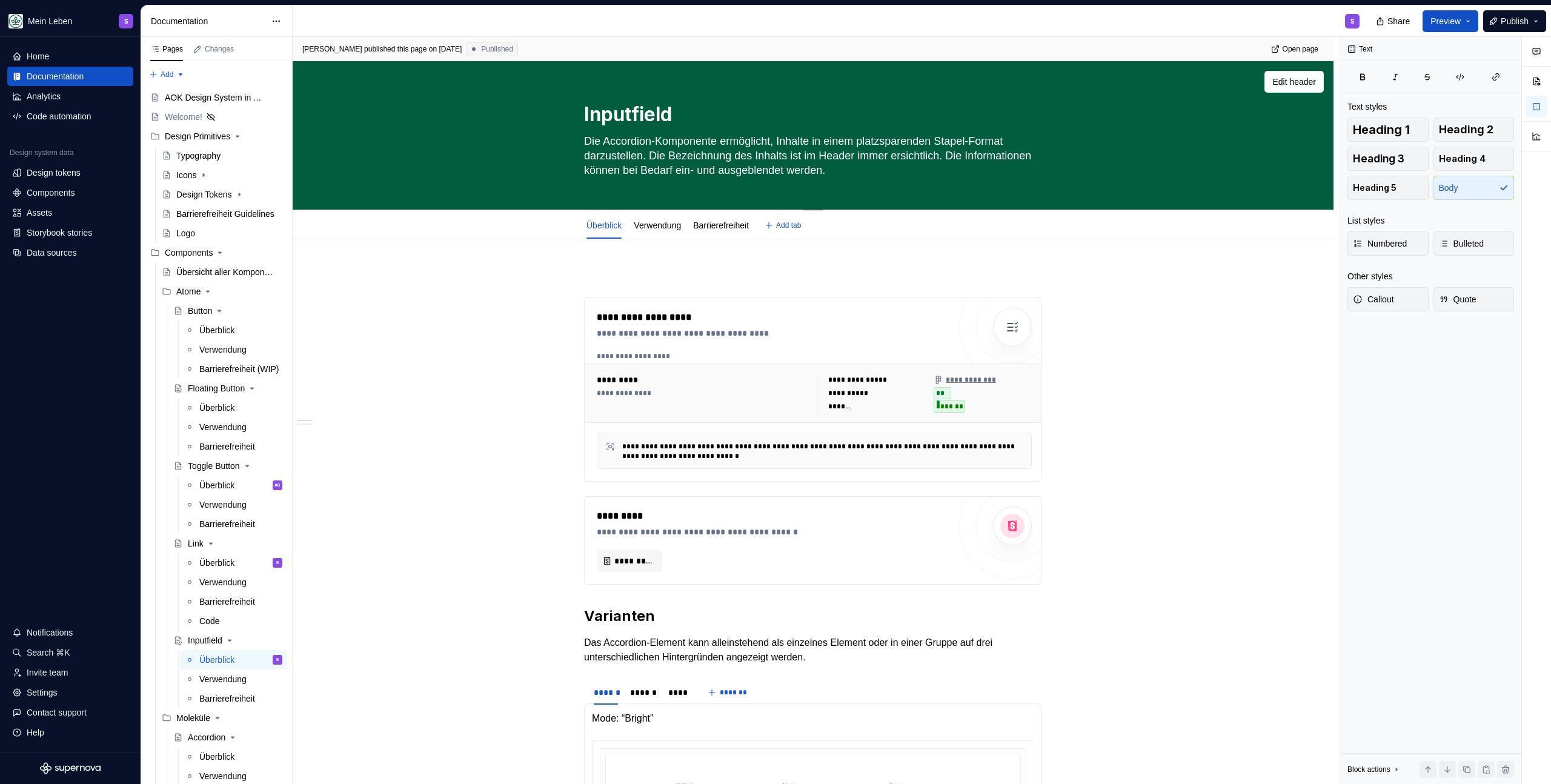
click at [651, 156] on textarea "Die Accordion-Komponente ermöglicht, Inhalte in einem platzsparenden Stapel-For…" at bounding box center [810, 155] width 458 height 49
type textarea "*"
type textarea "B"
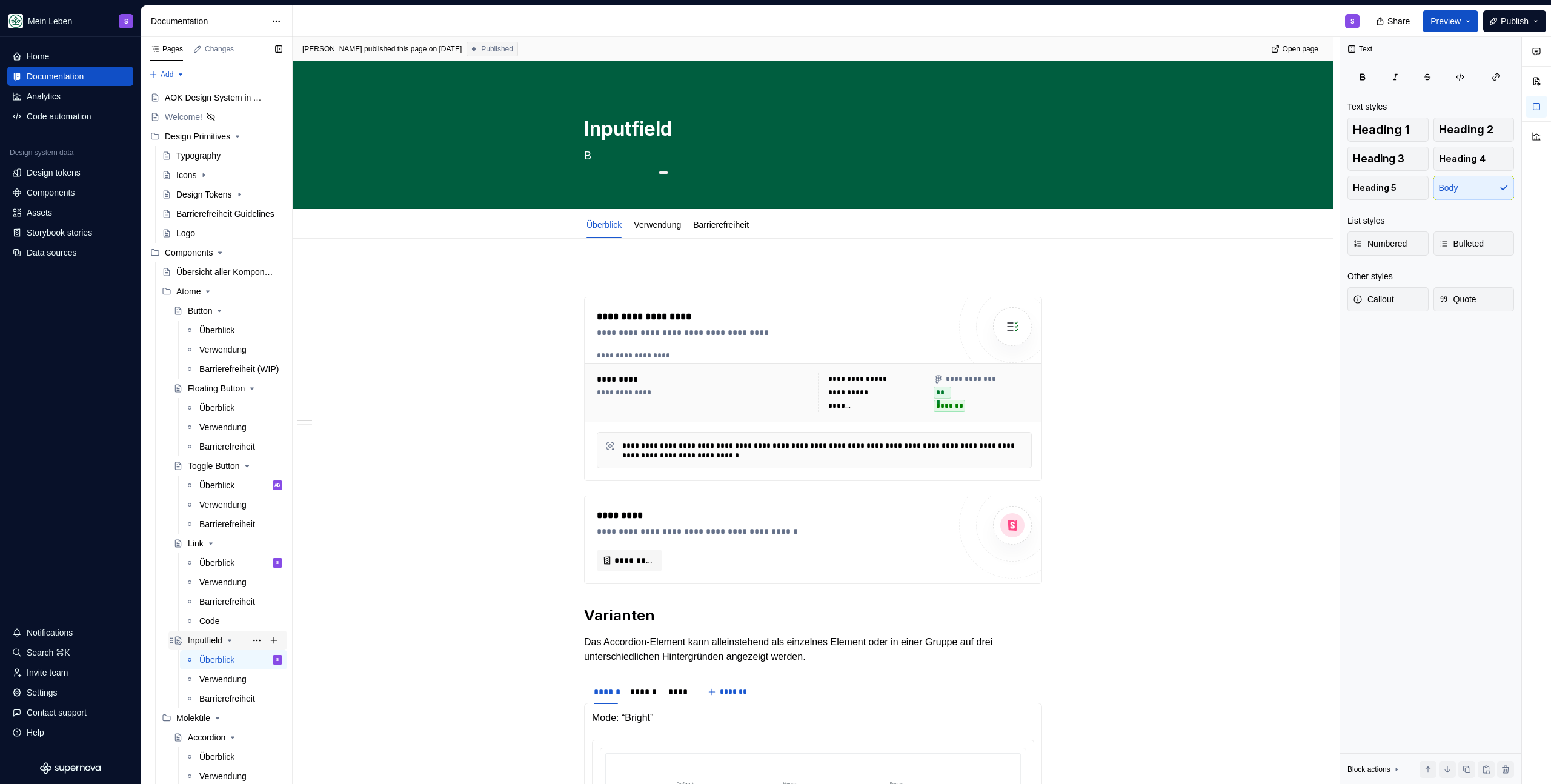
type textarea "*"
type textarea "Be"
type textarea "*"
type textarea "Bes"
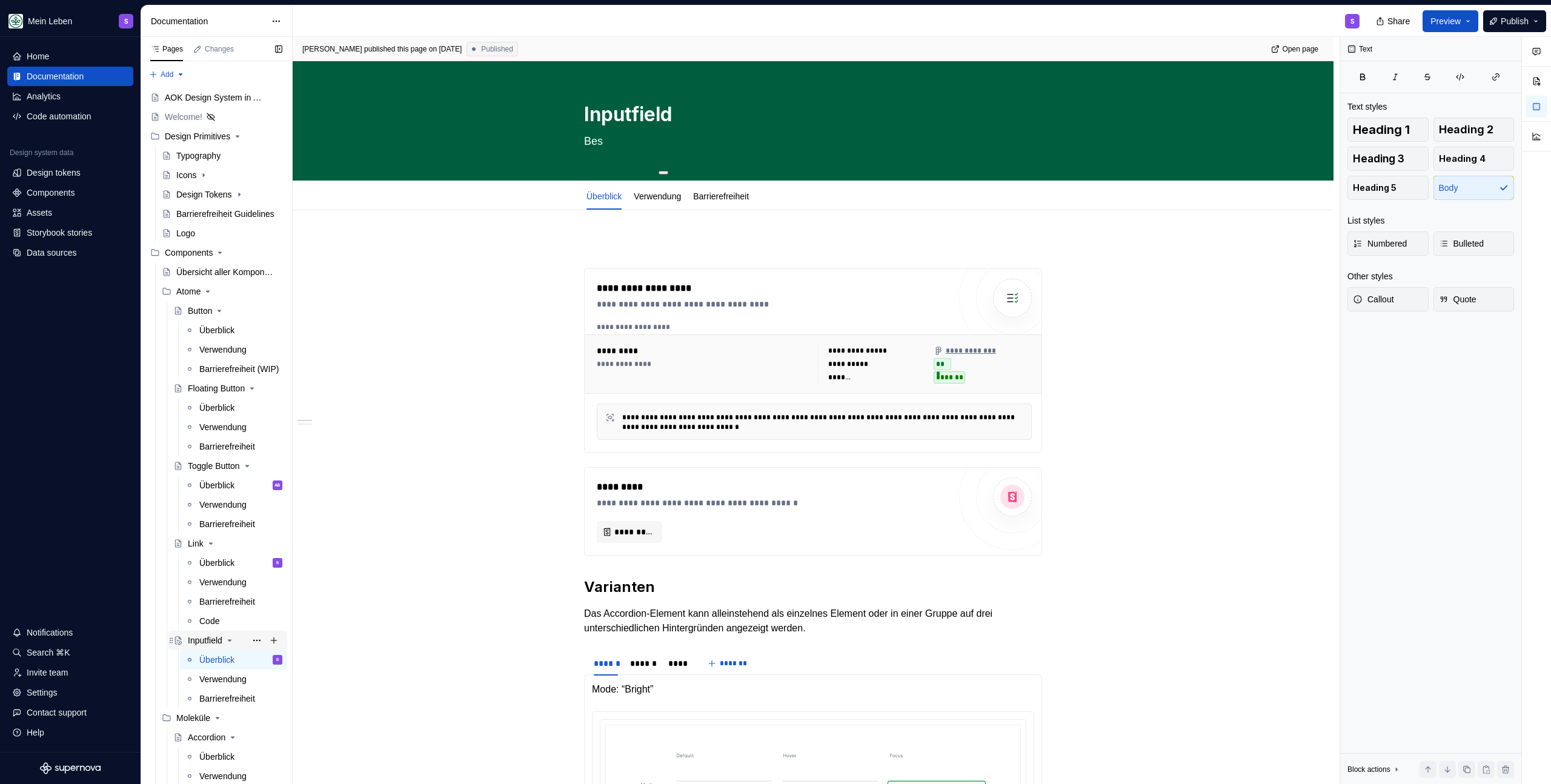
type textarea "*"
type textarea "Besc"
type textarea "*"
type textarea "Besch"
type textarea "*"
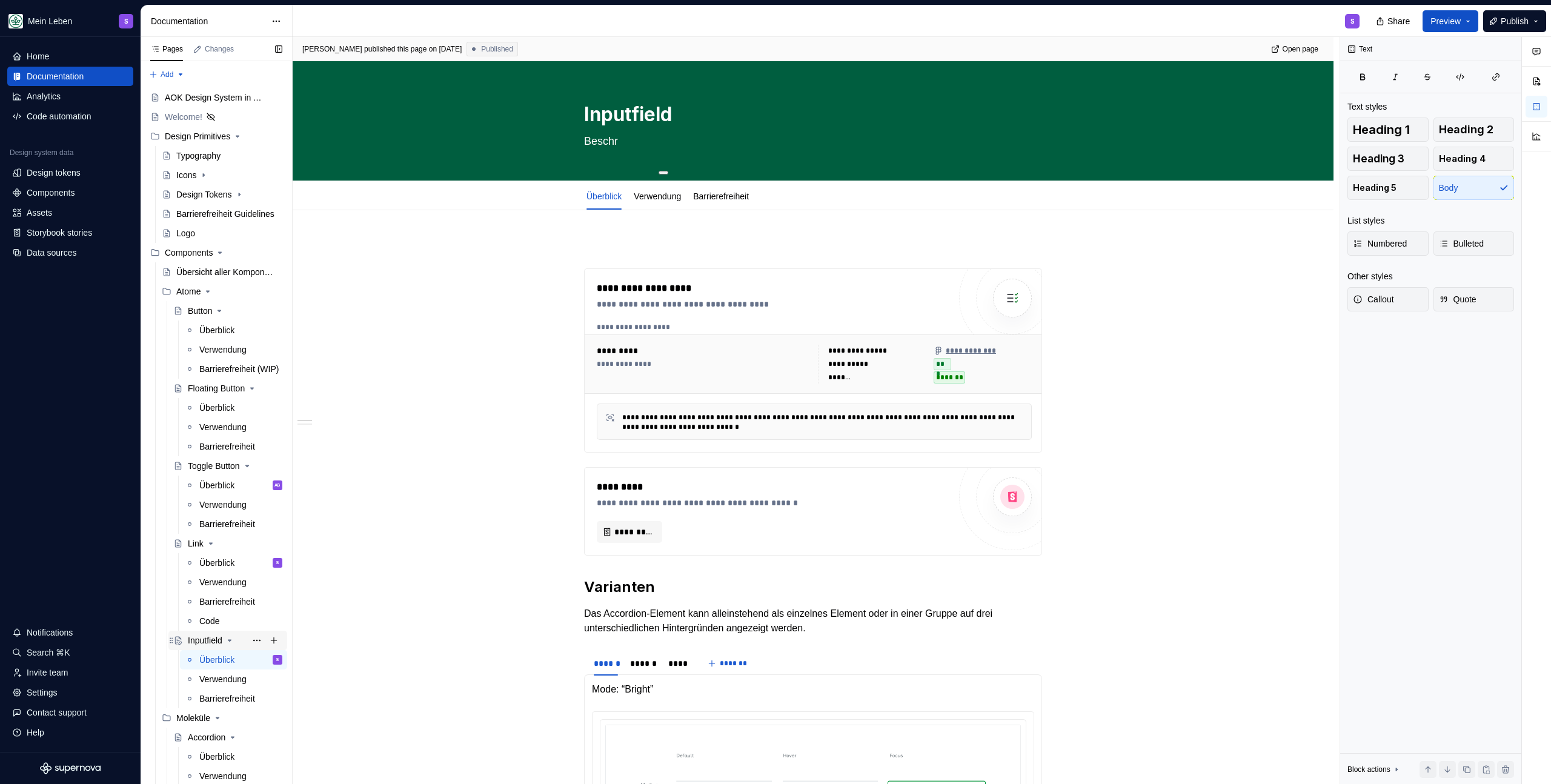
type textarea "Beschre"
type textarea "*"
type textarea "Beschrei"
type textarea "*"
type textarea "Beschreib"
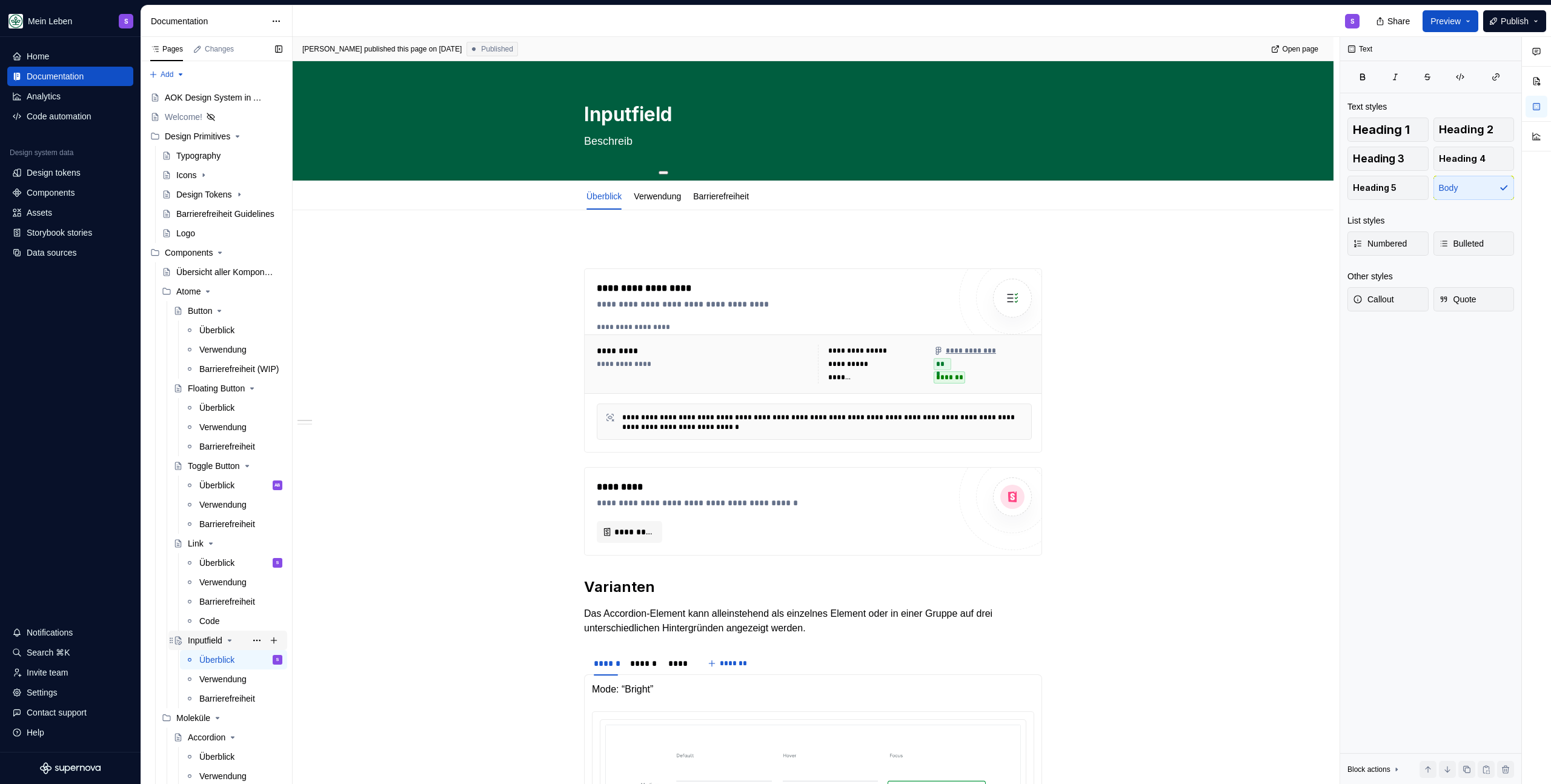
type textarea "*"
type textarea "Beschreibe"
type textarea "*"
type textarea "Beschreibeu"
type textarea "*"
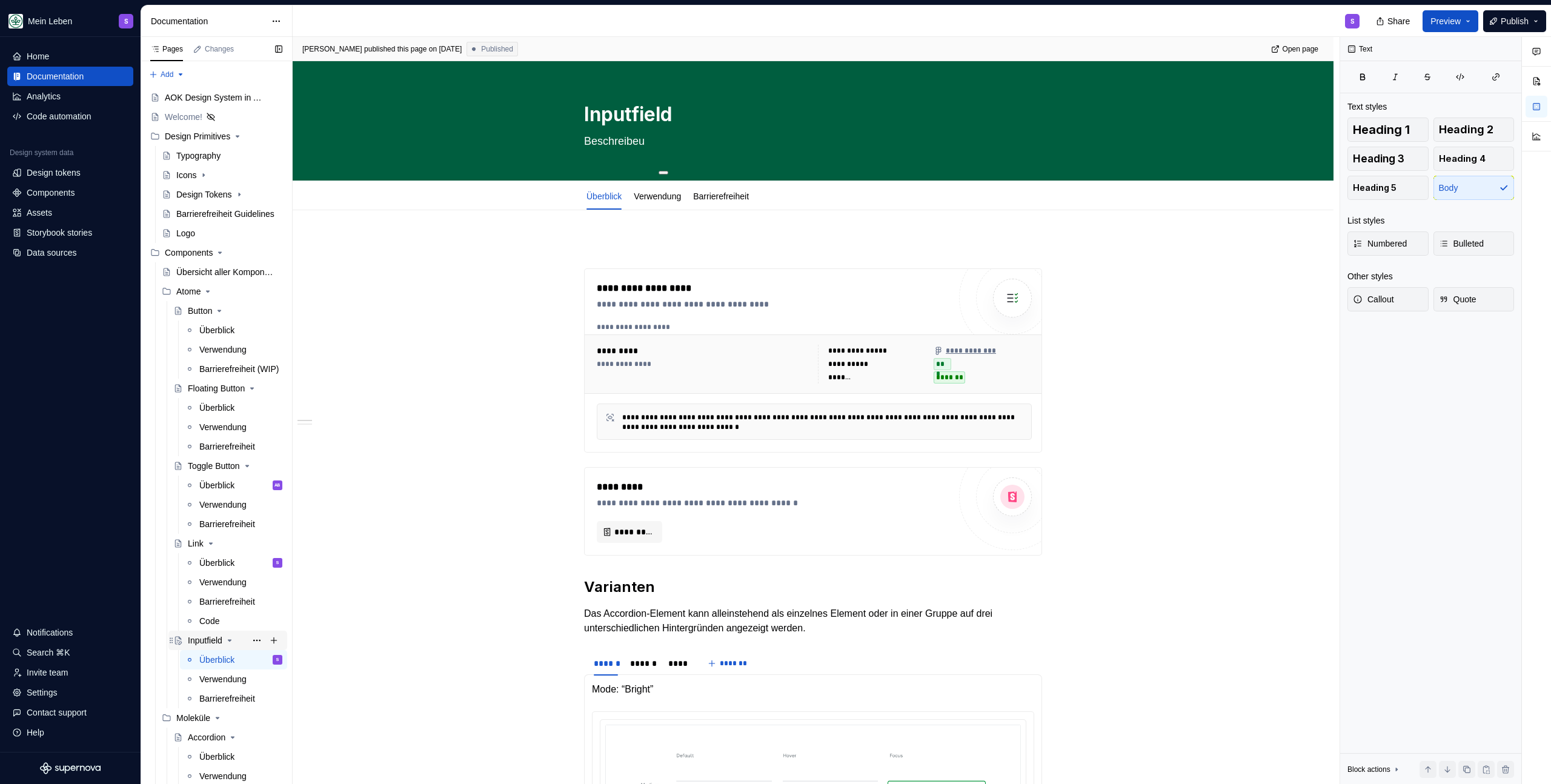
type textarea "Beschreibeun"
type textarea "*"
type textarea "Beschreibeung"
type textarea "*"
type textarea "Beschreibeun"
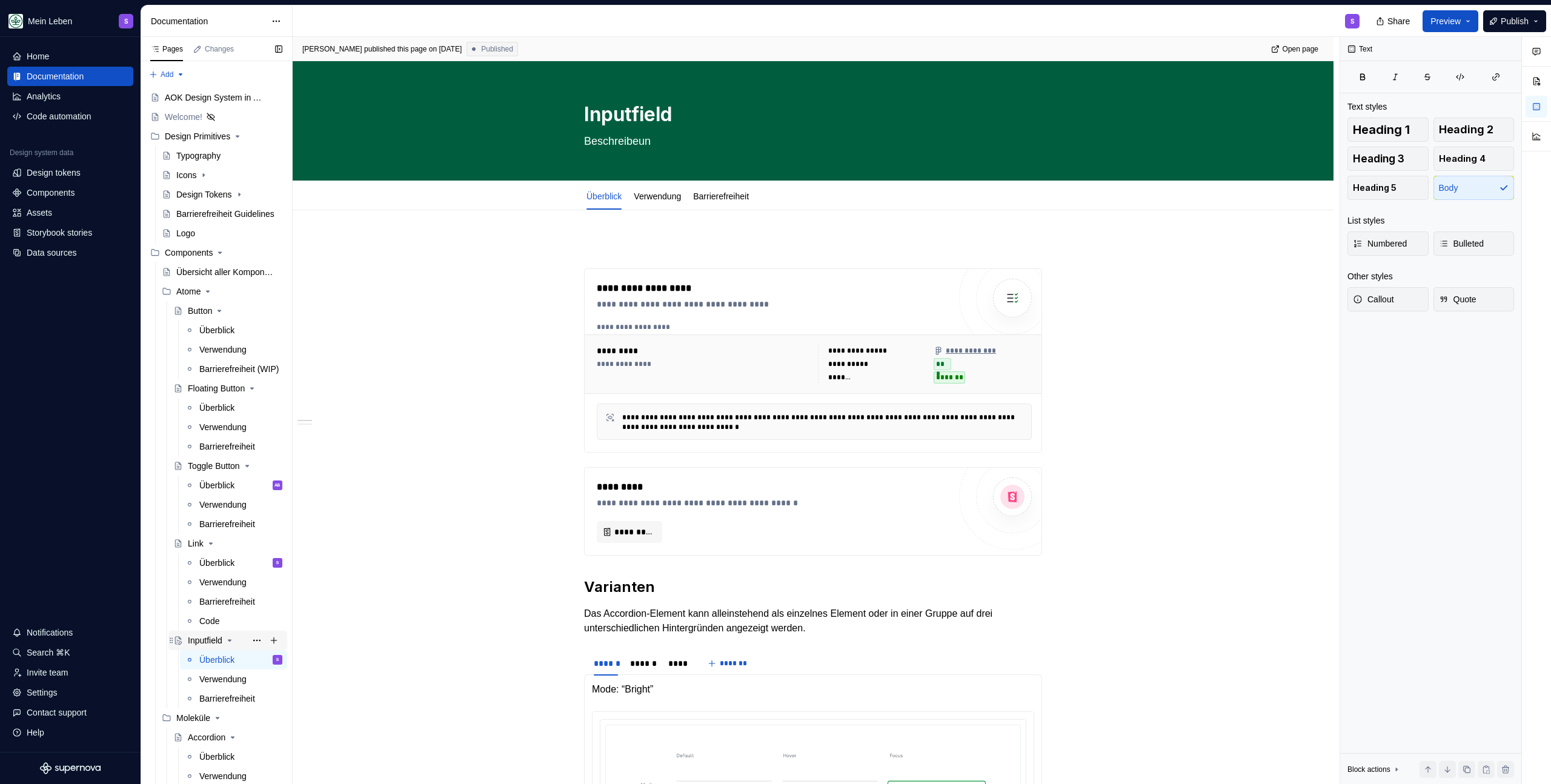
type textarea "*"
type textarea "Beschreibeu"
type textarea "*"
type textarea "Beschreibe"
type textarea "*"
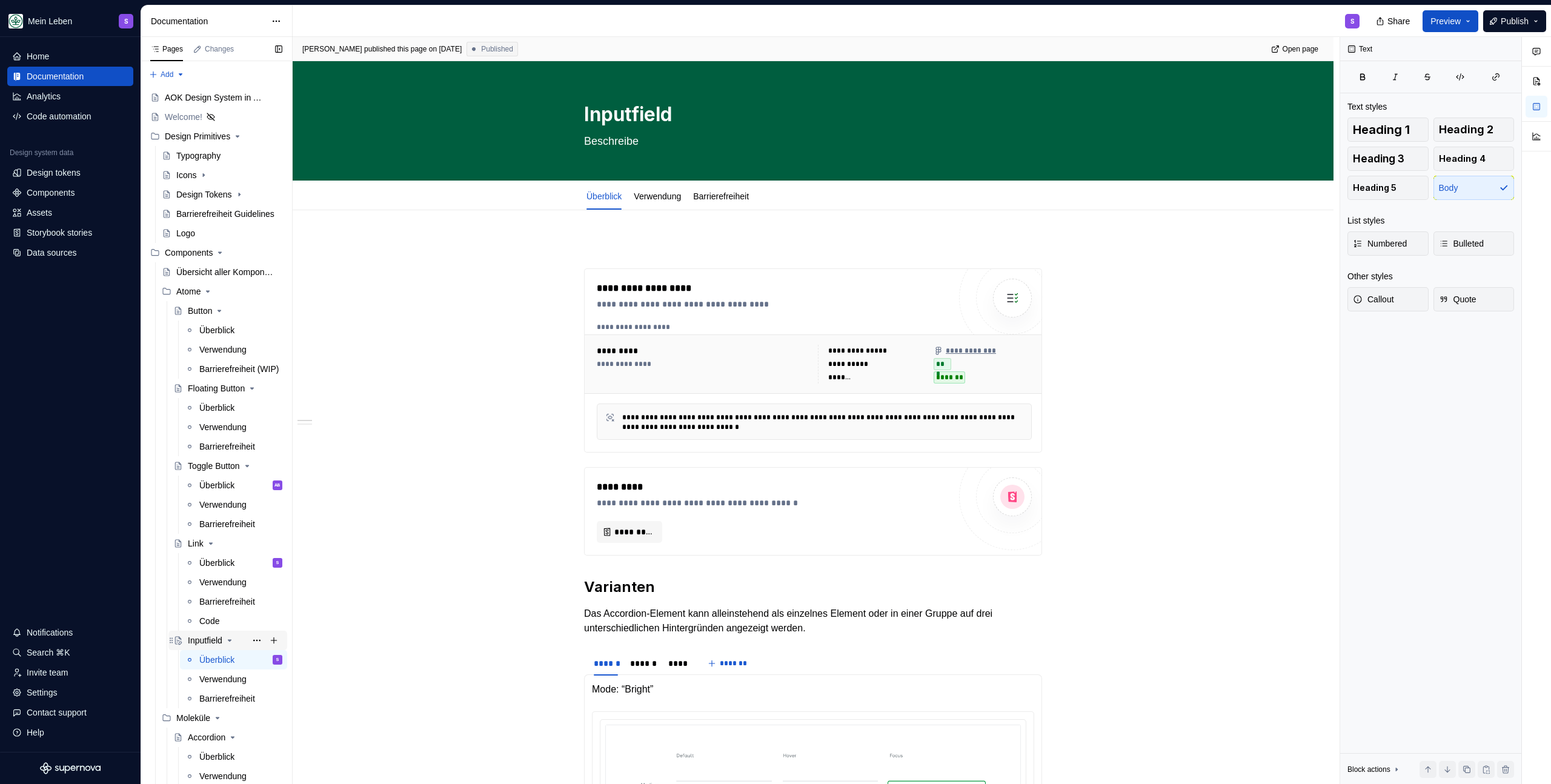
type textarea "Beschreib"
type textarea "*"
type textarea "Beschreibu"
type textarea "*"
type textarea "Beschreibun"
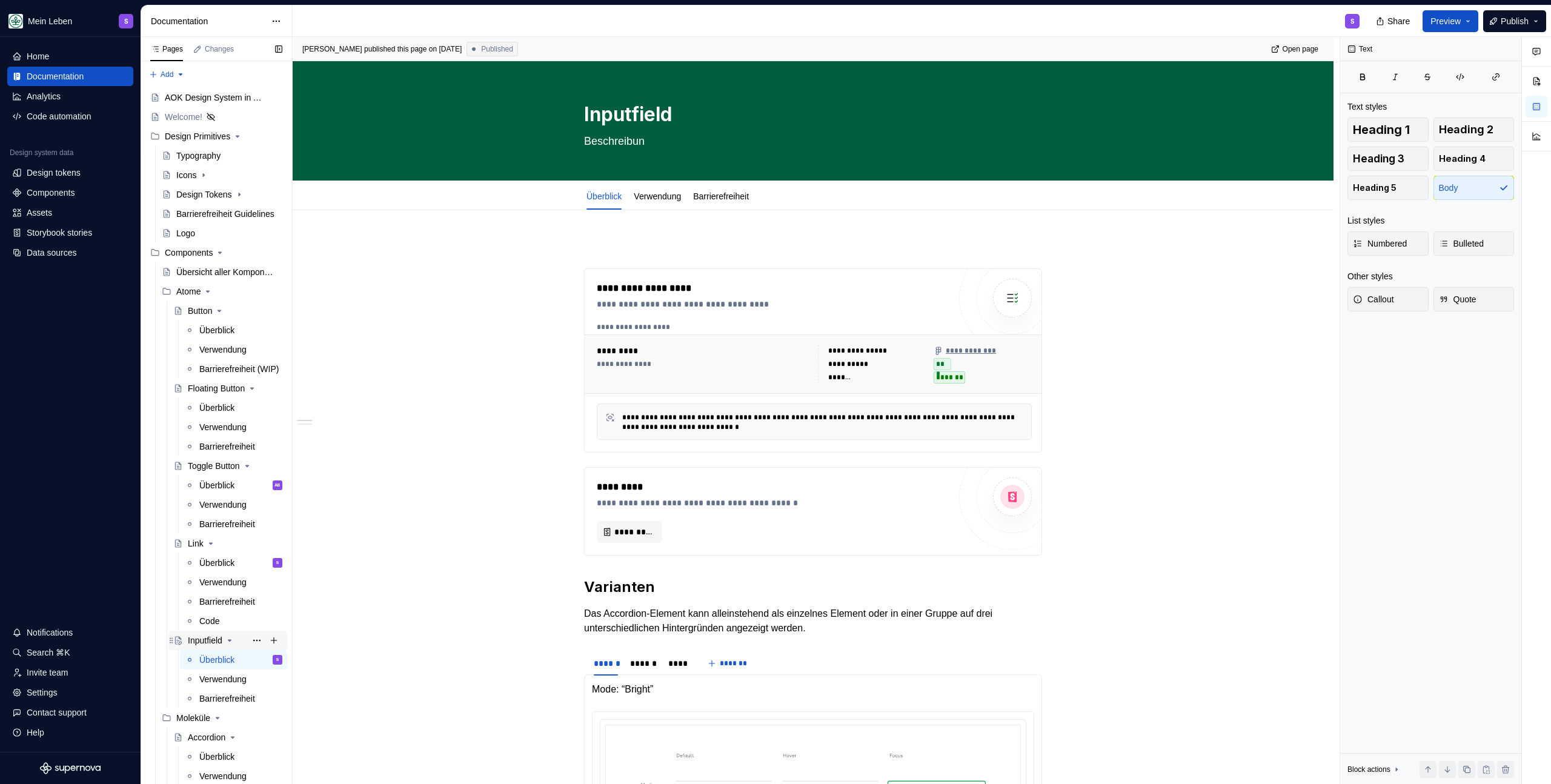
type textarea "*"
type textarea "Beschreibu"
type textarea "*"
type textarea "Beschreibun"
type textarea "*"
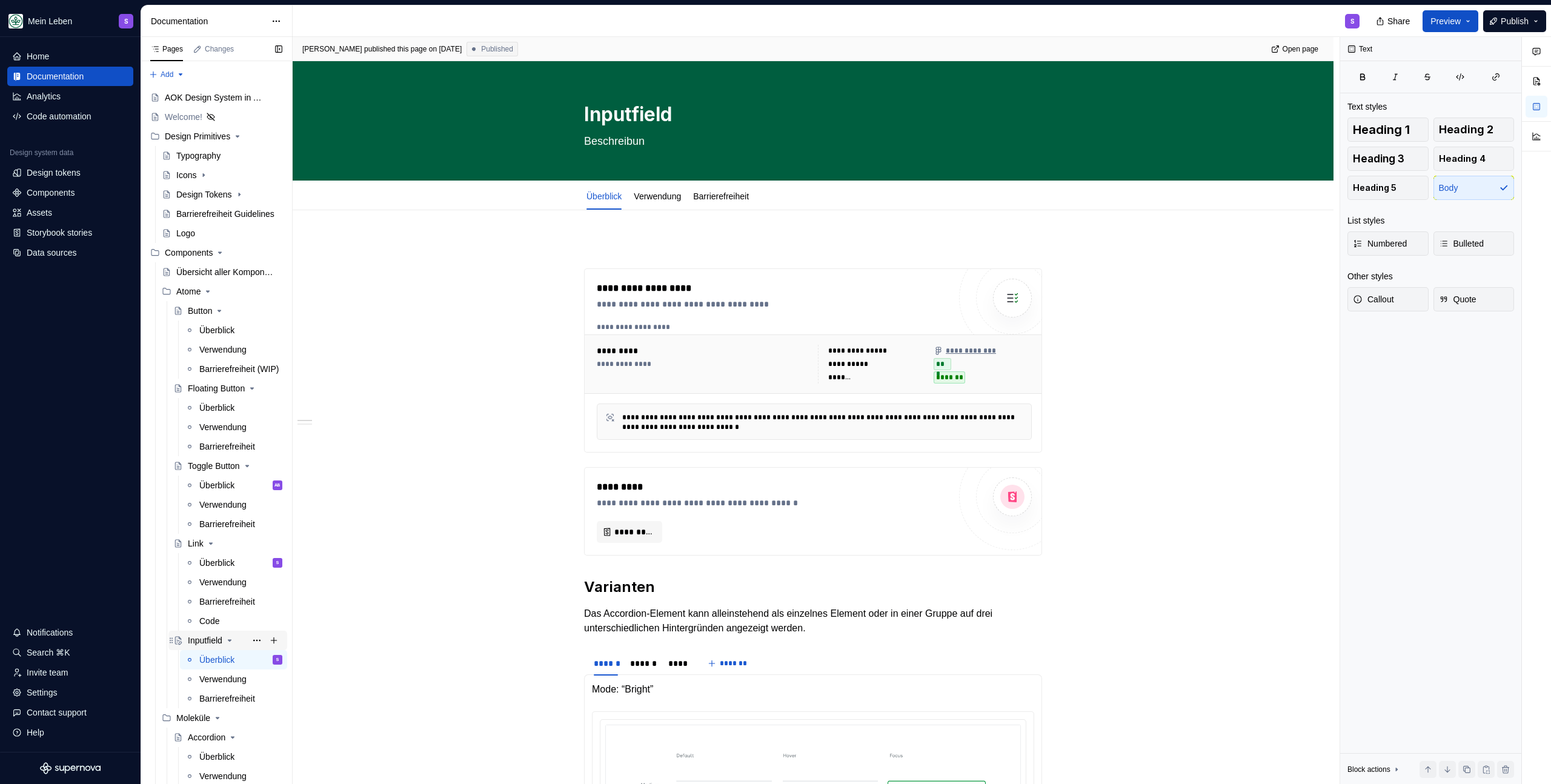
type textarea "Beschreibung"
type textarea "*"
type textarea "Beschreibung"
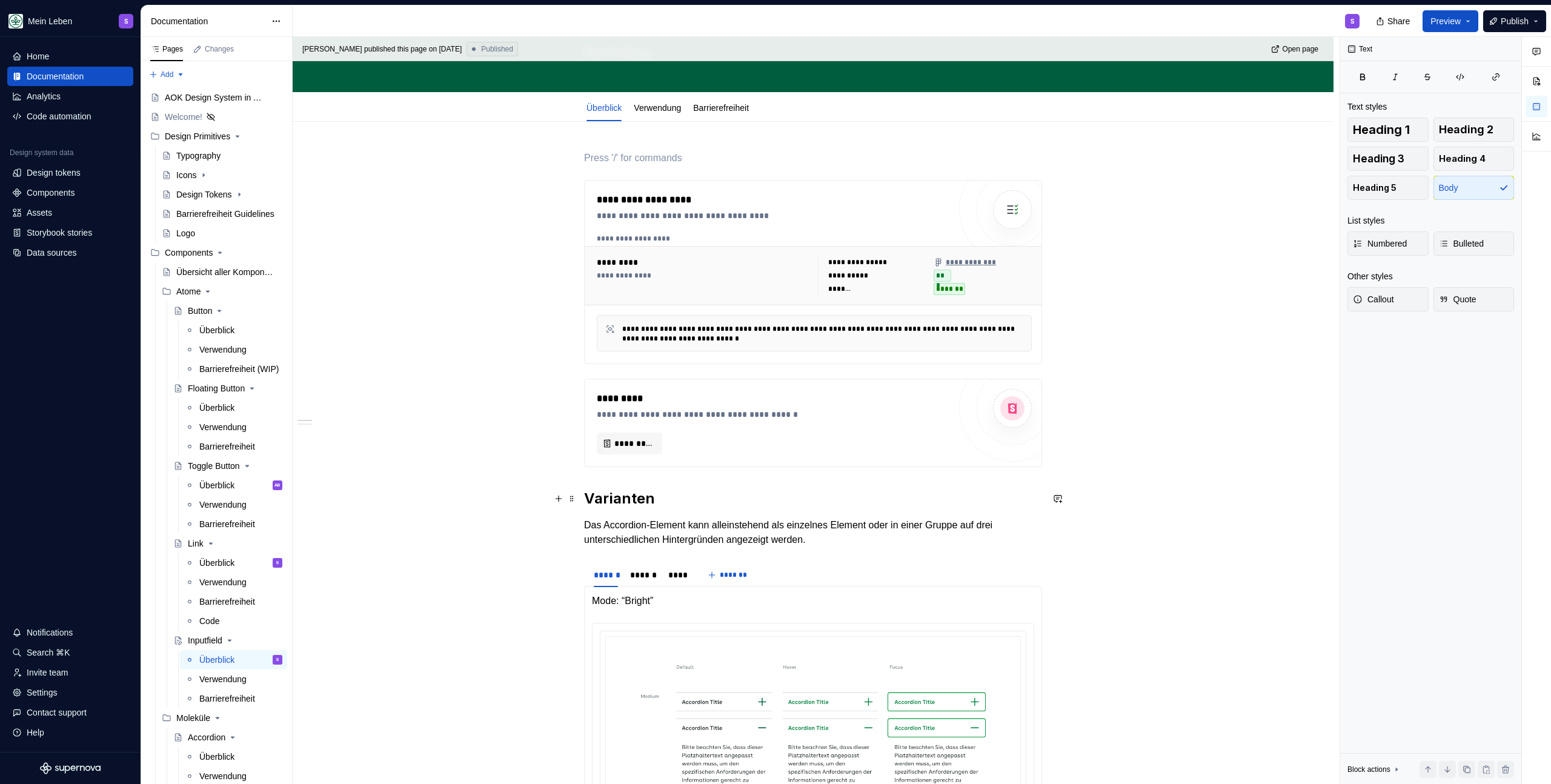
scroll to position [104, 0]
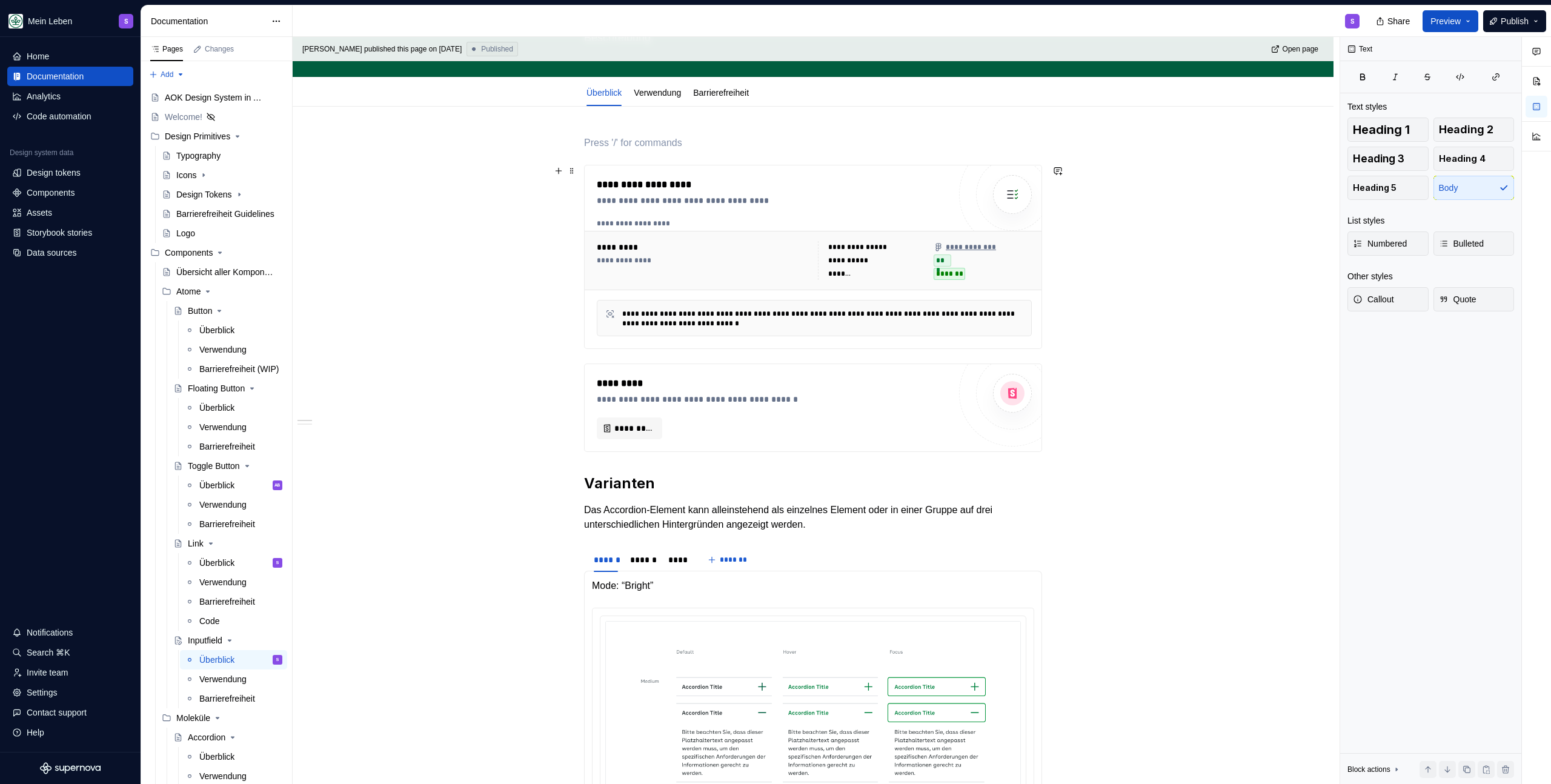
click at [755, 225] on div "**********" at bounding box center [815, 223] width 435 height 10
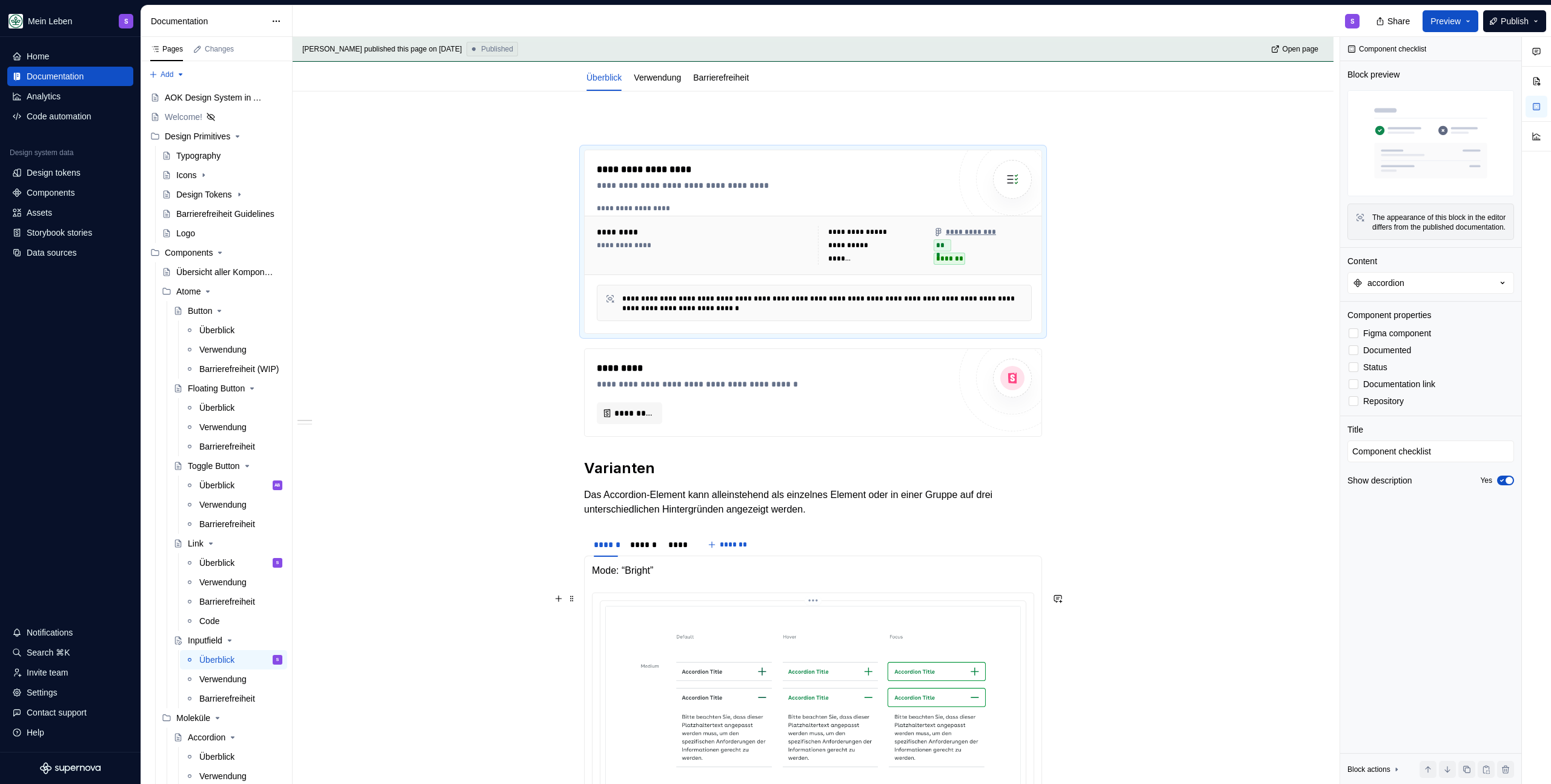
scroll to position [0, 0]
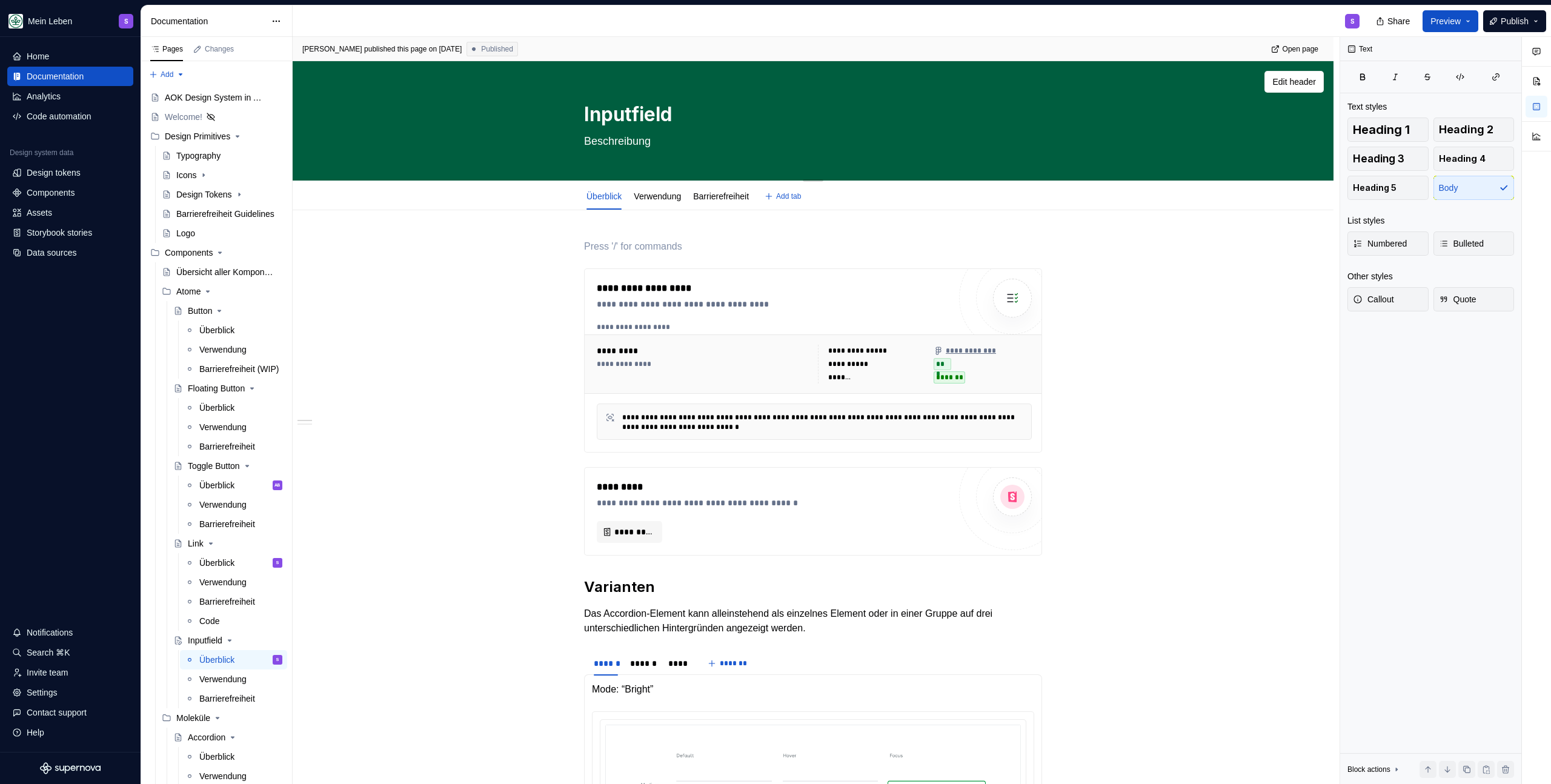
click at [635, 155] on div "Inputfield Beschreibung" at bounding box center [813, 120] width 458 height 118
click at [639, 142] on textarea "Beschreibung" at bounding box center [810, 141] width 458 height 19
click at [568, 137] on div "Inputfield Beschreibung" at bounding box center [813, 120] width 944 height 118
click at [629, 137] on textarea "Beschreibung" at bounding box center [810, 141] width 458 height 19
click at [547, 253] on div "**********" at bounding box center [816, 410] width 1047 height 748
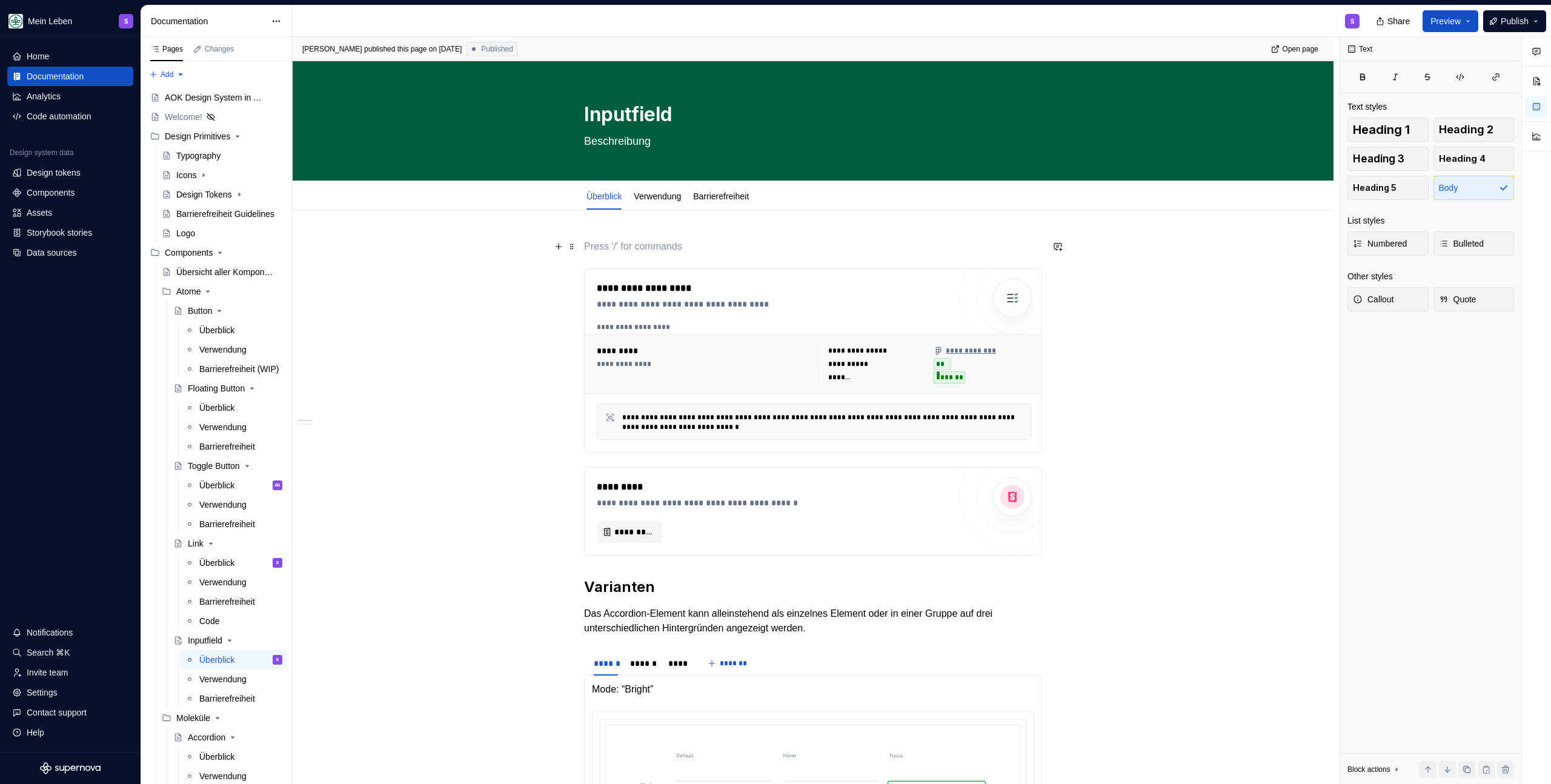
click at [661, 252] on p at bounding box center [813, 247] width 458 height 14
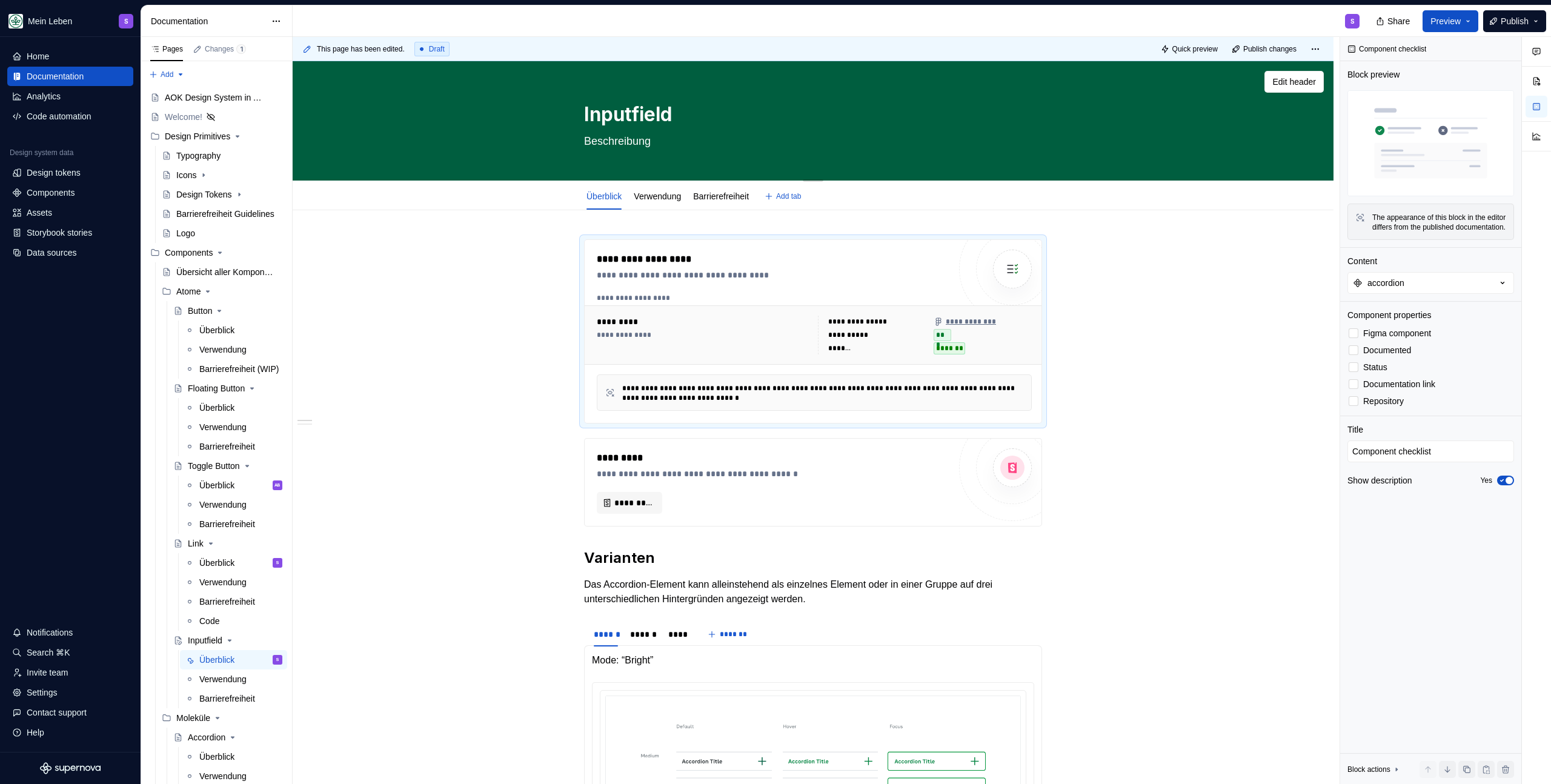
click at [647, 119] on textarea "Inputfield" at bounding box center [810, 114] width 458 height 29
click at [640, 147] on textarea "Beschreibung" at bounding box center [810, 141] width 458 height 19
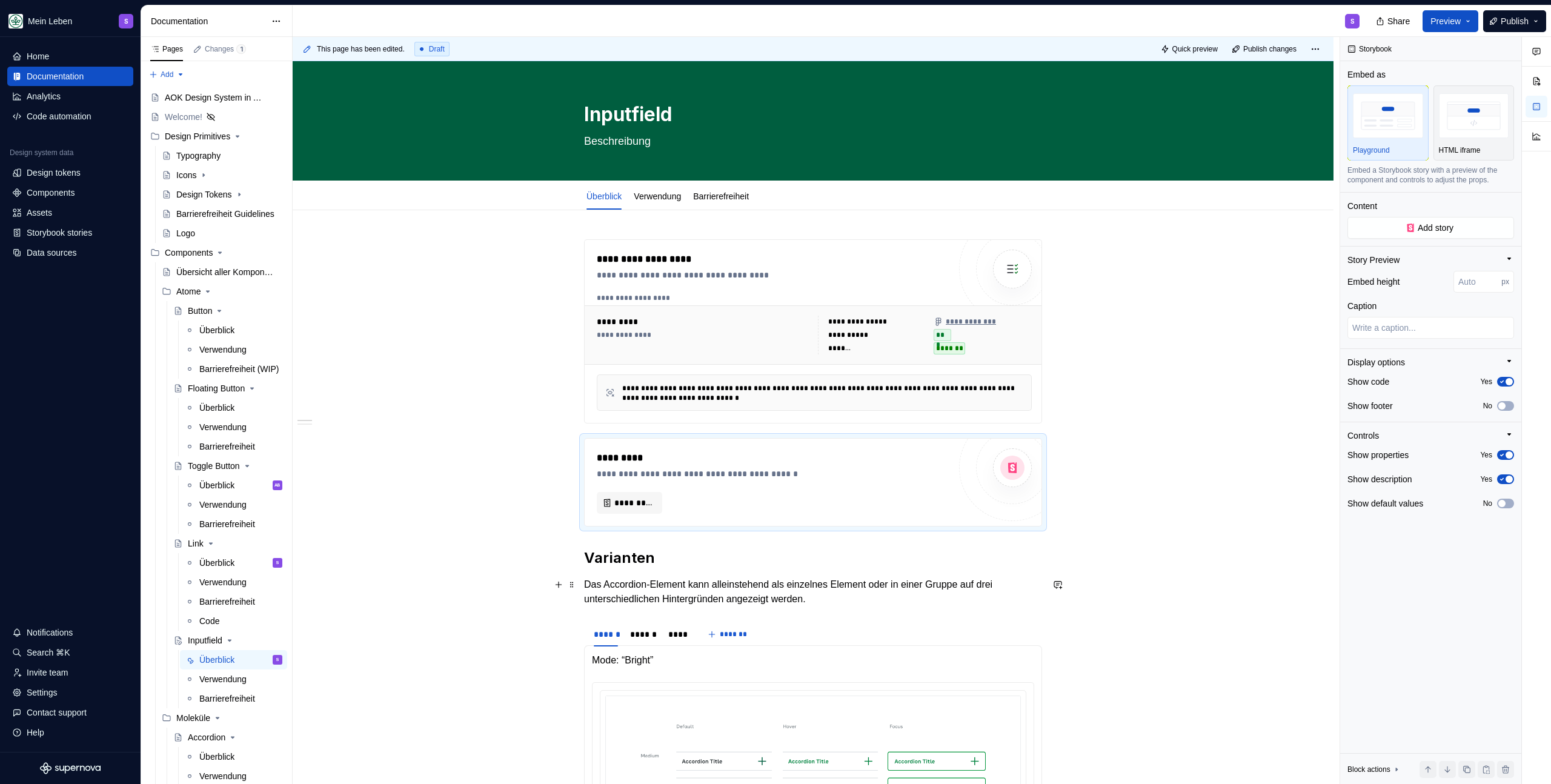
click at [657, 581] on p "Das Accordion-Element kann alleinstehend als einzelnes Element oder in einer Gr…" at bounding box center [813, 592] width 458 height 29
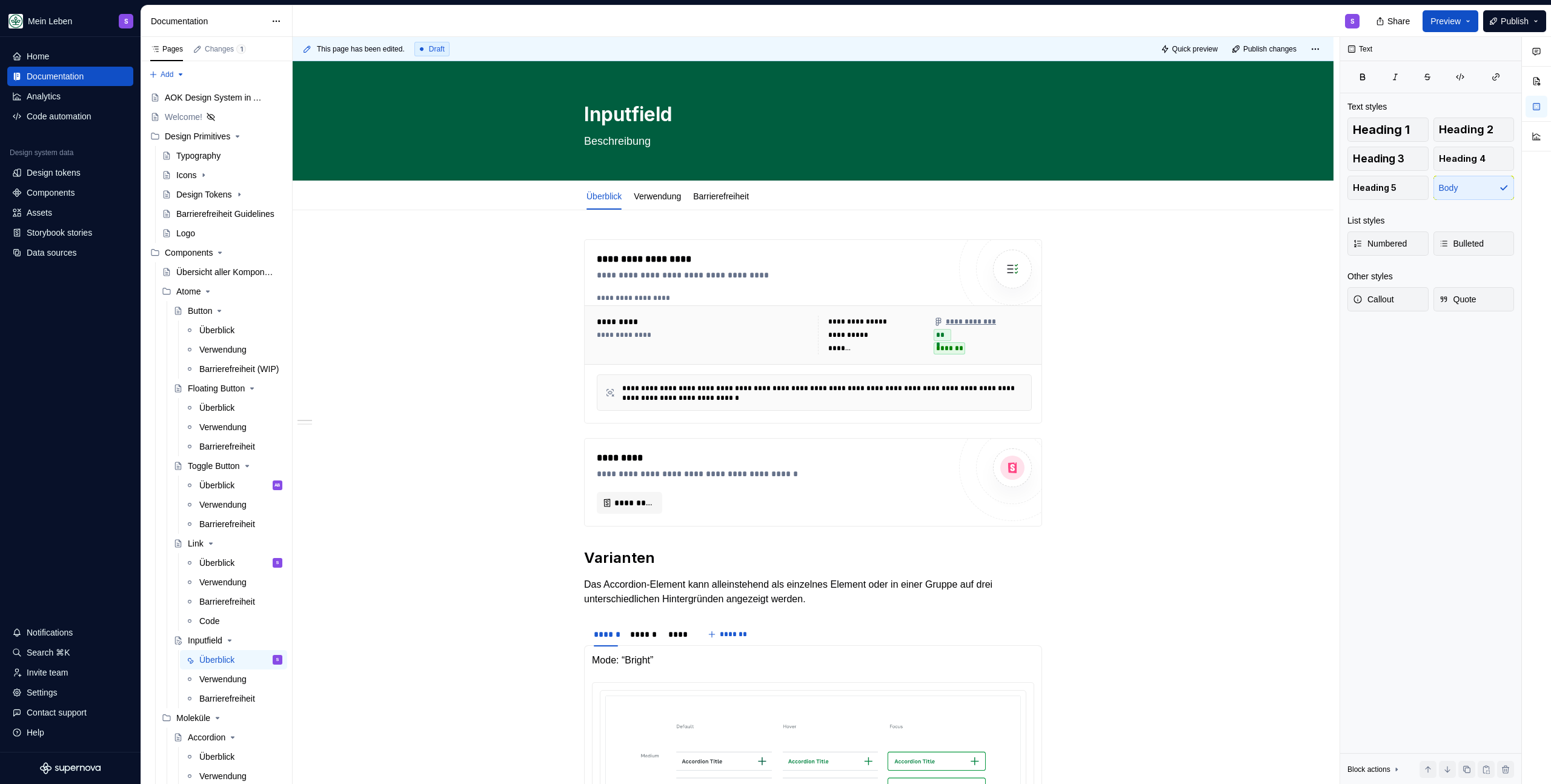
click at [776, 5] on div "S" at bounding box center [831, 21] width 1077 height 32
click at [776, 10] on div "S" at bounding box center [831, 21] width 1077 height 32
click at [769, 8] on div "S" at bounding box center [831, 21] width 1077 height 32
click at [403, 23] on div "S" at bounding box center [831, 21] width 1077 height 32
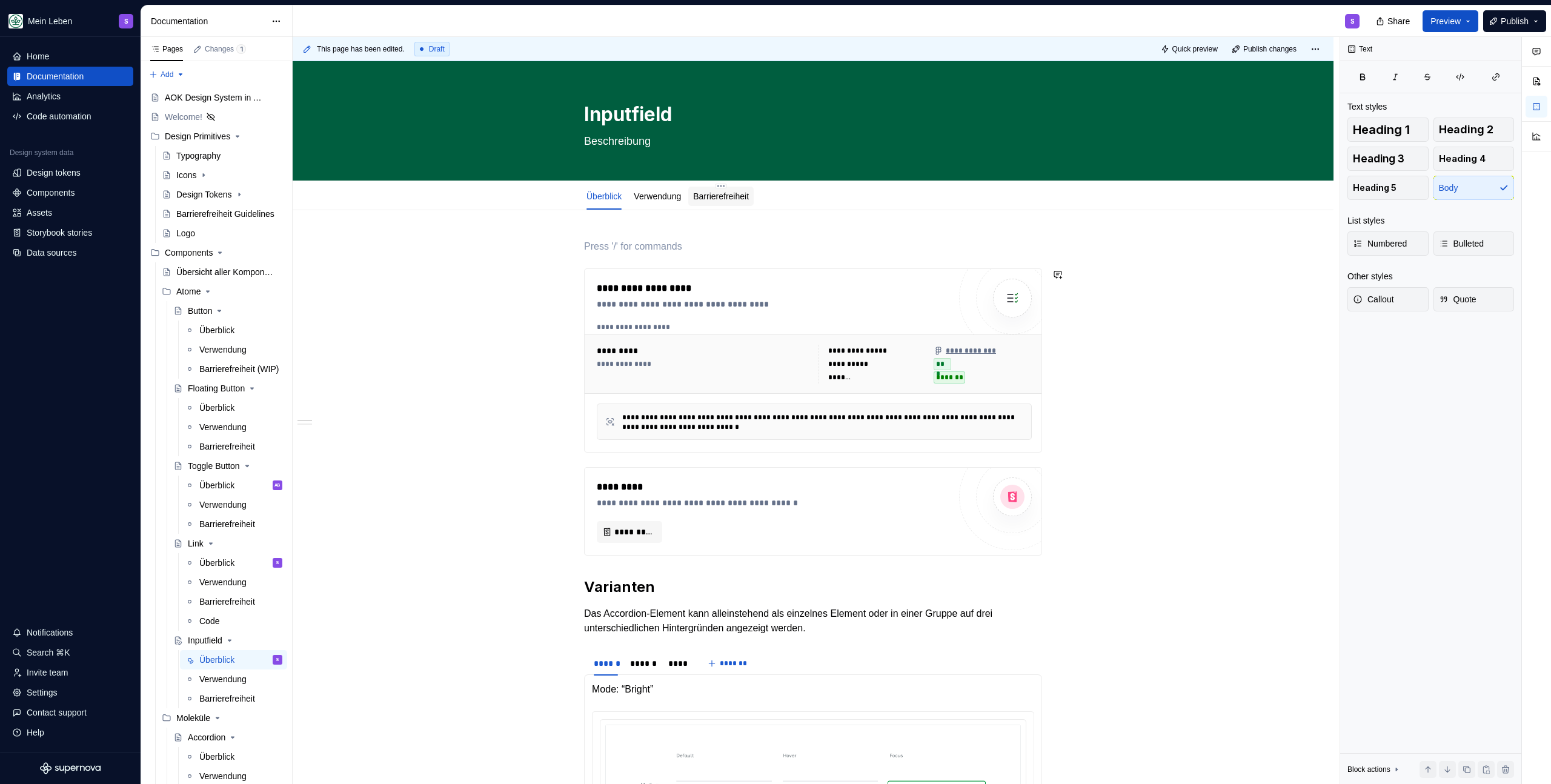
click at [698, 207] on div at bounding box center [721, 208] width 65 height 1
click at [615, 198] on link "Überblick" at bounding box center [604, 196] width 35 height 10
click at [681, 631] on p "Das Accordion-Element kann alleinstehend als einzelnes Element oder in einer Gr…" at bounding box center [813, 621] width 458 height 29
click at [683, 609] on p "Das Accordion-Element kann alleinstehend als einzelnes Element oder in einer Gr…" at bounding box center [813, 621] width 458 height 29
click at [683, 616] on p "Das Accordion-Element kann alleinstehend als einzelnes Element oder in einer Gr…" at bounding box center [813, 621] width 458 height 29
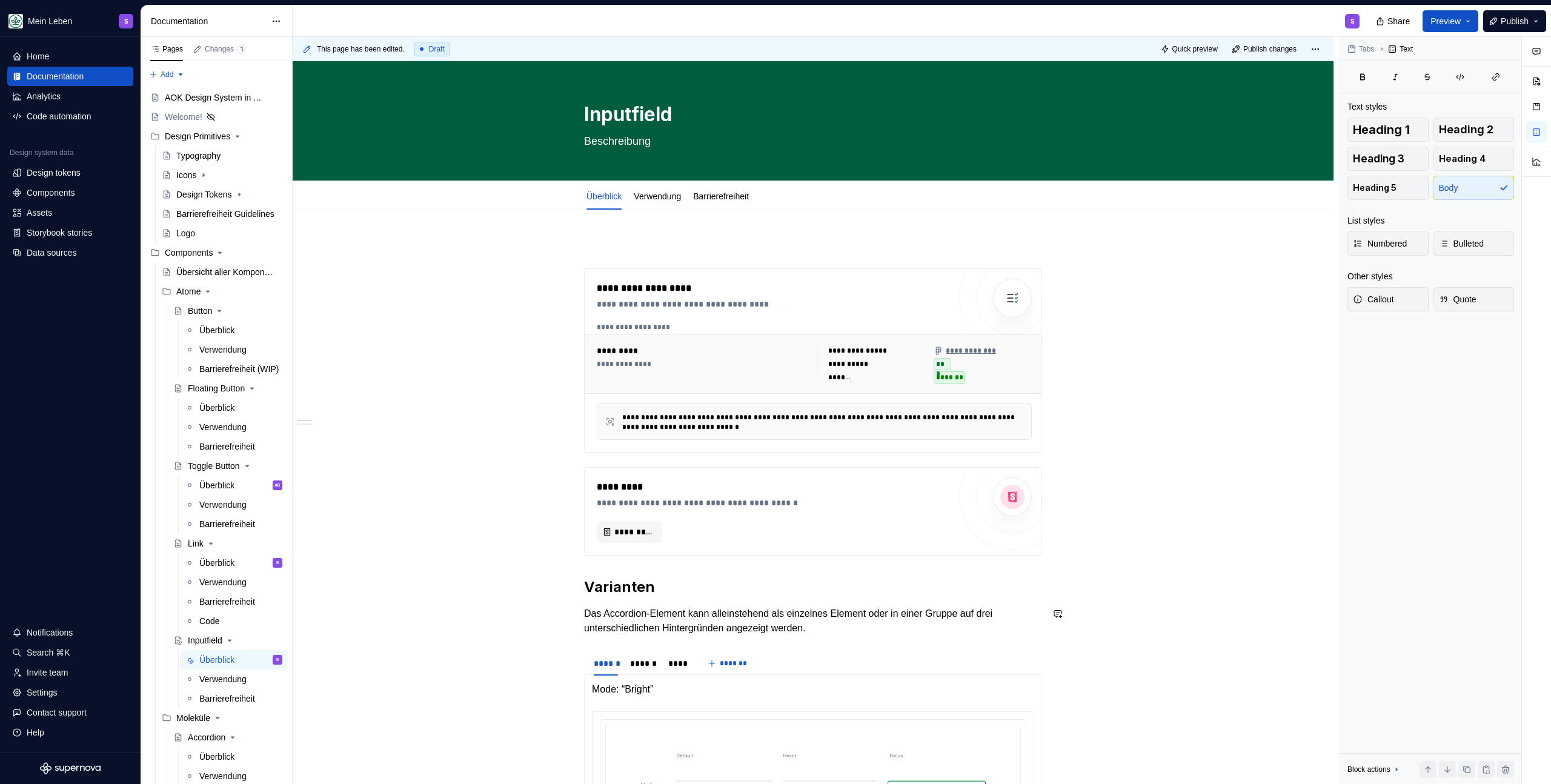
click at [832, 633] on p "Das Accordion-Element kann alleinstehend als einzelnes Element oder in einer Gr…" at bounding box center [813, 621] width 458 height 29
click at [591, 243] on p at bounding box center [813, 247] width 458 height 14
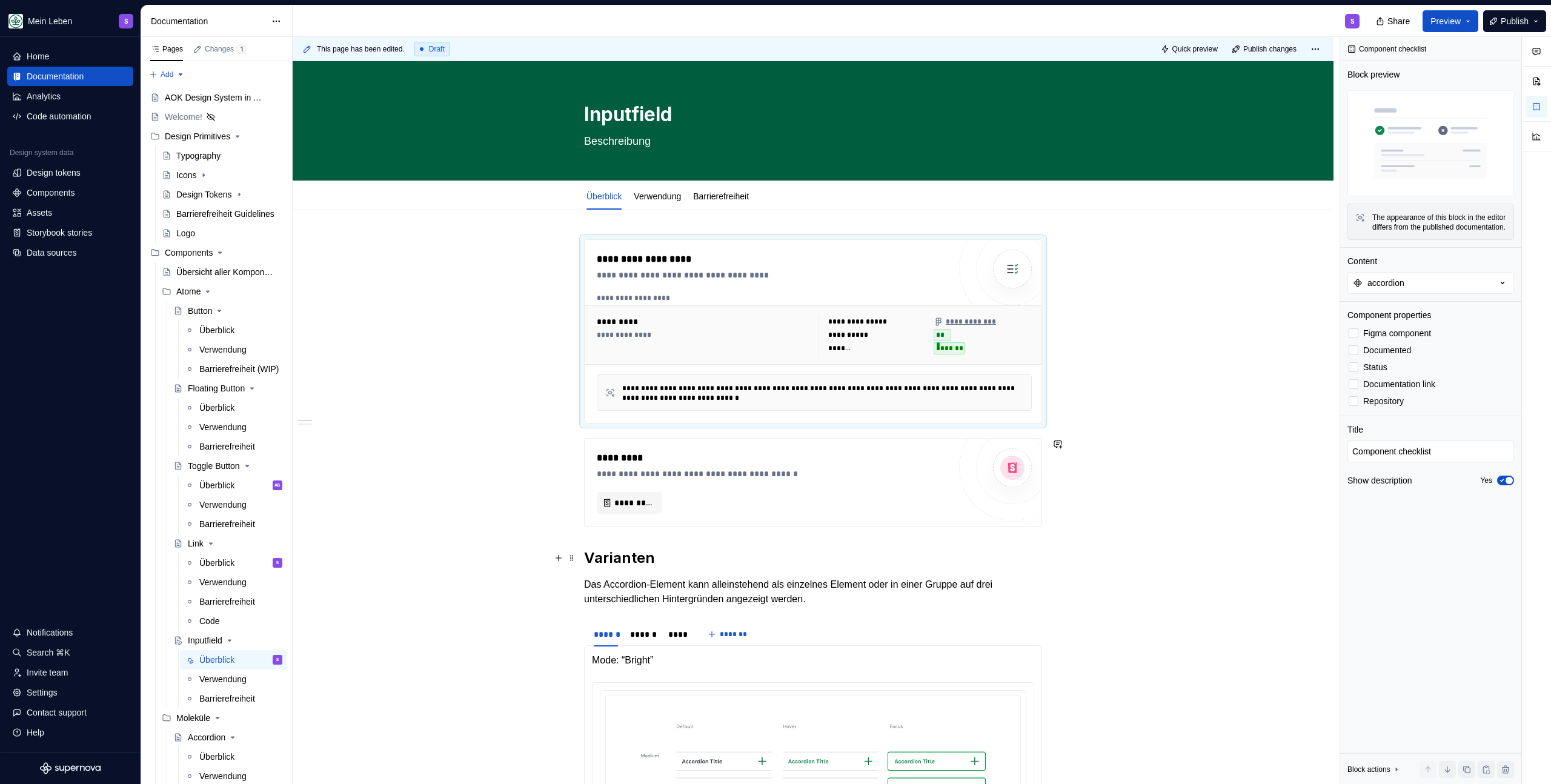
click at [703, 582] on p "Das Accordion-Element kann alleinstehend als einzelnes Element oder in einer Gr…" at bounding box center [813, 592] width 458 height 29
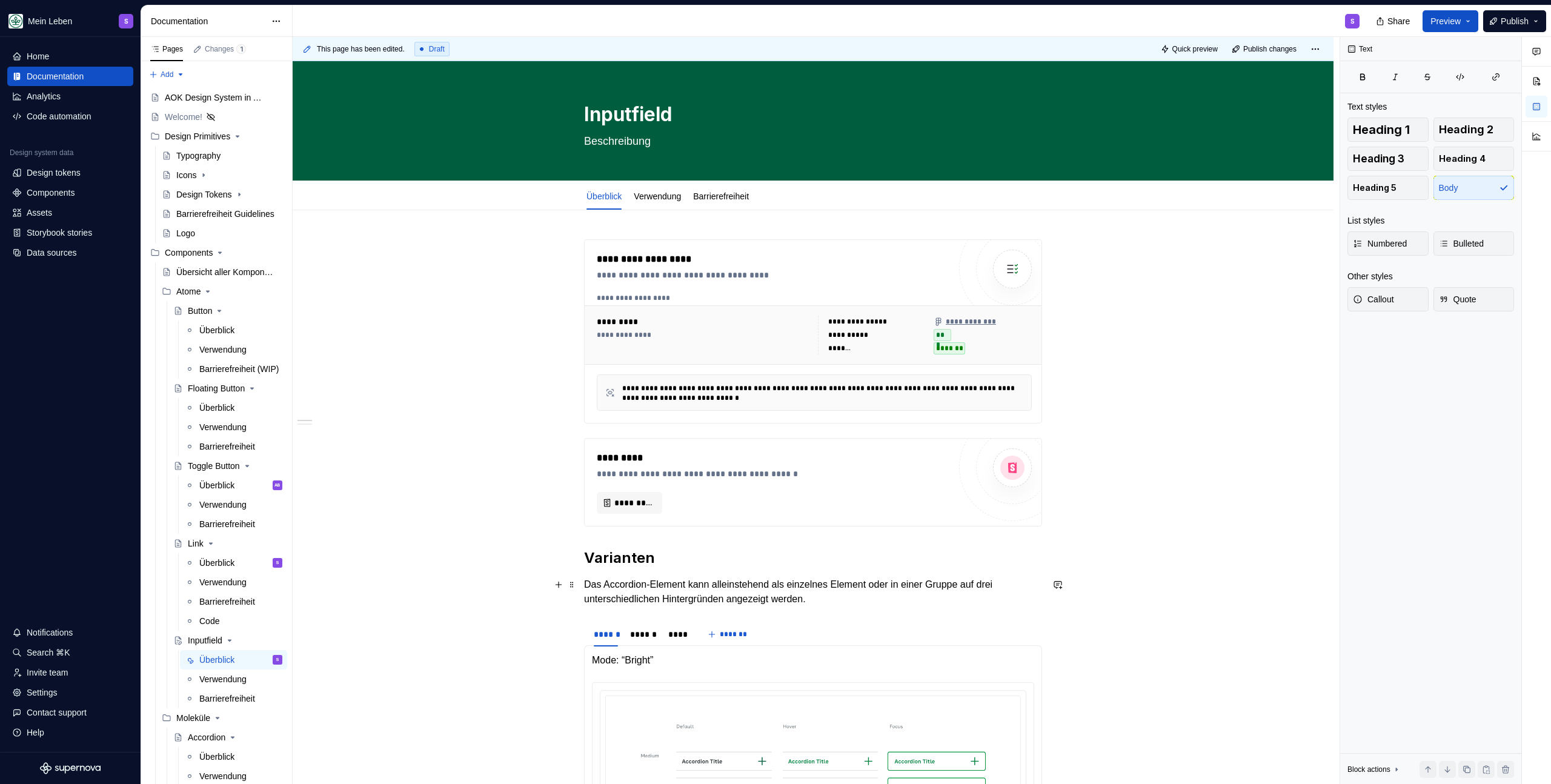
click at [799, 596] on p "Das Accordion-Element kann alleinstehend als einzelnes Element oder in einer Gr…" at bounding box center [813, 592] width 458 height 29
click at [861, 604] on p "Das Accordion-Element kann alleinstehend als einzelnes Element oder in einer Gr…" at bounding box center [813, 592] width 458 height 29
type textarea "*"
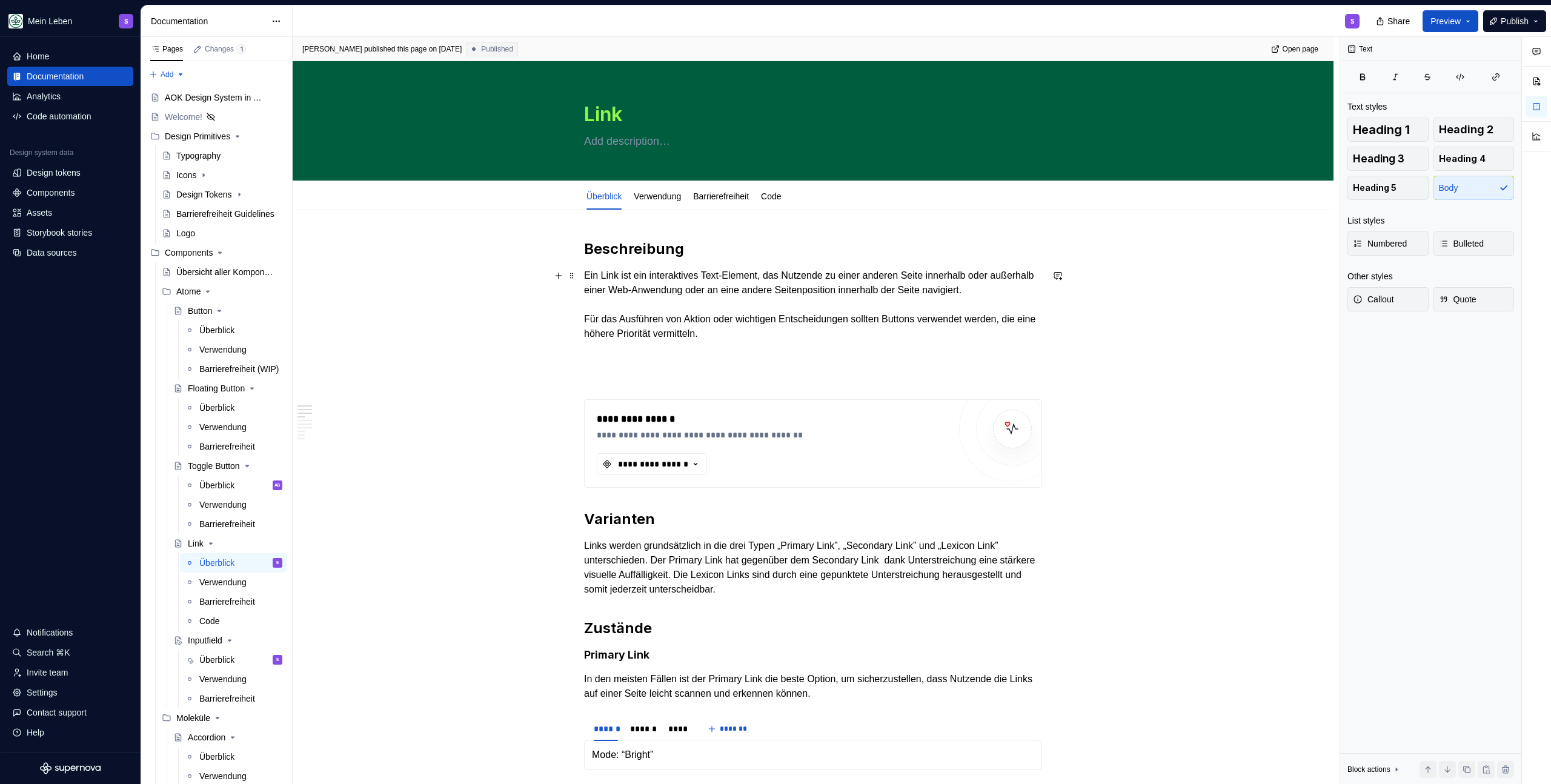
click at [654, 291] on p "Ein Link ist ein interaktives Text-Element, das Nutzende zu einer anderen Seite…" at bounding box center [813, 304] width 458 height 73
click at [216, 641] on div "Inputfield" at bounding box center [205, 640] width 34 height 12
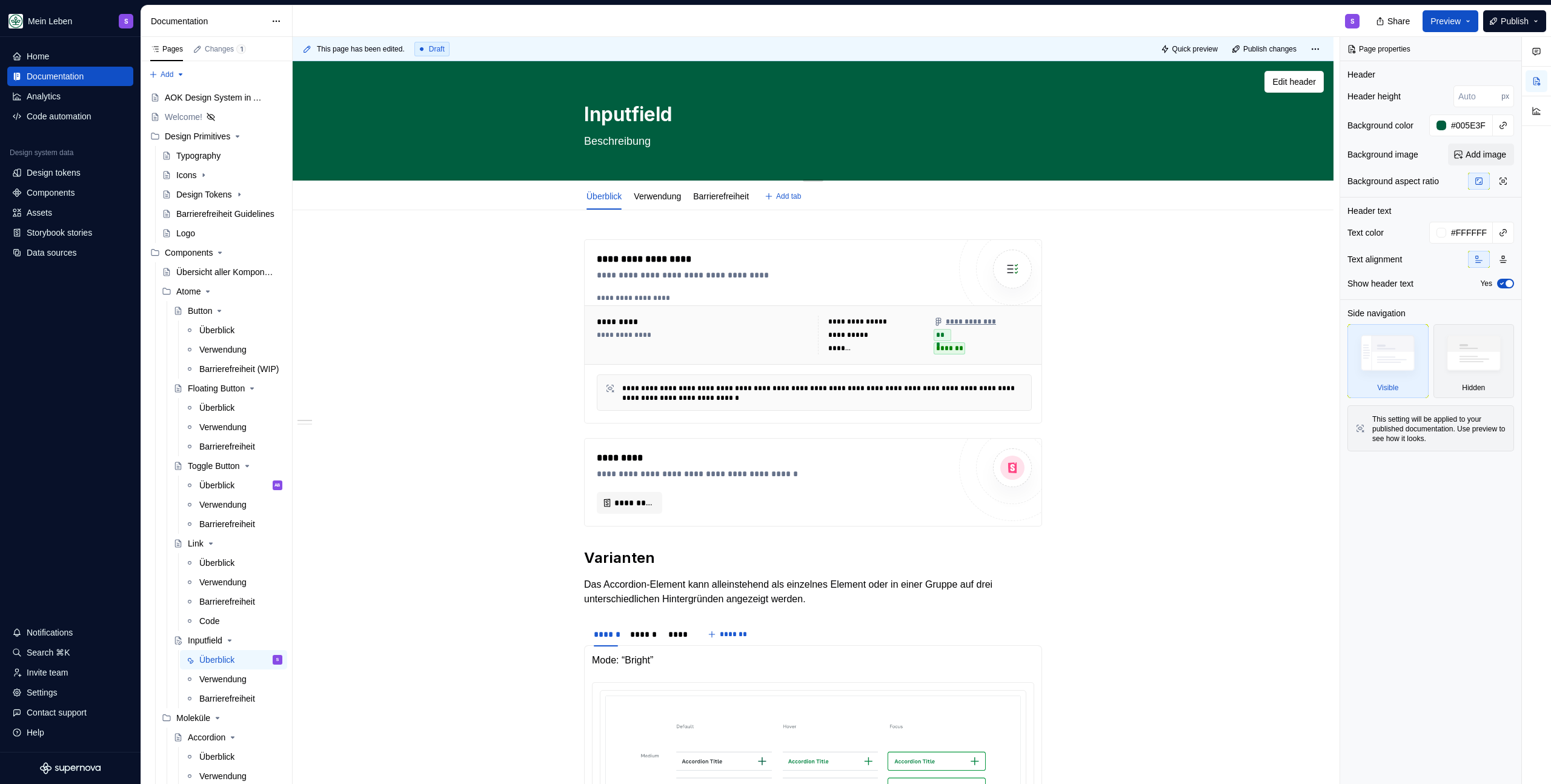
click at [626, 140] on textarea "Beschreibung" at bounding box center [810, 141] width 458 height 19
paste textarea "Ein Inputfield ermöglicht die Eingabe von kurzen, frei formulierten Textdaten o…"
type textarea "*"
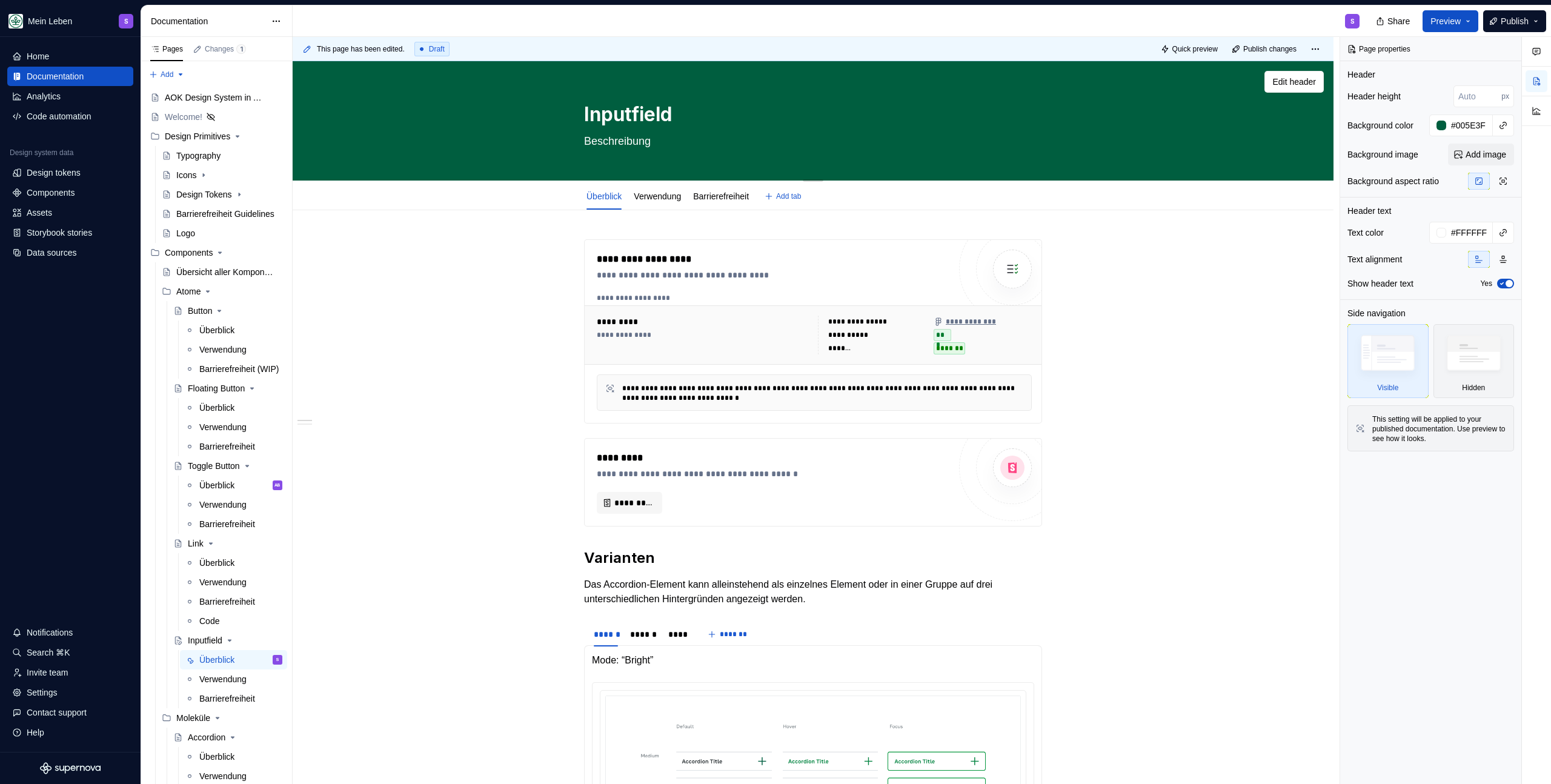
type textarea "Ein Inputfield ermöglicht die Eingabe von kurzen, frei formulierten Textdaten o…"
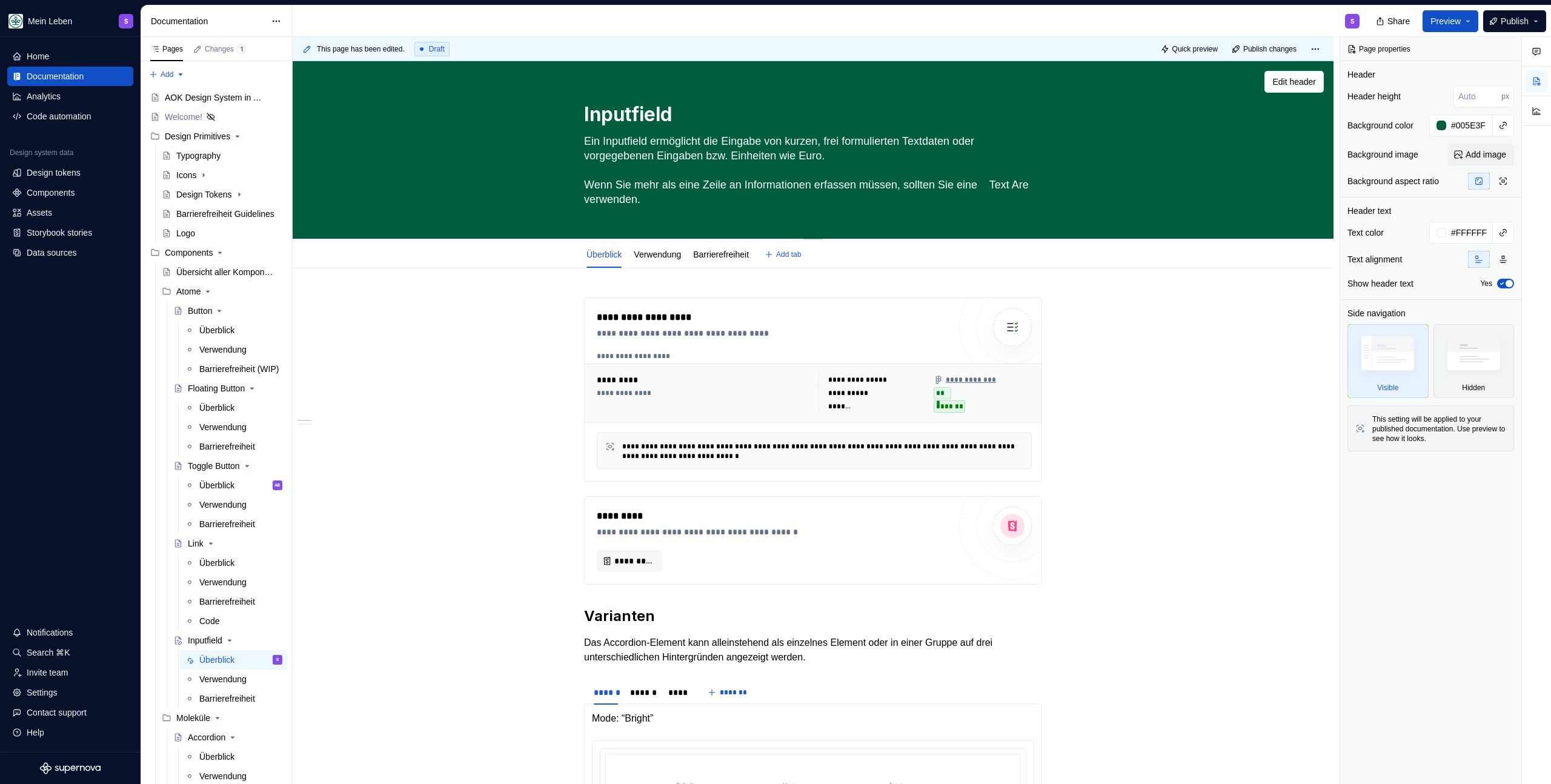
click at [1007, 183] on textarea "Ein Inputfield ermöglicht die Eingabe von kurzen, frei formulierten Textdaten o…" at bounding box center [810, 170] width 458 height 78
type textarea "*"
type textarea "Ein Inputfield ermöglicht die Eingabe von kurzen, frei formulierten Textdaten o…"
type textarea "*"
type textarea "Ein Inputfield ermöglicht die Eingabe von kurzen, frei formulierten Textdaten o…"
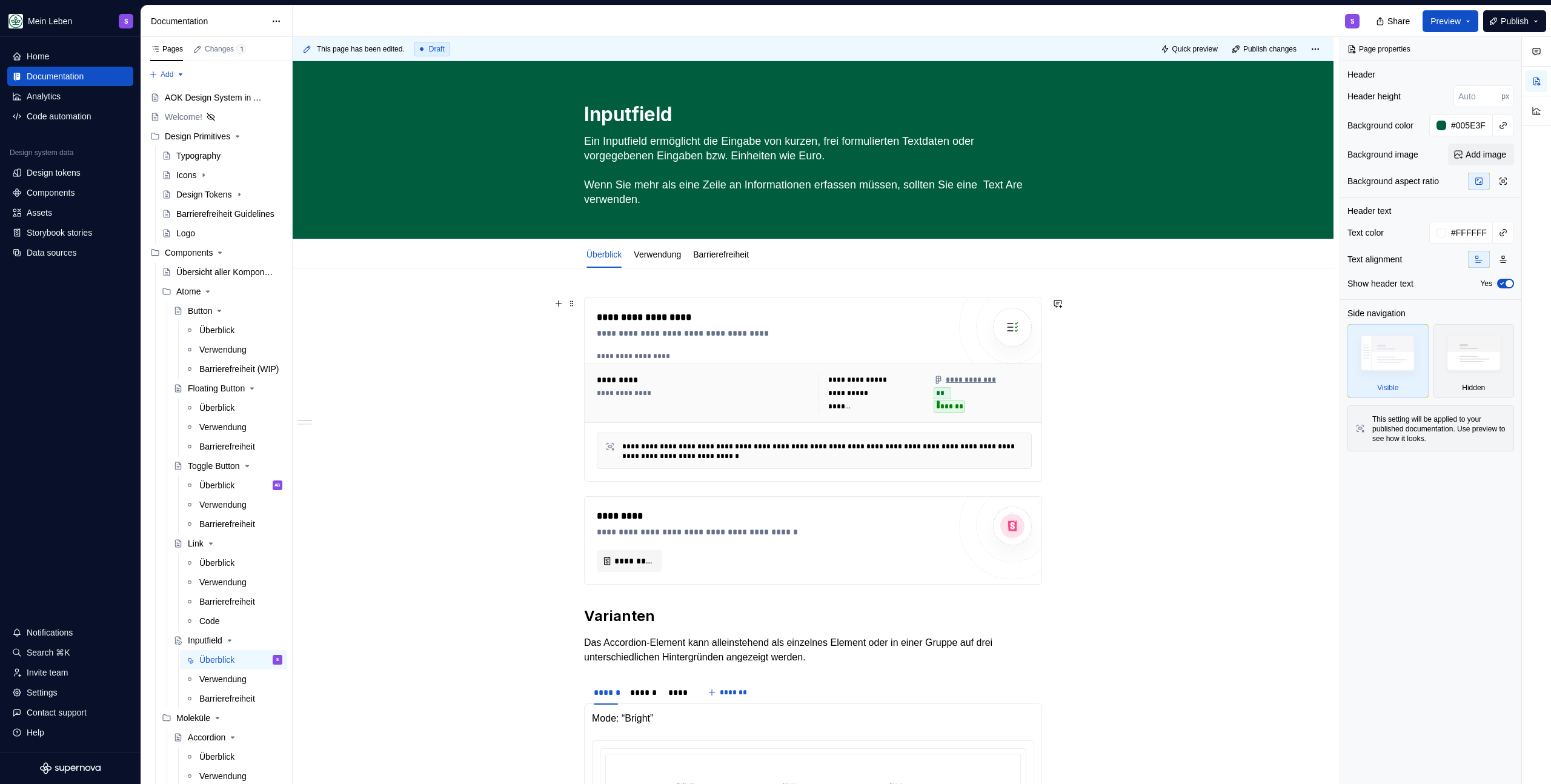
type textarea "*"
type textarea "Ein Inputfield ermöglicht die Eingabe von kurzen, frei formulierten Textdaten o…"
type textarea "*"
type textarea "Ein Inputfield ermöglicht die Eingabe von kurzen, frei formulierten Textdaten o…"
click at [600, 199] on textarea "Ein Inputfield ermöglicht die Eingabe von kurzen, frei formulierten Textdaten o…" at bounding box center [810, 170] width 458 height 78
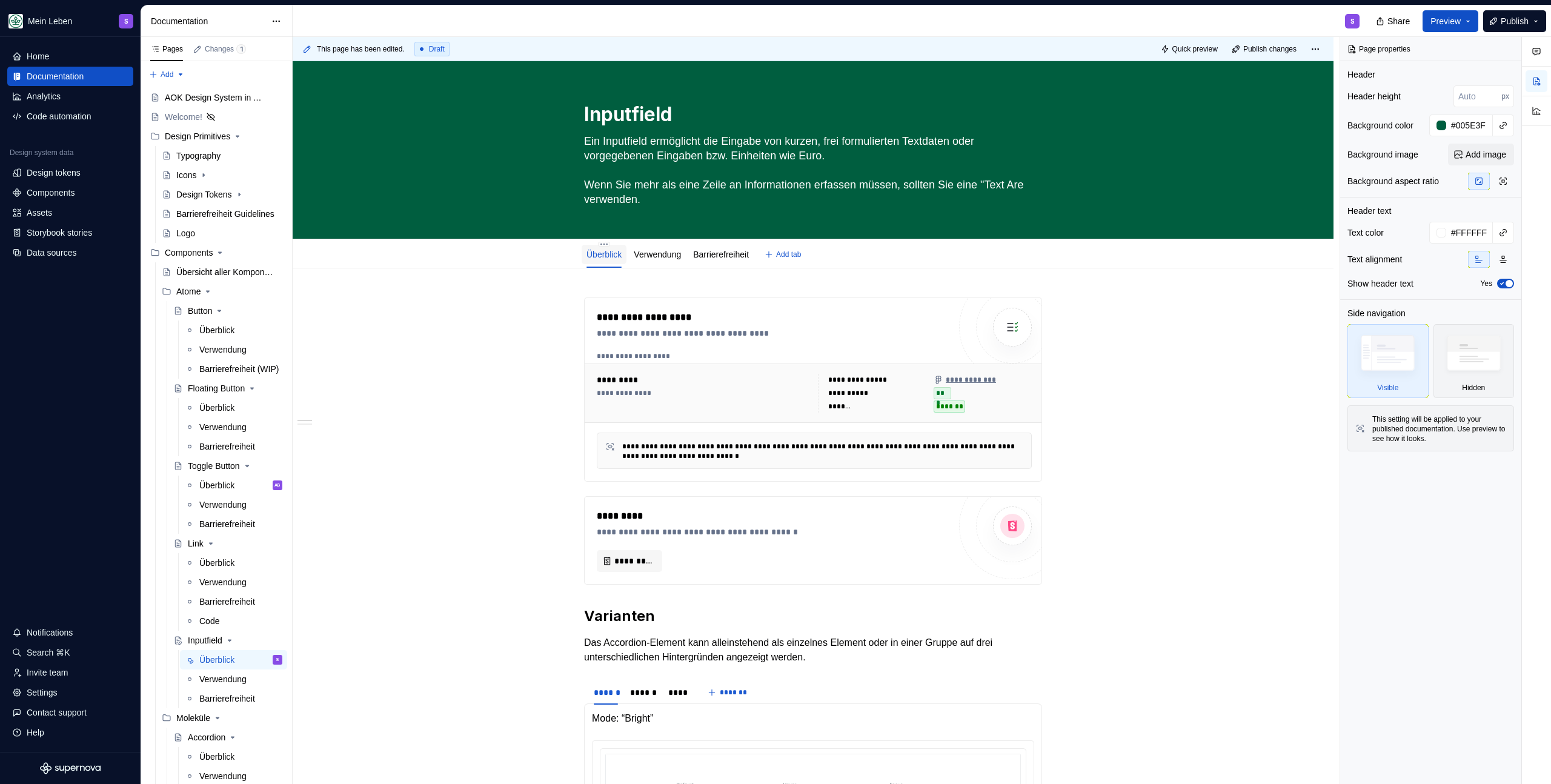
type textarea "*"
type textarea "Ein Inputfield ermöglicht die Eingabe von kurzen, frei formulierten Textdaten o…"
type textarea "*"
type textarea "Ein Inputfield ermöglicht die Eingabe von kurzen, frei formulierten Textdaten o…"
type textarea "*"
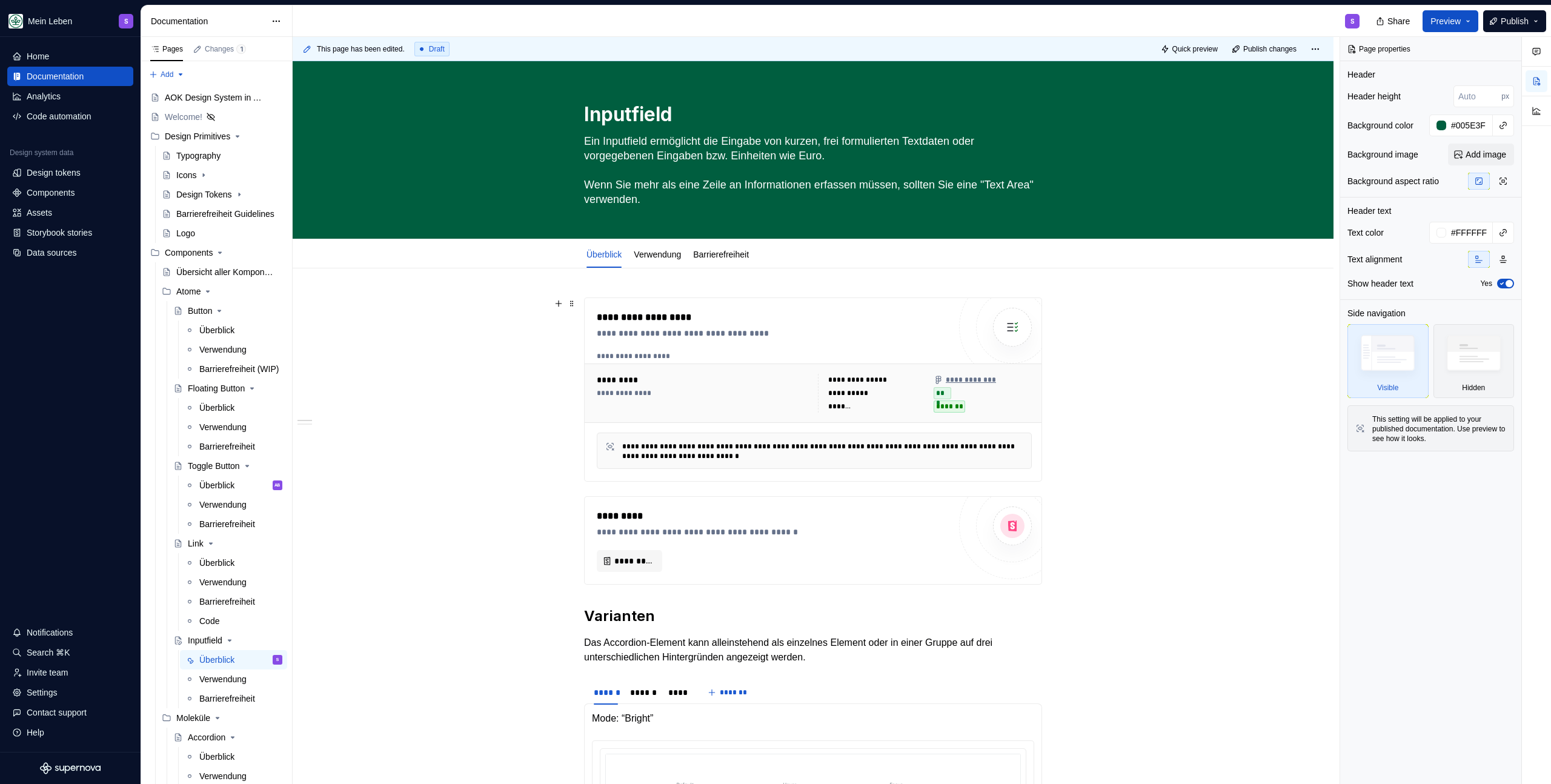
type textarea "Ein Inputfield ermöglicht die Eingabe von kurzen, frei formulierten Textdaten o…"
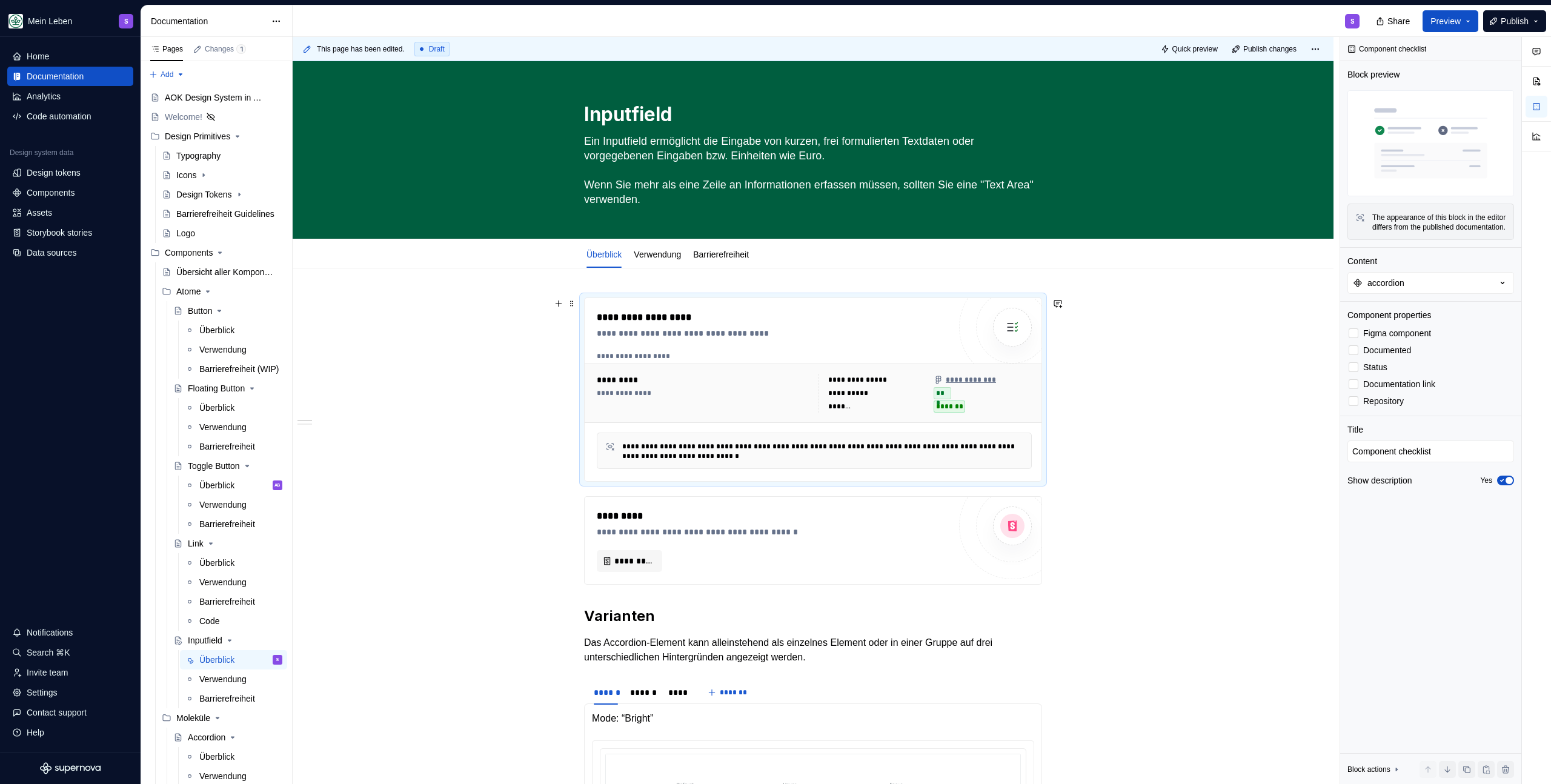
type textarea "*"
